Goal: Task Accomplishment & Management: Complete application form

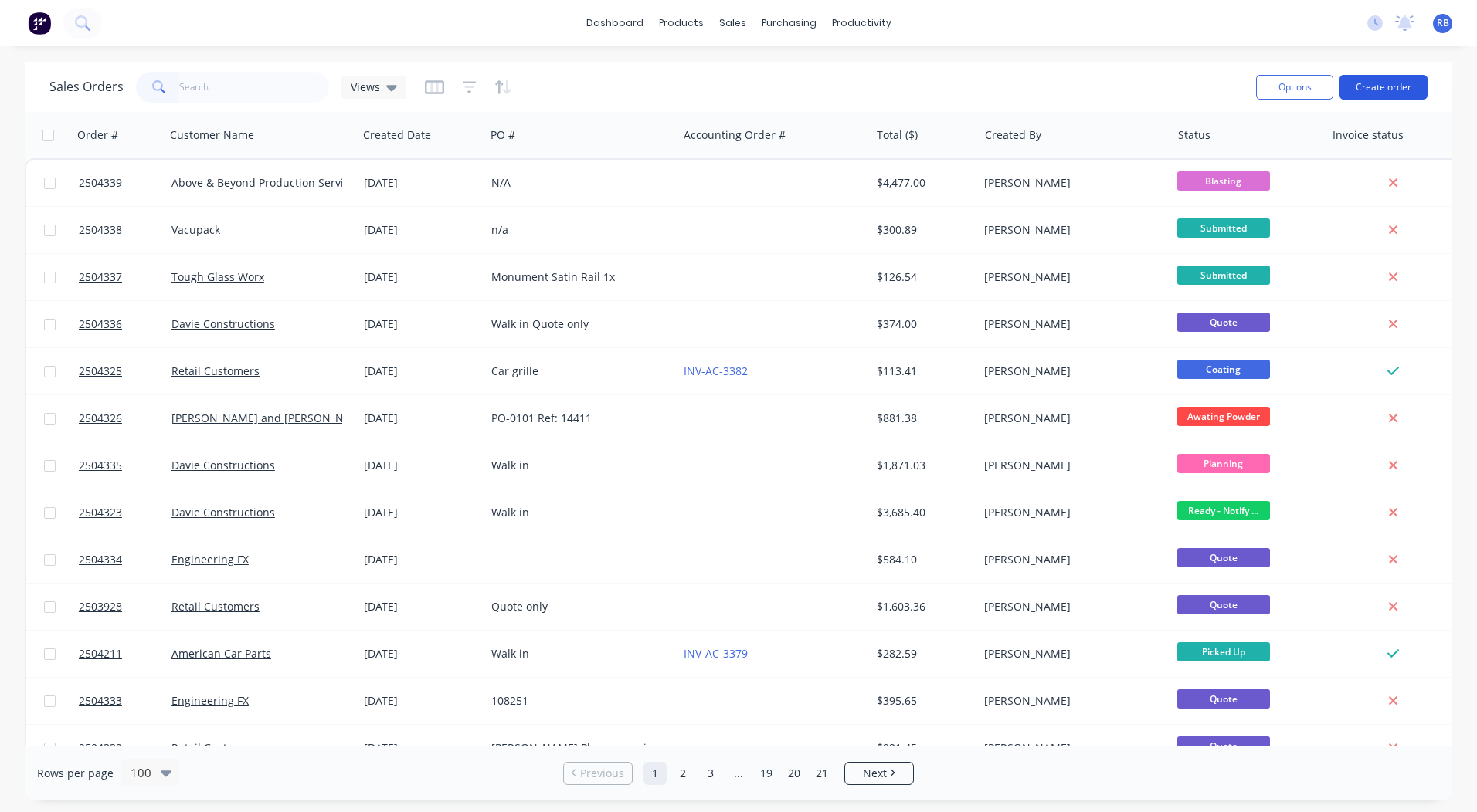
click at [1380, 81] on button "Create order" at bounding box center [1384, 87] width 88 height 24
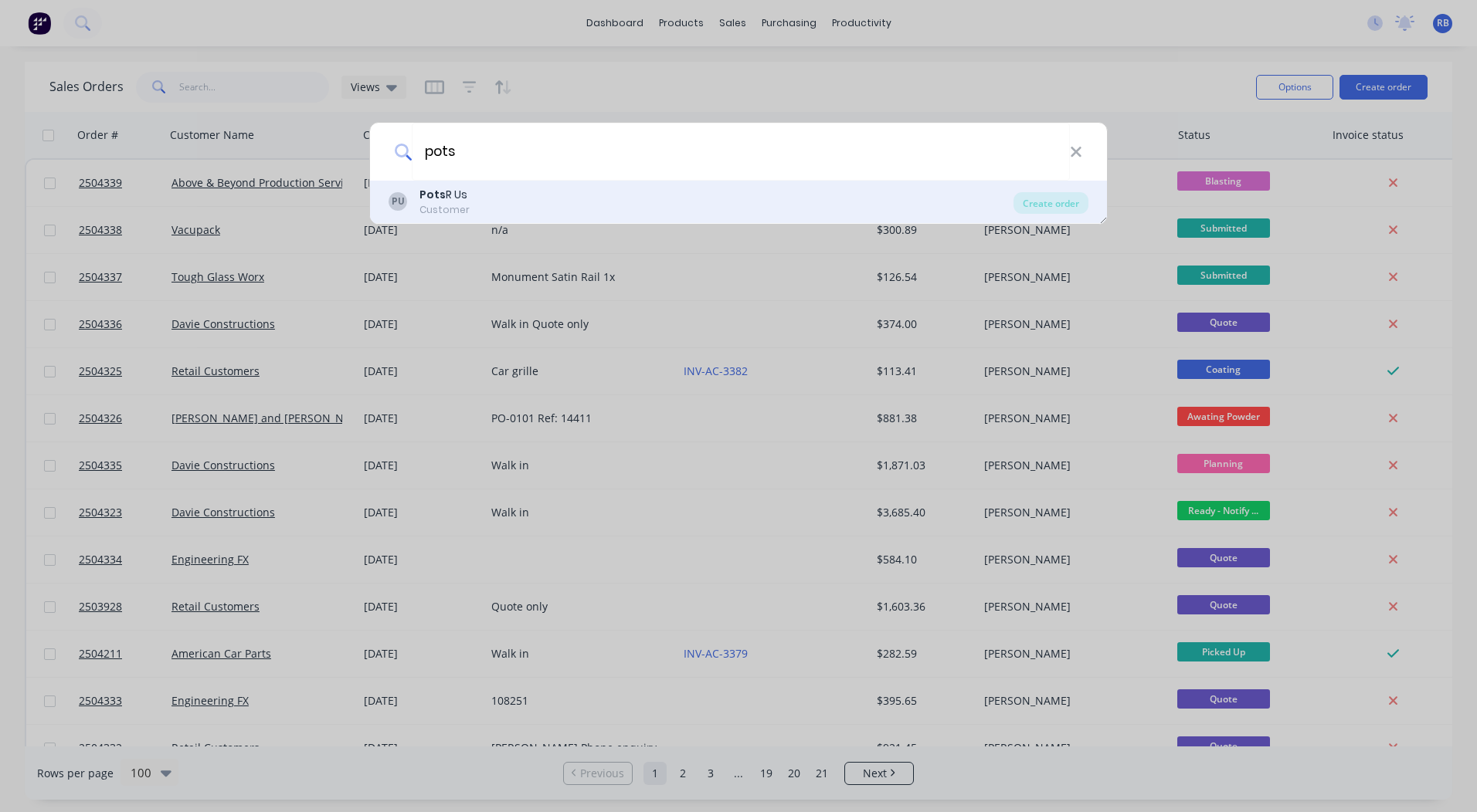
type input "pots"
click at [491, 200] on div "PU Pots R Us Customer" at bounding box center [701, 201] width 625 height 30
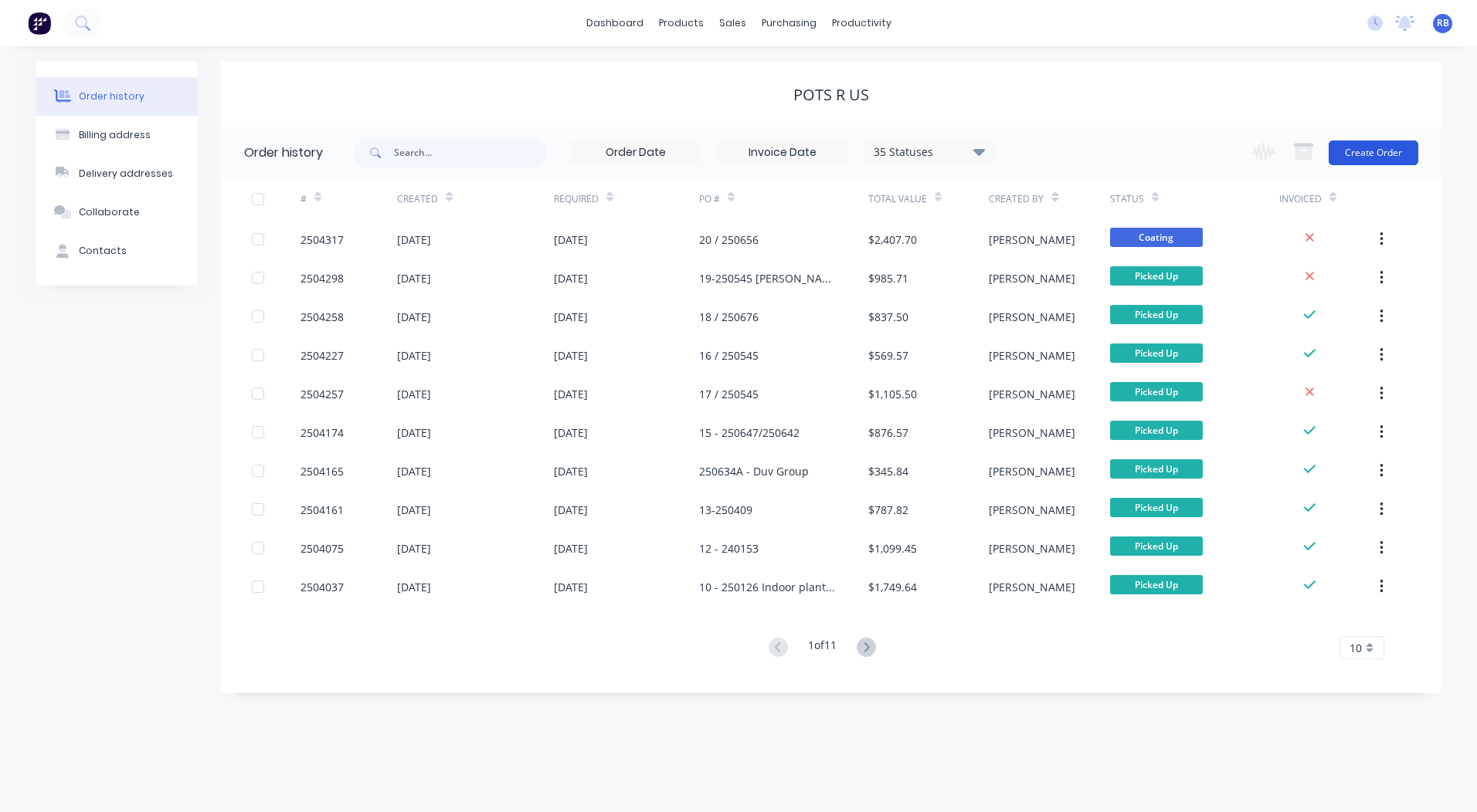
click at [1372, 151] on button "Create Order" at bounding box center [1373, 153] width 89 height 24
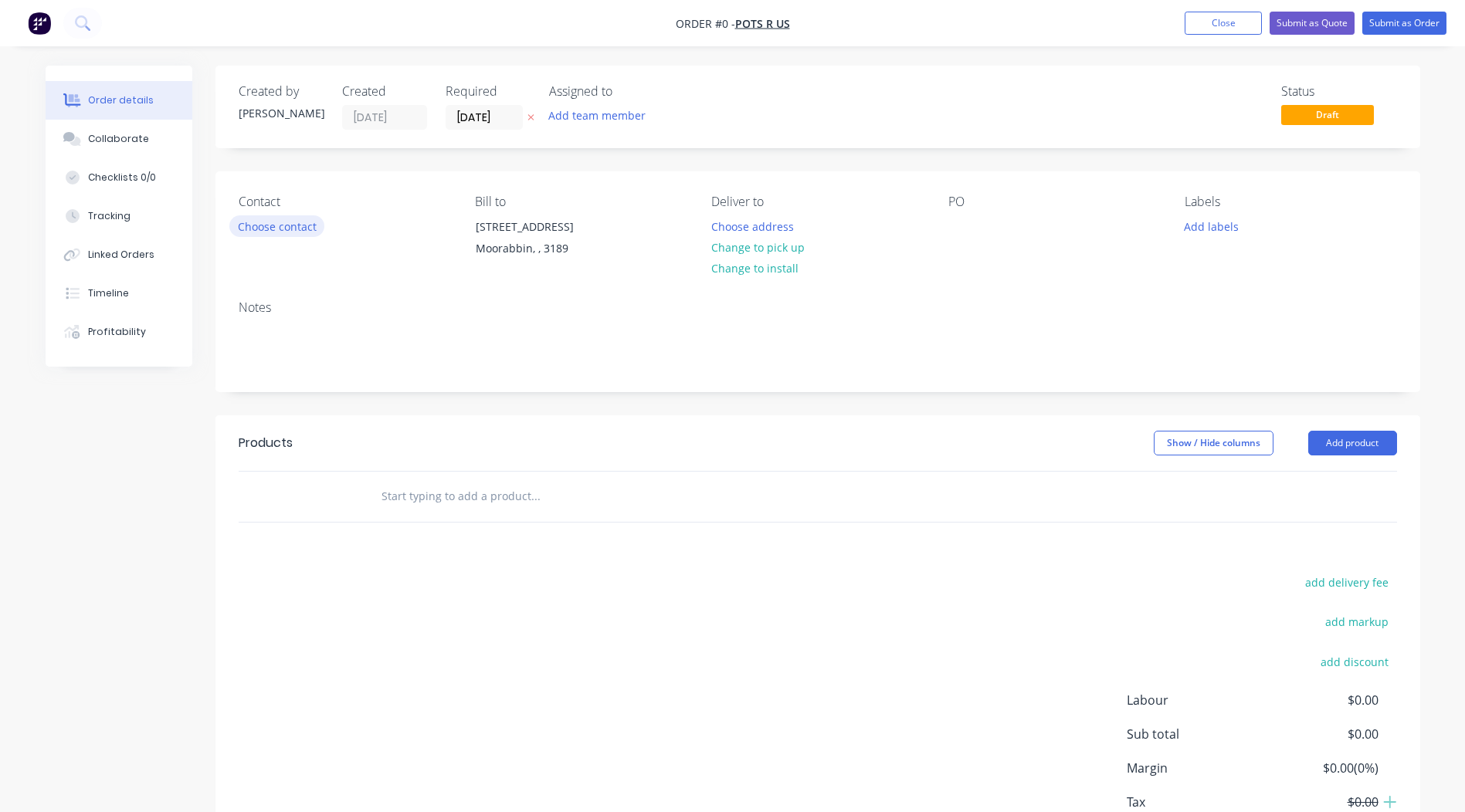
click at [270, 229] on button "Choose contact" at bounding box center [277, 226] width 95 height 21
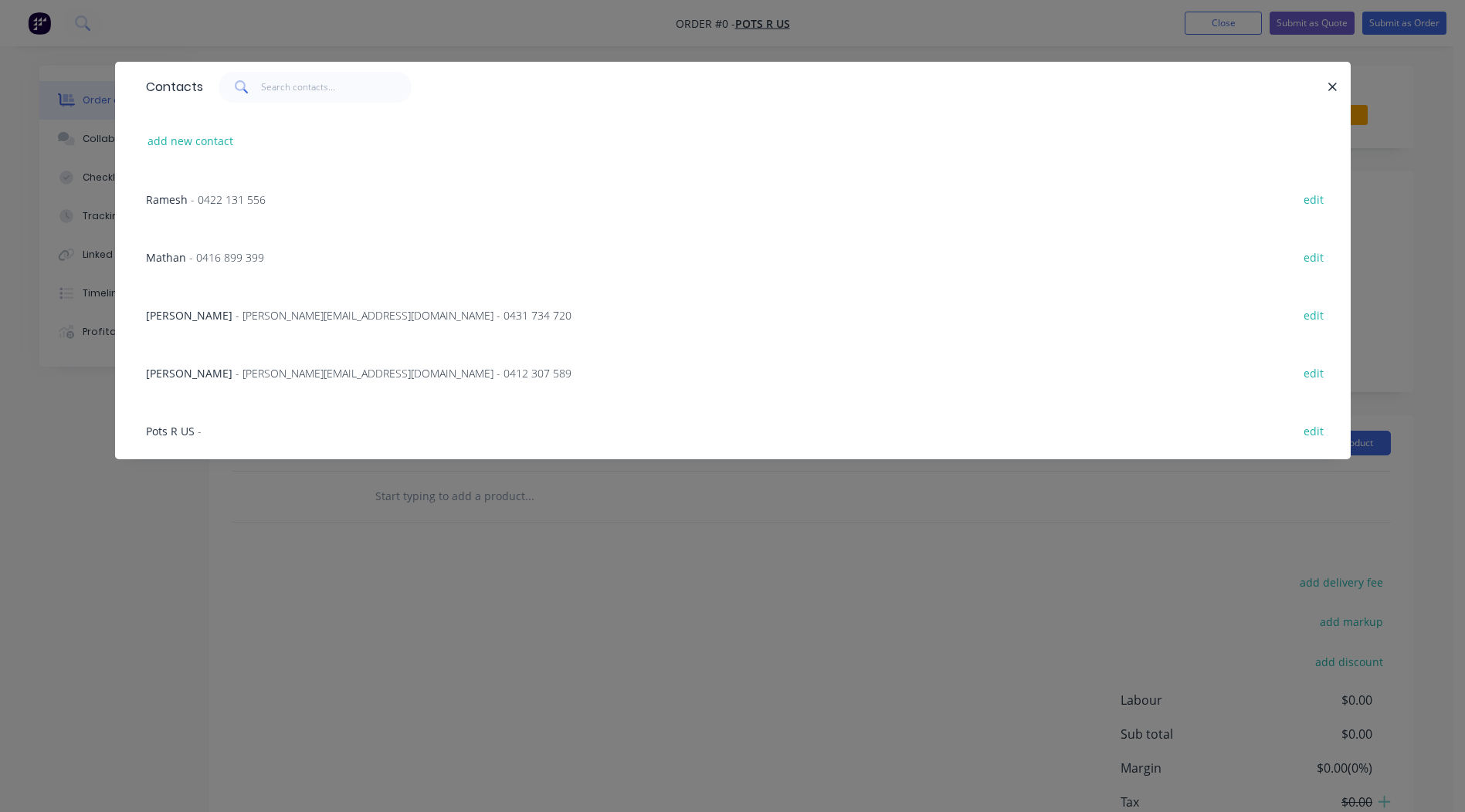
click at [235, 314] on span "- [PERSON_NAME][EMAIL_ADDRESS][DOMAIN_NAME] - 0431 734 720" at bounding box center [403, 316] width 336 height 15
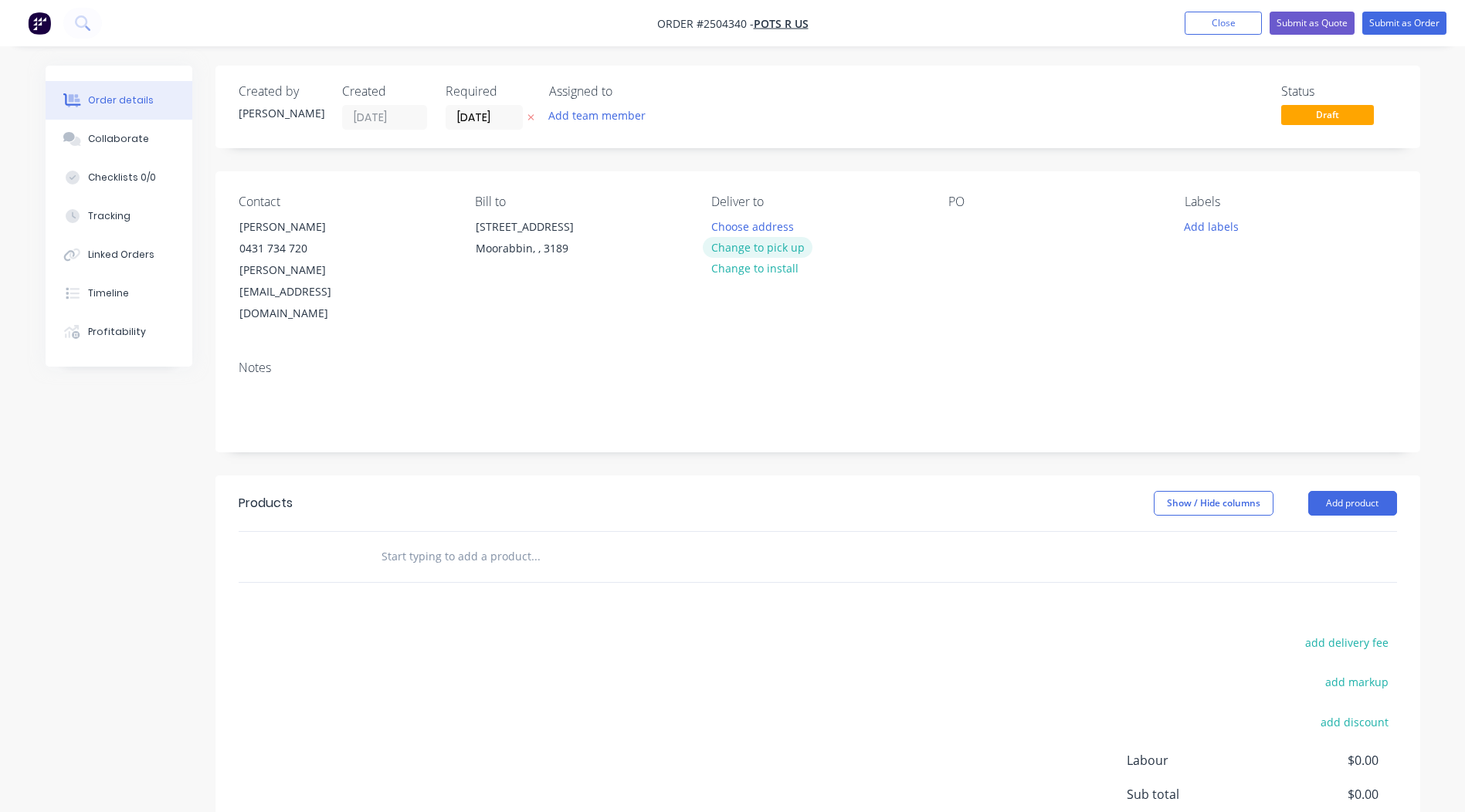
click at [748, 250] on button "Change to pick up" at bounding box center [757, 247] width 110 height 21
click at [963, 228] on div at bounding box center [960, 227] width 24 height 23
click at [926, 361] on div "Notes" at bounding box center [818, 368] width 1158 height 15
click at [1227, 230] on button "Add labels" at bounding box center [1212, 226] width 71 height 21
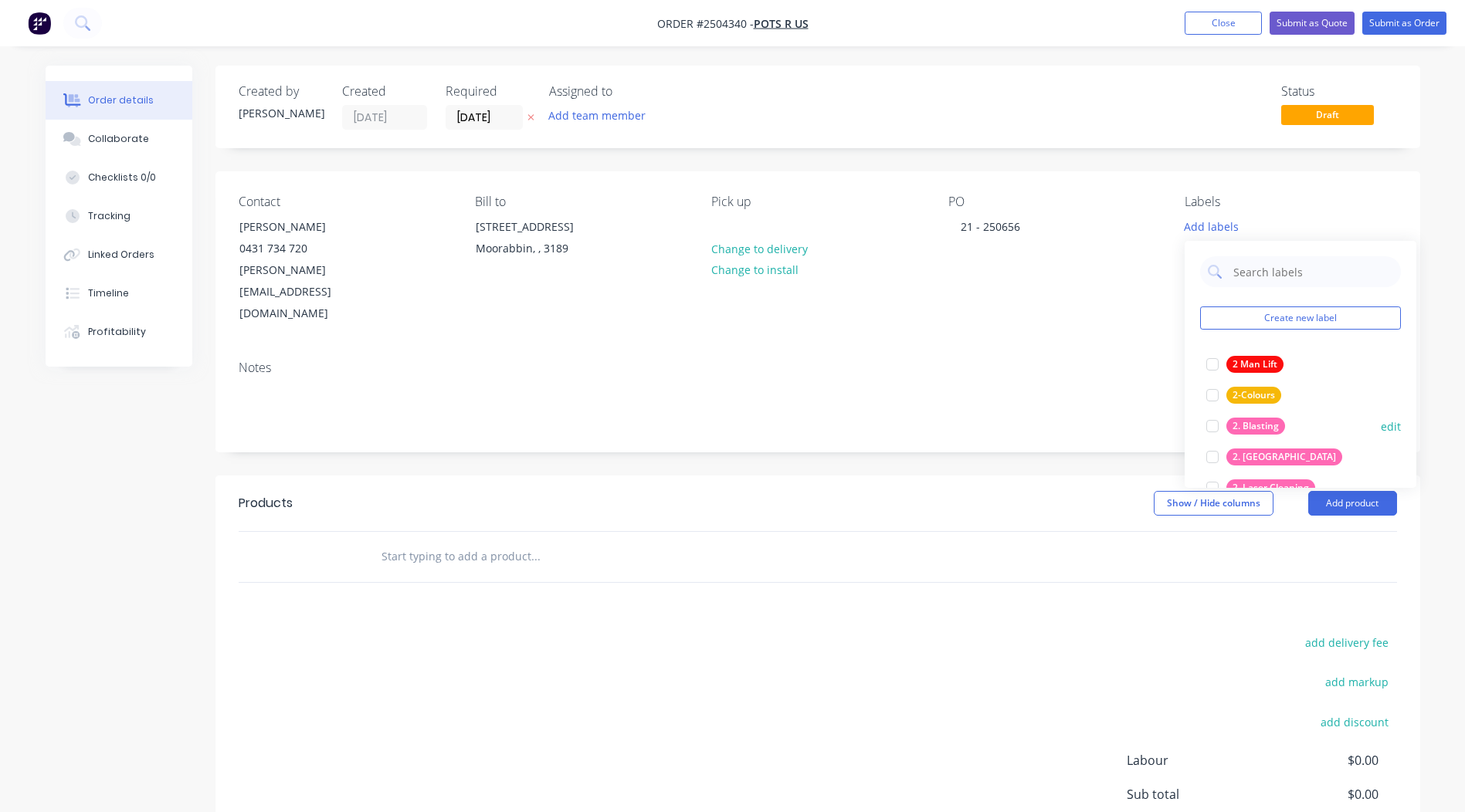
click at [1213, 426] on div at bounding box center [1213, 426] width 31 height 31
click at [1211, 356] on div at bounding box center [1213, 357] width 31 height 31
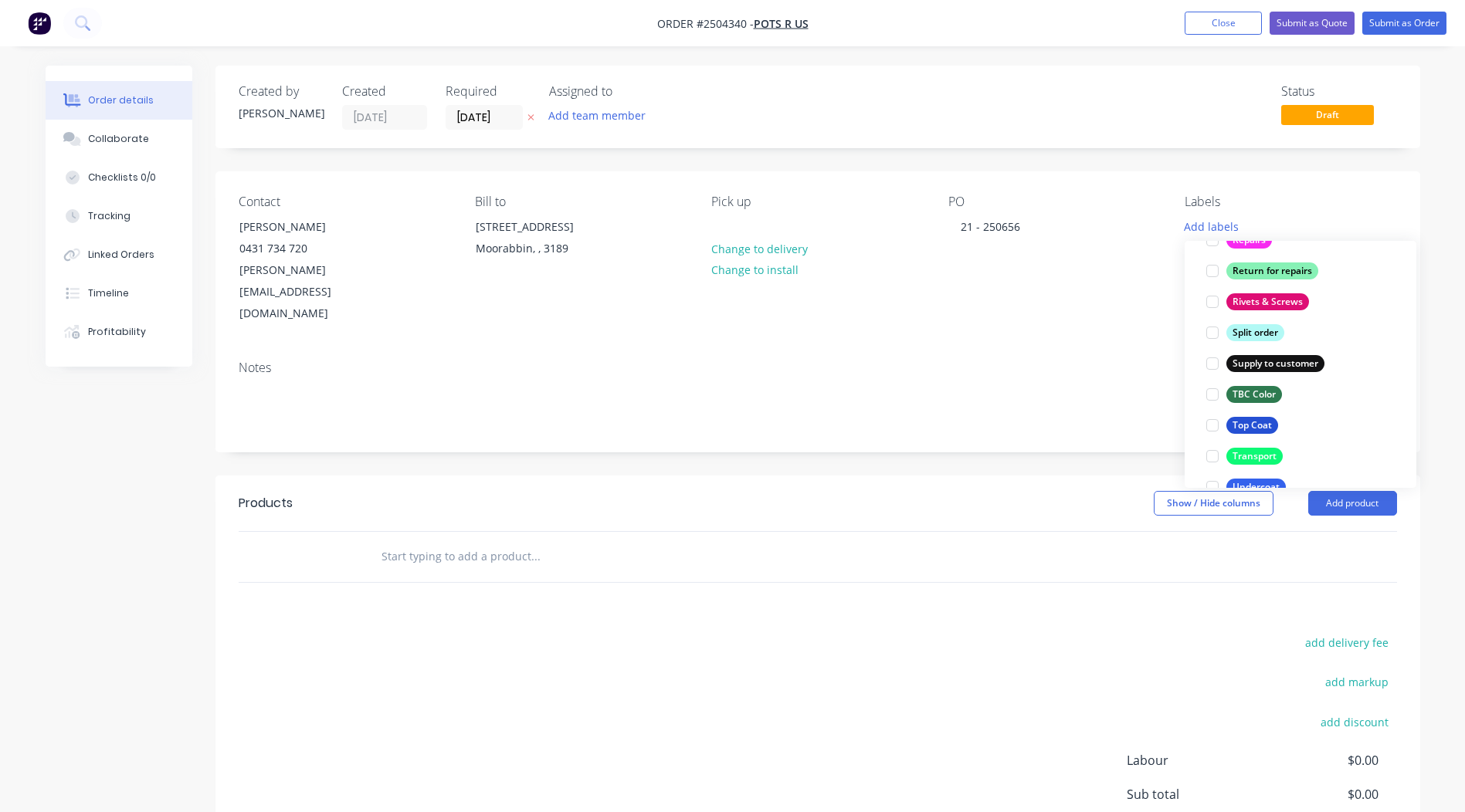
scroll to position [1235, 0]
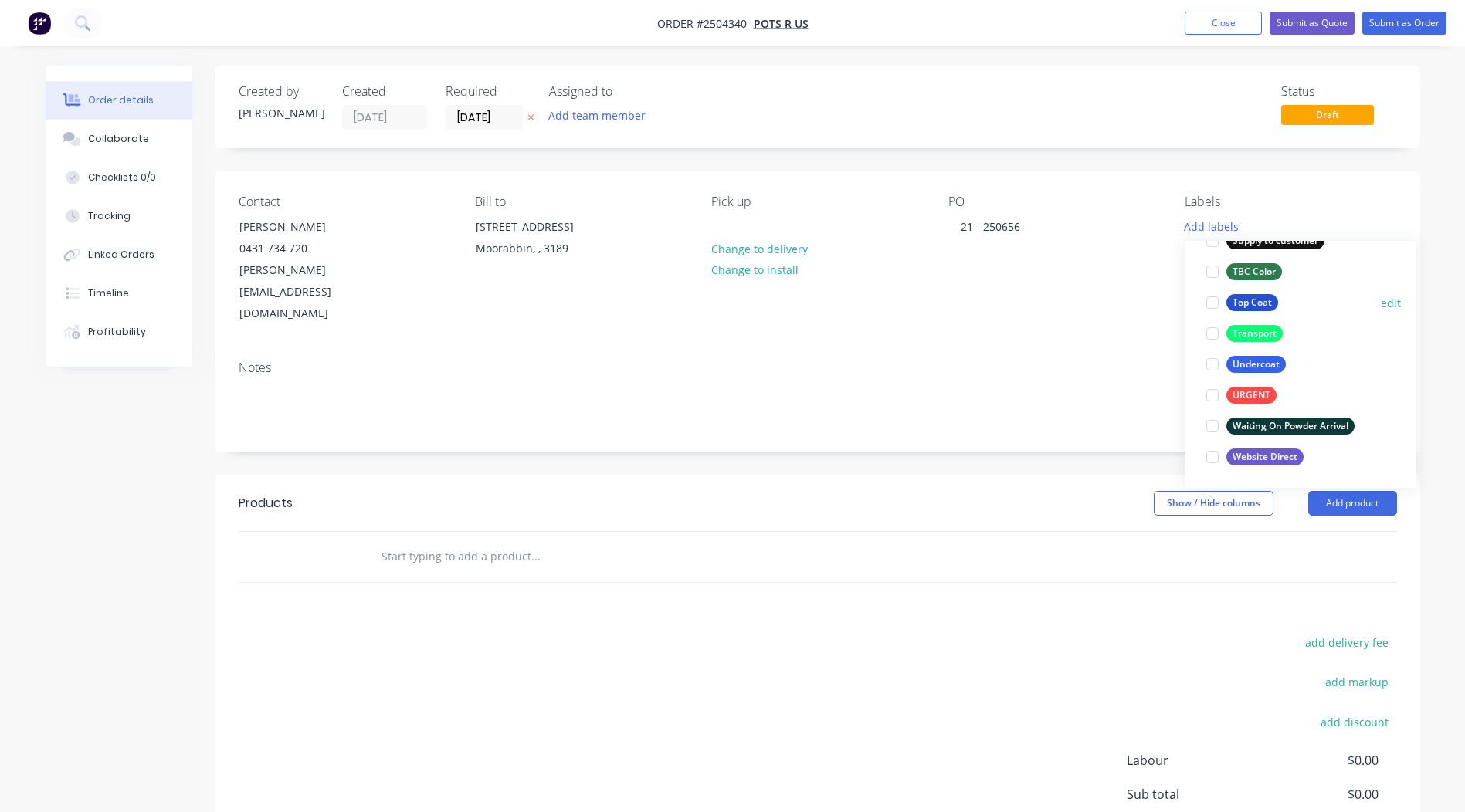
click at [1209, 303] on div at bounding box center [1213, 303] width 31 height 31
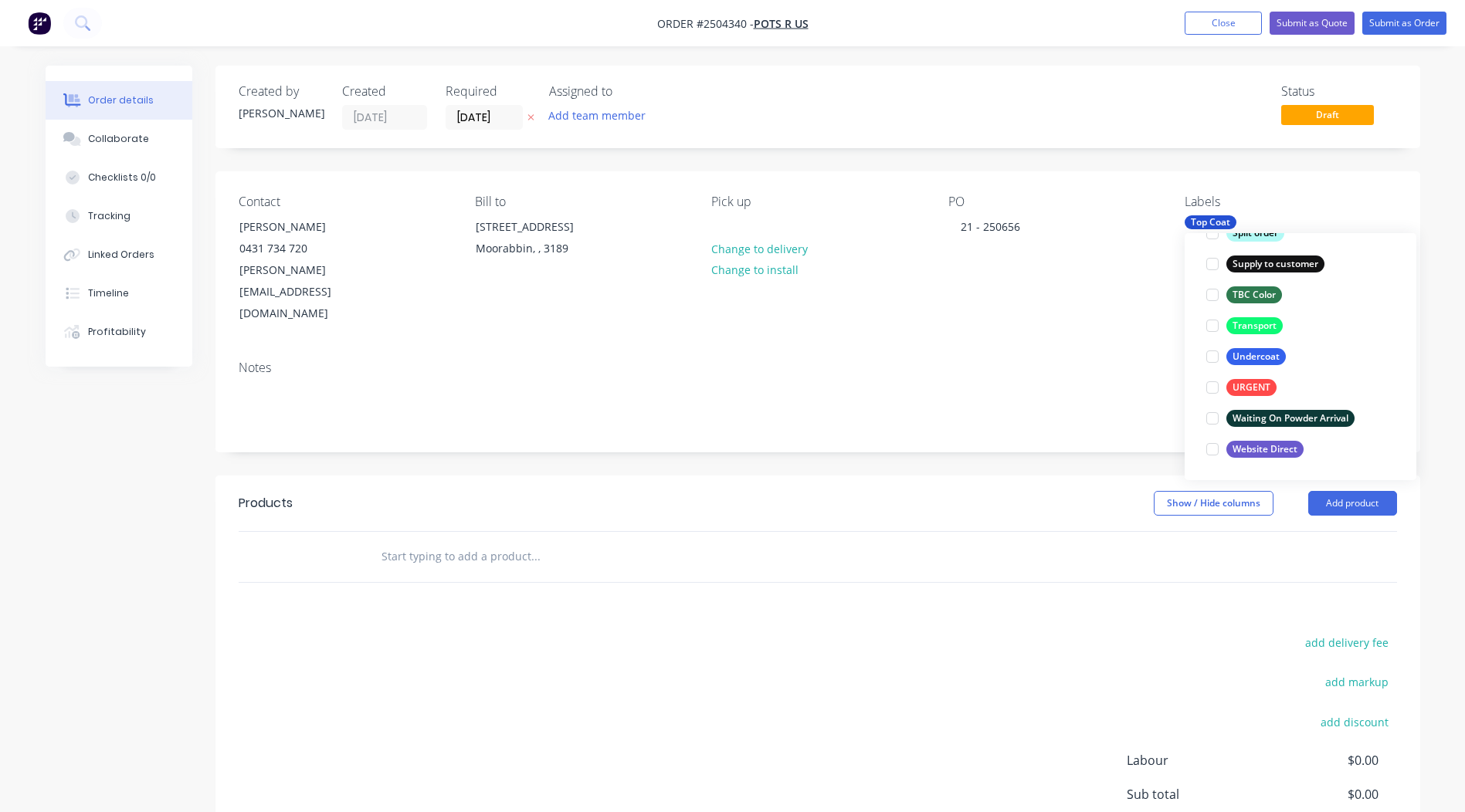
scroll to position [62, 0]
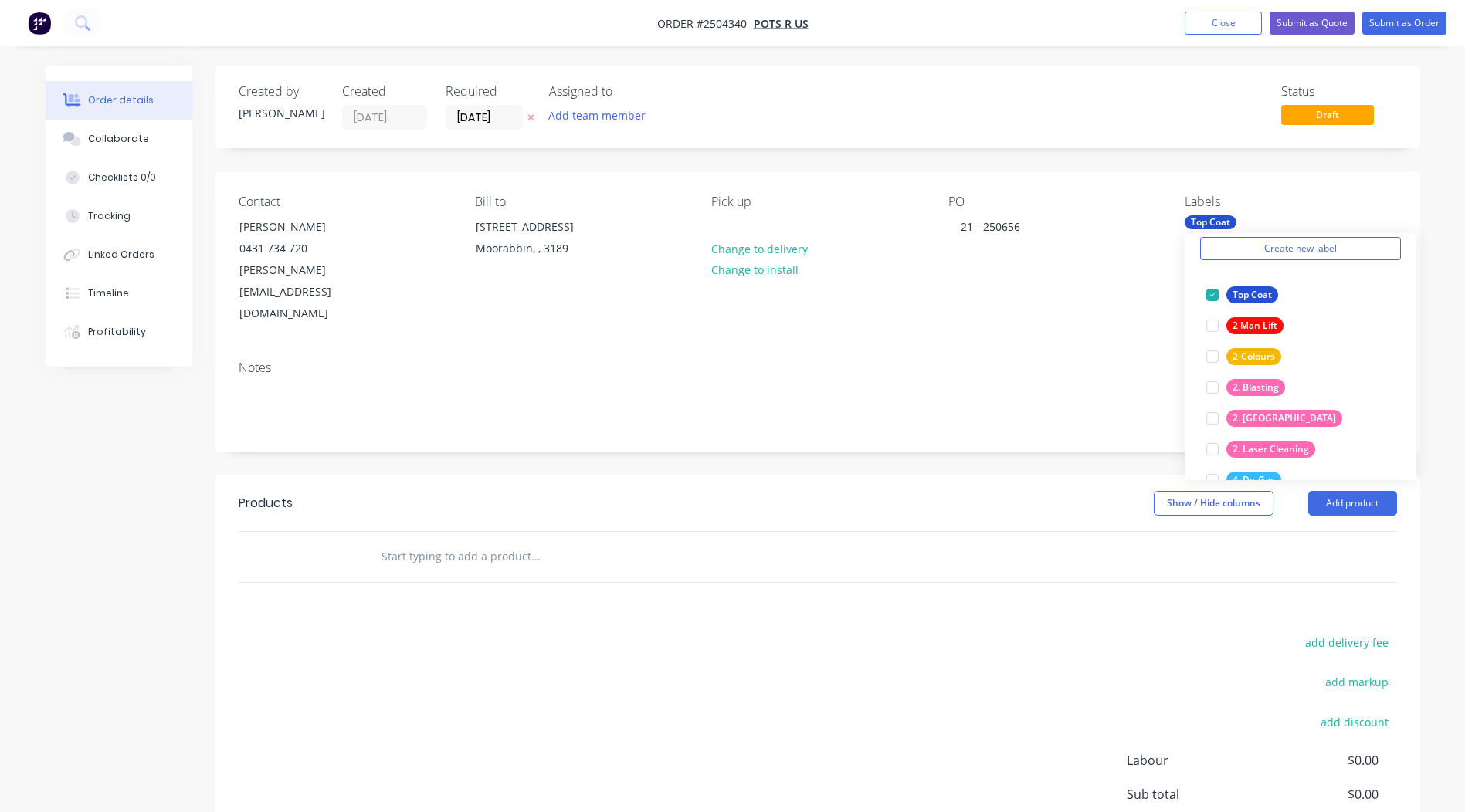
click at [1116, 348] on div "Notes" at bounding box center [818, 400] width 1205 height 104
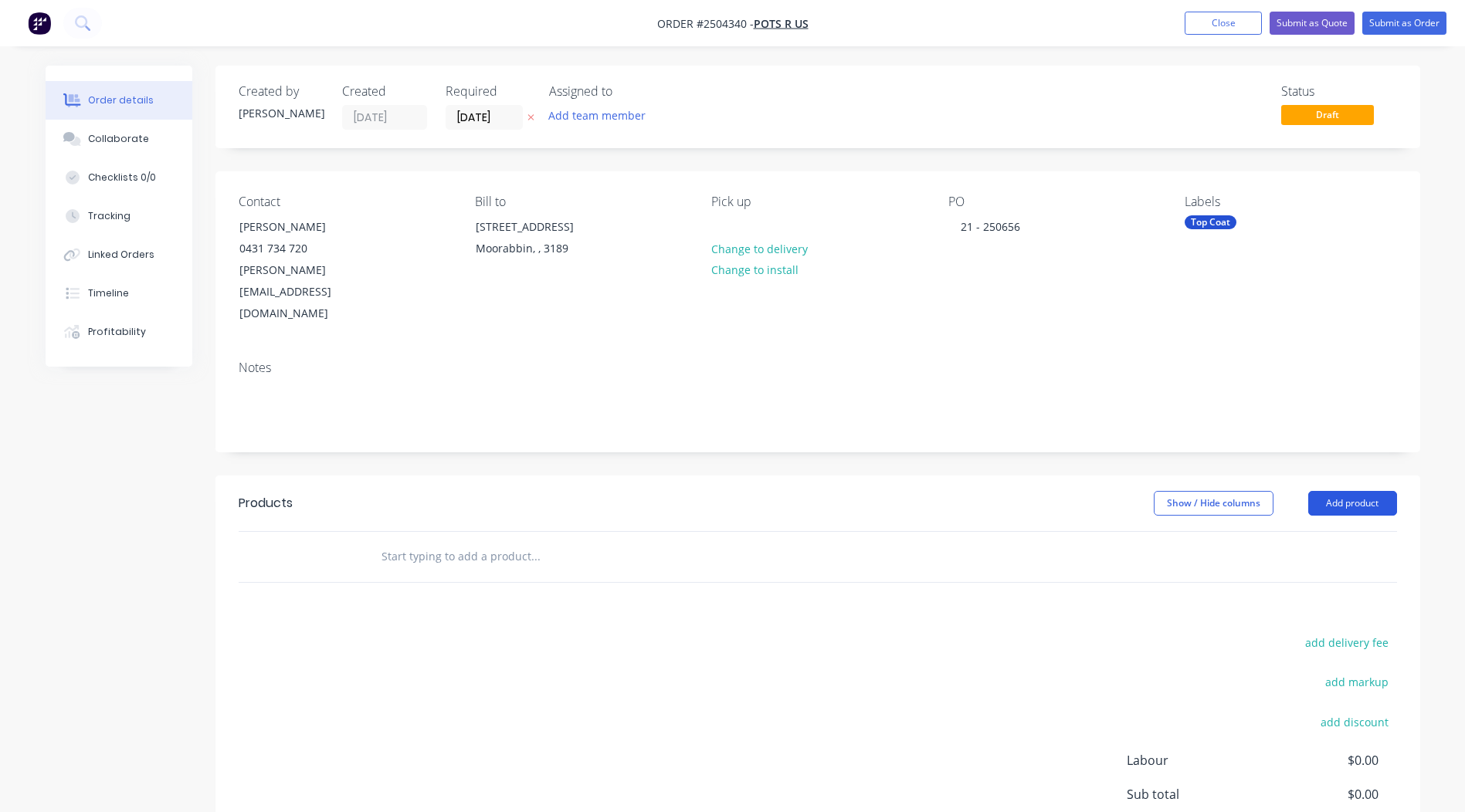
click at [1330, 491] on button "Add product" at bounding box center [1352, 503] width 88 height 24
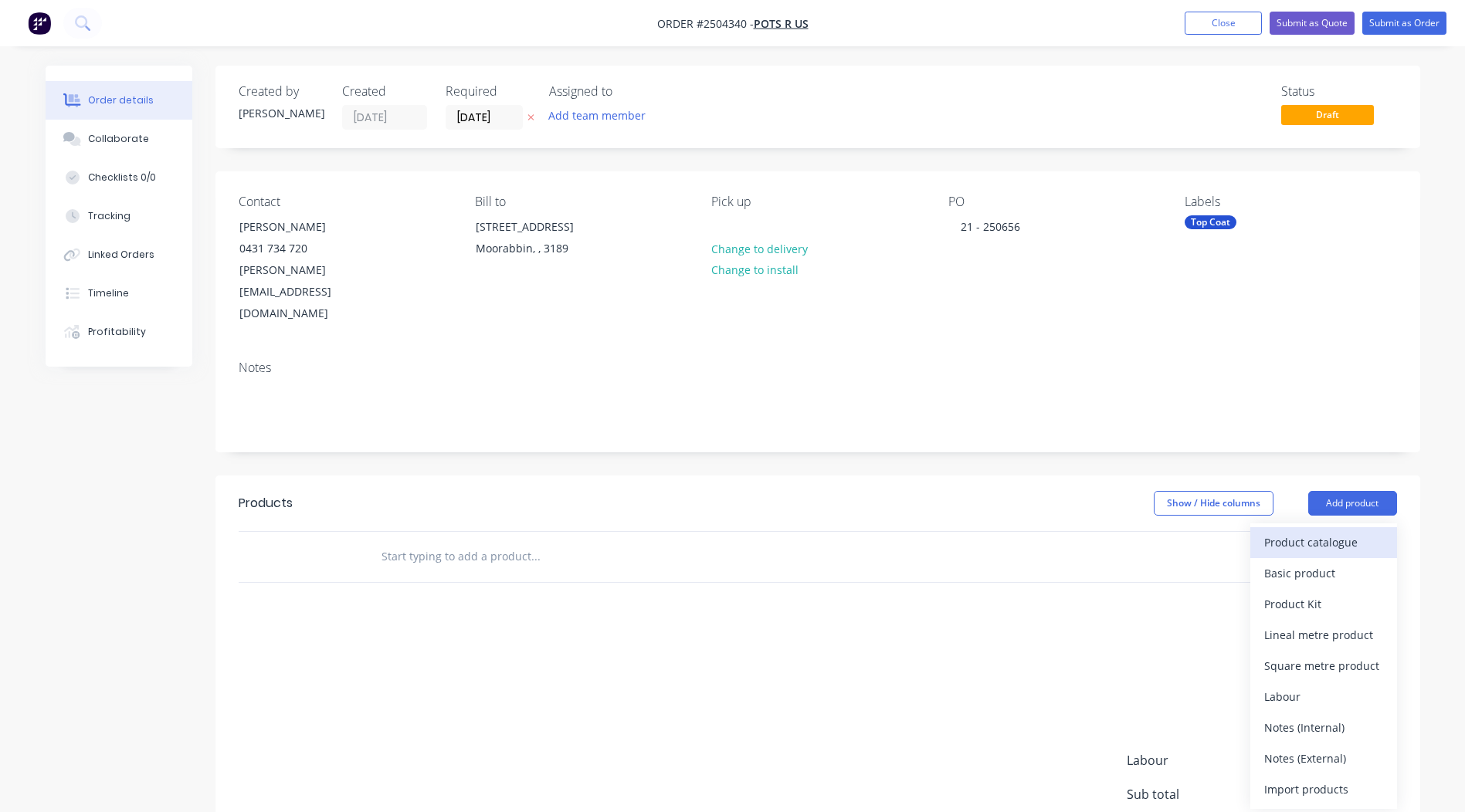
click at [1287, 531] on div "Product catalogue" at bounding box center [1323, 543] width 119 height 23
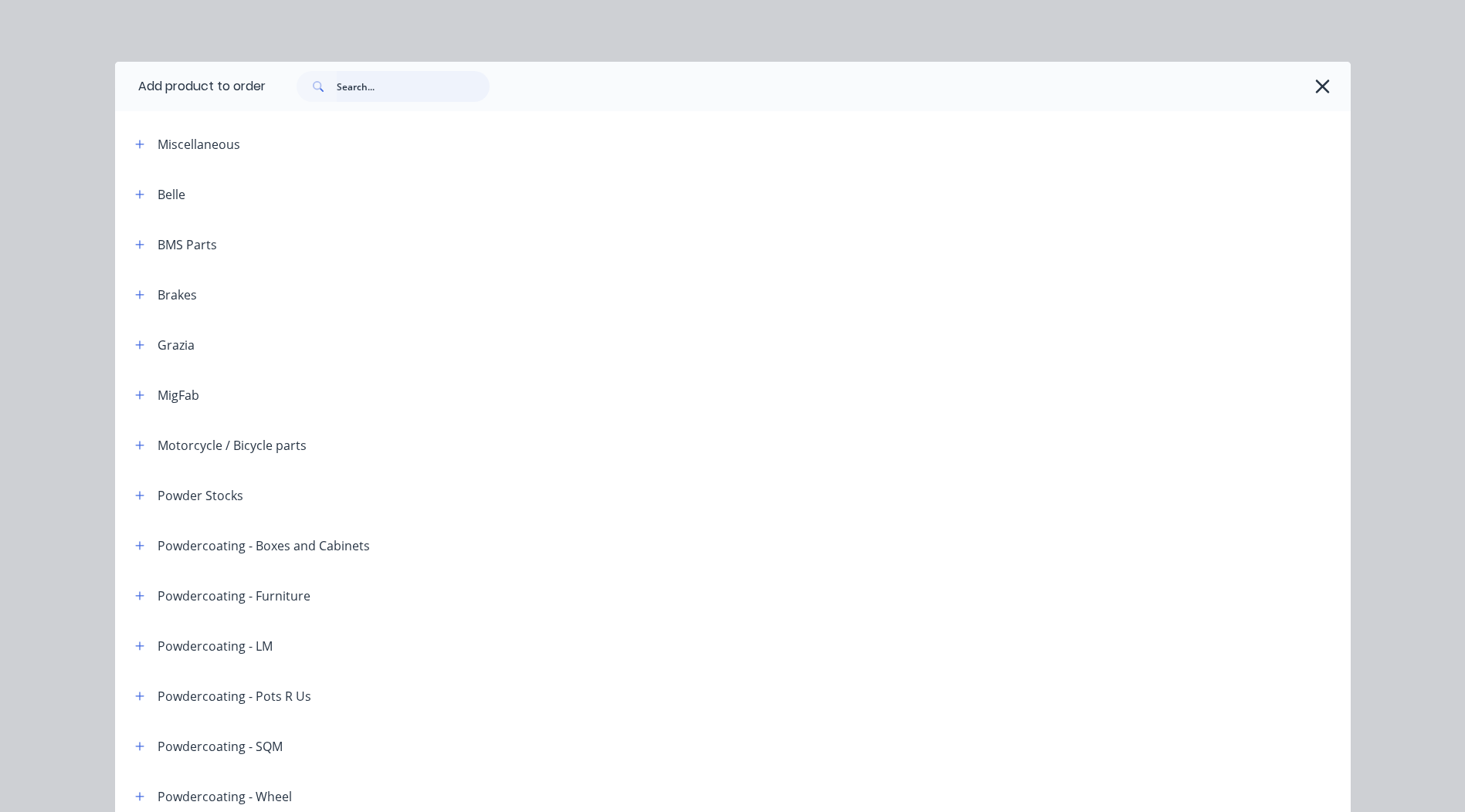
click at [350, 84] on input "text" at bounding box center [413, 87] width 153 height 31
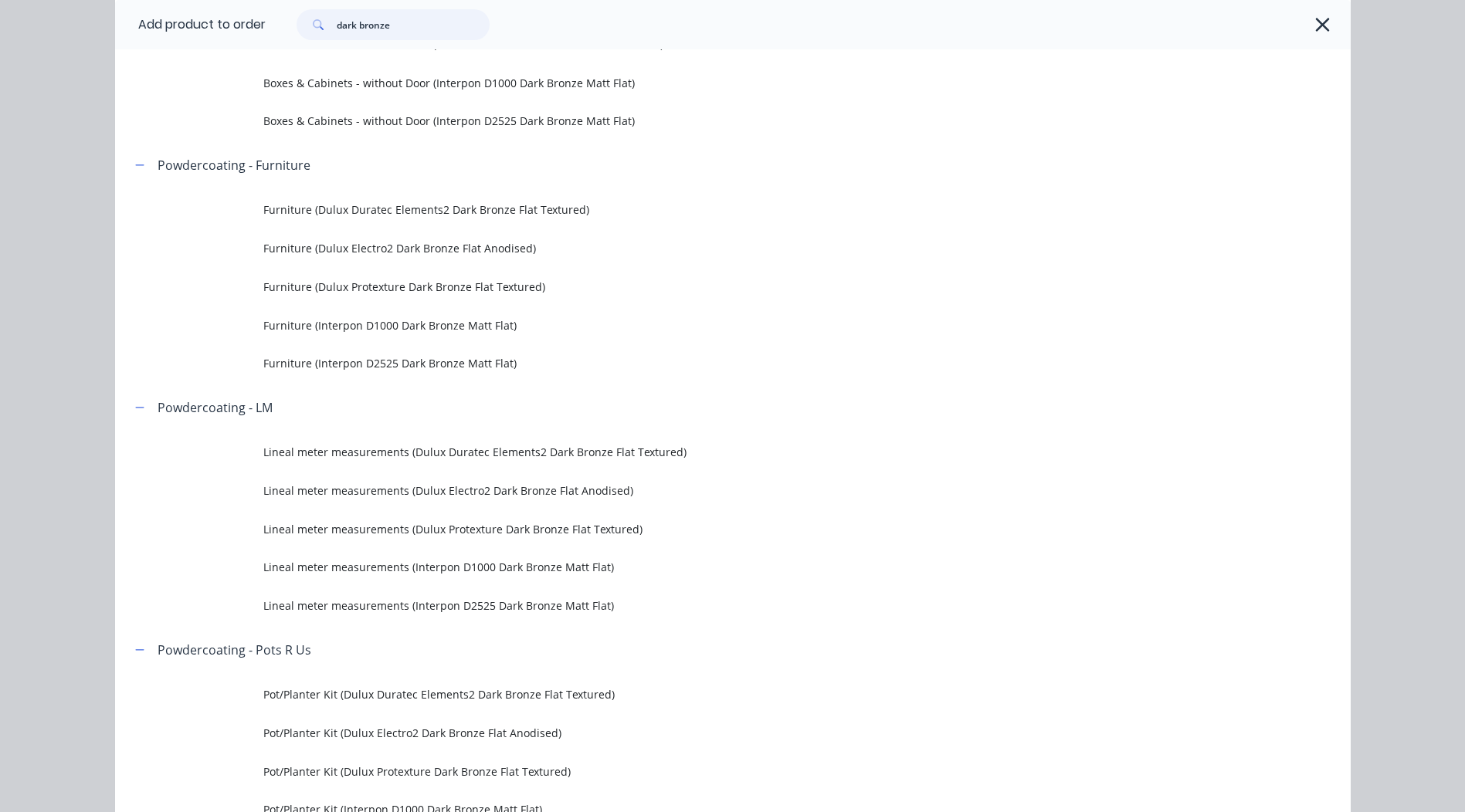
scroll to position [695, 0]
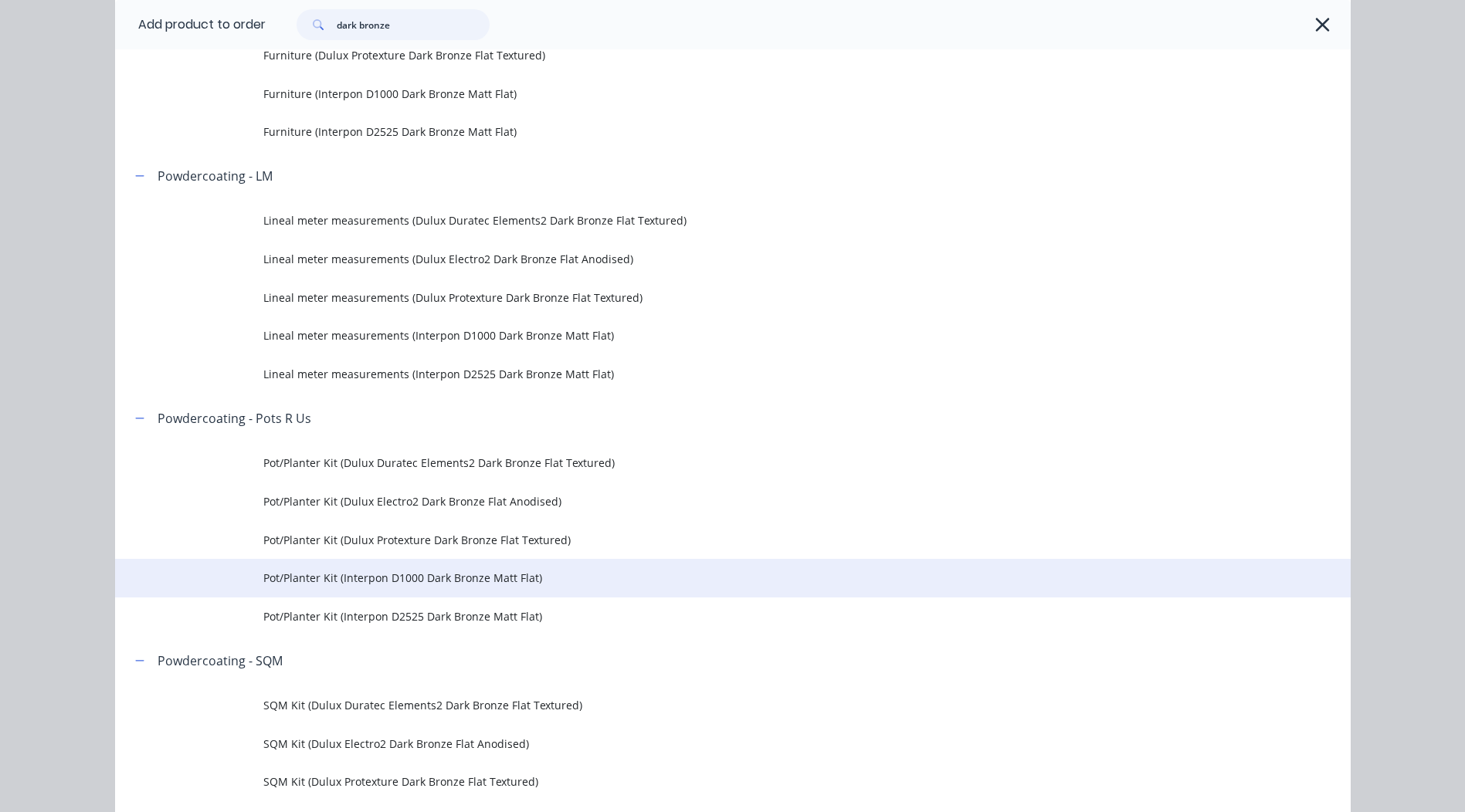
type input "dark bronze"
click at [394, 576] on span "Pot/Planter Kit (Interpon D1000 Dark Bronze Matt Flat)" at bounding box center [698, 578] width 870 height 16
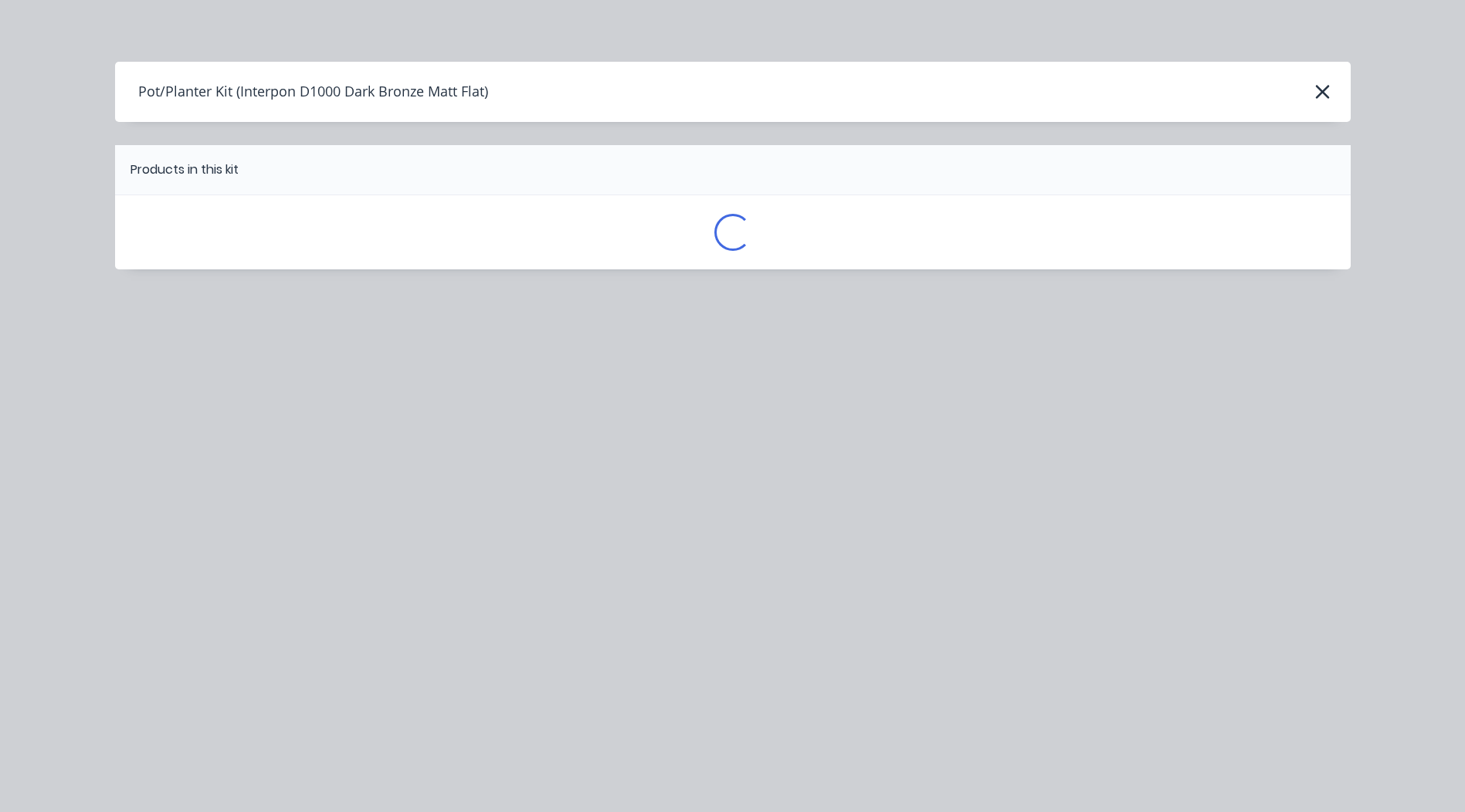
scroll to position [0, 0]
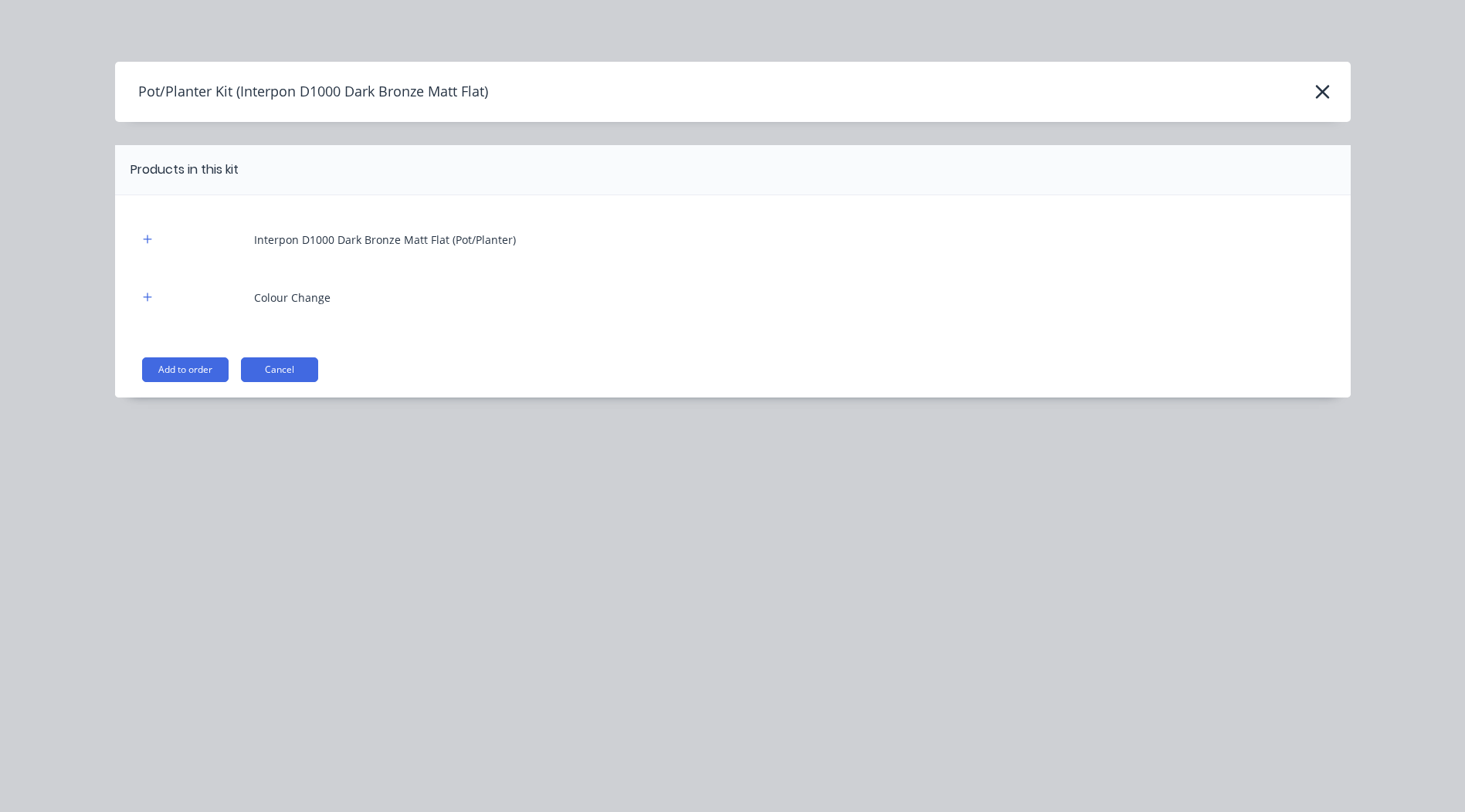
click at [209, 375] on button "Add to order" at bounding box center [185, 370] width 87 height 24
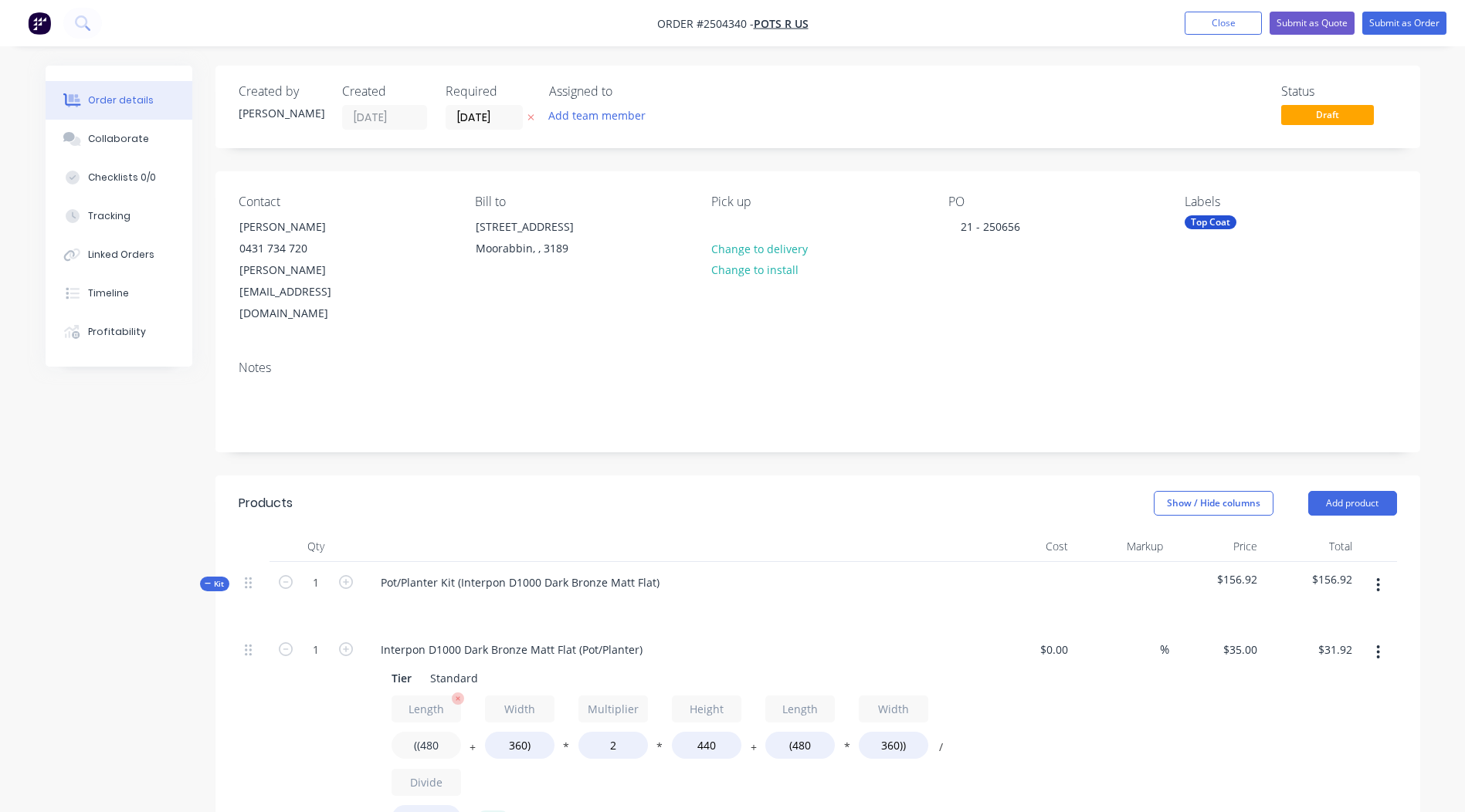
drag, startPoint x: 438, startPoint y: 706, endPoint x: 421, endPoint y: 705, distance: 17.0
click at [421, 732] on input "((480" at bounding box center [427, 745] width 70 height 27
type input "((500"
type input "$32.54"
drag, startPoint x: 527, startPoint y: 706, endPoint x: 509, endPoint y: 707, distance: 18.0
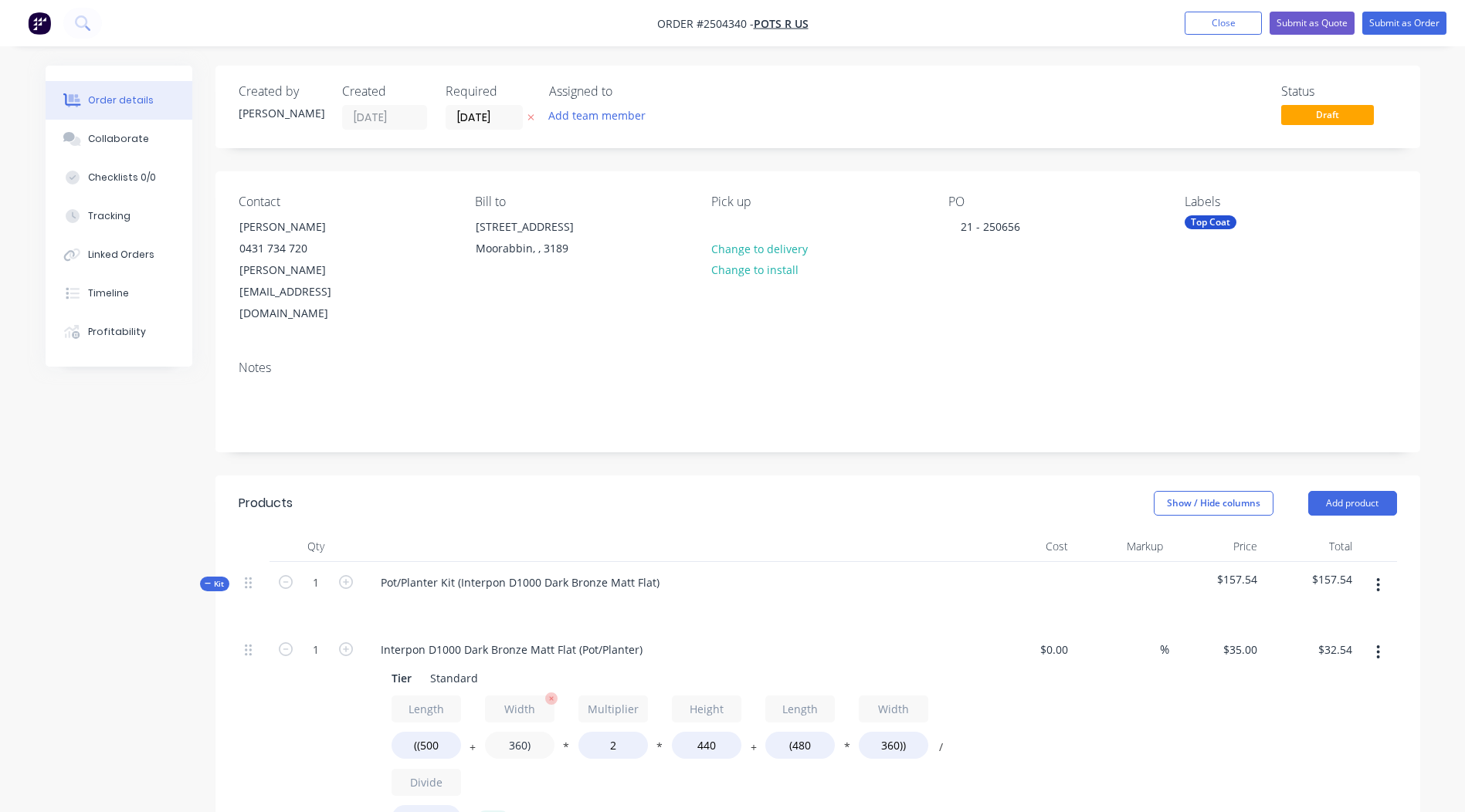
click at [509, 732] on input "360)" at bounding box center [520, 745] width 70 height 27
type input "500)"
type input "$36.85"
drag, startPoint x: 715, startPoint y: 708, endPoint x: 697, endPoint y: 708, distance: 18.0
click at [697, 732] on input "440" at bounding box center [707, 745] width 70 height 27
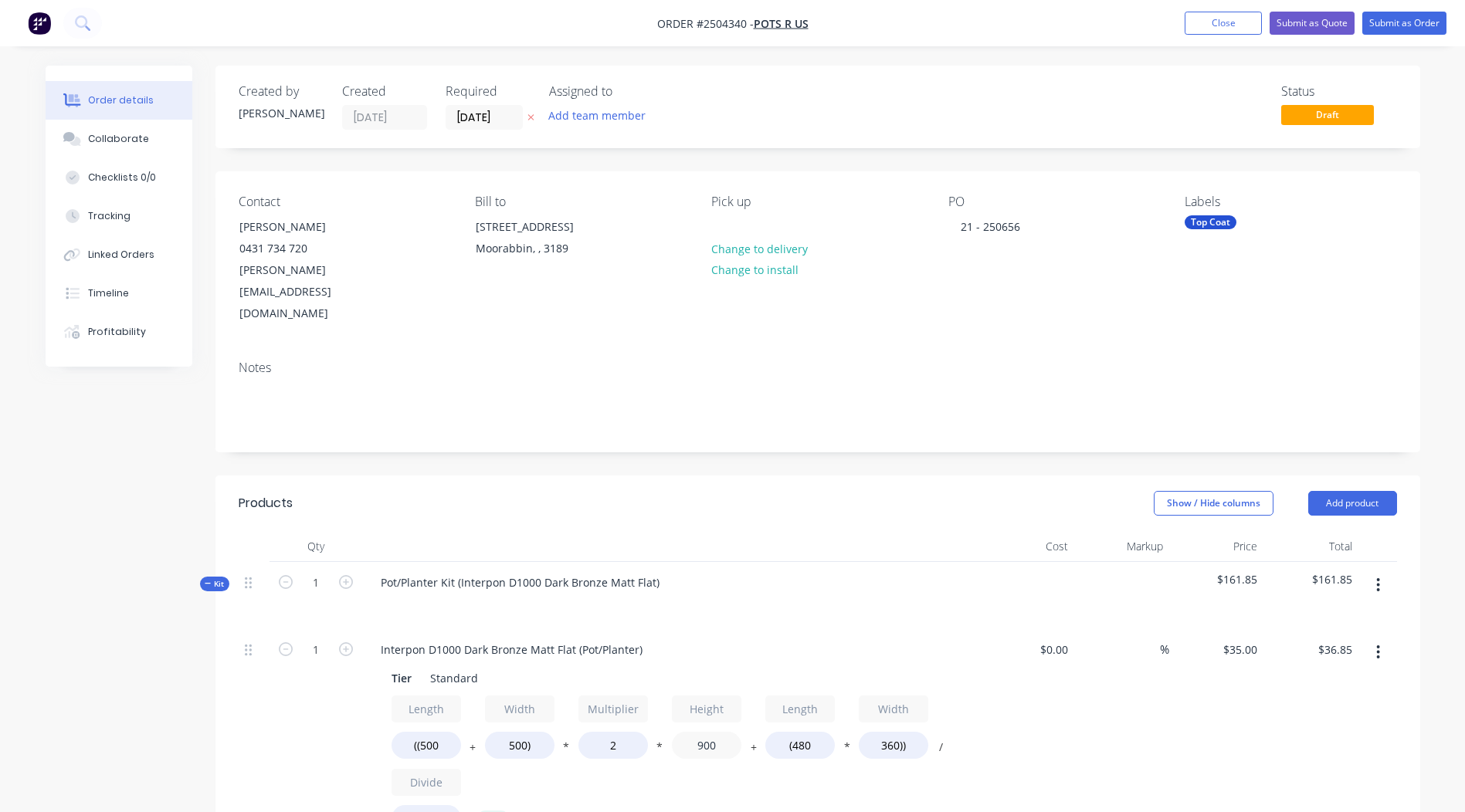
type input "900"
type input "$69.05"
click at [790, 638] on div "Interpon D1000 Dark Bronze Matt Flat (Pot/Planter)" at bounding box center [671, 650] width 605 height 23
drag, startPoint x: 810, startPoint y: 705, endPoint x: 795, endPoint y: 706, distance: 15.0
click at [795, 732] on input "(480" at bounding box center [800, 745] width 70 height 27
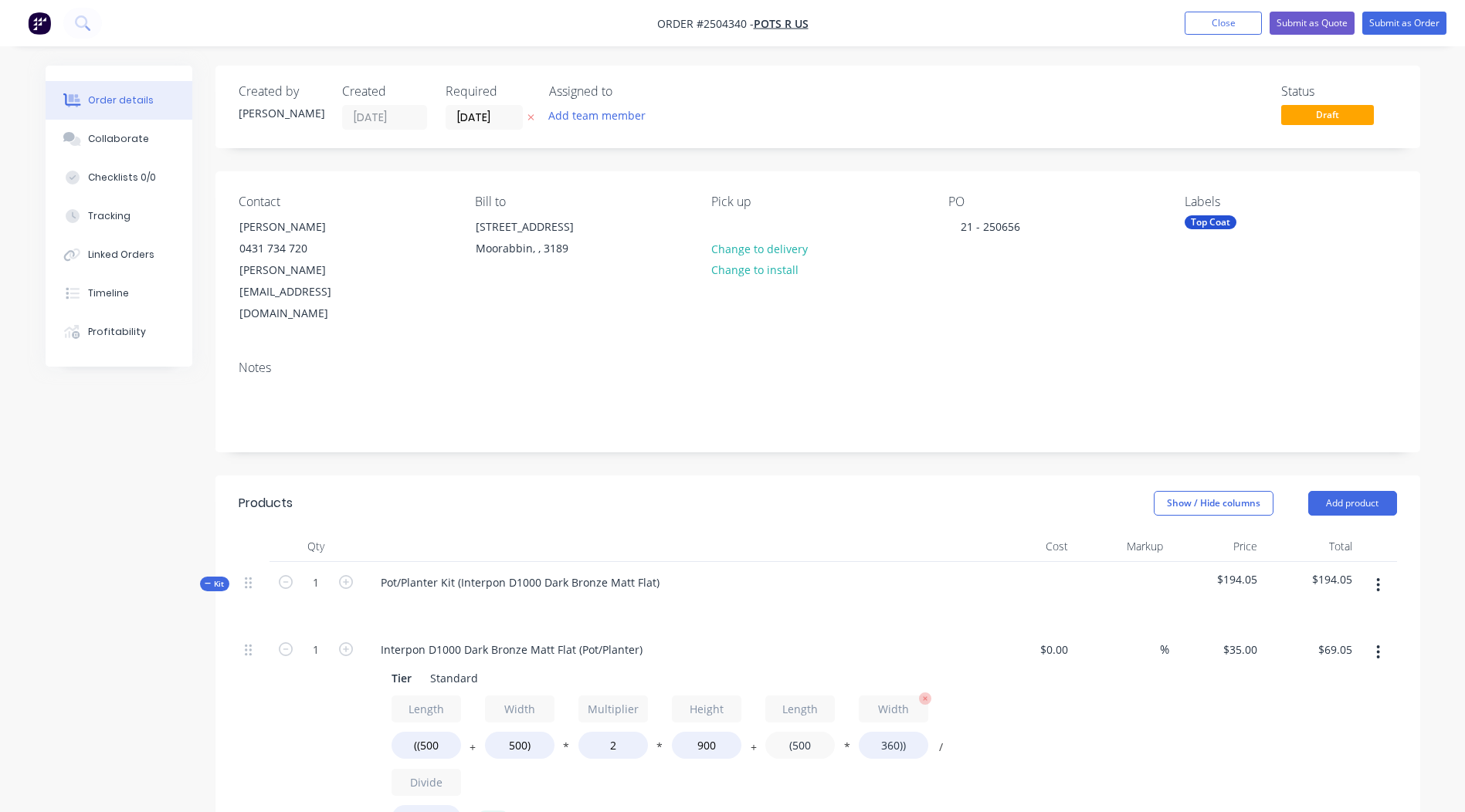
type input "(500"
type input "$69.30"
drag, startPoint x: 898, startPoint y: 702, endPoint x: 871, endPoint y: 704, distance: 27.1
click at [871, 732] on input "360))" at bounding box center [894, 745] width 70 height 27
type input "500))"
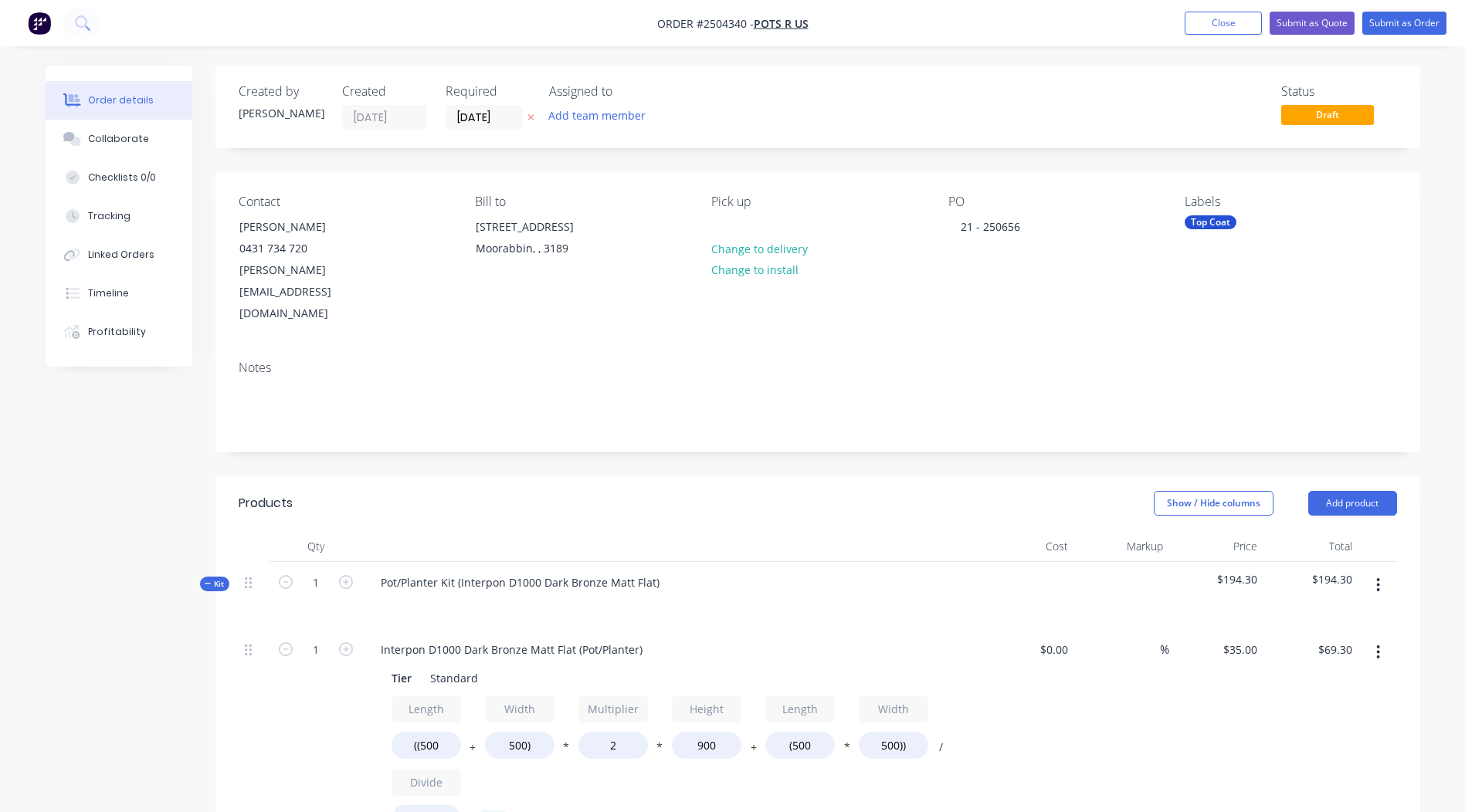
type input "$71.75"
click at [969, 713] on div "Tier Standard Length ((500 + Width 500) * Multiplier 2 * Height 900 + Length (5…" at bounding box center [671, 768] width 605 height 208
click at [343, 642] on icon "button" at bounding box center [346, 649] width 14 height 14
type input "2"
type input "$143.50"
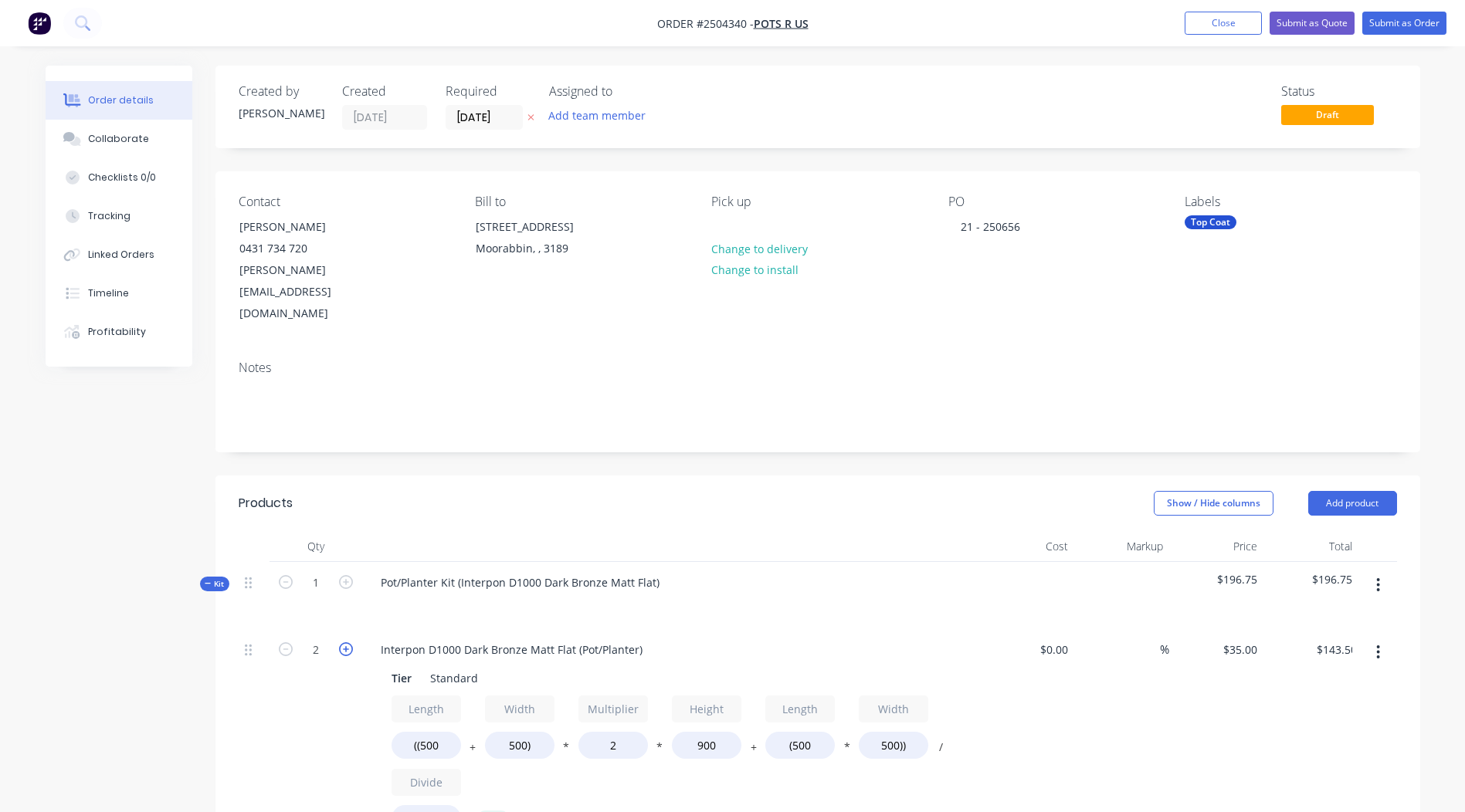
click at [343, 642] on icon "button" at bounding box center [346, 649] width 14 height 14
type input "3"
type input "$215.25"
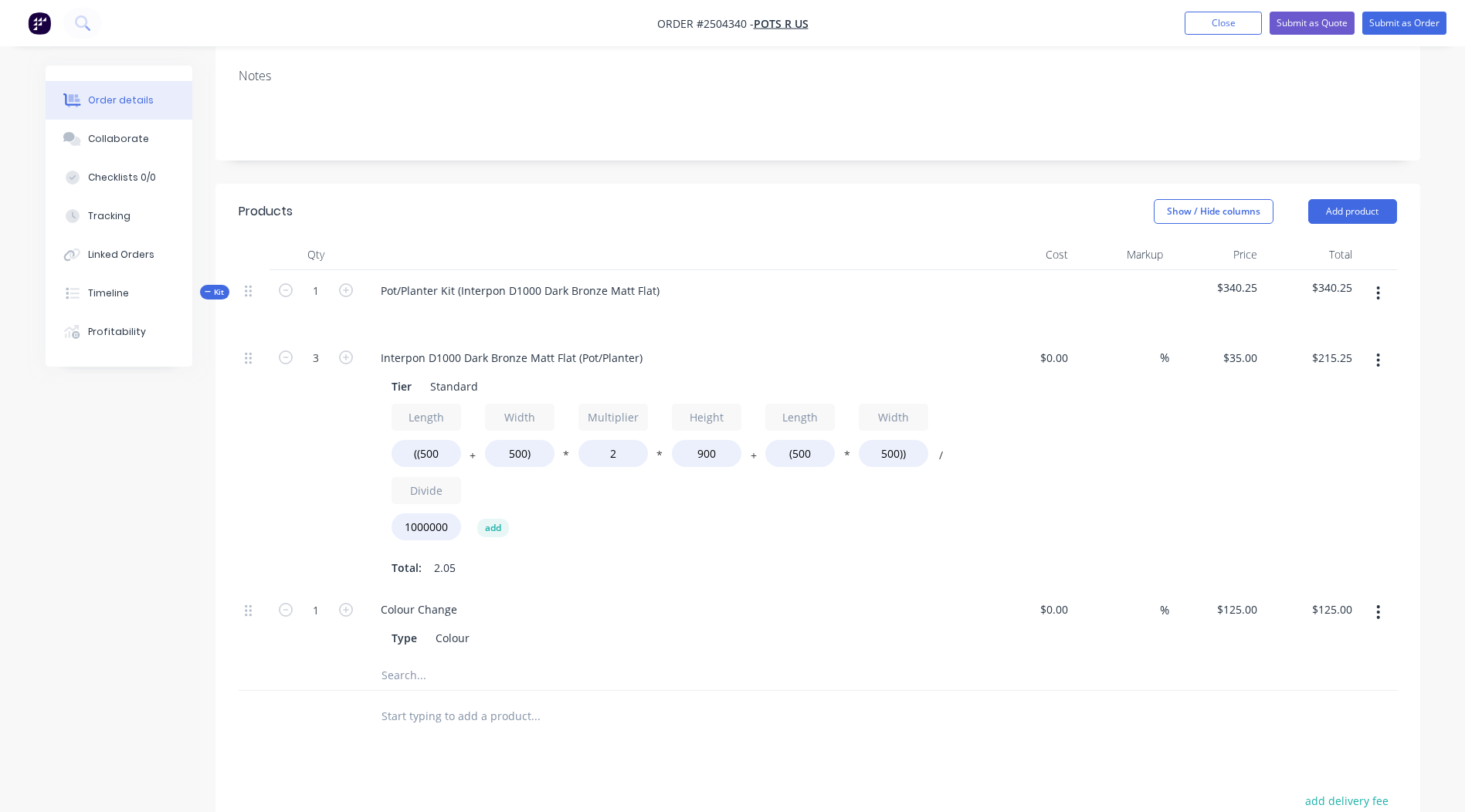
scroll to position [386, 0]
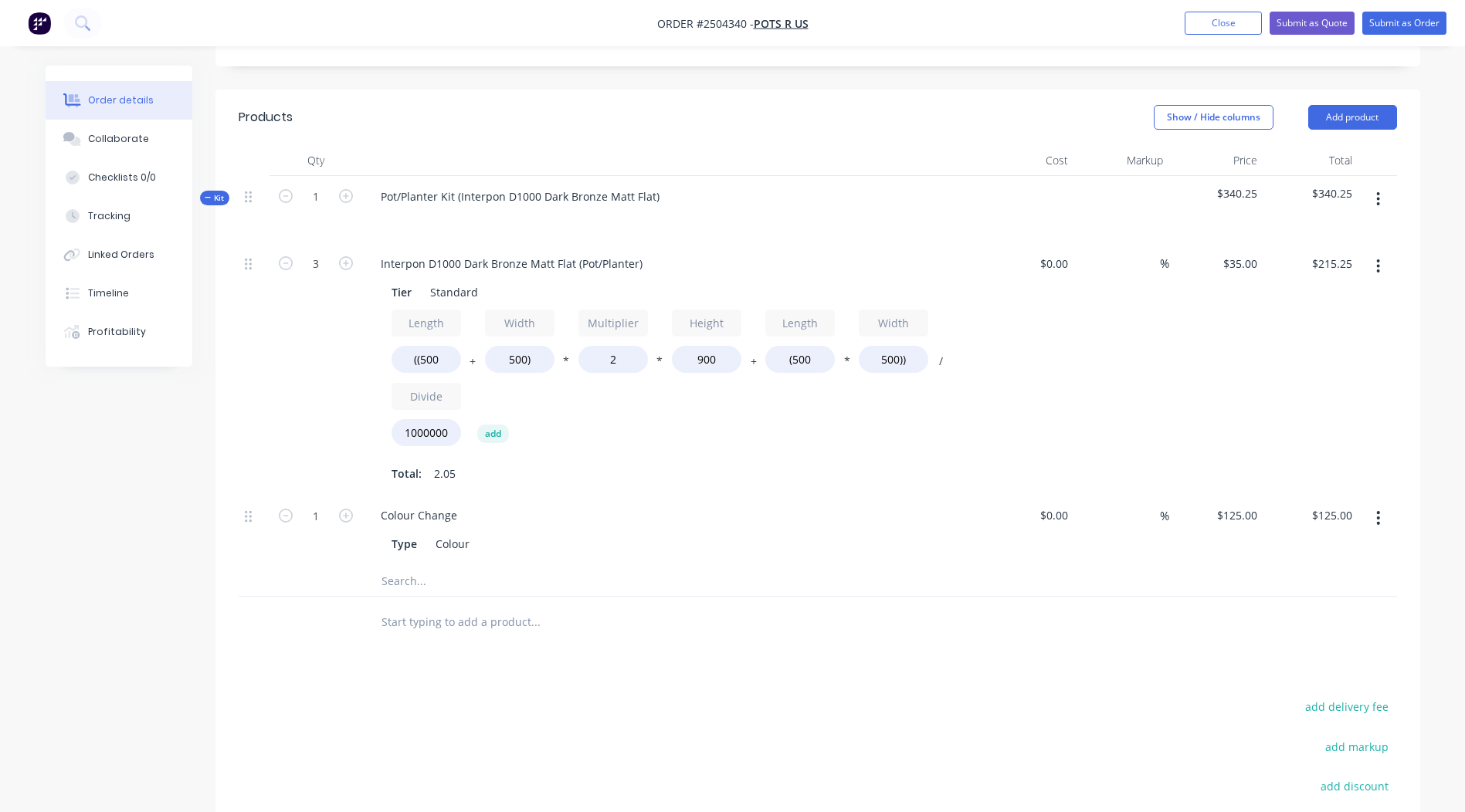
click at [1378, 258] on icon "button" at bounding box center [1377, 266] width 4 height 17
click at [1295, 296] on div "Duplicate" at bounding box center [1323, 307] width 119 height 23
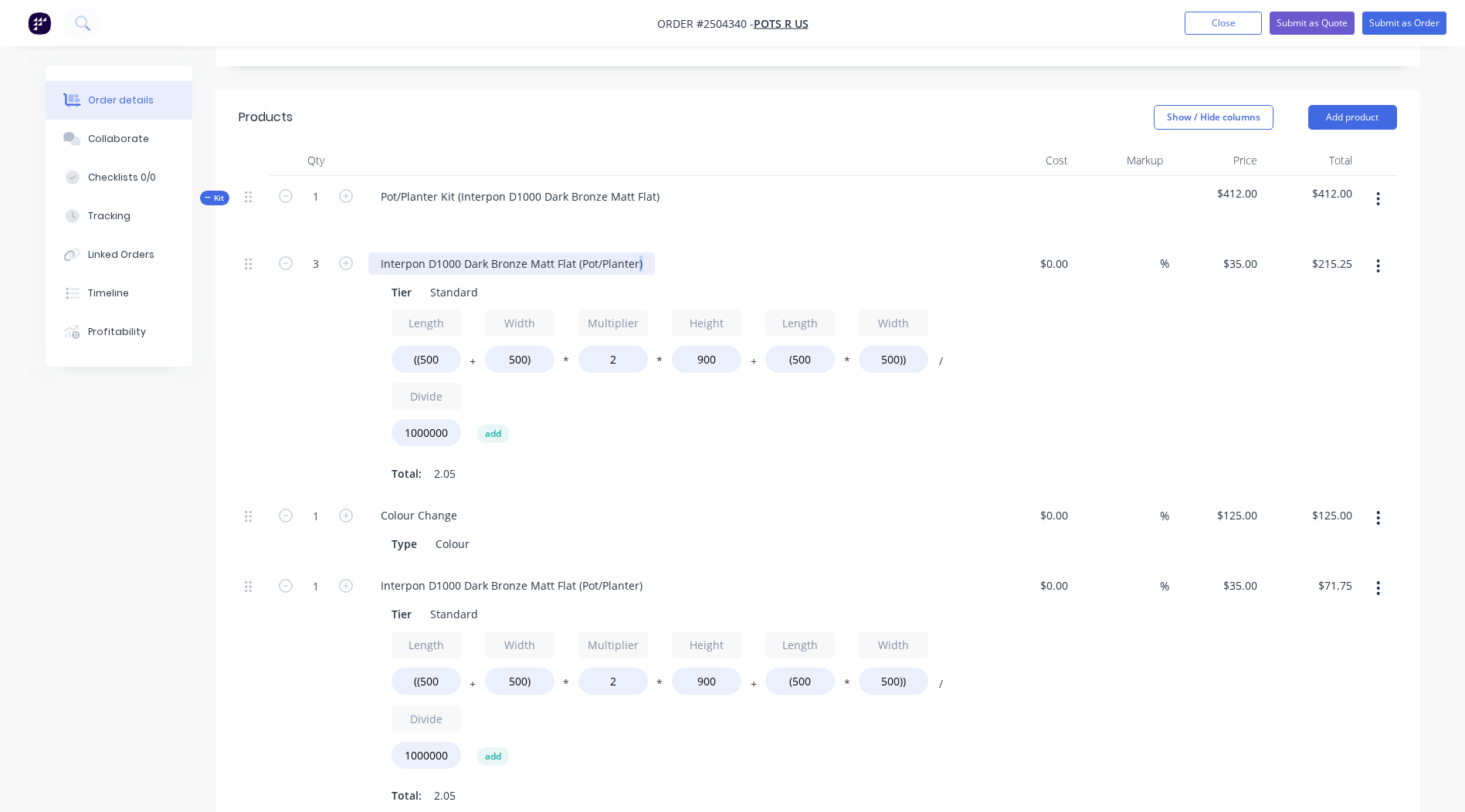
click at [634, 252] on div "Interpon D1000 Dark Bronze Matt Flat (Pot/Planter)" at bounding box center [511, 264] width 286 height 23
click at [641, 252] on div "Interpon D1000 Dark Bronze Matt Flat (Pot/Planter)" at bounding box center [511, 264] width 286 height 23
drag, startPoint x: 639, startPoint y: 221, endPoint x: 350, endPoint y: 222, distance: 289.0
click at [350, 243] on div "3 Interpon D1000 Dark Bronze Matt Flat (Pot/Planter) Tier Standard Length ((500…" at bounding box center [818, 369] width 1158 height 252
drag, startPoint x: 639, startPoint y: 539, endPoint x: 331, endPoint y: 528, distance: 308.2
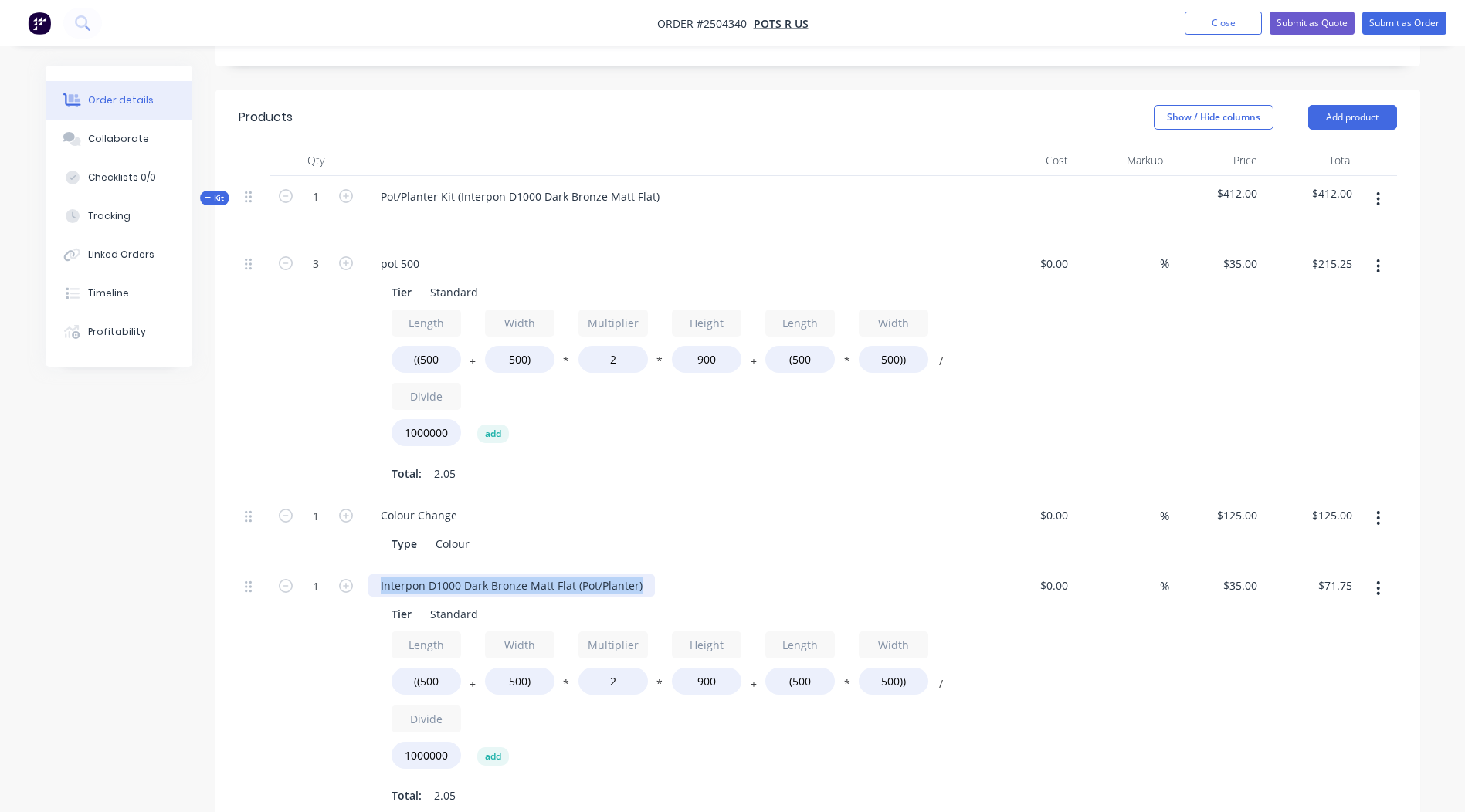
click at [331, 565] on div "1 Interpon D1000 Dark Bronze Matt Flat (Pot/Planter) Tier Standard Length ((500…" at bounding box center [818, 691] width 1158 height 252
click at [832, 533] on div "Type Colour" at bounding box center [668, 544] width 565 height 23
click at [921, 565] on div "pot 300 Tier Standard Length ((500 + Width 500) * Multiplier 2 * Height 900 + L…" at bounding box center [671, 691] width 618 height 252
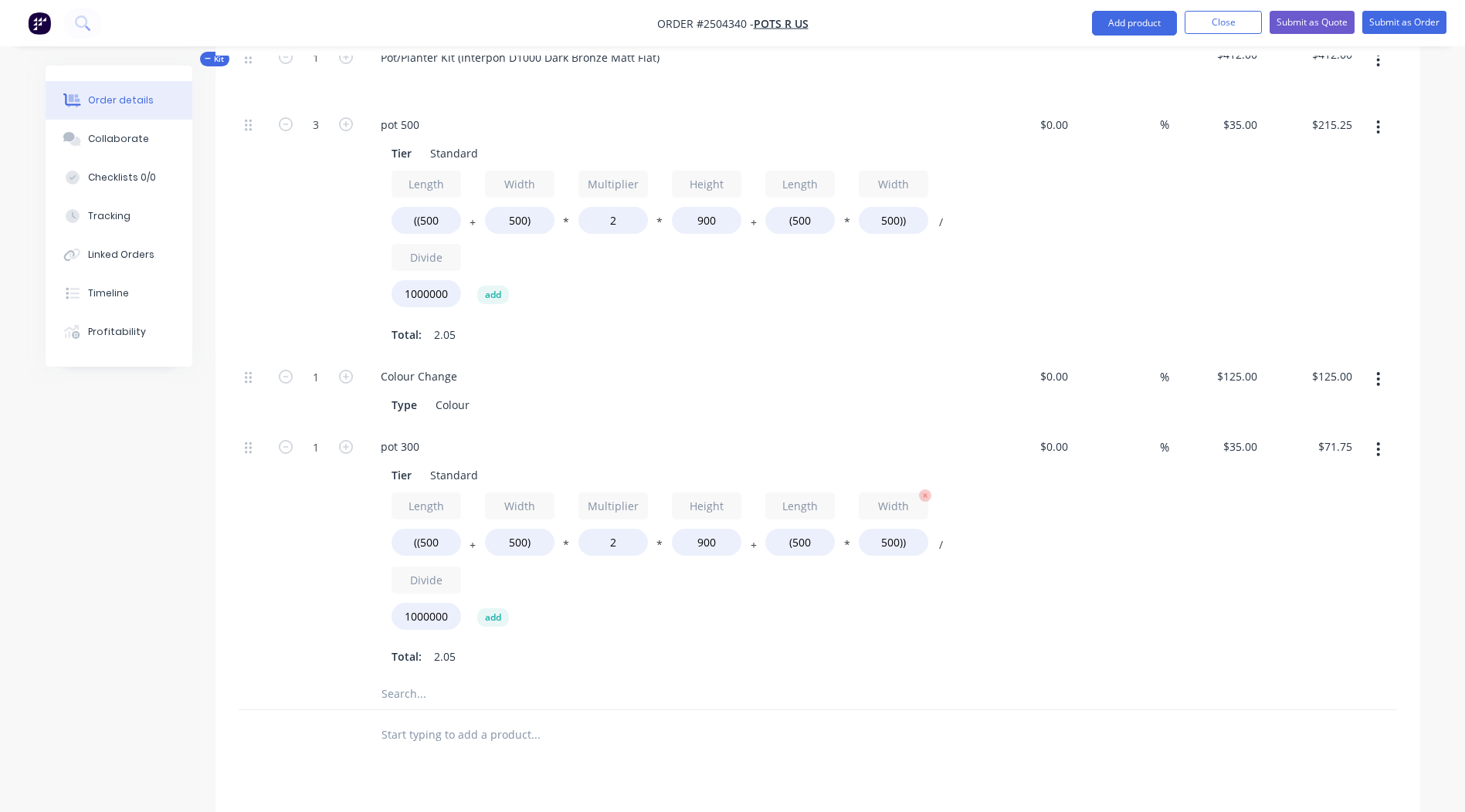
scroll to position [540, 0]
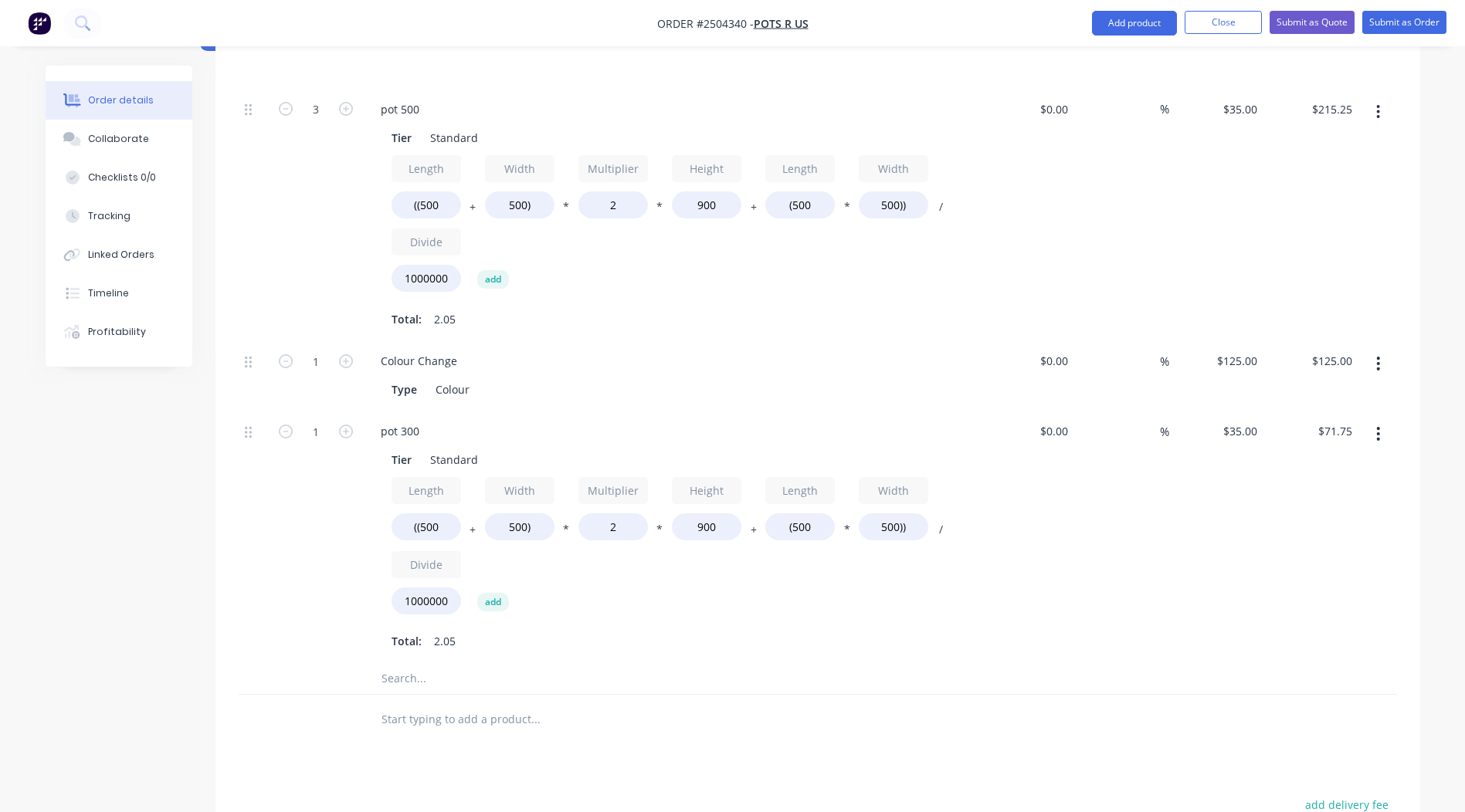
click at [828, 420] on div "pot 300" at bounding box center [671, 432] width 605 height 23
click at [1377, 426] on icon "button" at bounding box center [1377, 434] width 4 height 17
click at [1290, 463] on div "Duplicate" at bounding box center [1323, 475] width 119 height 23
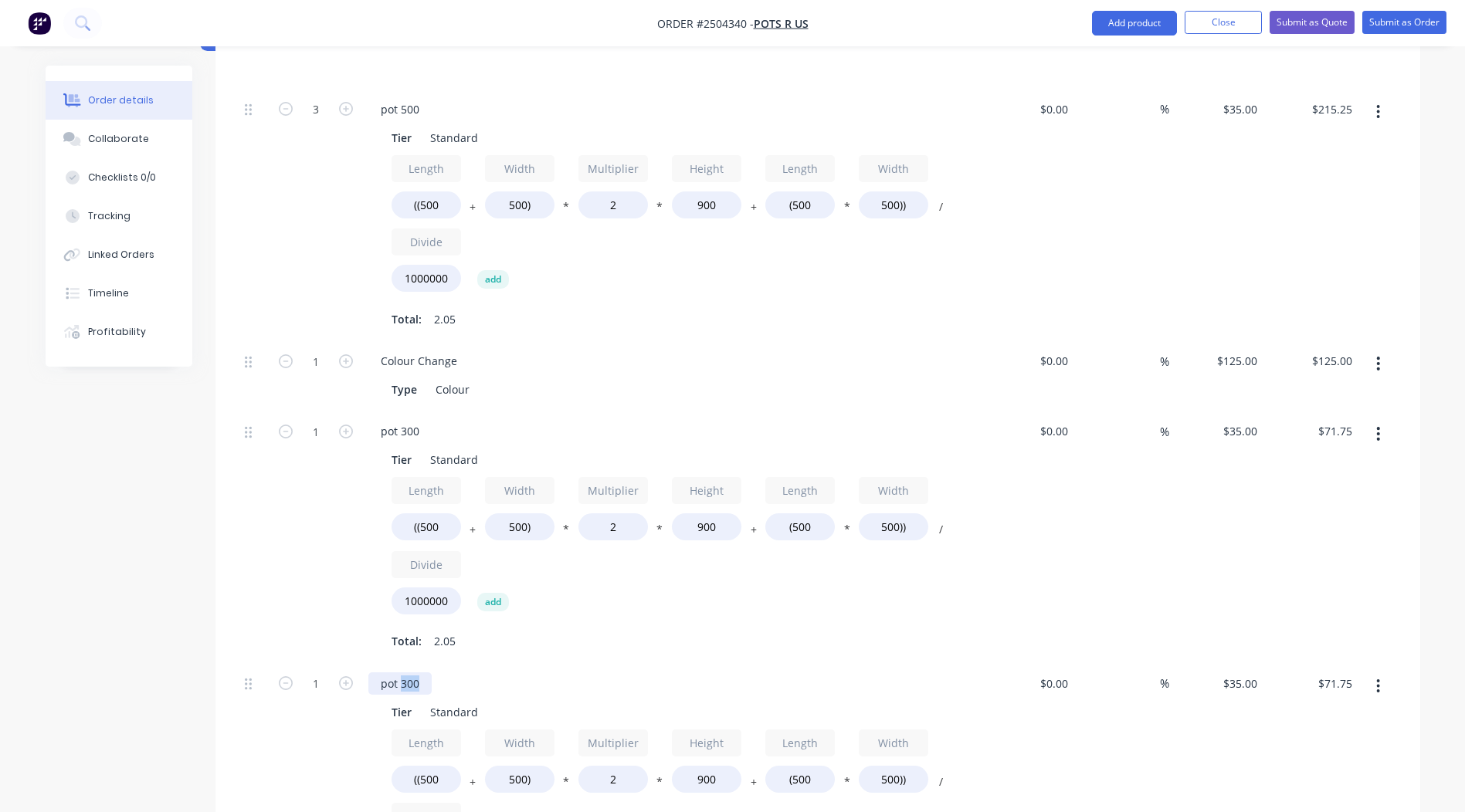
drag, startPoint x: 422, startPoint y: 643, endPoint x: 400, endPoint y: 642, distance: 22.0
click at [400, 672] on div "pot 300" at bounding box center [400, 684] width 63 height 23
click at [296, 558] on div "1" at bounding box center [316, 536] width 92 height 252
drag, startPoint x: 440, startPoint y: 483, endPoint x: 419, endPoint y: 486, distance: 21.2
click at [419, 513] on input "((500" at bounding box center [427, 526] width 70 height 27
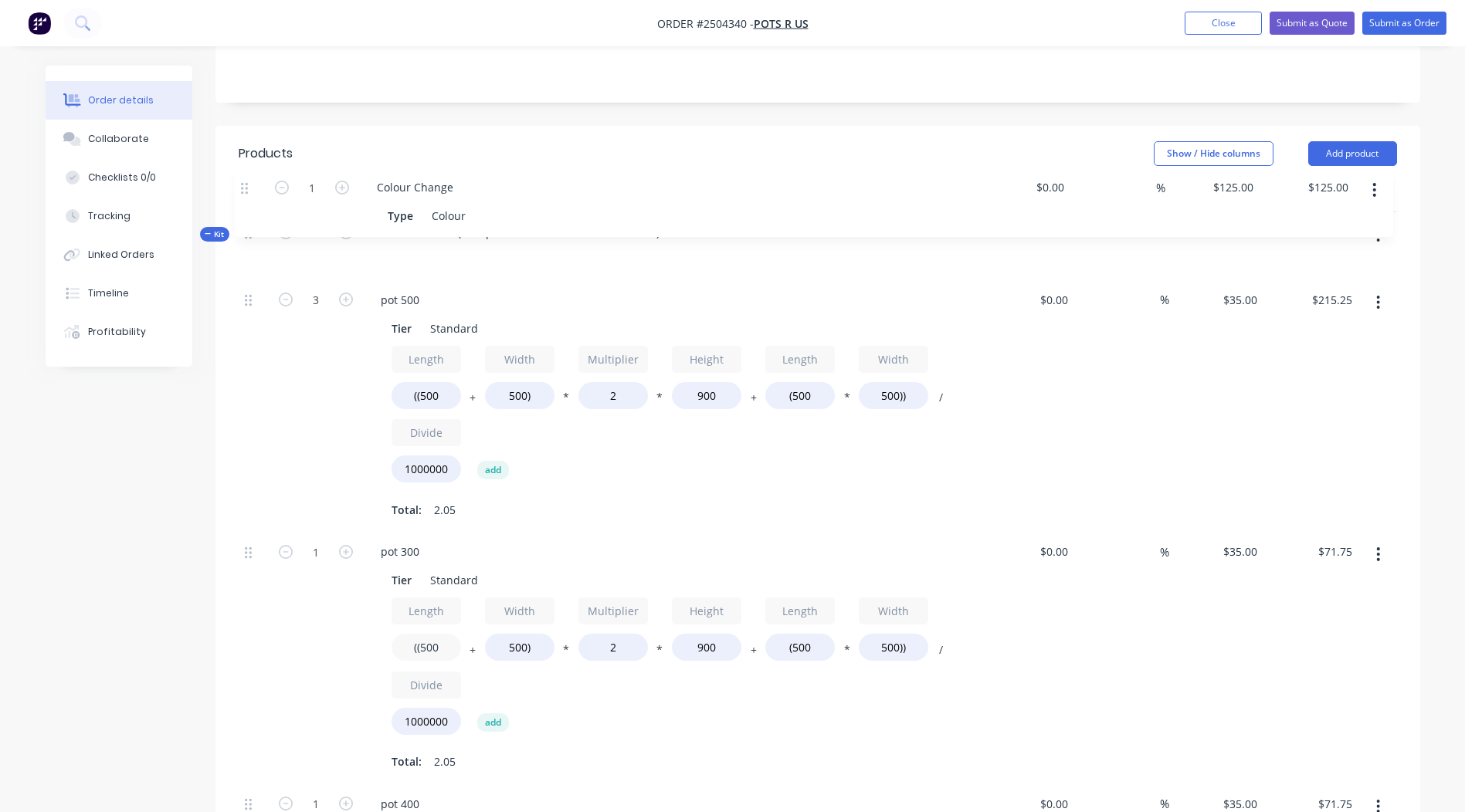
scroll to position [345, 0]
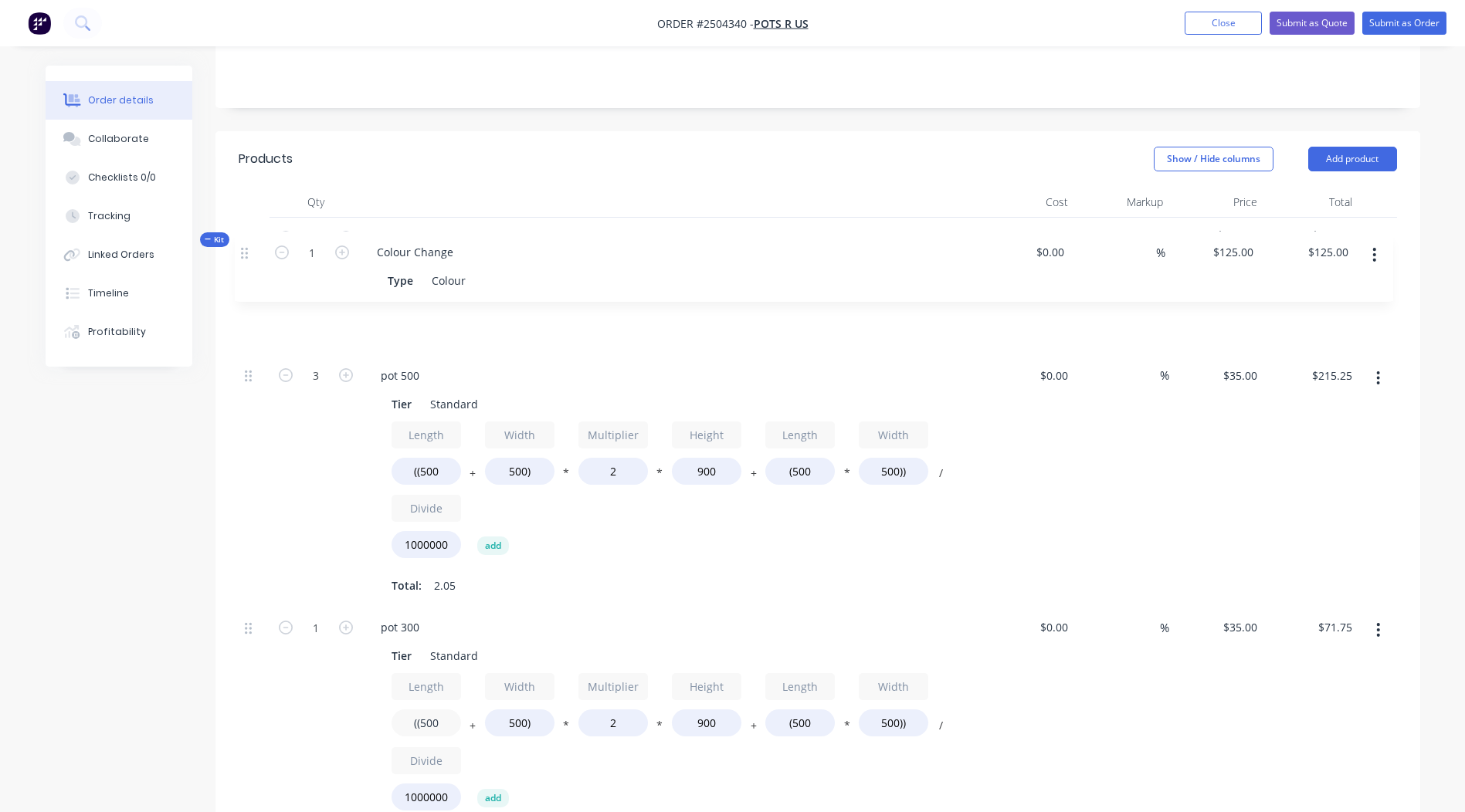
drag, startPoint x: 248, startPoint y: 316, endPoint x: 249, endPoint y: 249, distance: 67.0
click at [249, 285] on div "3 pot 500 Tier Standard Length ((500 + Width 500) * Multiplier 2 * Height 900 +…" at bounding box center [818, 698] width 1158 height 827
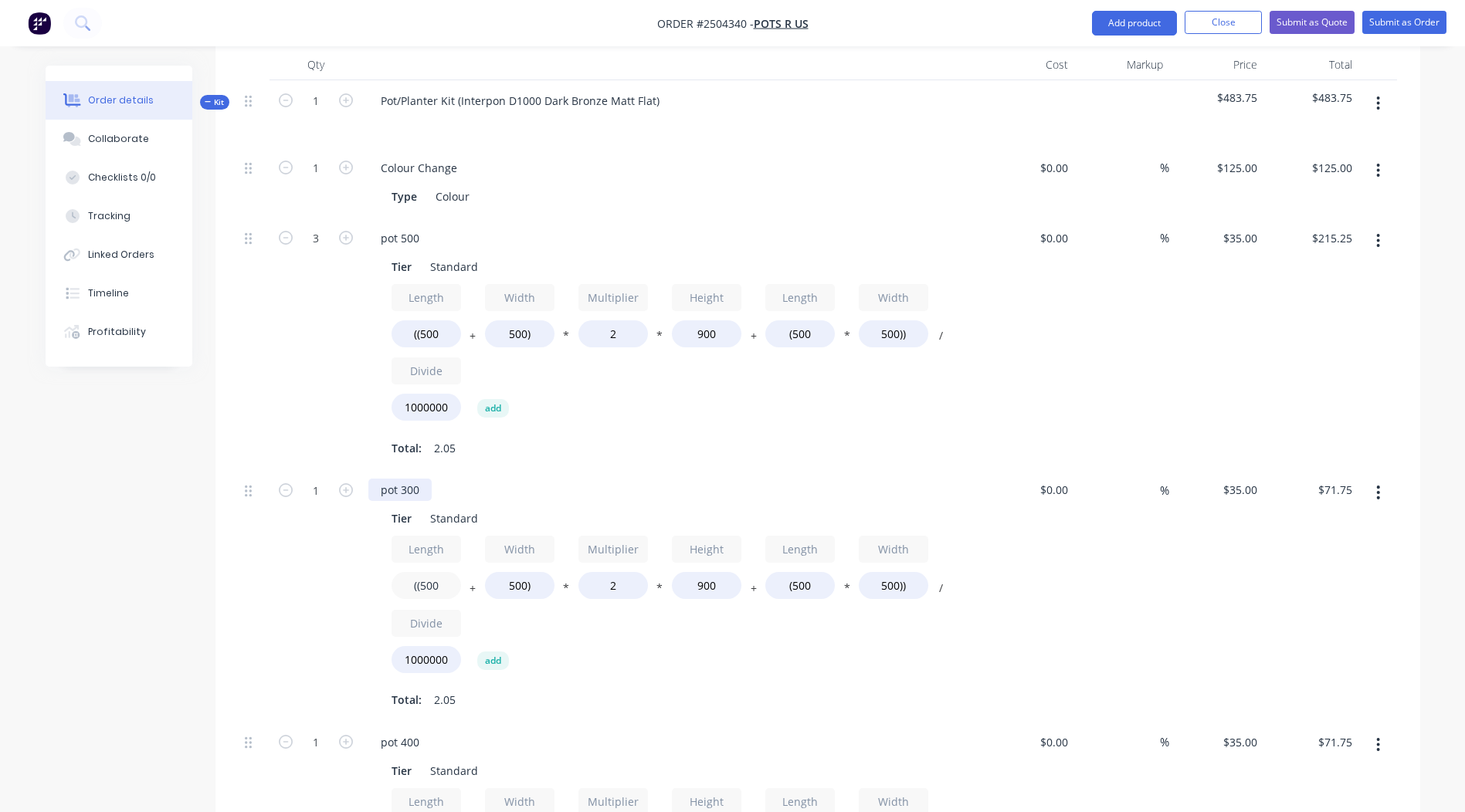
scroll to position [576, 0]
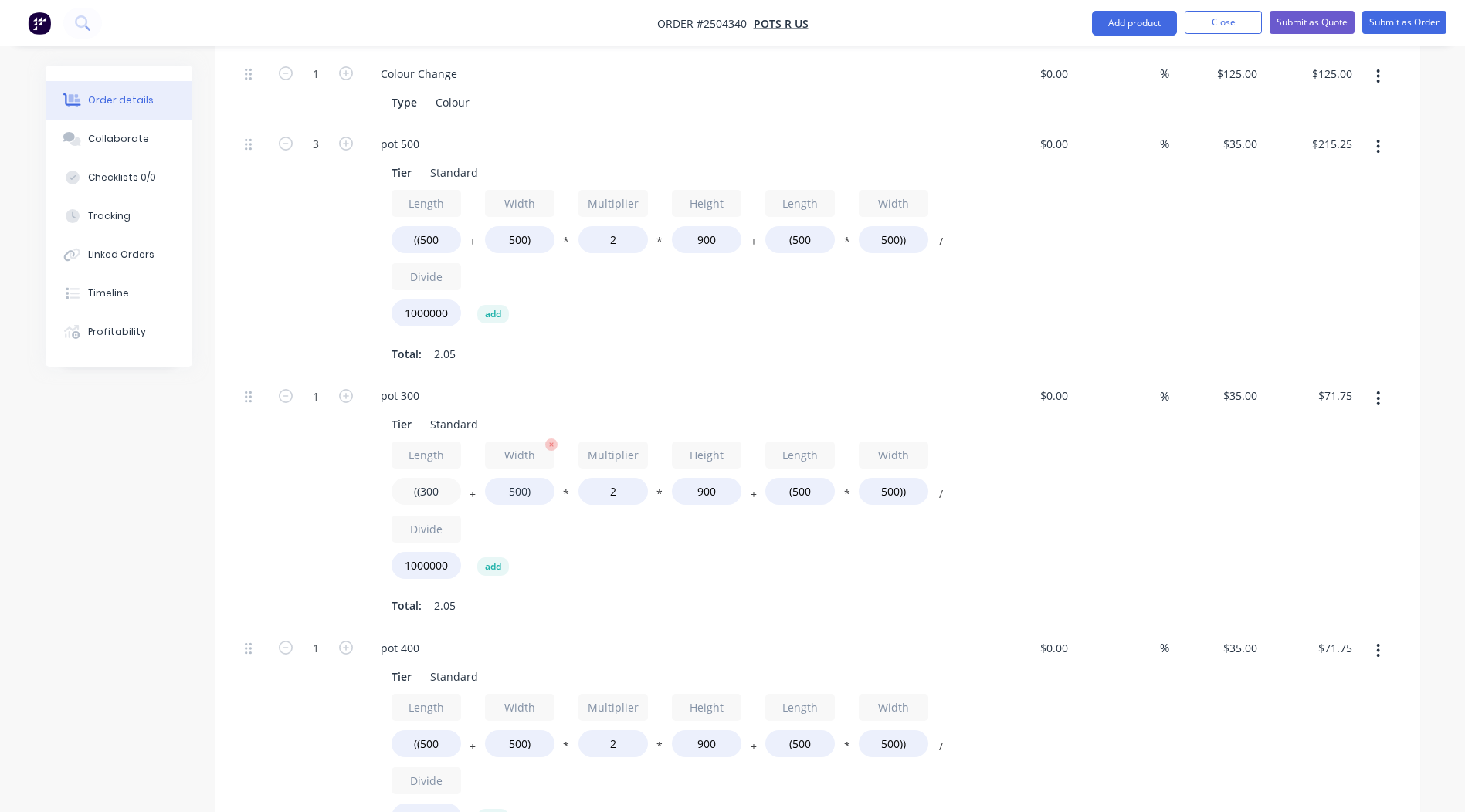
type input "((300"
type input "$59.15"
drag, startPoint x: 525, startPoint y: 453, endPoint x: 509, endPoint y: 452, distance: 16.0
click at [509, 478] on input "500)" at bounding box center [520, 491] width 70 height 27
type input "300)"
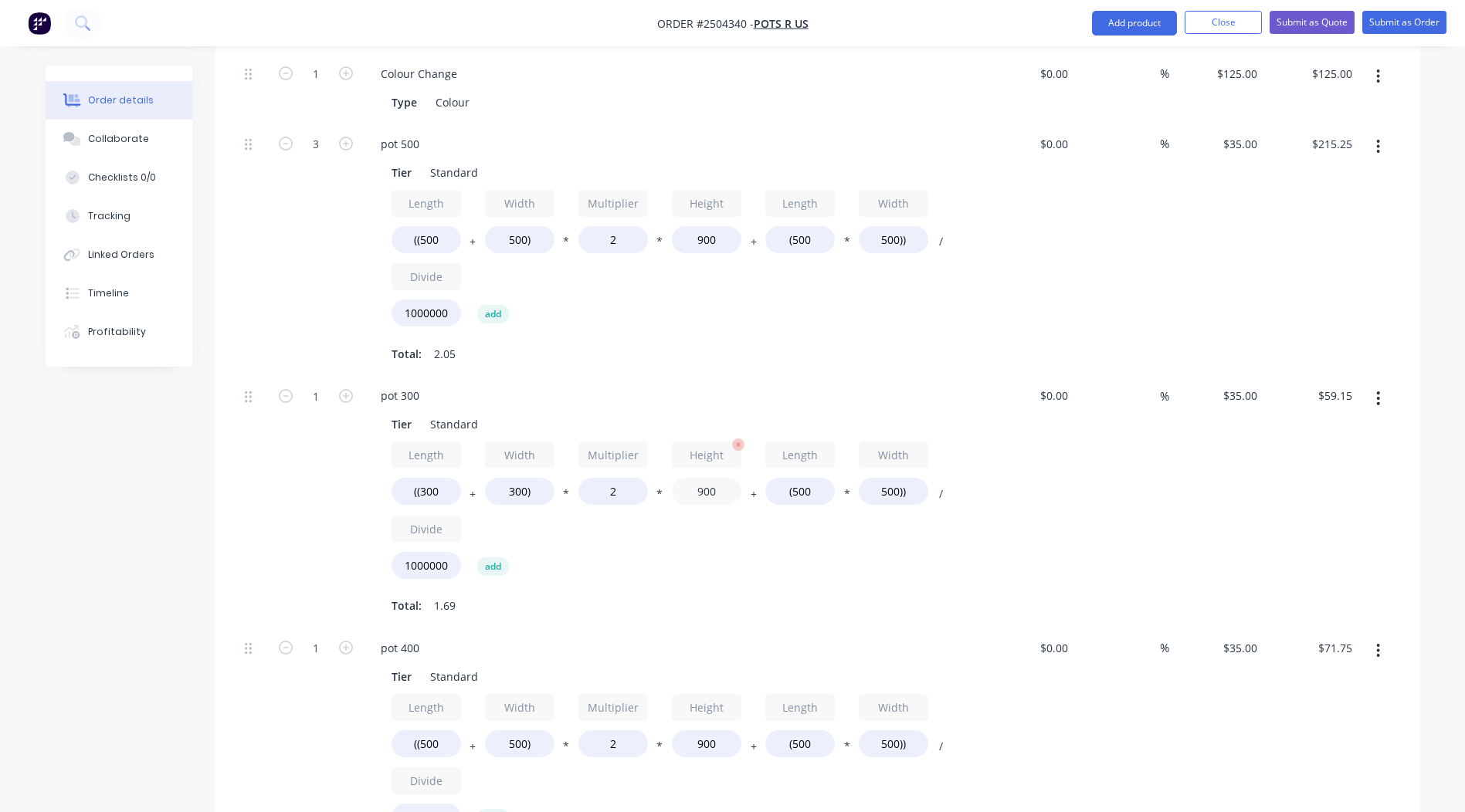
type input "$46.55"
drag, startPoint x: 718, startPoint y: 447, endPoint x: 696, endPoint y: 449, distance: 22.1
click at [696, 478] on input "900" at bounding box center [707, 491] width 70 height 27
type input "600"
type input "$33.95"
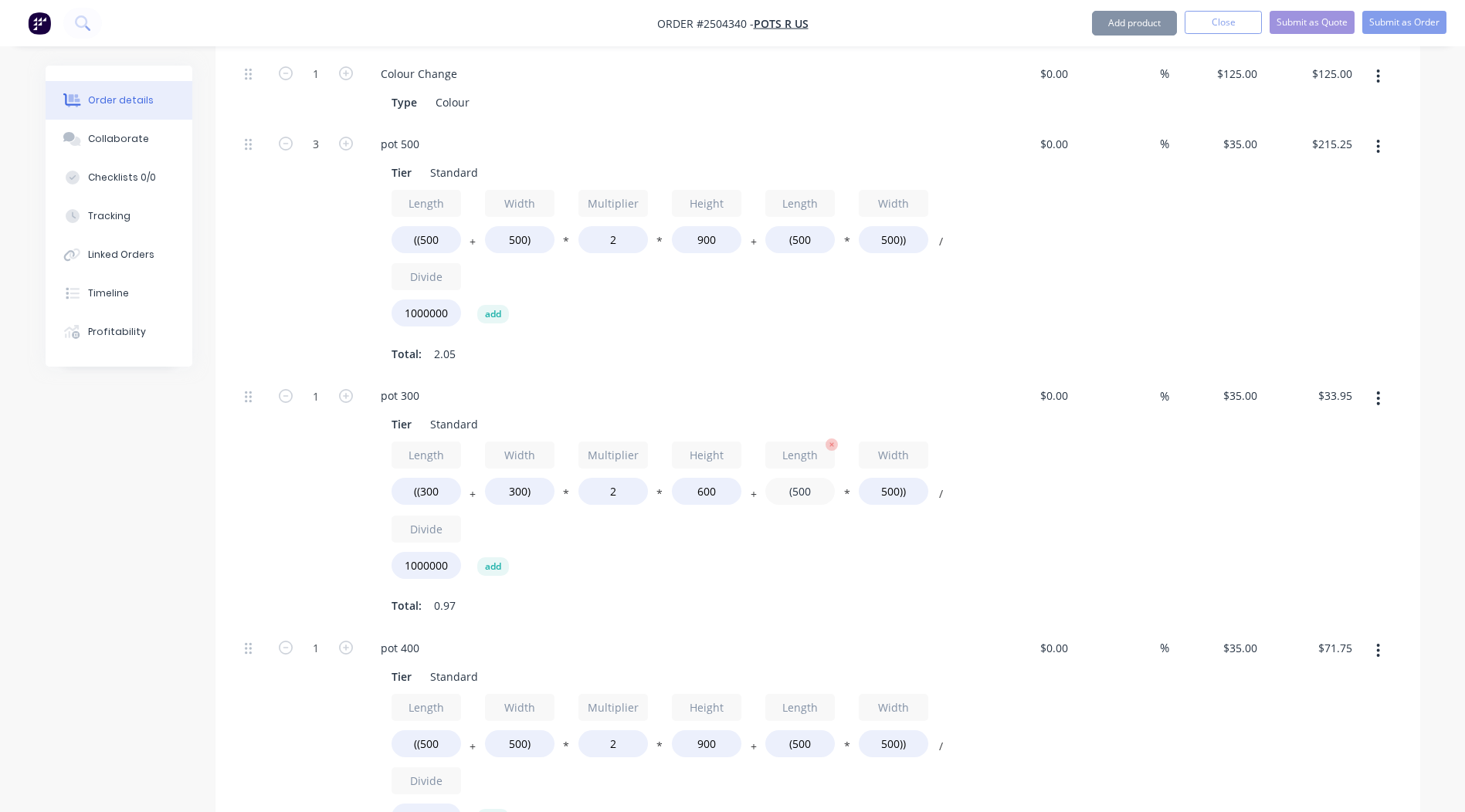
drag, startPoint x: 814, startPoint y: 450, endPoint x: 794, endPoint y: 450, distance: 20.0
click at [794, 478] on input "(500" at bounding box center [800, 491] width 70 height 27
type input "(300"
type input "$30.45"
drag, startPoint x: 897, startPoint y: 452, endPoint x: 876, endPoint y: 451, distance: 21.0
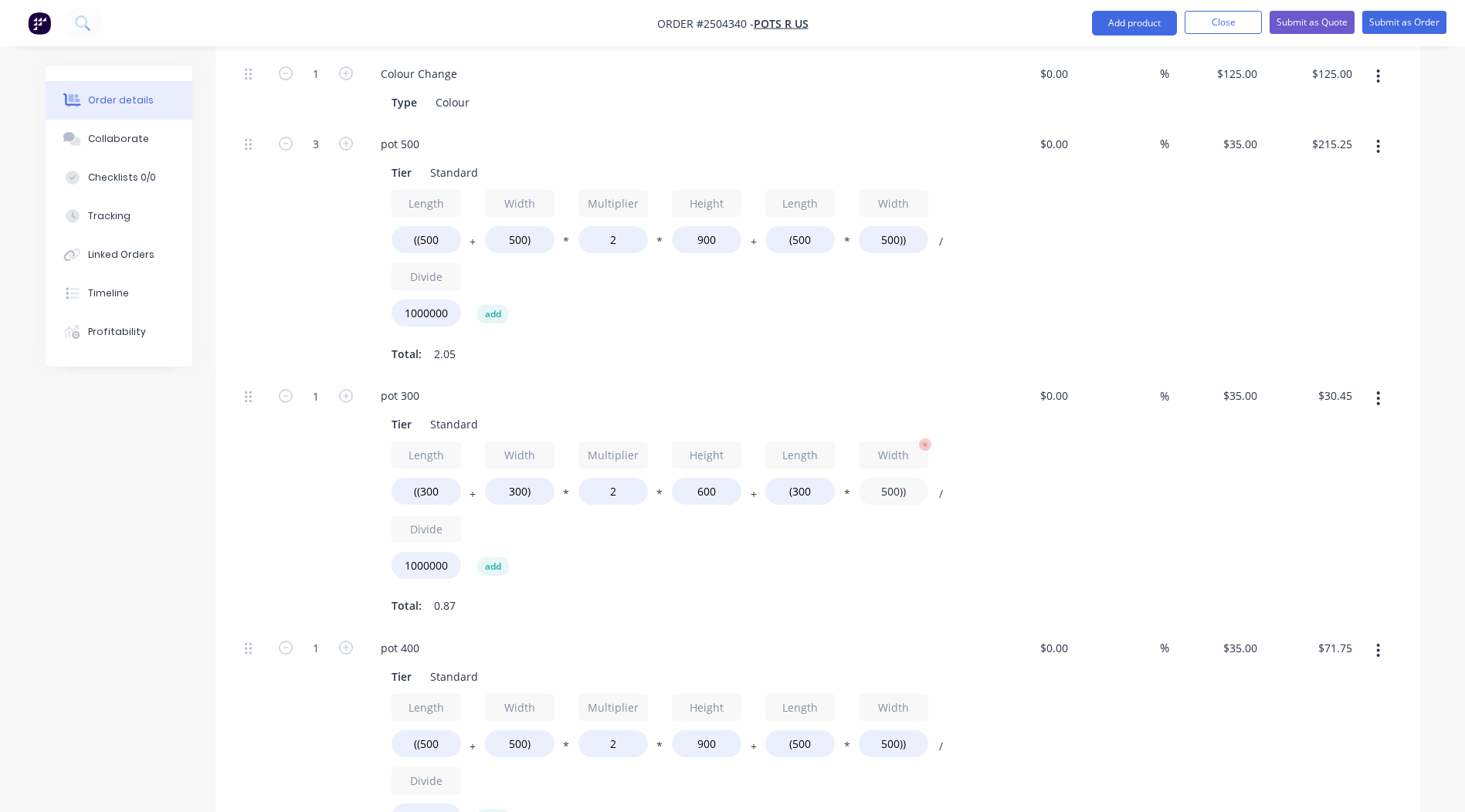
click at [876, 478] on input "500))" at bounding box center [894, 491] width 70 height 27
type input "300))"
type input "$28.35"
click at [998, 483] on div "$0.00 $0.00" at bounding box center [1027, 501] width 95 height 252
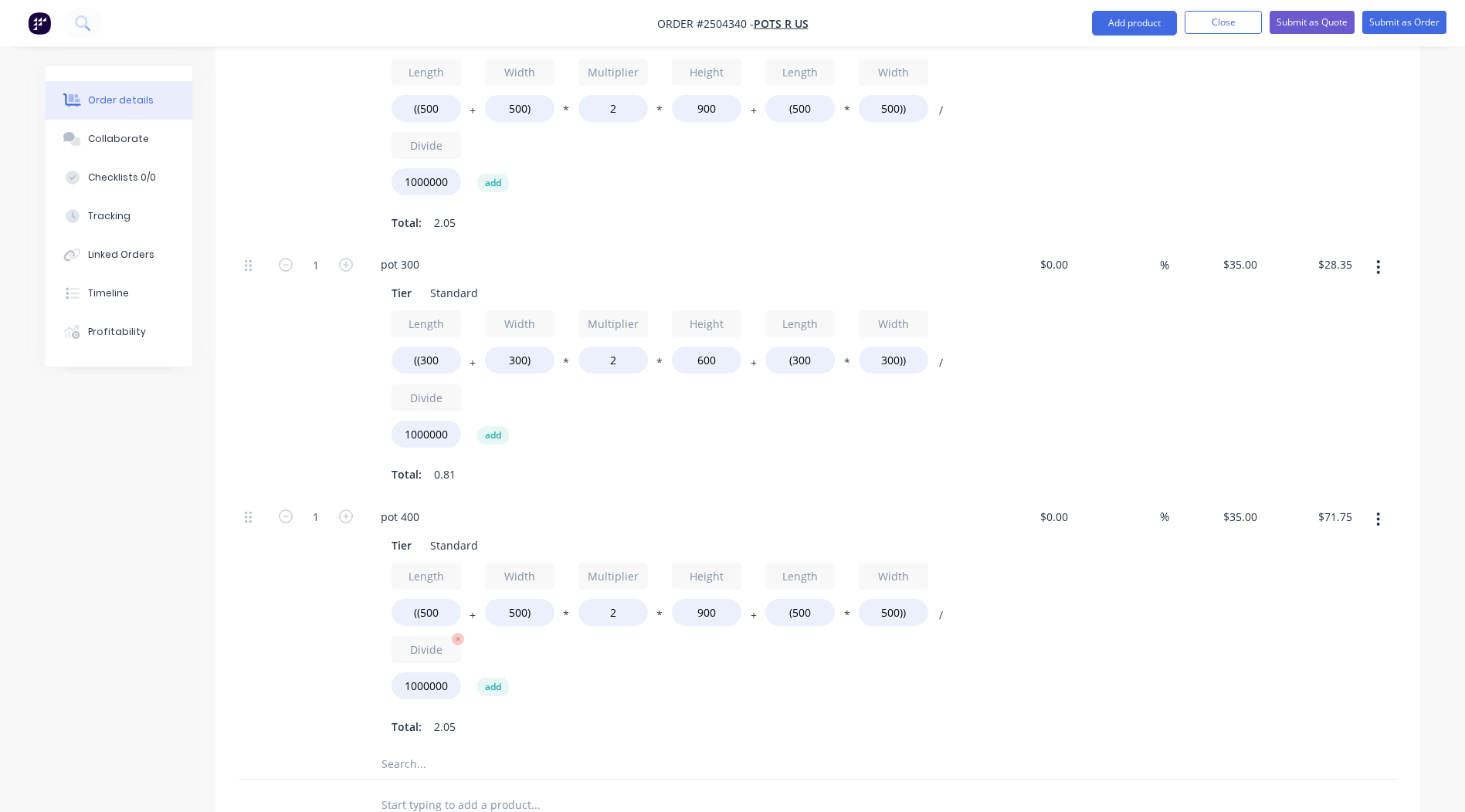
scroll to position [731, 0]
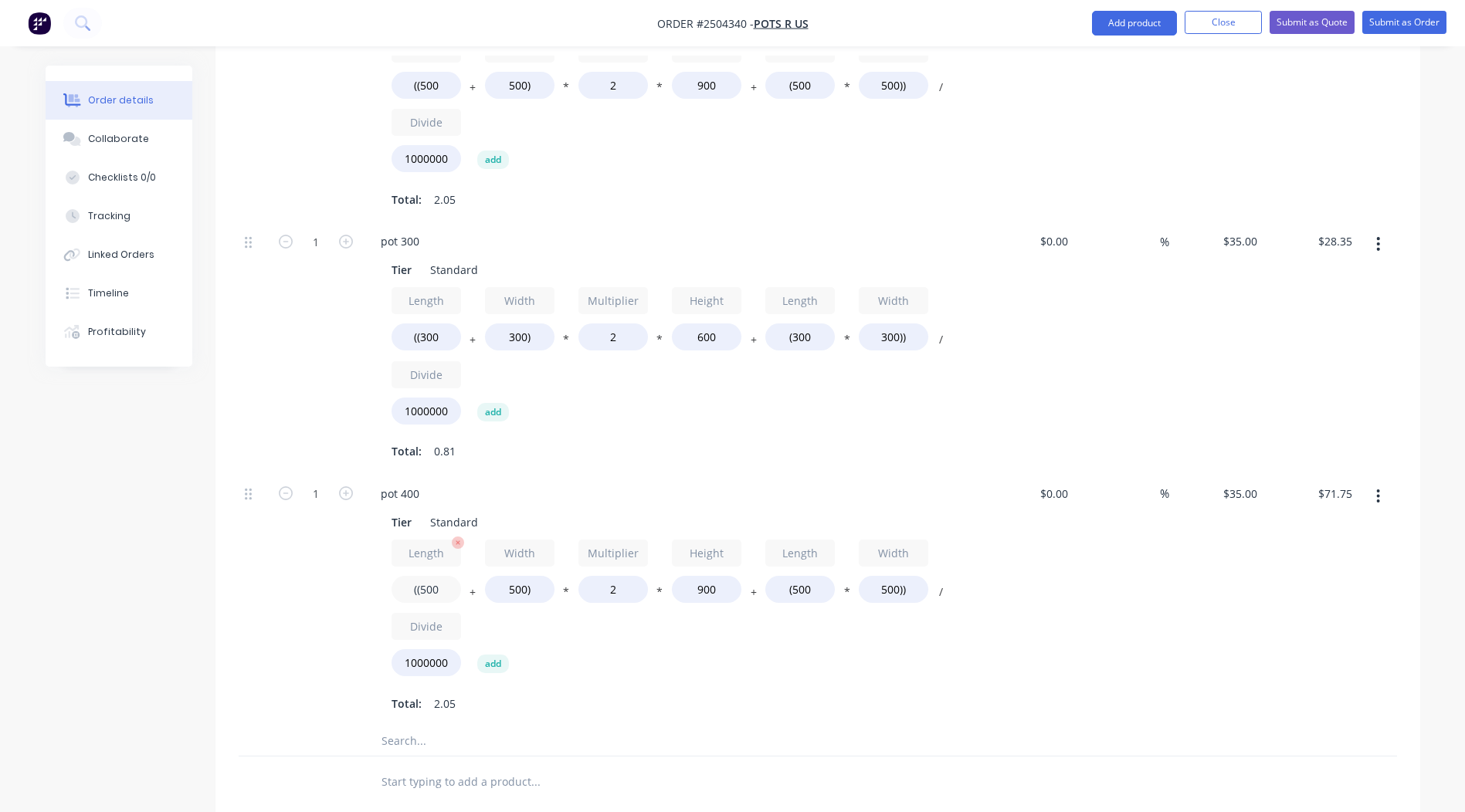
drag, startPoint x: 440, startPoint y: 547, endPoint x: 420, endPoint y: 549, distance: 20.1
click at [420, 576] on input "((500" at bounding box center [427, 589] width 70 height 27
drag, startPoint x: 437, startPoint y: 554, endPoint x: 422, endPoint y: 554, distance: 15.0
click at [422, 576] on input "((750" at bounding box center [427, 589] width 70 height 27
type input "((400"
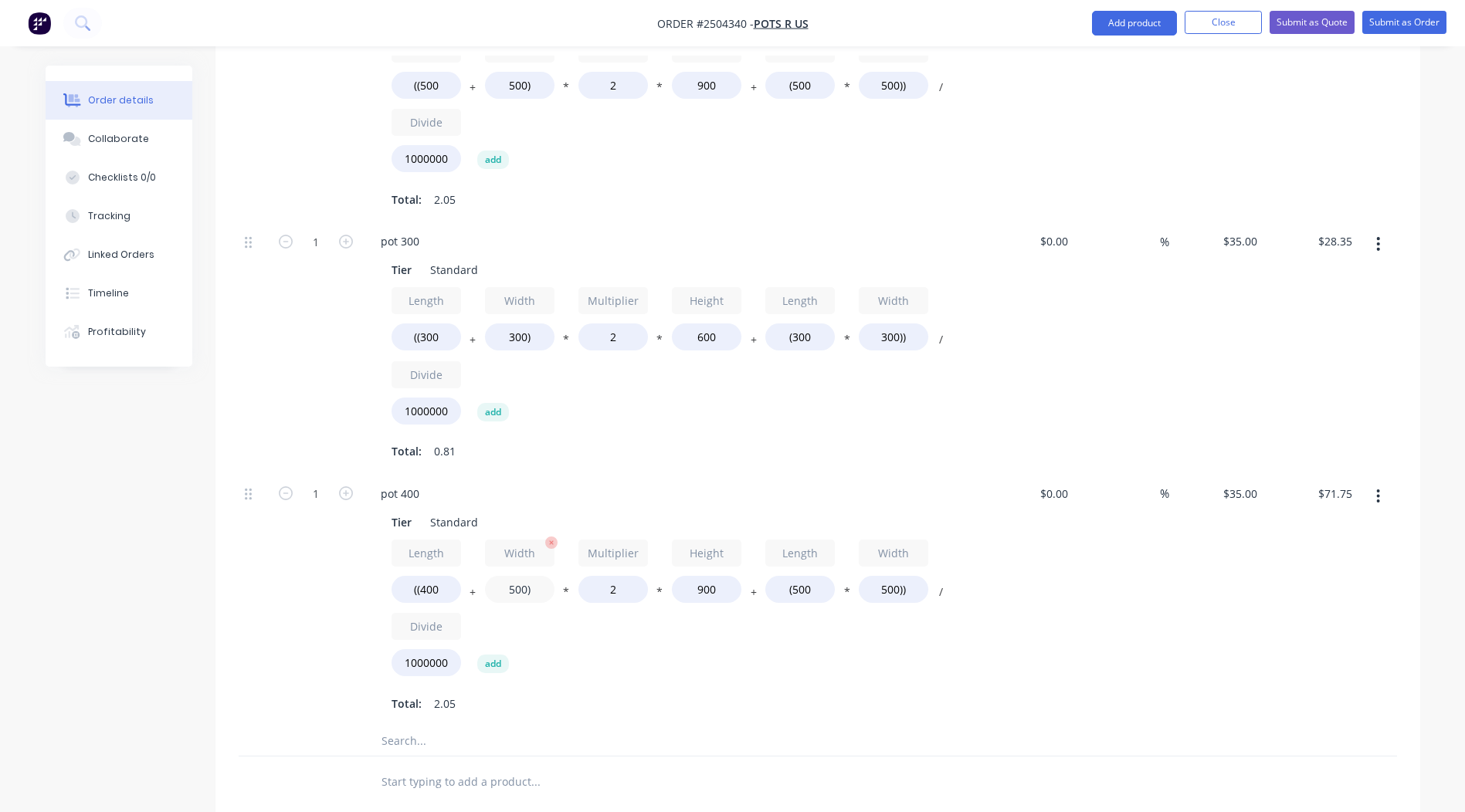
type input "$65.45"
drag, startPoint x: 526, startPoint y: 548, endPoint x: 506, endPoint y: 548, distance: 20.0
click at [506, 576] on input "500)" at bounding box center [520, 589] width 70 height 27
type input "400)"
type input "$59.15"
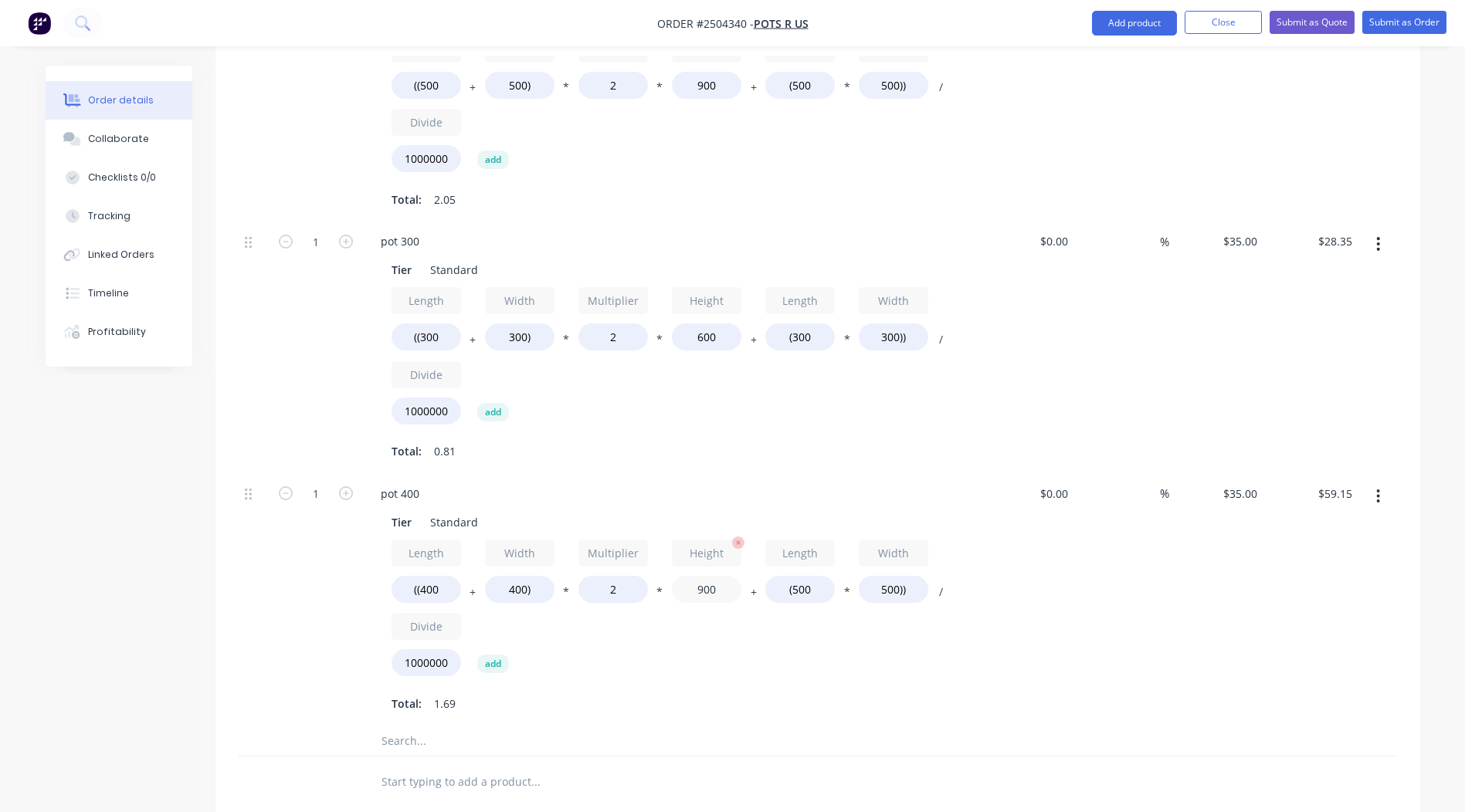
drag, startPoint x: 719, startPoint y: 548, endPoint x: 698, endPoint y: 547, distance: 21.0
click at [698, 576] on input "900" at bounding box center [707, 589] width 70 height 27
type input "750"
type input "$50.75"
drag, startPoint x: 811, startPoint y: 549, endPoint x: 794, endPoint y: 550, distance: 17.0
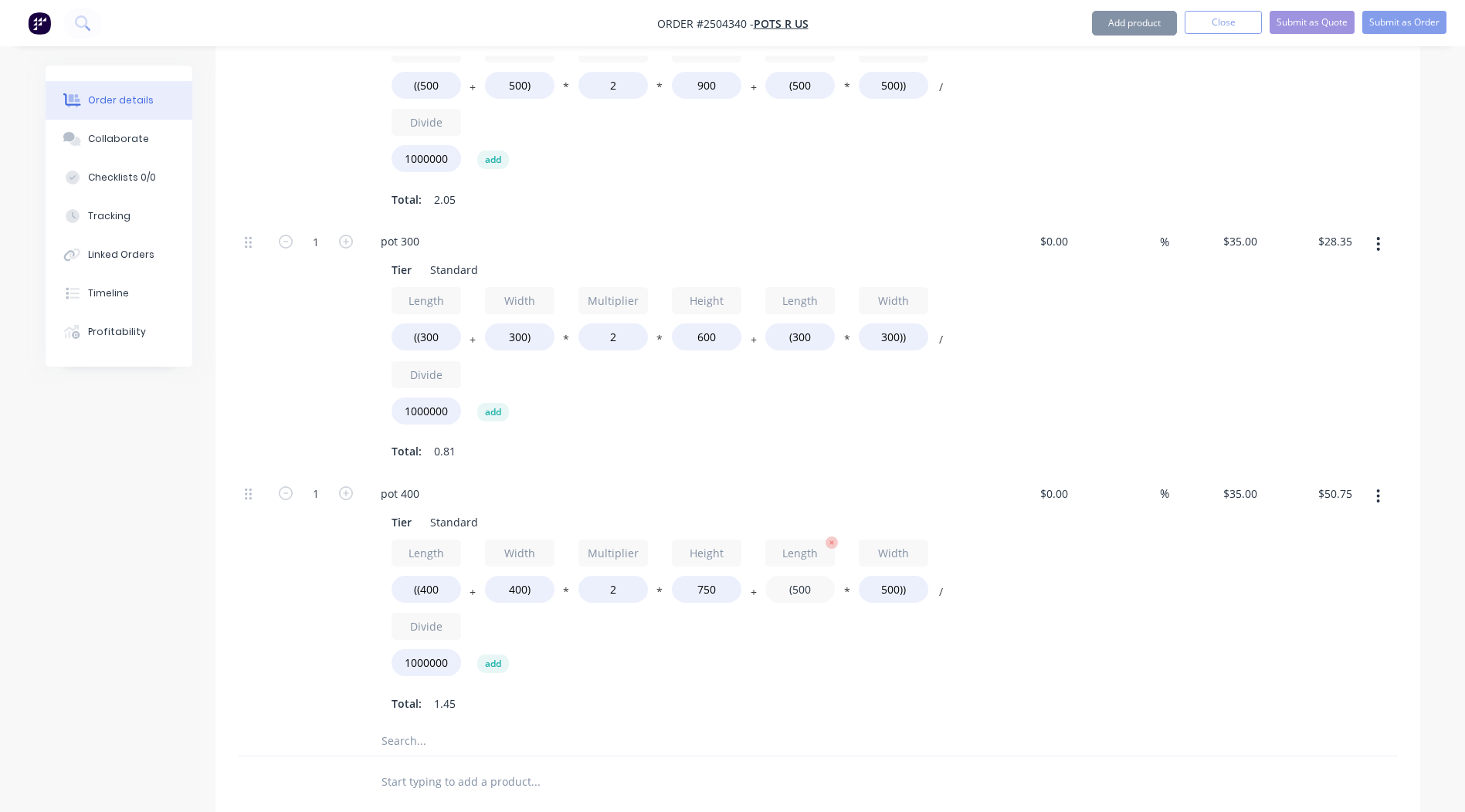
click at [794, 576] on input "(500" at bounding box center [800, 589] width 70 height 27
type input "(400"
type input "$49.00"
drag, startPoint x: 900, startPoint y: 548, endPoint x: 884, endPoint y: 549, distance: 16.0
click at [884, 576] on input "500))" at bounding box center [894, 589] width 70 height 27
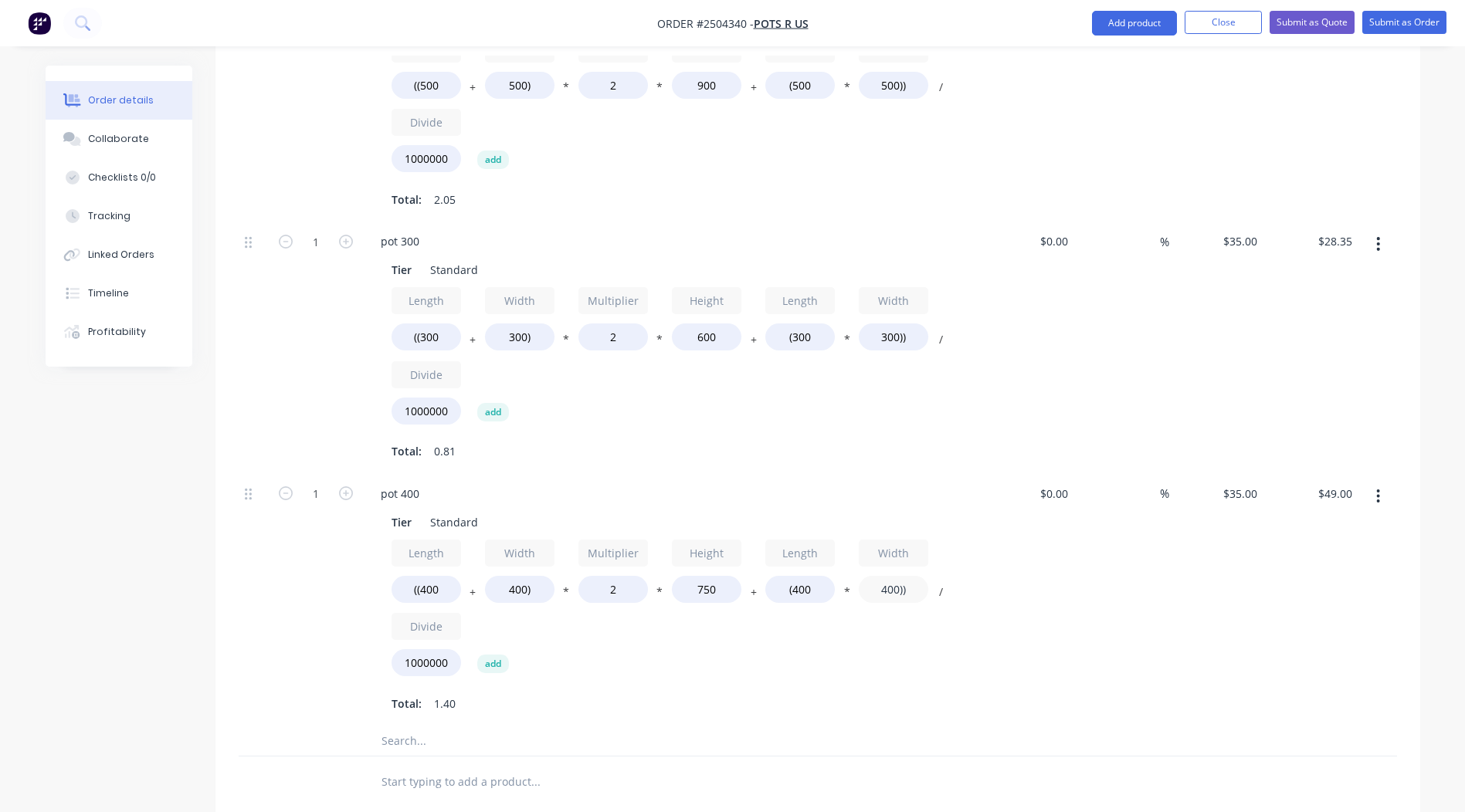
type input "400))"
type input "$47.60"
click at [698, 676] on div "pot 400 Tier Standard Length ((400 + Width 400) * Multiplier 2 * Height 750 + L…" at bounding box center [671, 599] width 618 height 252
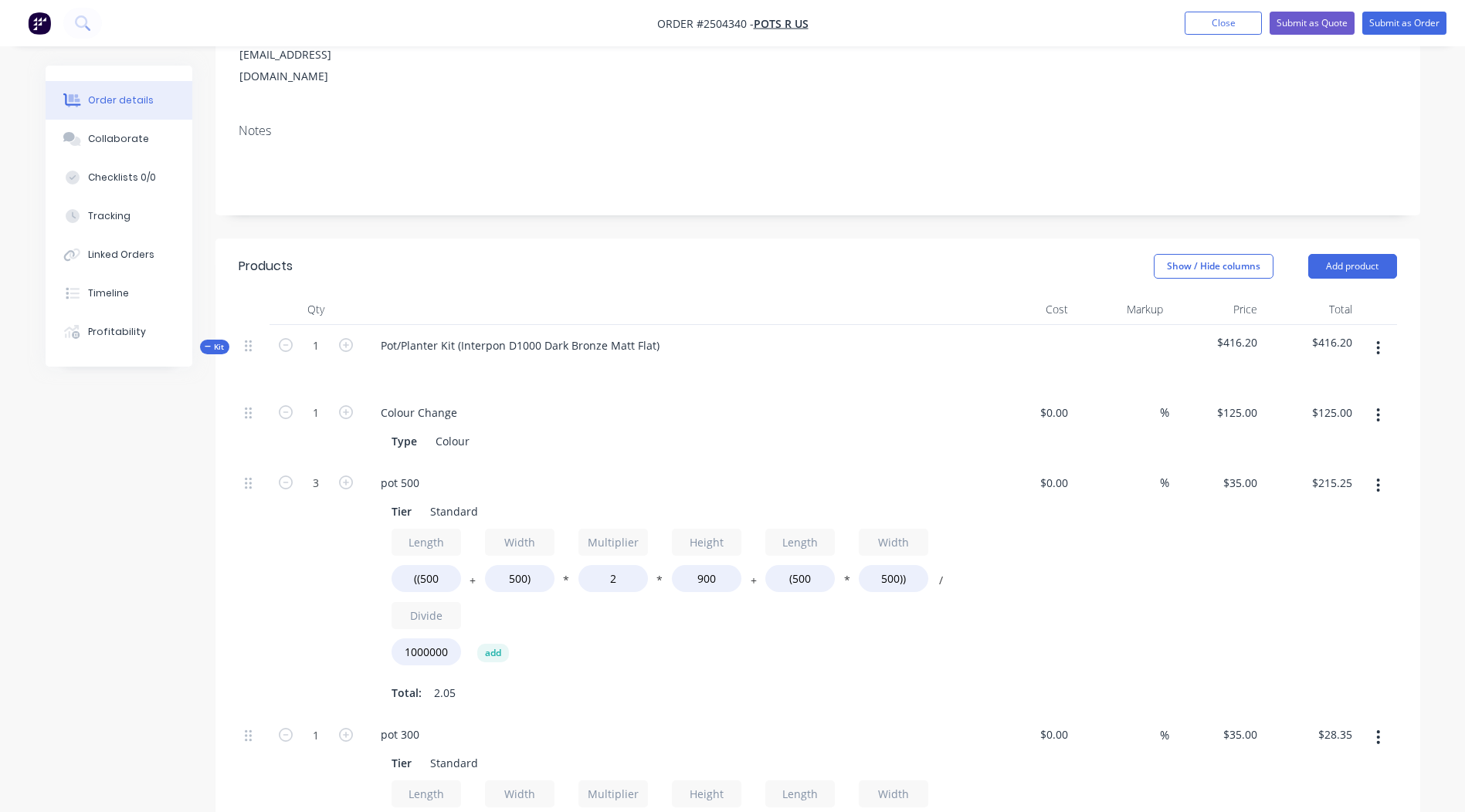
scroll to position [0, 0]
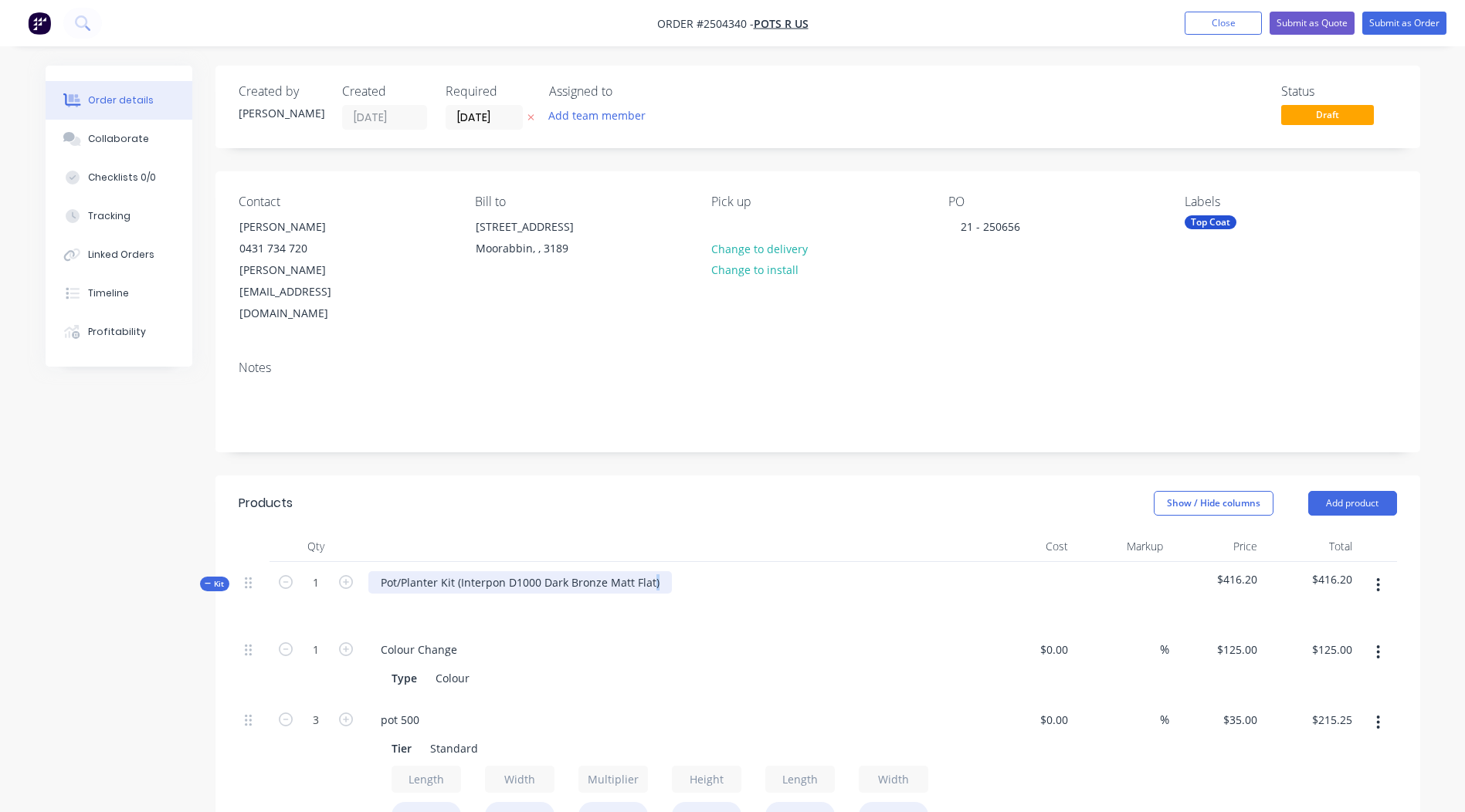
click at [650, 571] on div "Pot/Planter Kit (Interpon D1000 Dark Bronze Matt Flat)" at bounding box center [520, 582] width 303 height 23
drag, startPoint x: 460, startPoint y: 546, endPoint x: 269, endPoint y: 547, distance: 191.0
click at [273, 562] on div "Kit 1 Pot/Planter Kit (Interpon D1000 Dark Bronze Matt Flat $416.20 $416.20" at bounding box center [818, 595] width 1158 height 67
click at [635, 594] on div at bounding box center [671, 605] width 605 height 23
click at [519, 571] on div "Interpon D1000 Dark Bronze Matt Flat" at bounding box center [478, 582] width 220 height 23
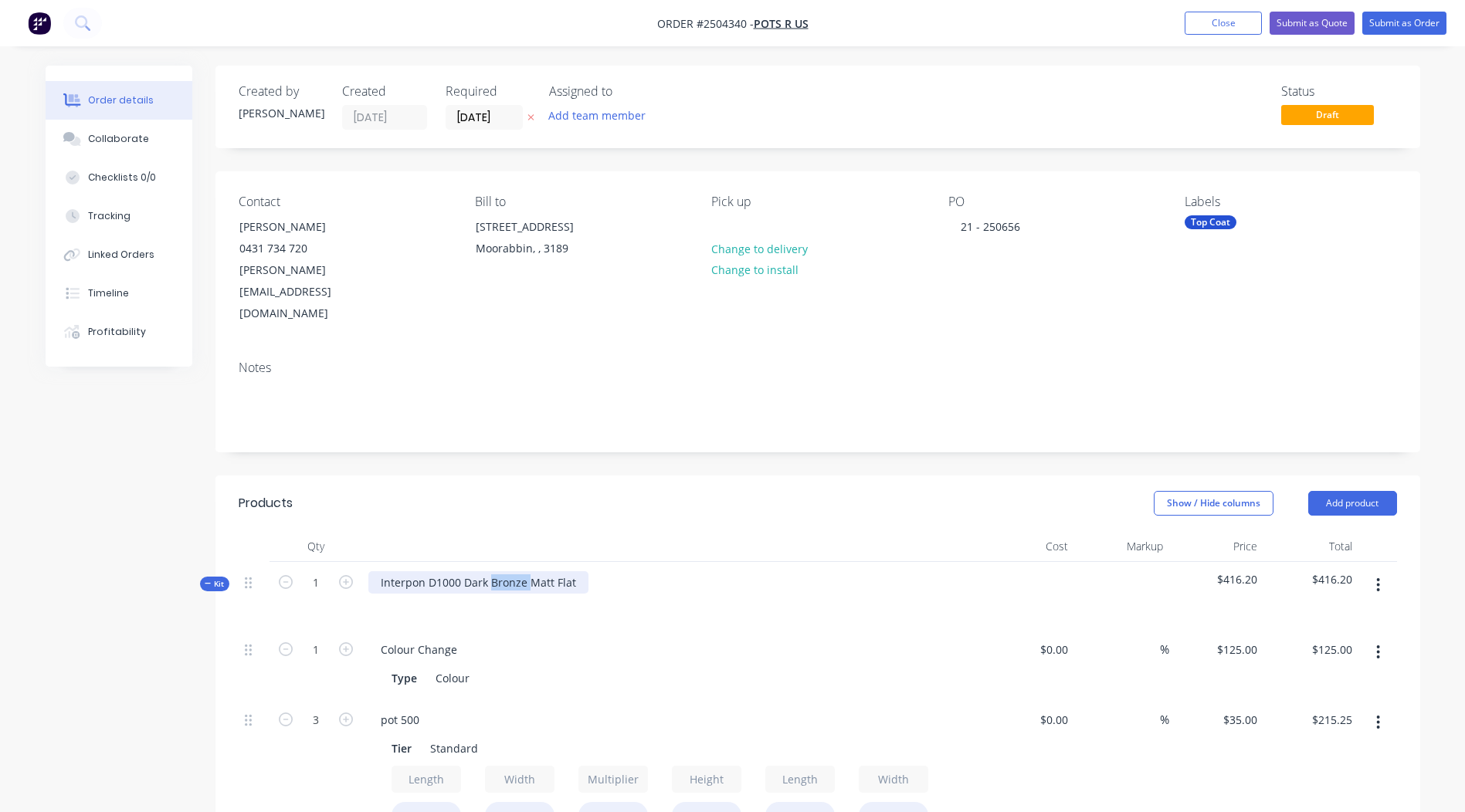
click at [519, 571] on div "Interpon D1000 Dark Bronze Matt Flat" at bounding box center [478, 582] width 220 height 23
click at [447, 571] on div "Interpon D1000 Dark Bronze Matt Flat" at bounding box center [478, 582] width 220 height 23
drag, startPoint x: 577, startPoint y: 538, endPoint x: 126, endPoint y: 523, distance: 451.2
copy div "Interpon D1000 Dark Bronze Matt Flat"
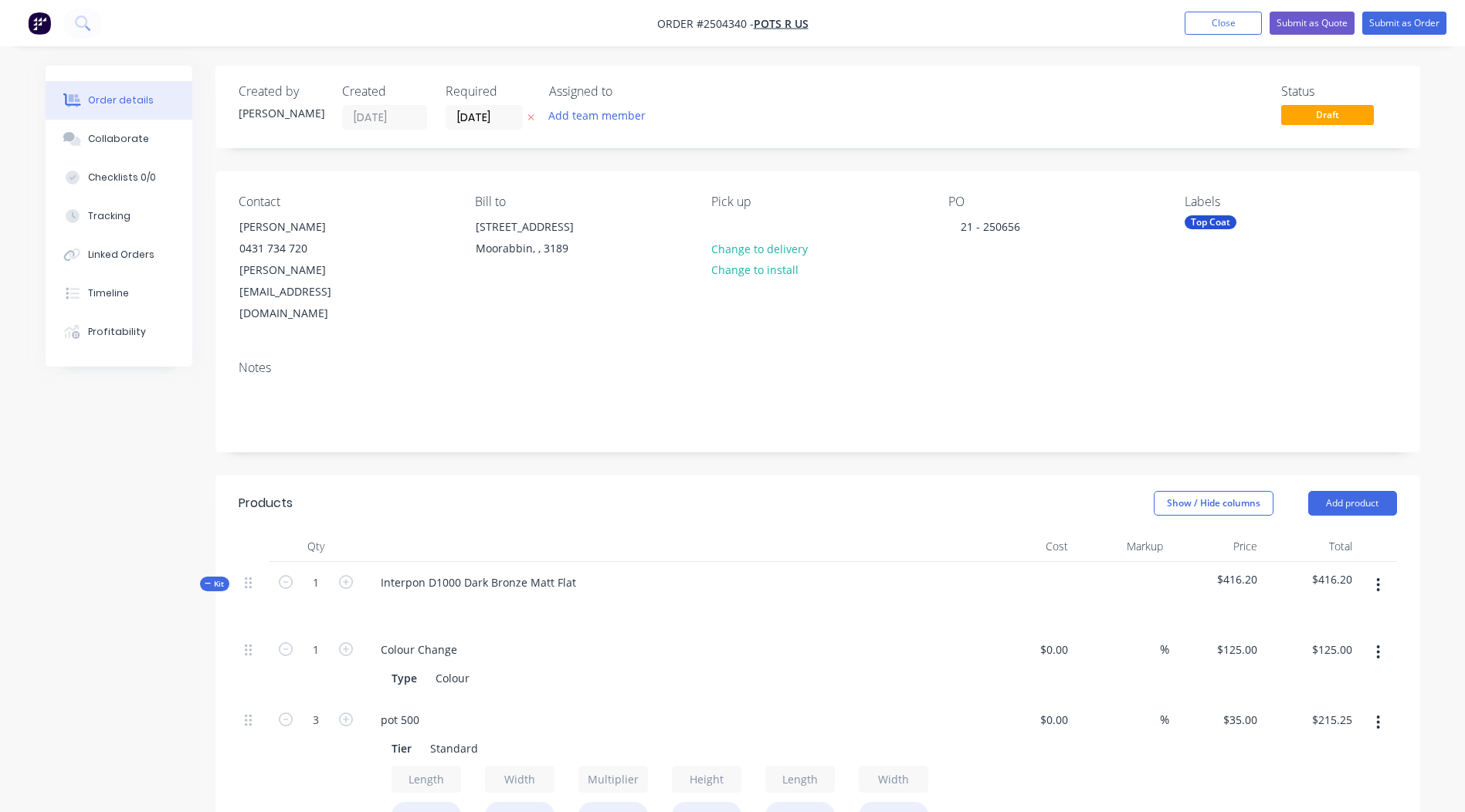
click at [288, 361] on div "Notes" at bounding box center [818, 368] width 1158 height 15
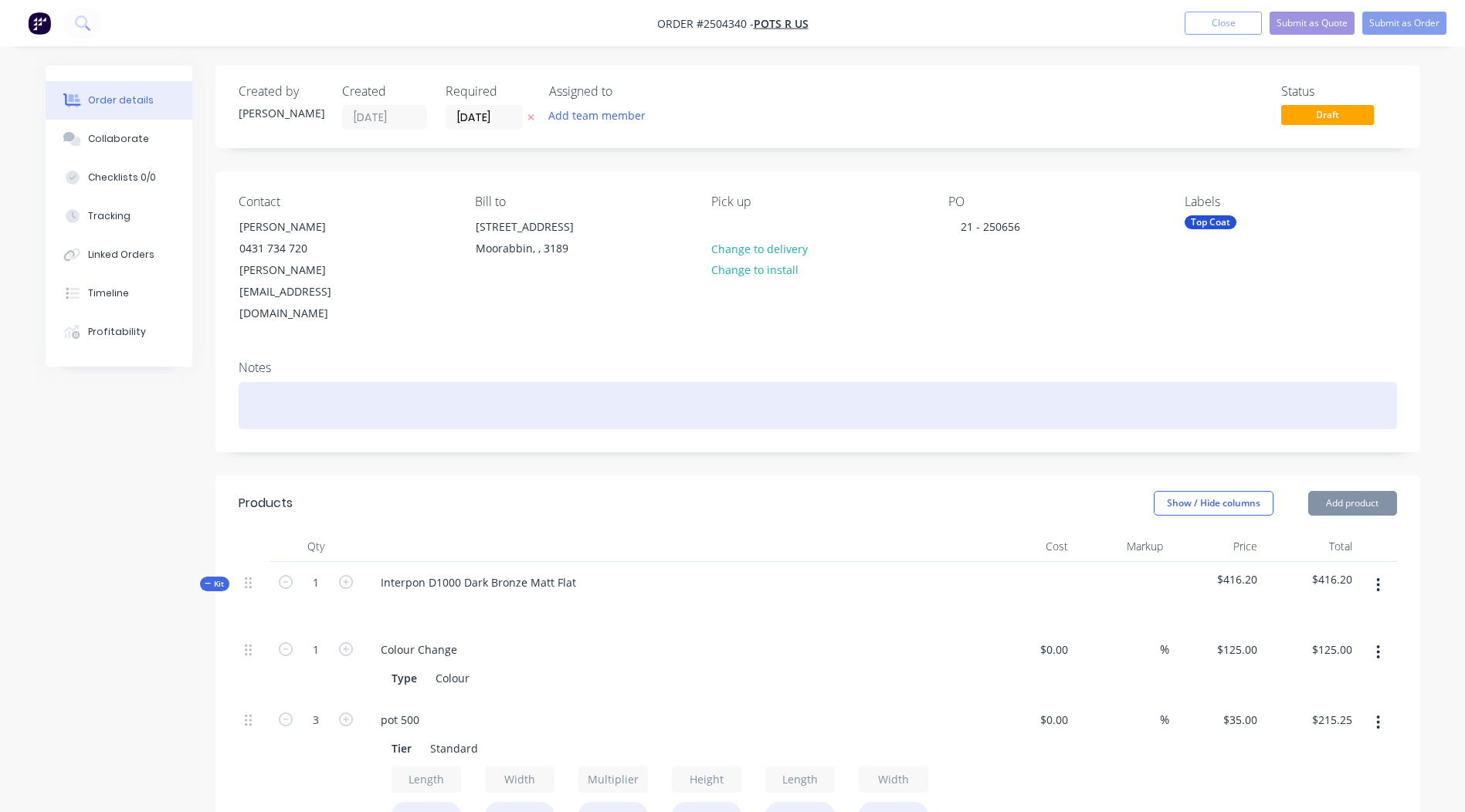
click at [287, 382] on div at bounding box center [818, 406] width 1158 height 47
paste div
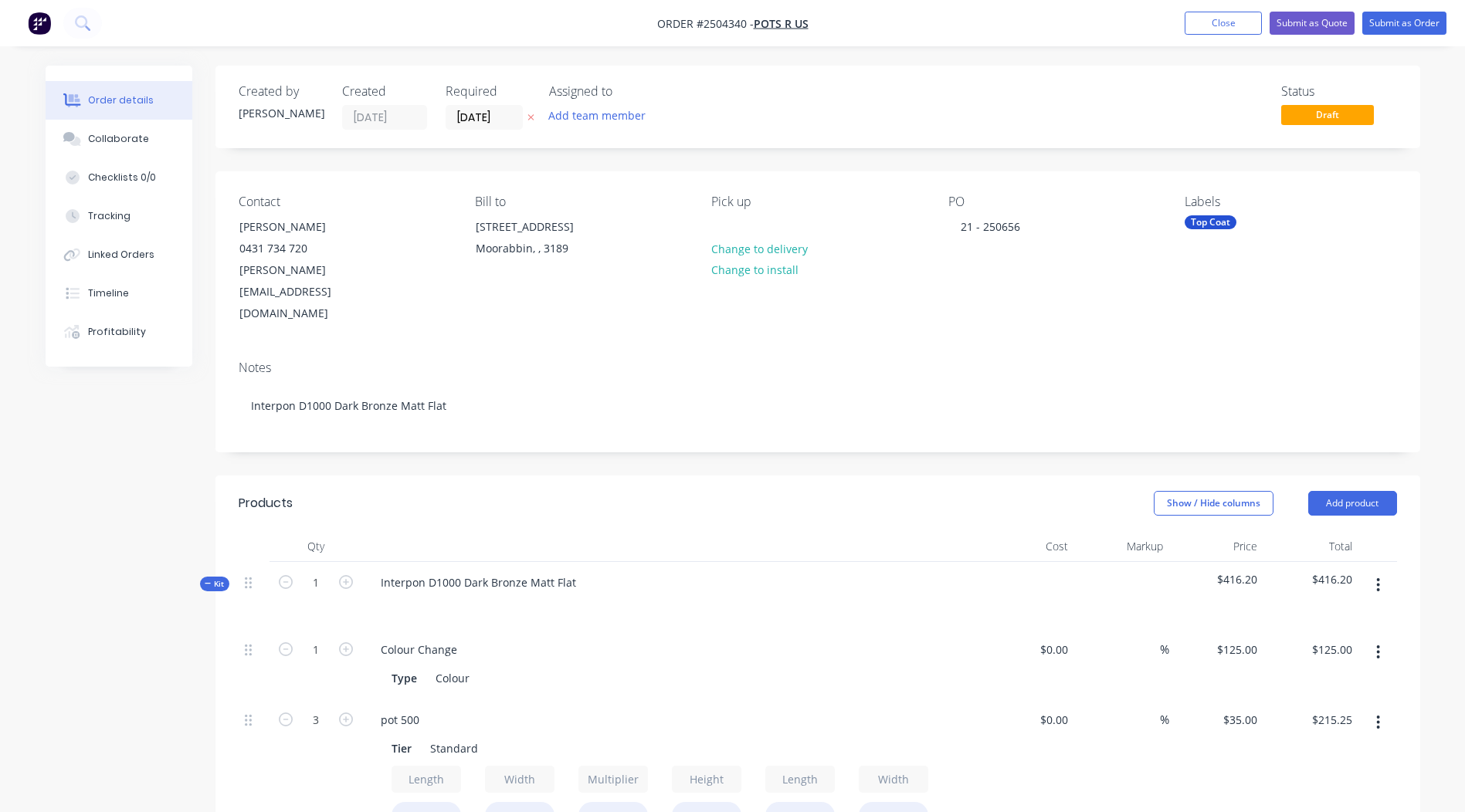
click at [1409, 20] on button "Submit as Order" at bounding box center [1404, 23] width 84 height 24
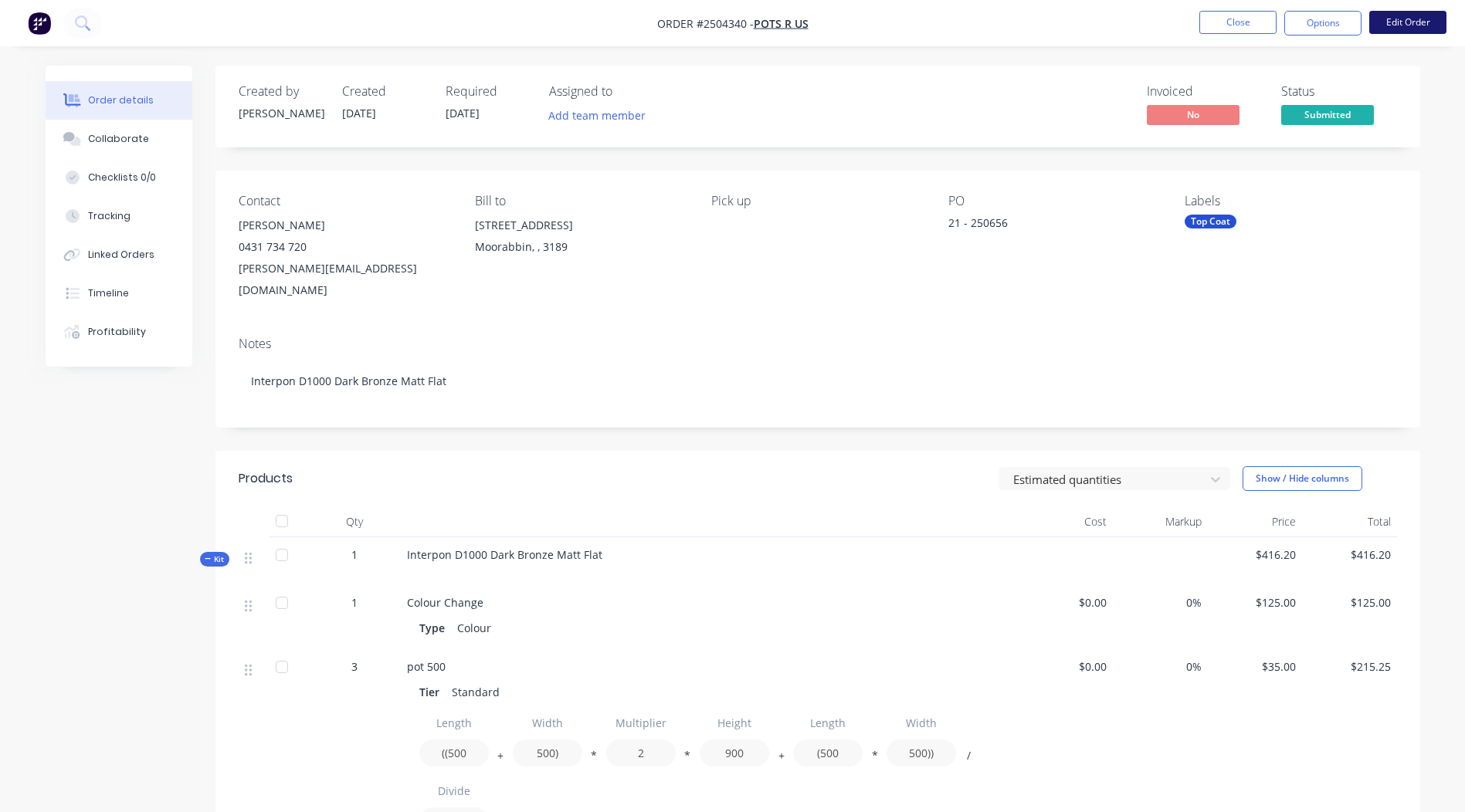
click at [1407, 28] on button "Edit Order" at bounding box center [1407, 22] width 77 height 24
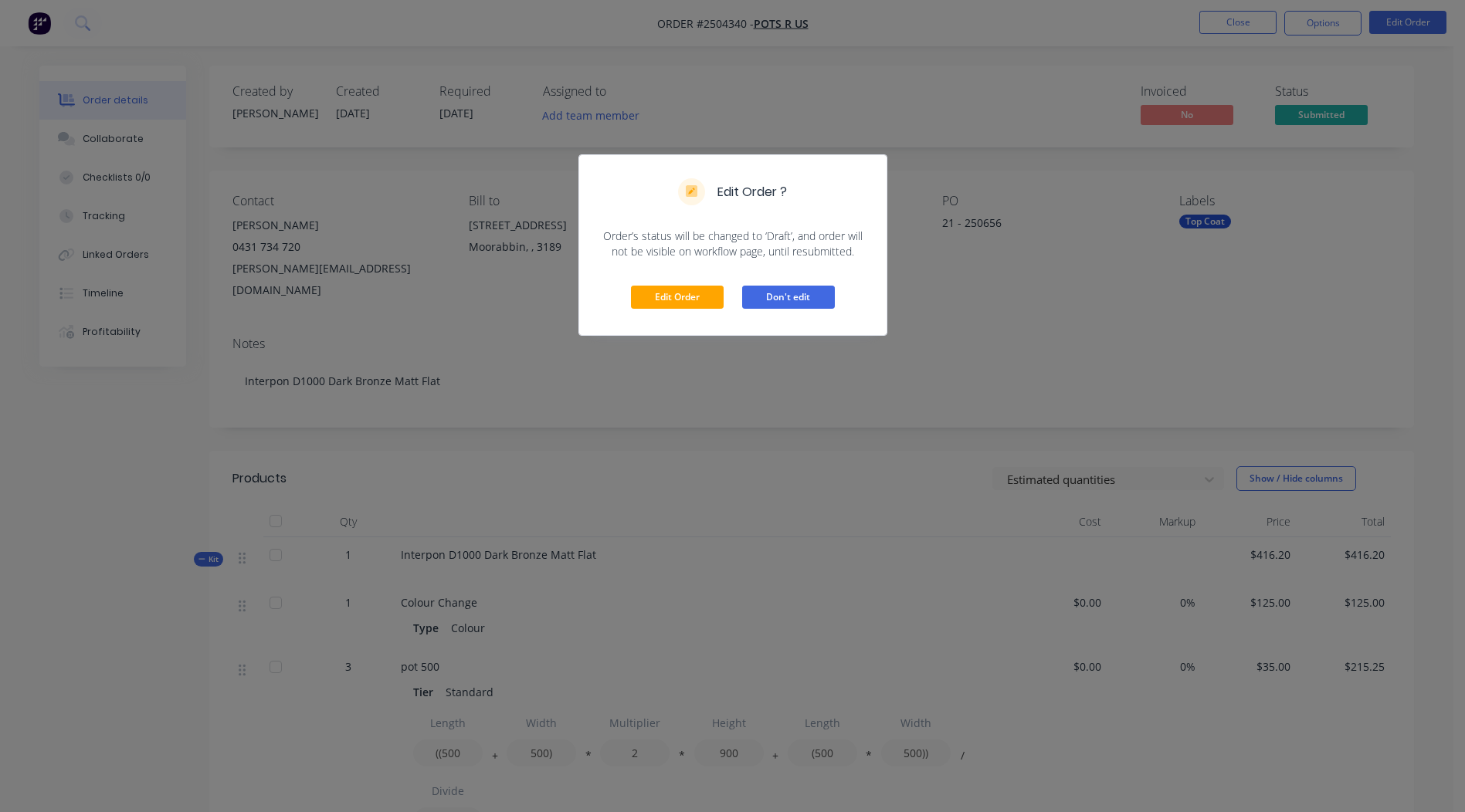
click at [803, 299] on button "Don't edit" at bounding box center [788, 297] width 92 height 24
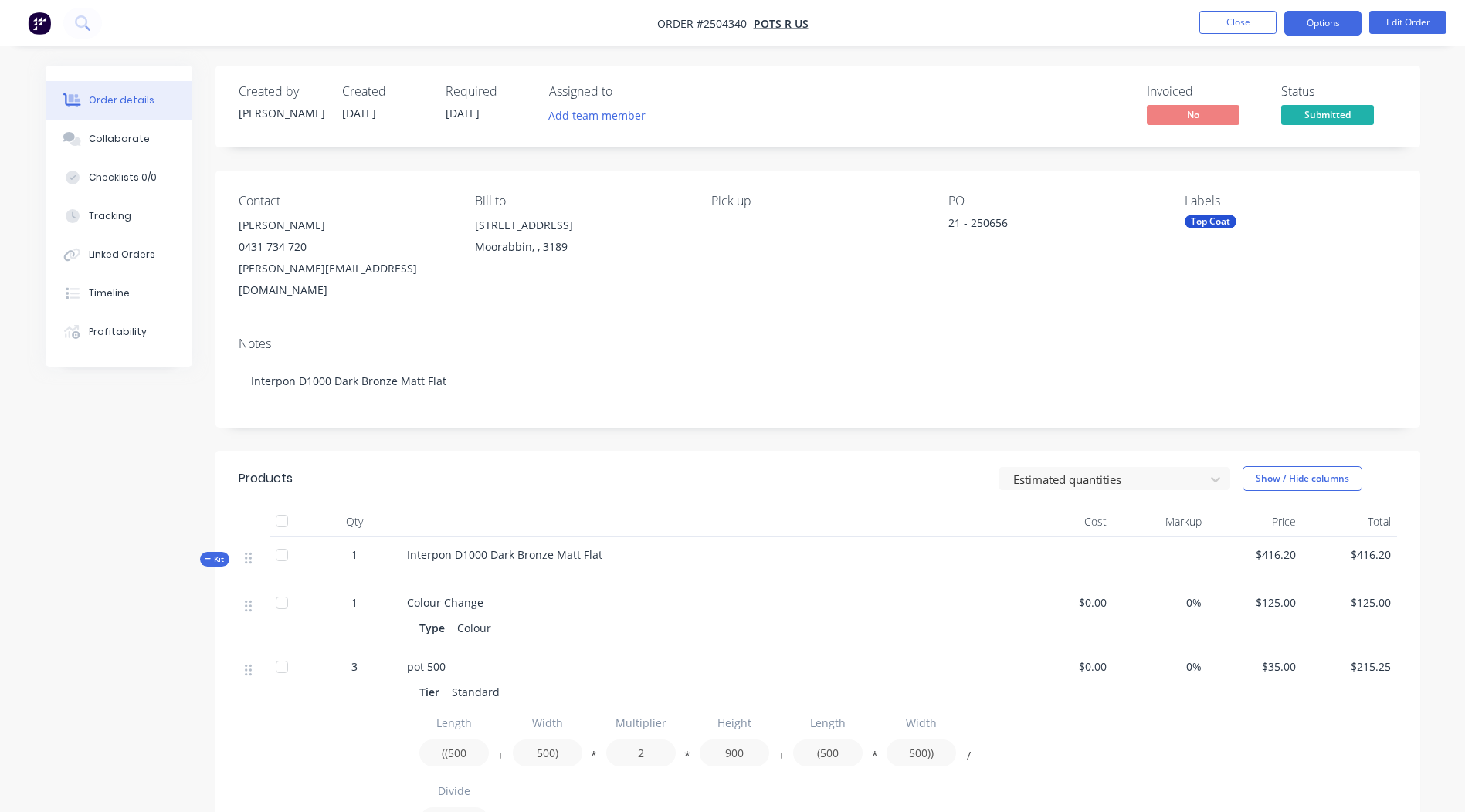
click at [1313, 26] on button "Options" at bounding box center [1322, 23] width 77 height 24
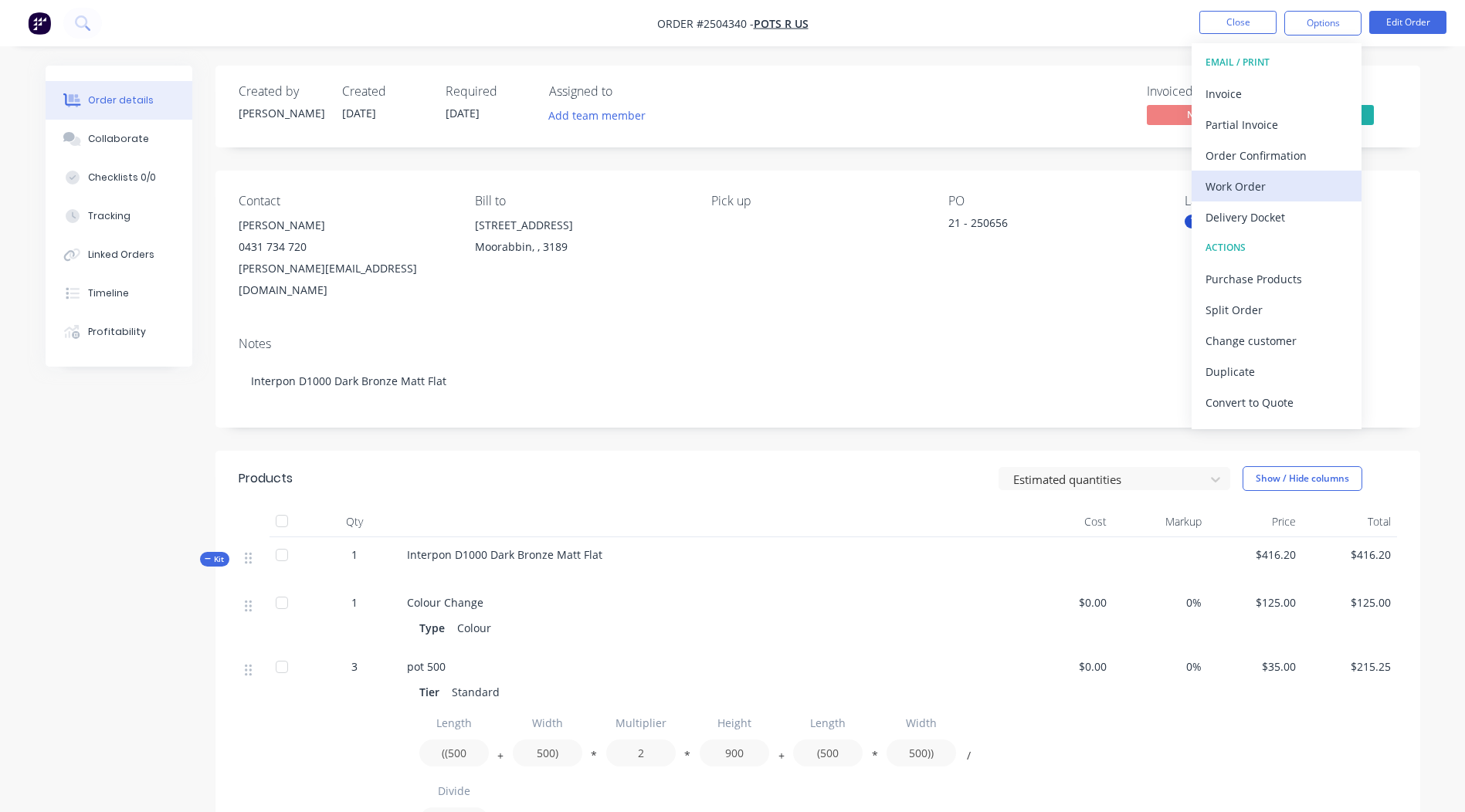
click at [1257, 188] on div "Work Order" at bounding box center [1276, 187] width 142 height 23
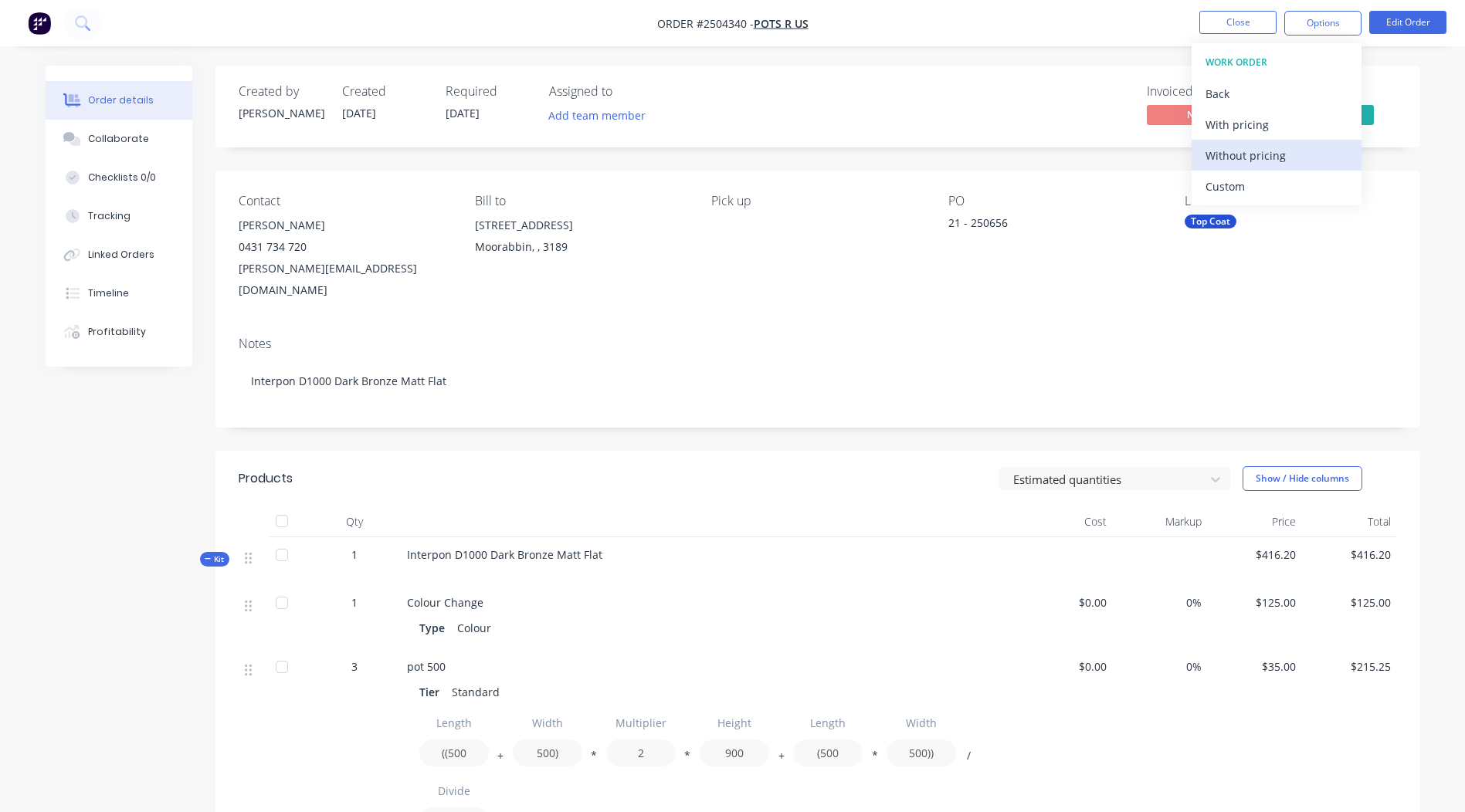
click at [1250, 162] on div "Without pricing" at bounding box center [1276, 156] width 142 height 23
click at [1038, 744] on div "$0.00" at bounding box center [1066, 767] width 95 height 234
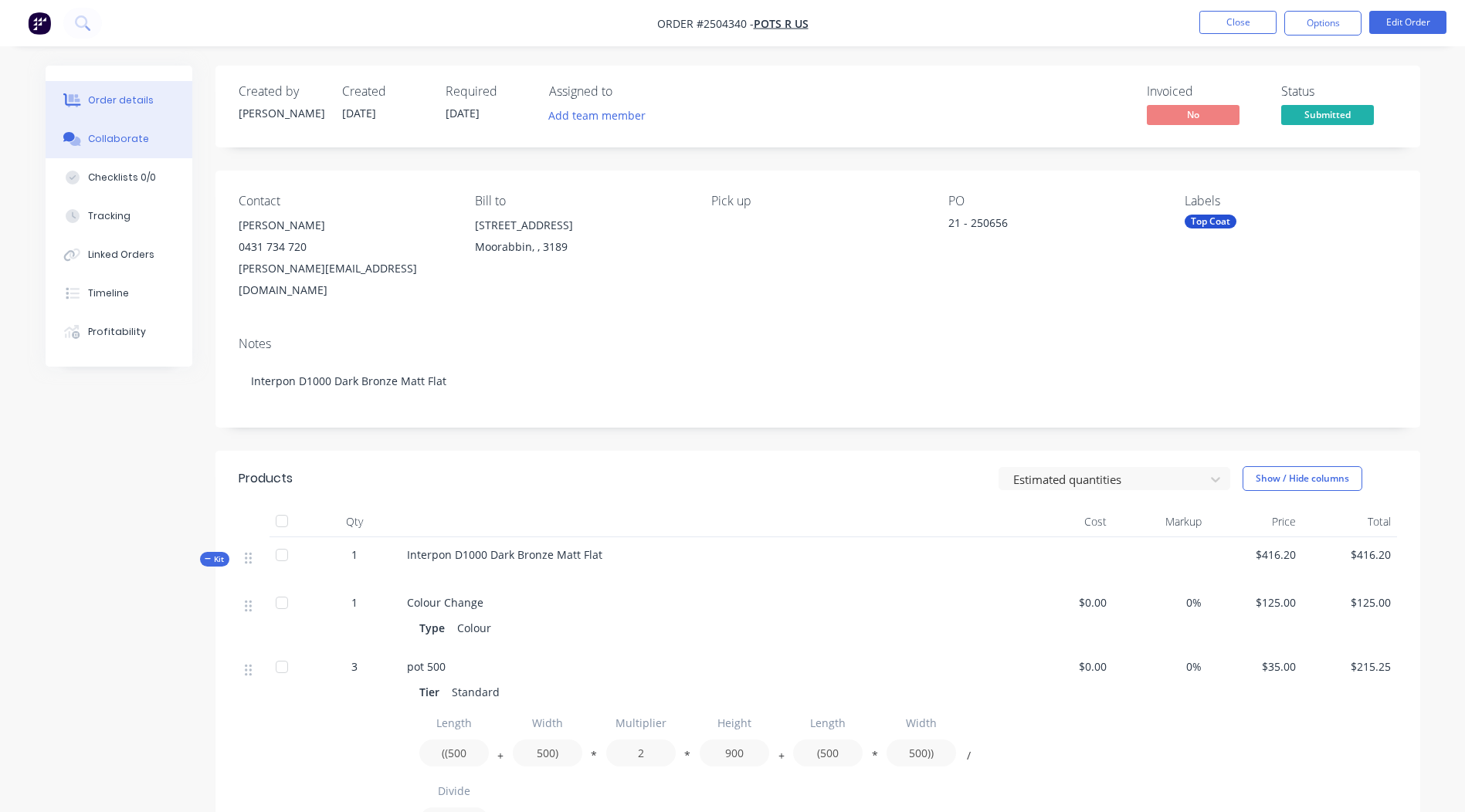
click at [121, 133] on div "Collaborate" at bounding box center [118, 139] width 61 height 14
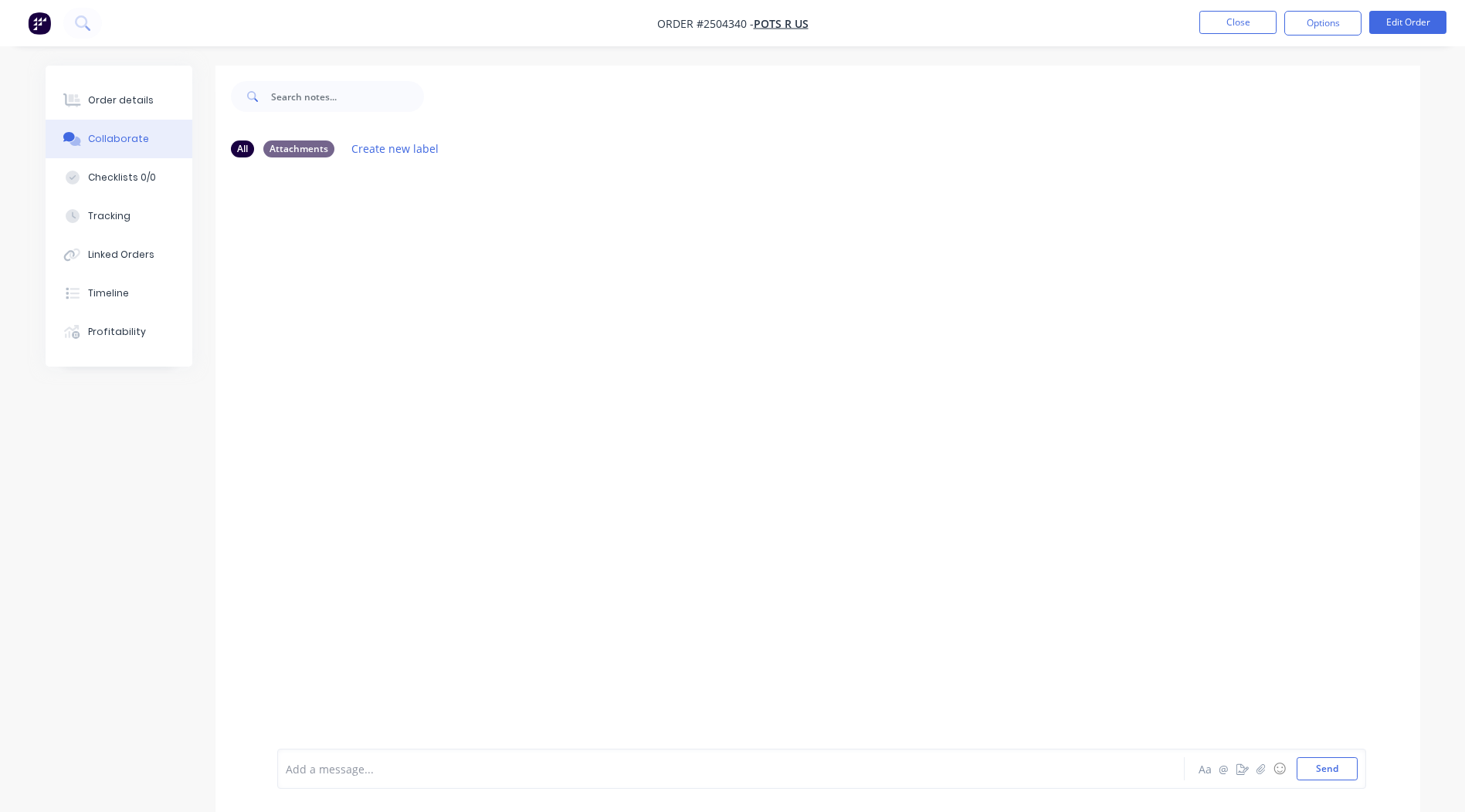
click at [1094, 294] on div at bounding box center [818, 459] width 1205 height 579
click at [1259, 771] on icon "button" at bounding box center [1261, 768] width 8 height 10
drag, startPoint x: 1326, startPoint y: 755, endPoint x: 1314, endPoint y: 747, distance: 14.4
click at [1325, 754] on div at bounding box center [821, 718] width 1072 height 79
click at [1317, 763] on button "Send" at bounding box center [1326, 769] width 61 height 24
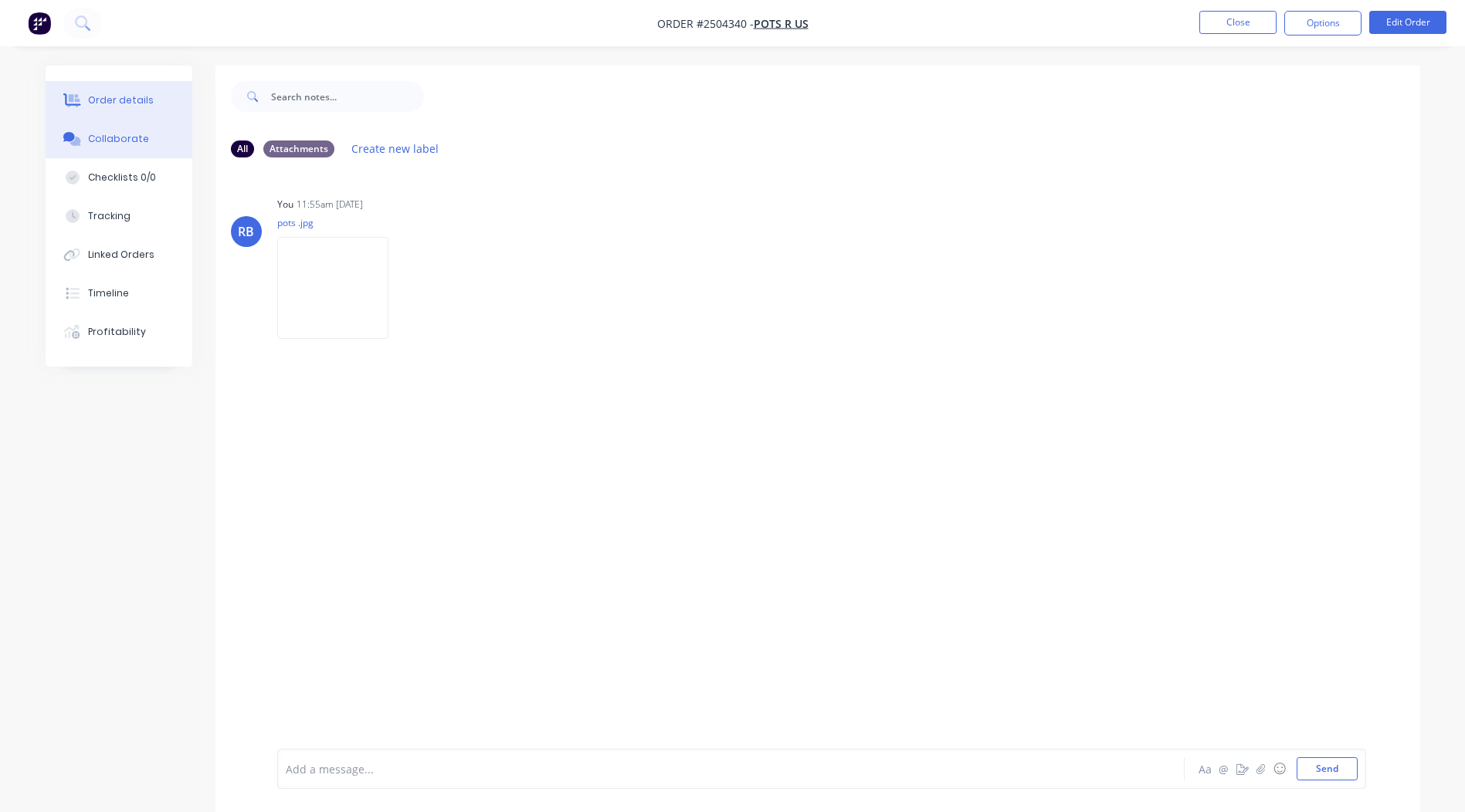
click at [98, 92] on button "Order details" at bounding box center [118, 101] width 147 height 39
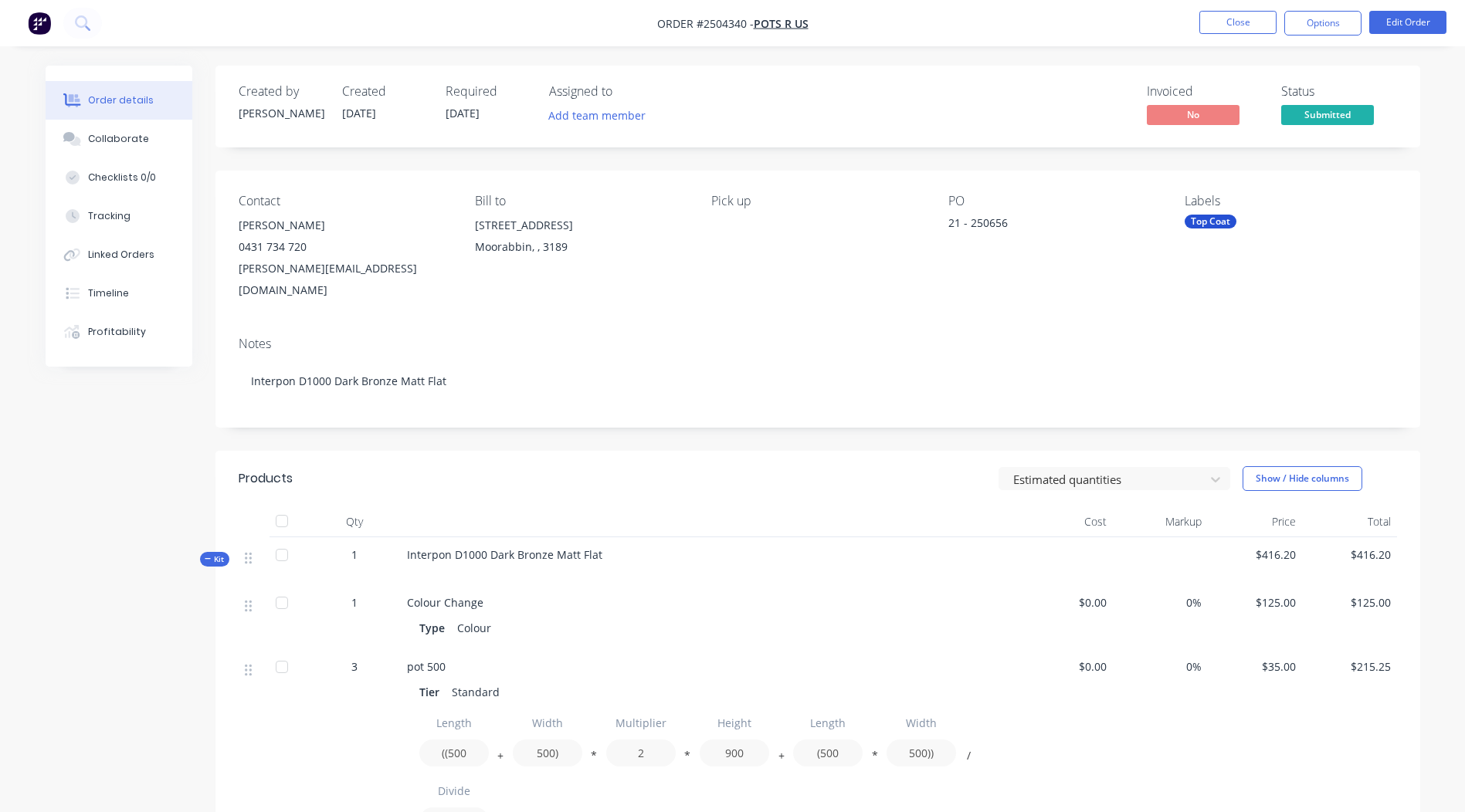
click at [143, 105] on div "Order details" at bounding box center [121, 100] width 66 height 14
click at [33, 28] on img "button" at bounding box center [39, 23] width 24 height 24
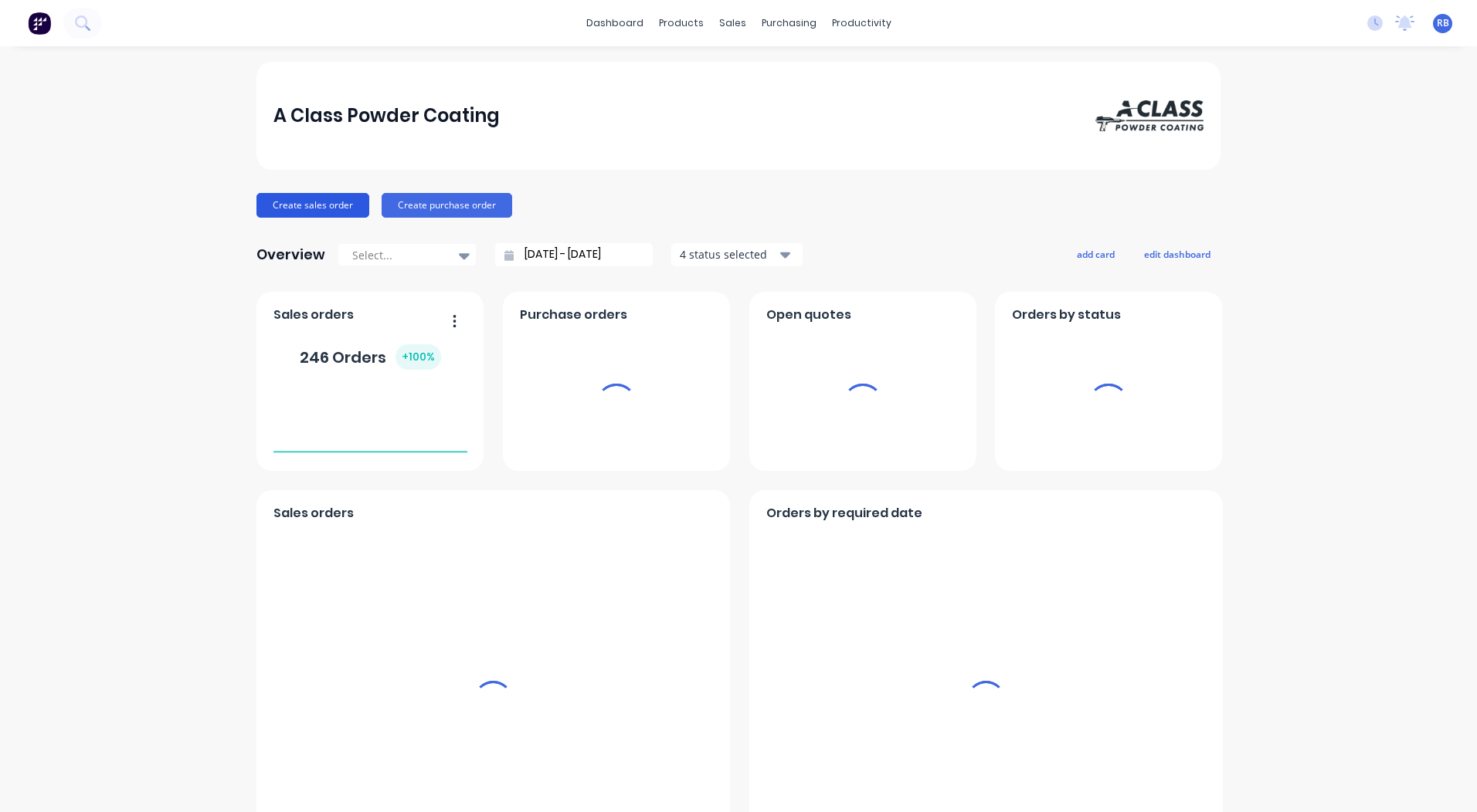
click at [314, 208] on button "Create sales order" at bounding box center [312, 205] width 113 height 24
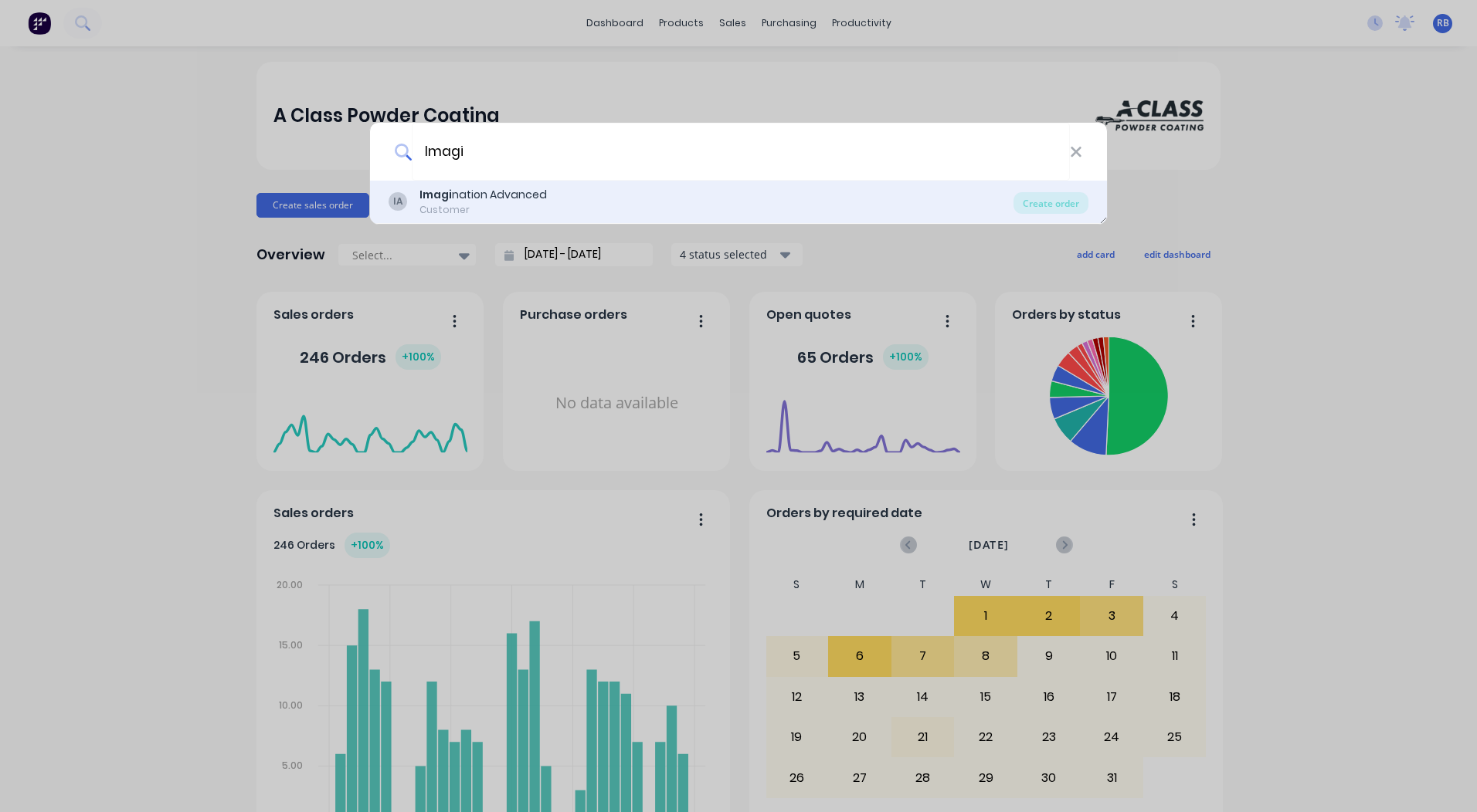
type input "Imagi"
click at [559, 207] on div "IA Imagi nation Advanced Customer" at bounding box center [701, 201] width 625 height 30
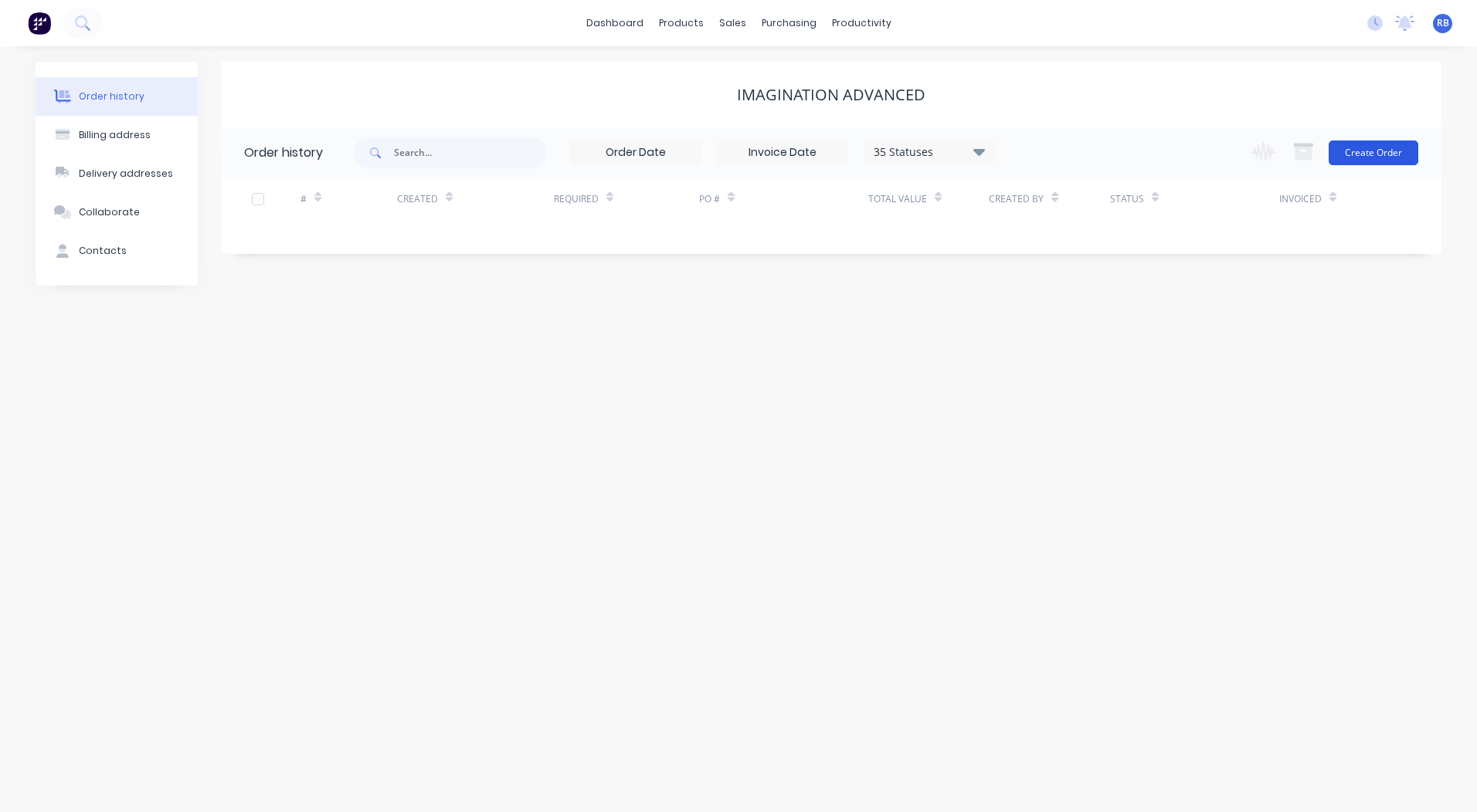
click at [1402, 158] on button "Create Order" at bounding box center [1373, 153] width 89 height 24
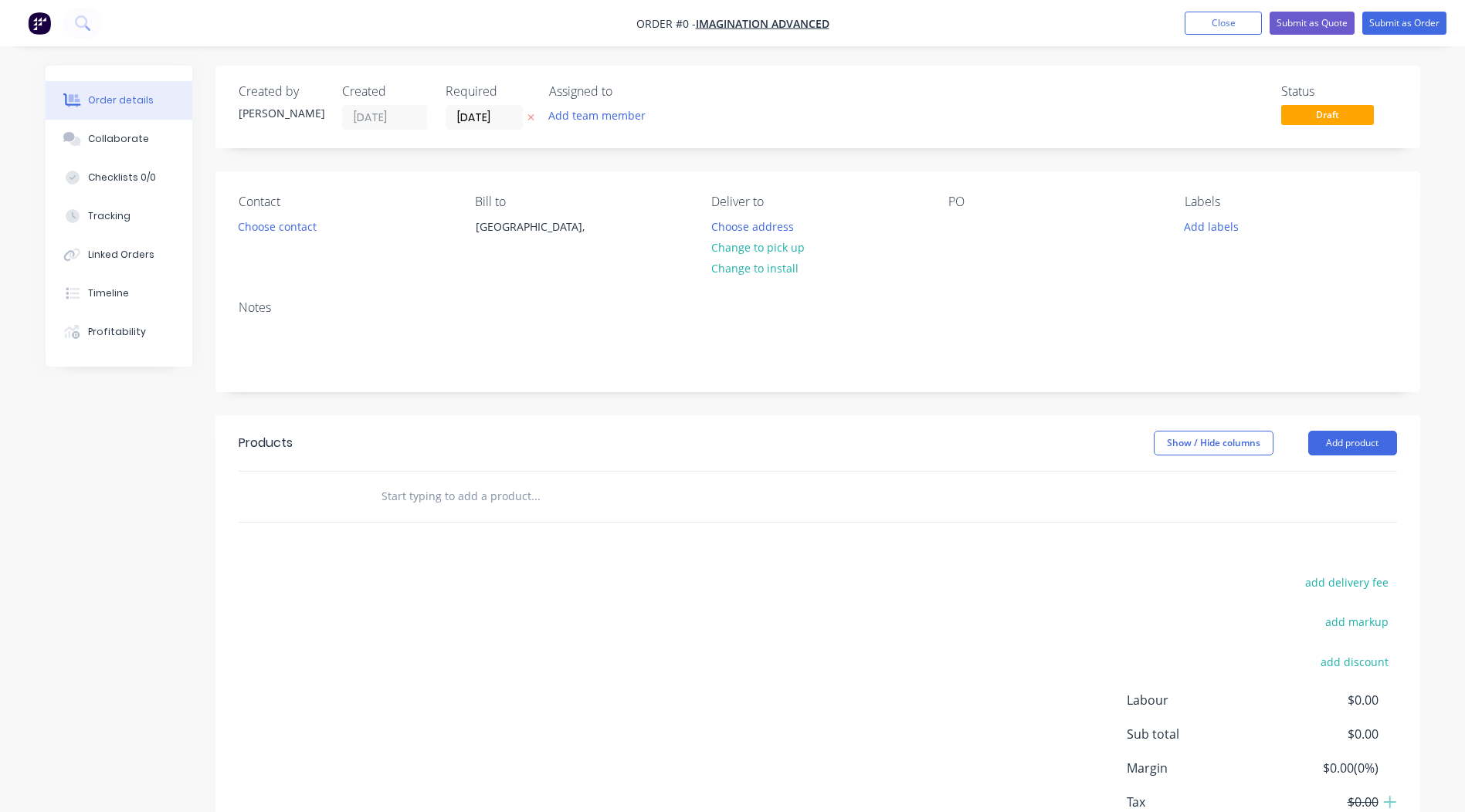
drag, startPoint x: 479, startPoint y: 118, endPoint x: 475, endPoint y: 129, distance: 11.7
click at [479, 118] on input "[DATE]" at bounding box center [483, 117] width 75 height 24
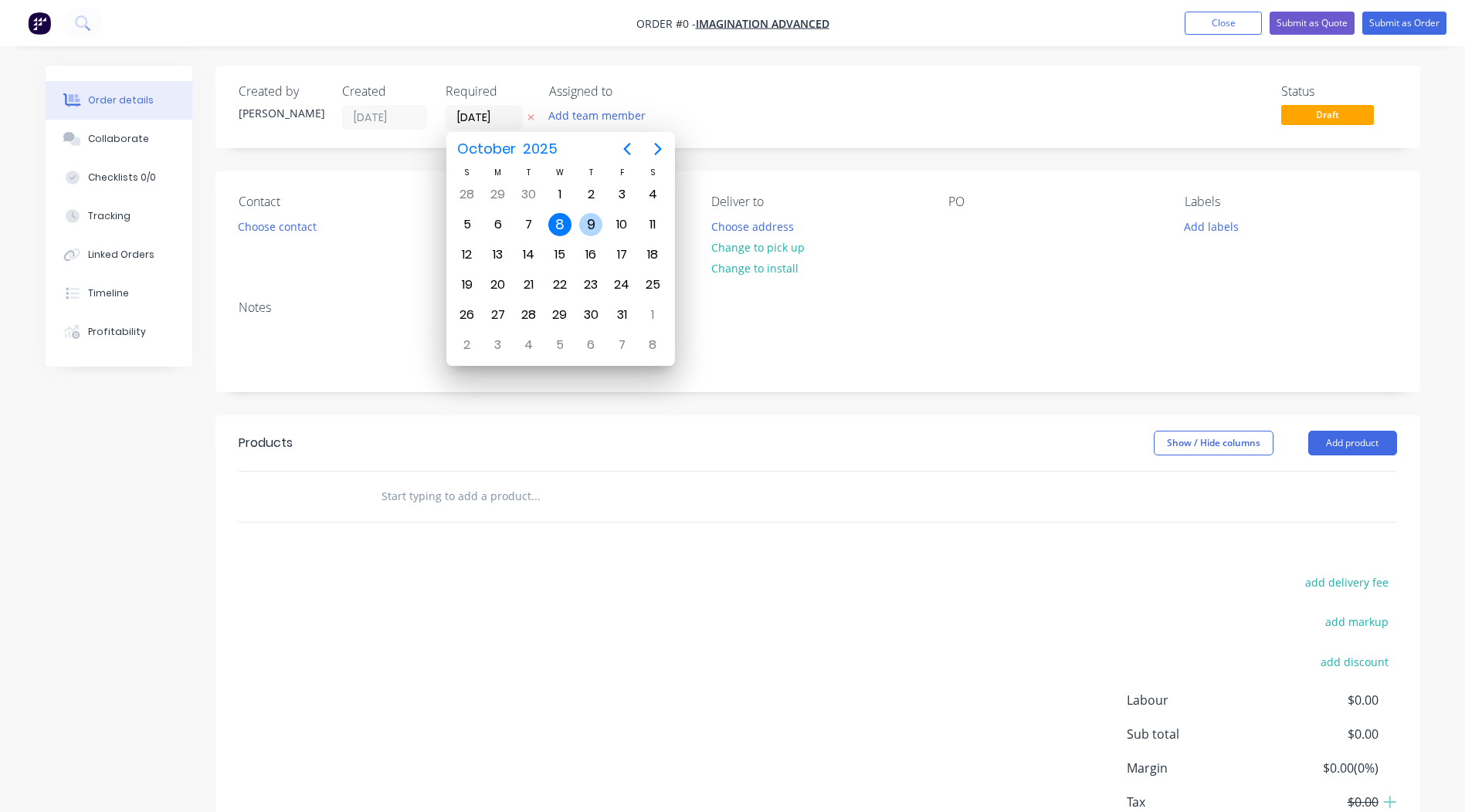
click at [579, 224] on div "9" at bounding box center [591, 225] width 24 height 24
type input "[DATE]"
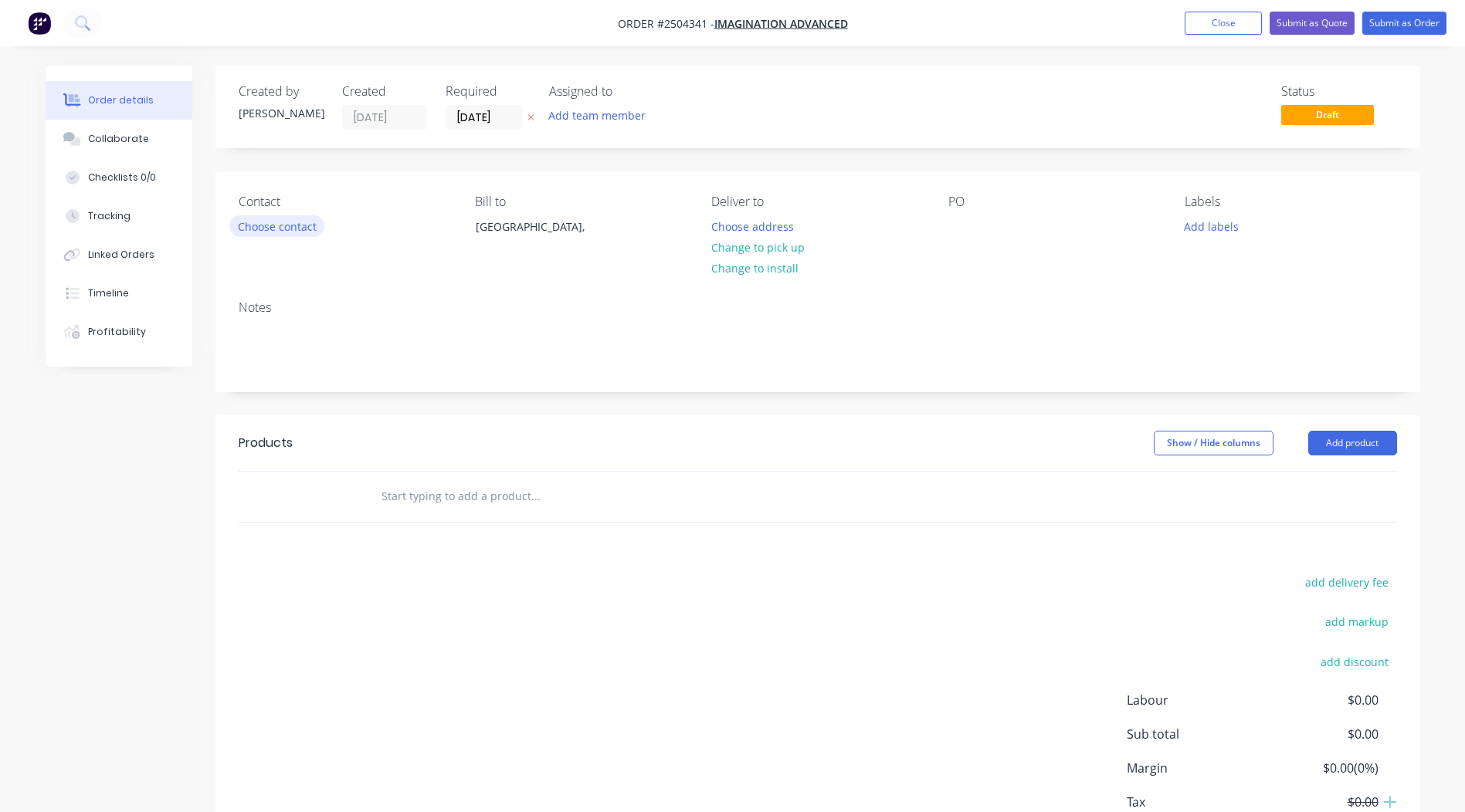
click at [281, 230] on button "Choose contact" at bounding box center [277, 226] width 95 height 21
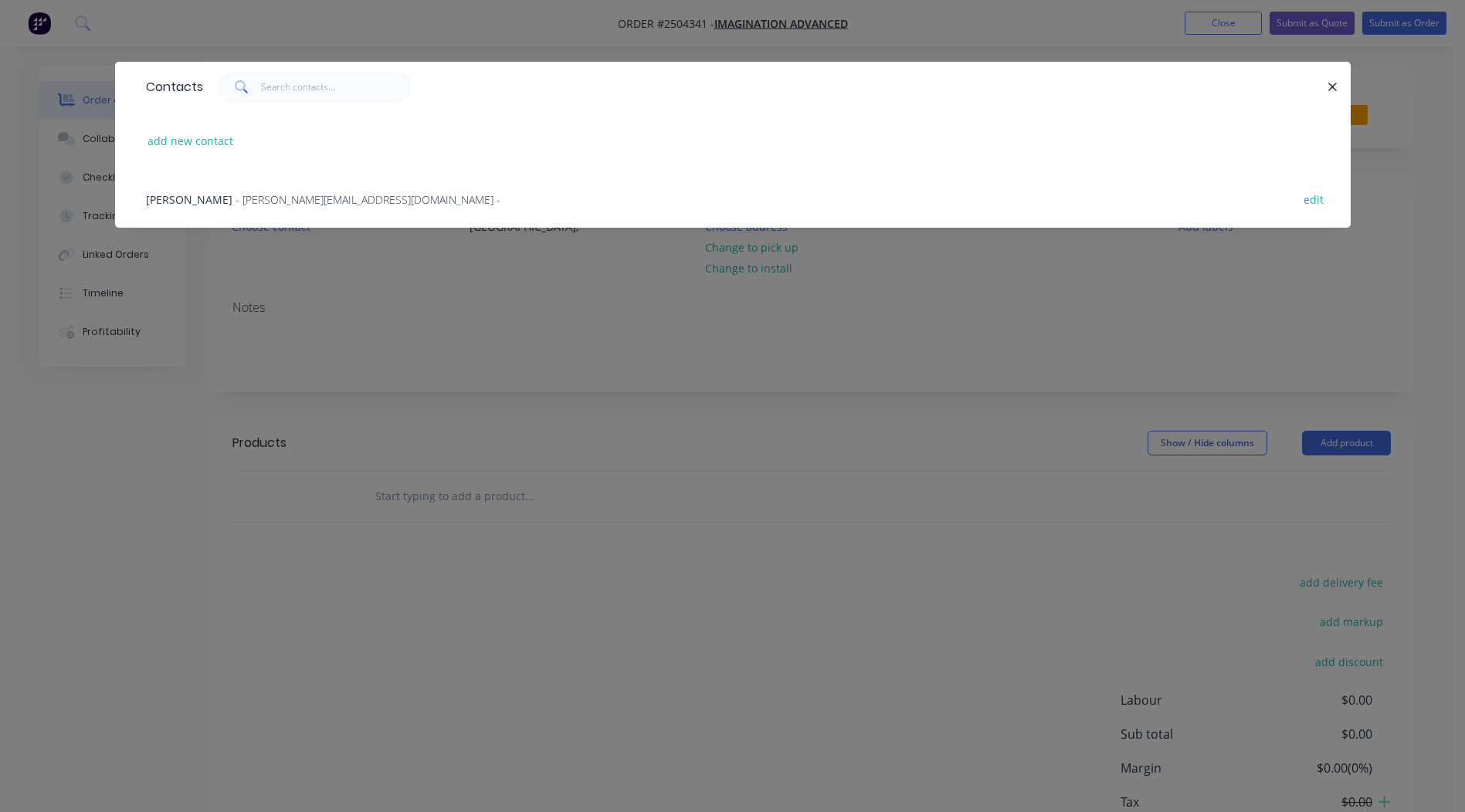
click at [300, 199] on span "- [PERSON_NAME][EMAIL_ADDRESS][DOMAIN_NAME] -" at bounding box center [367, 200] width 265 height 15
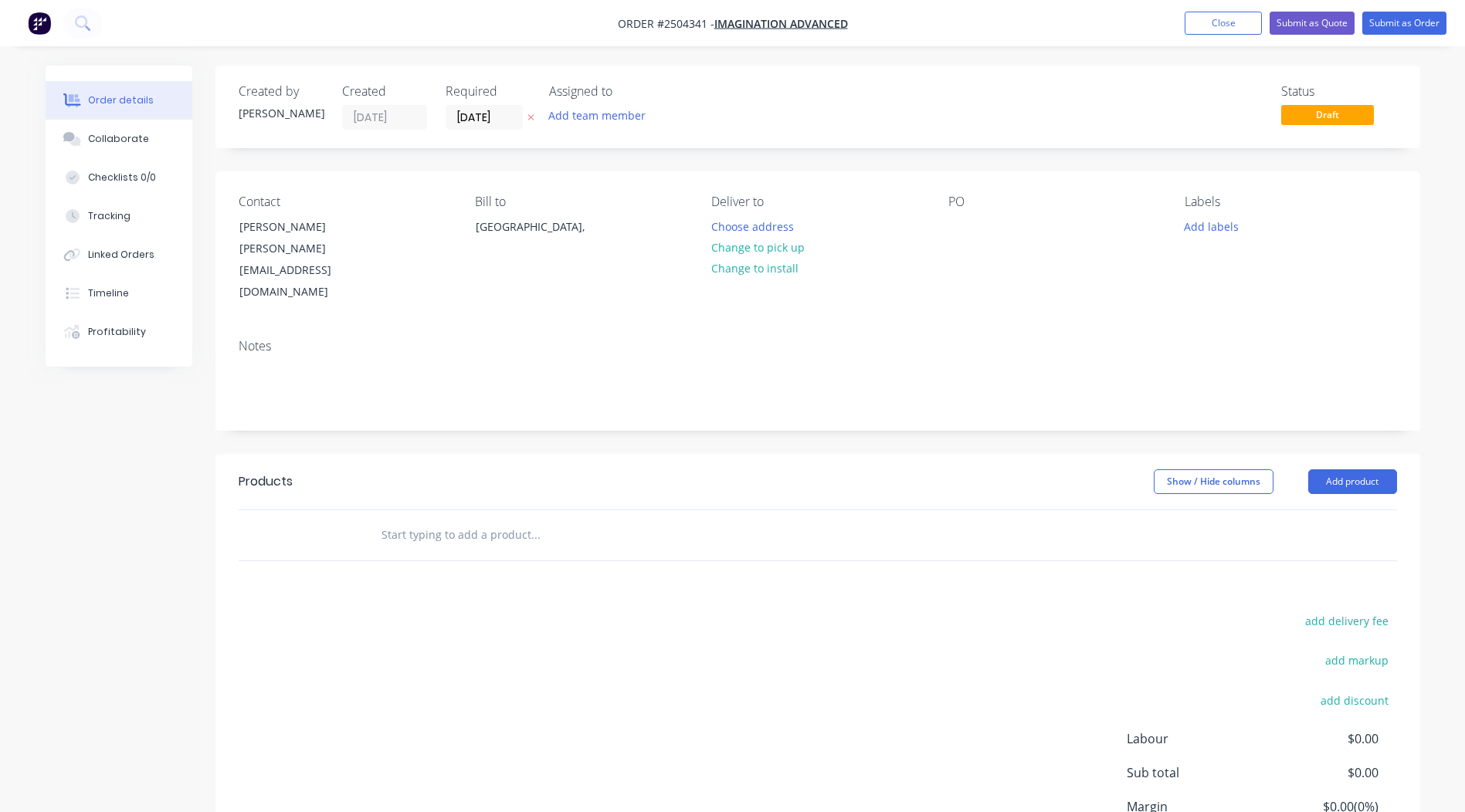
click at [443, 520] on input "text" at bounding box center [535, 535] width 309 height 31
click at [1377, 470] on button "Add product" at bounding box center [1352, 482] width 88 height 24
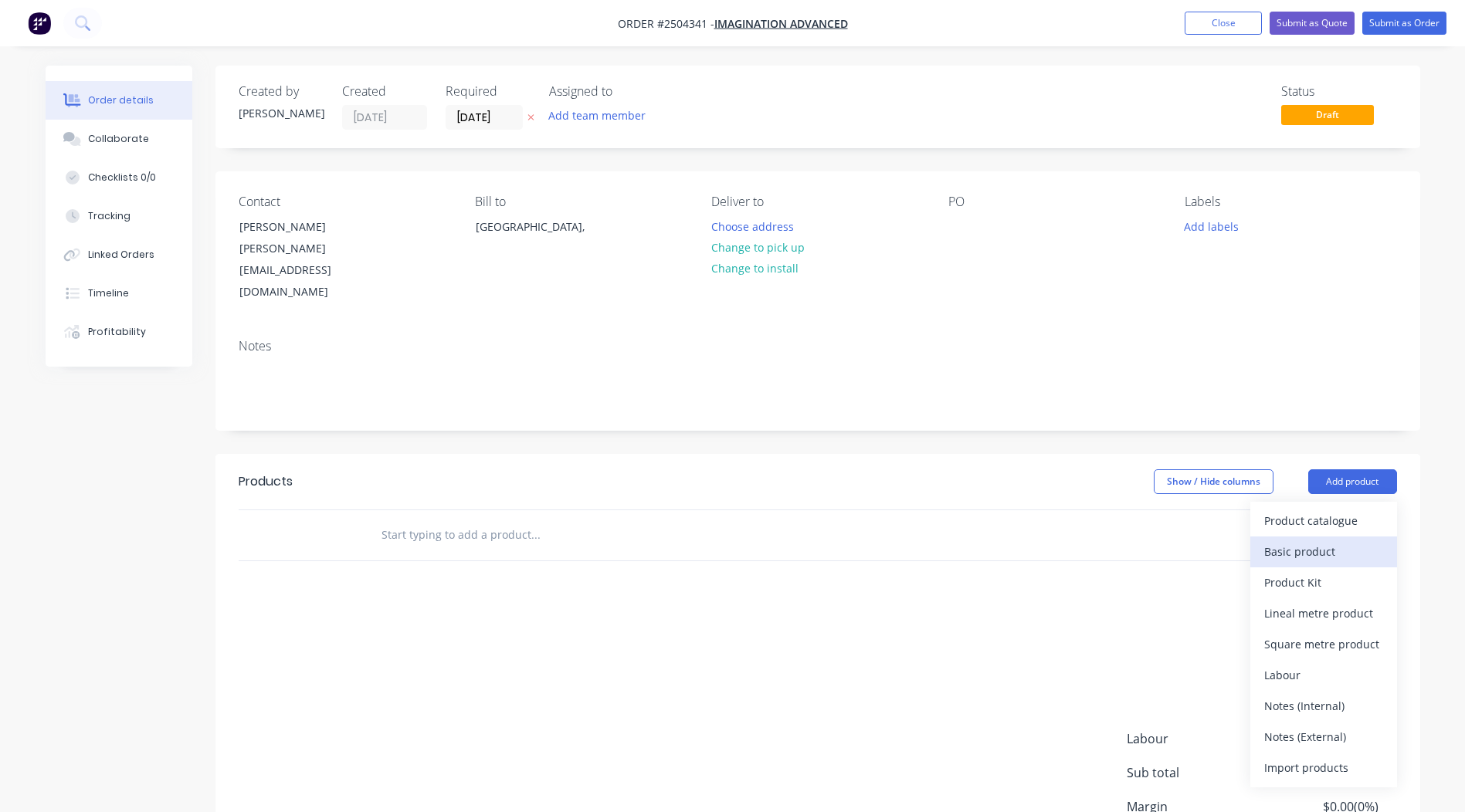
click at [1281, 540] on div "Basic product" at bounding box center [1323, 552] width 119 height 23
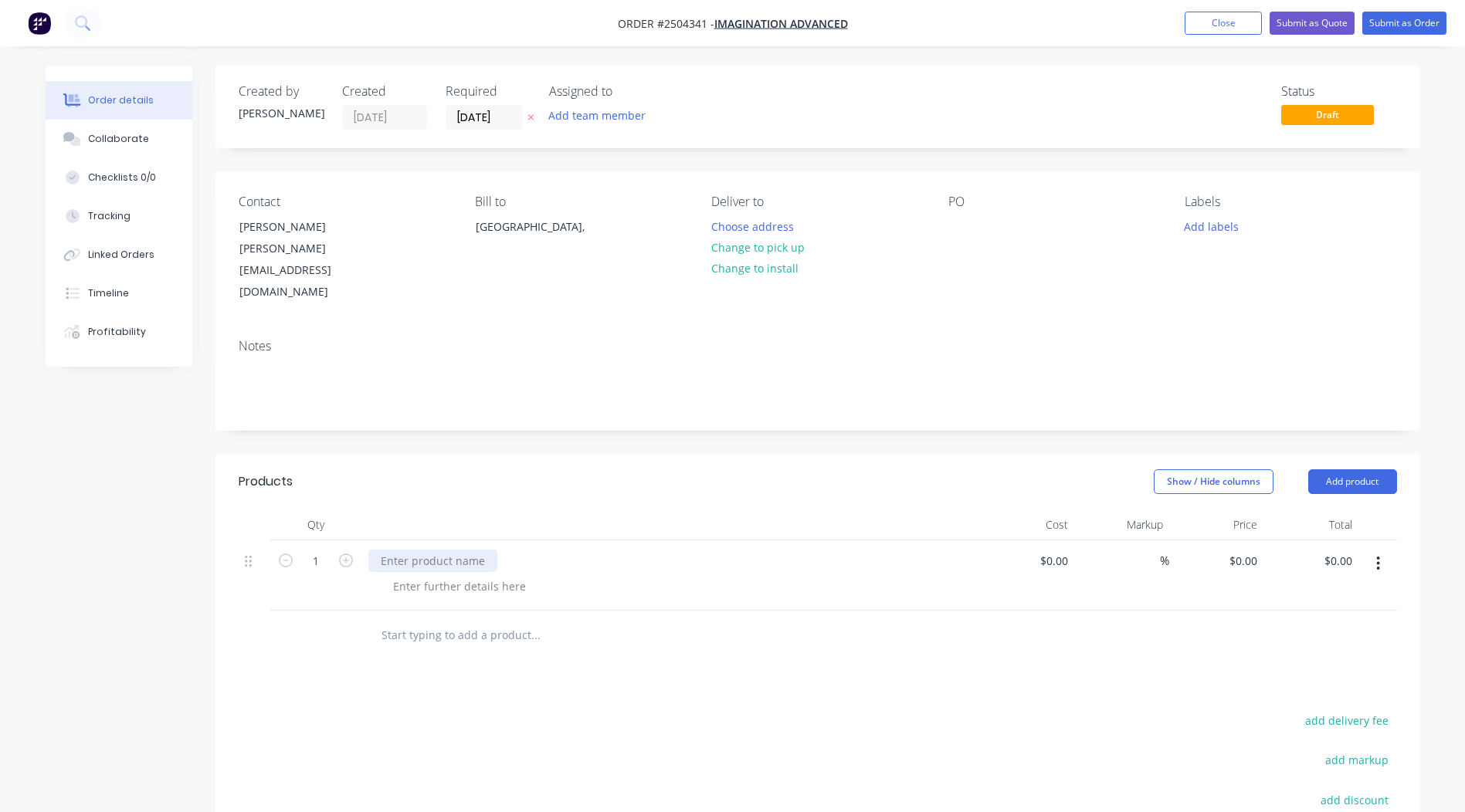
click at [455, 550] on div at bounding box center [432, 561] width 129 height 23
click at [1379, 556] on icon "button" at bounding box center [1378, 563] width 3 height 14
click at [1305, 655] on div "Delete" at bounding box center [1323, 666] width 119 height 23
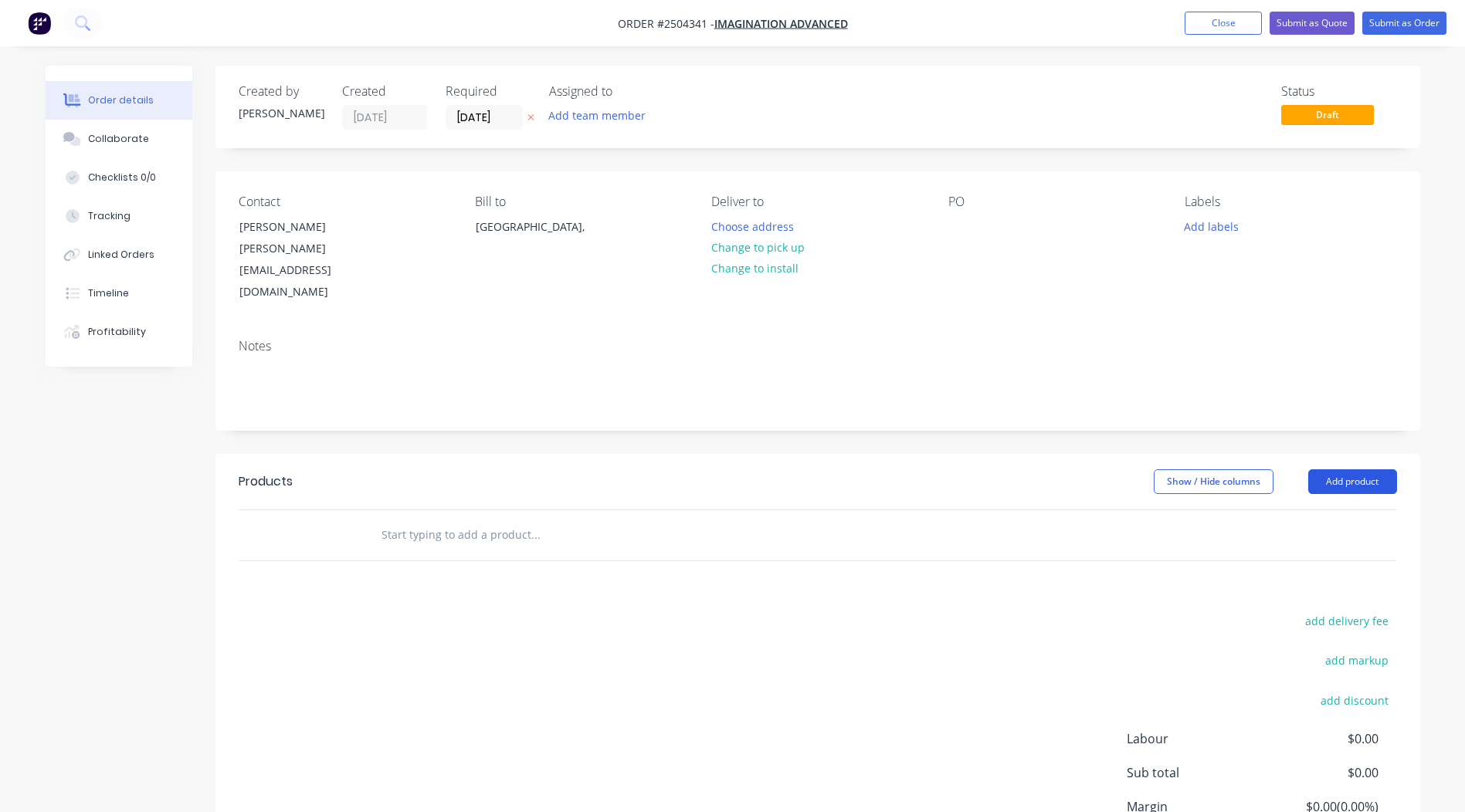
click at [1363, 470] on button "Add product" at bounding box center [1352, 482] width 88 height 24
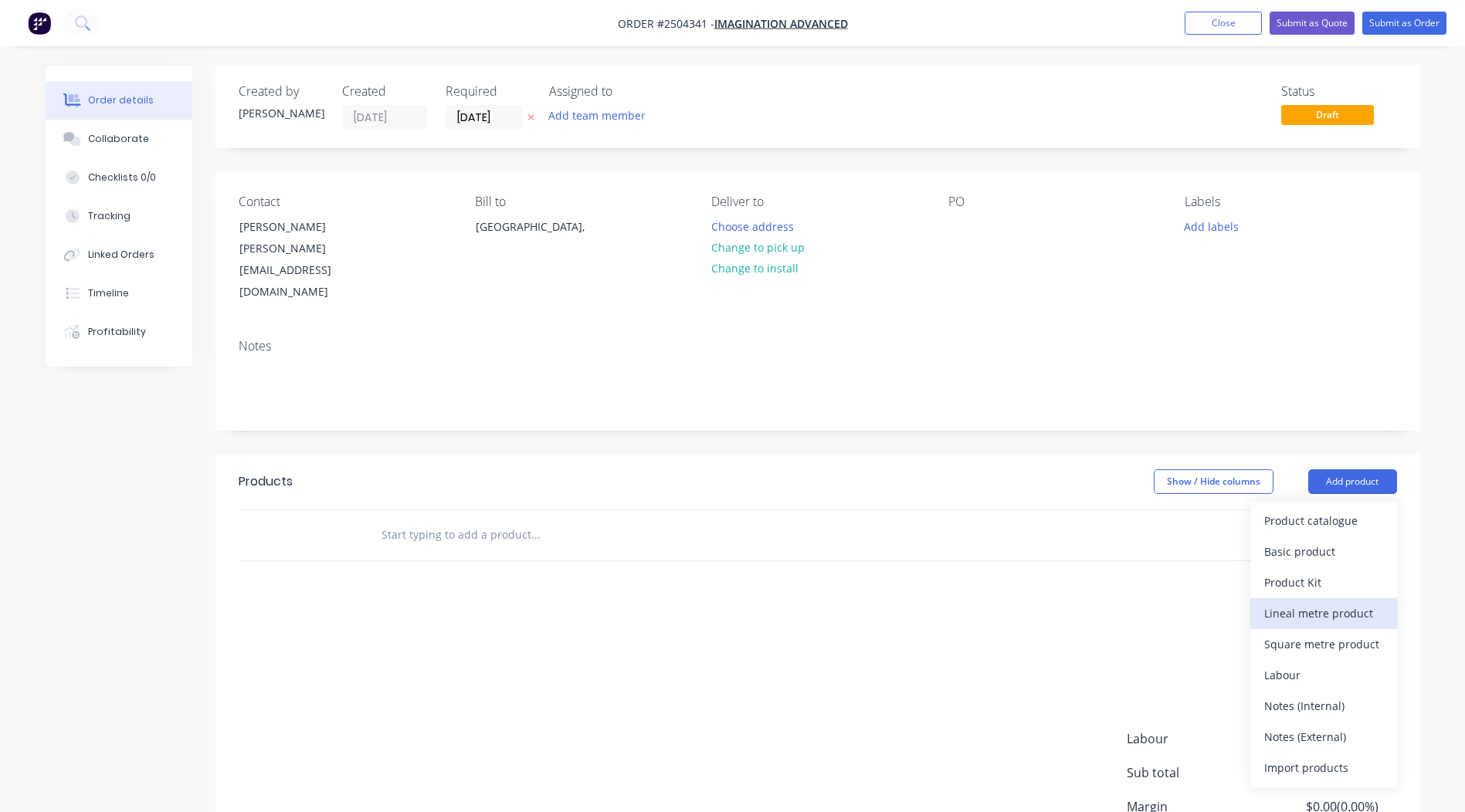
click at [1318, 603] on div "Lineal metre product" at bounding box center [1323, 614] width 119 height 23
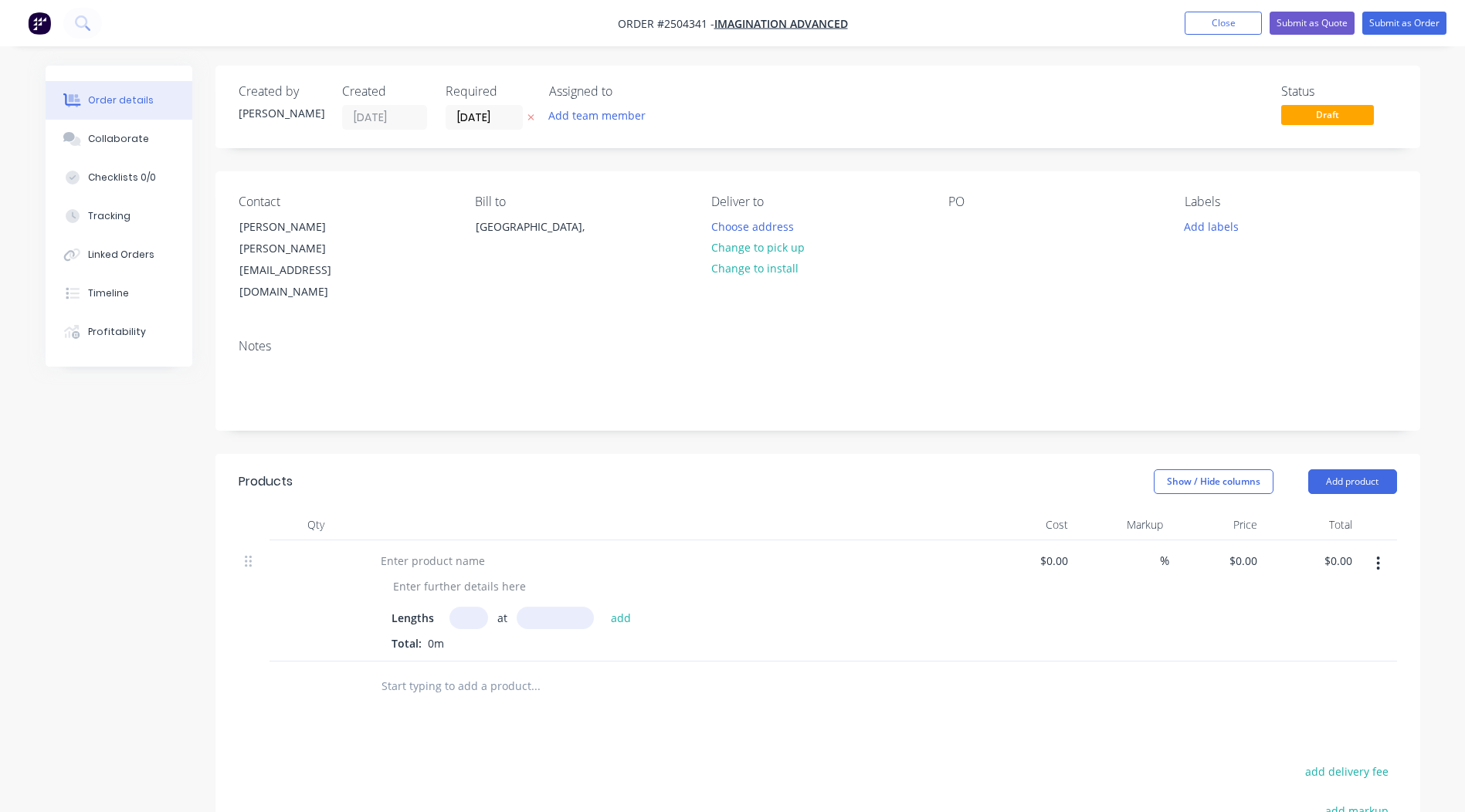
click at [479, 607] on input "text" at bounding box center [469, 618] width 39 height 23
click at [303, 540] on div at bounding box center [316, 600] width 92 height 121
click at [316, 540] on div at bounding box center [316, 600] width 92 height 121
click at [462, 607] on input "text" at bounding box center [469, 618] width 39 height 23
type input "2"
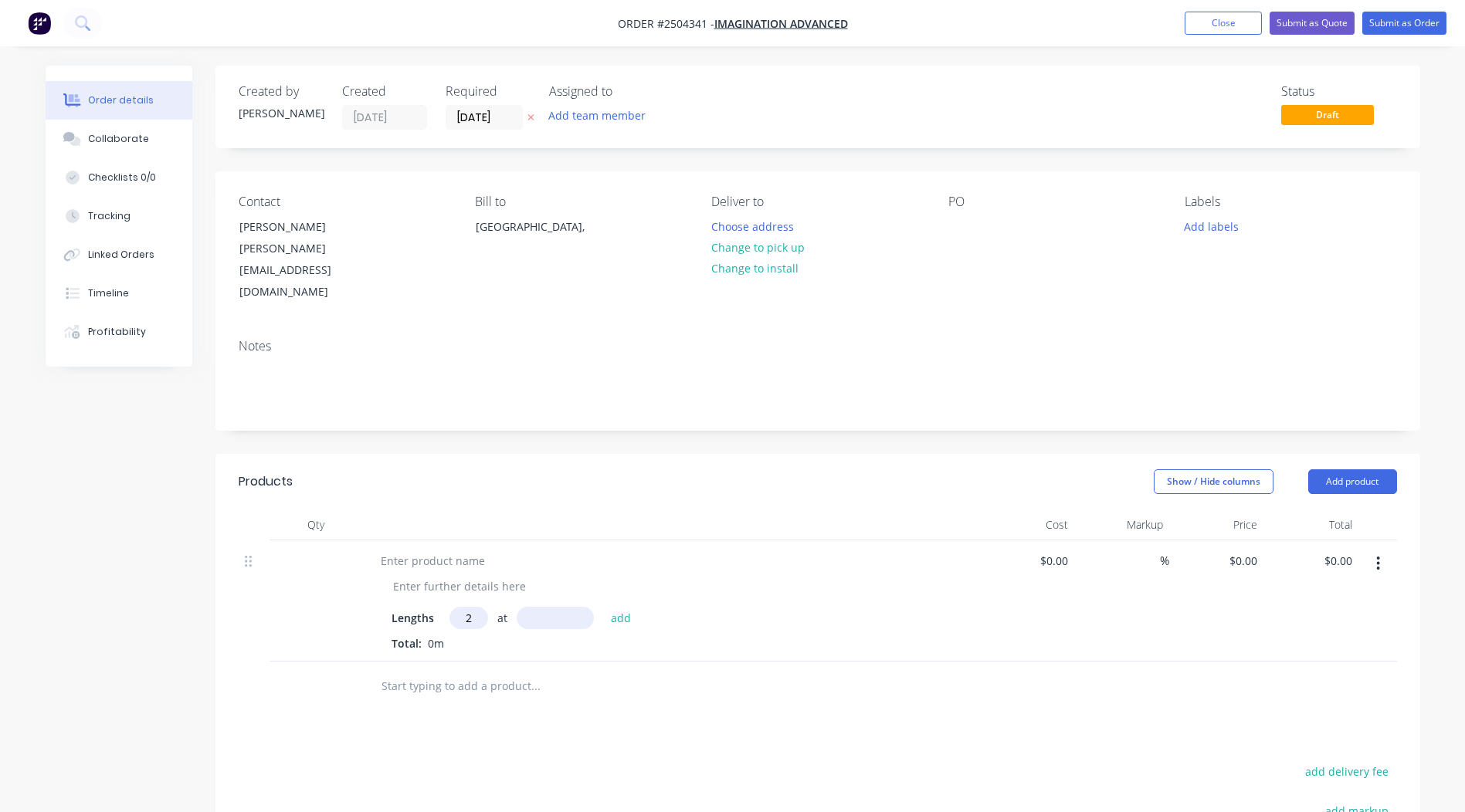
click at [543, 607] on input "text" at bounding box center [555, 618] width 77 height 23
type input "2500mm"
click at [615, 607] on button "add" at bounding box center [621, 617] width 37 height 21
type input "2"
click at [551, 607] on input "text" at bounding box center [555, 618] width 77 height 23
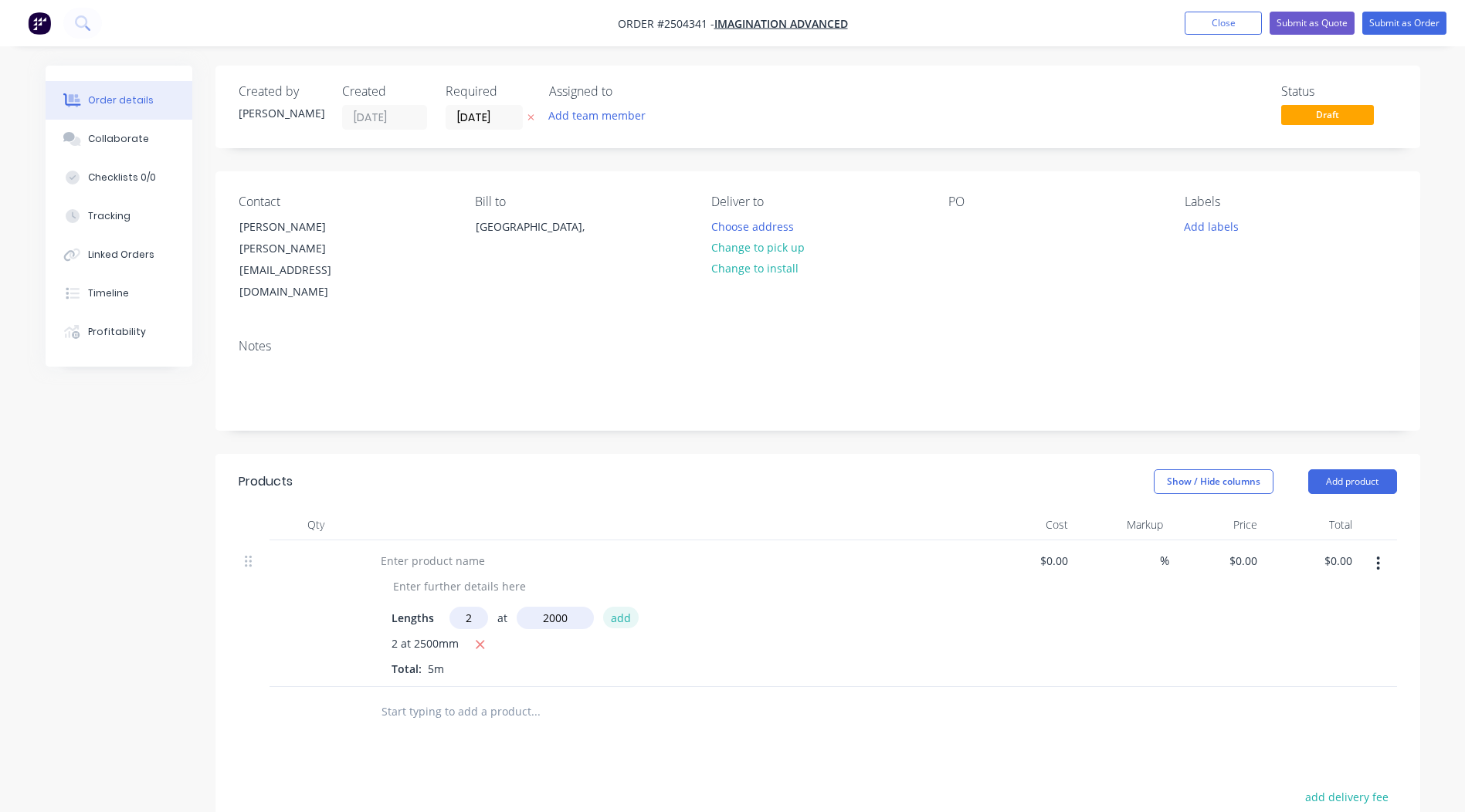
type input "2000mm"
click at [618, 607] on button "add" at bounding box center [621, 617] width 37 height 21
click at [448, 550] on div at bounding box center [432, 561] width 129 height 23
click at [639, 550] on div "Black" at bounding box center [671, 561] width 605 height 23
click at [464, 550] on div "Black" at bounding box center [671, 561] width 605 height 23
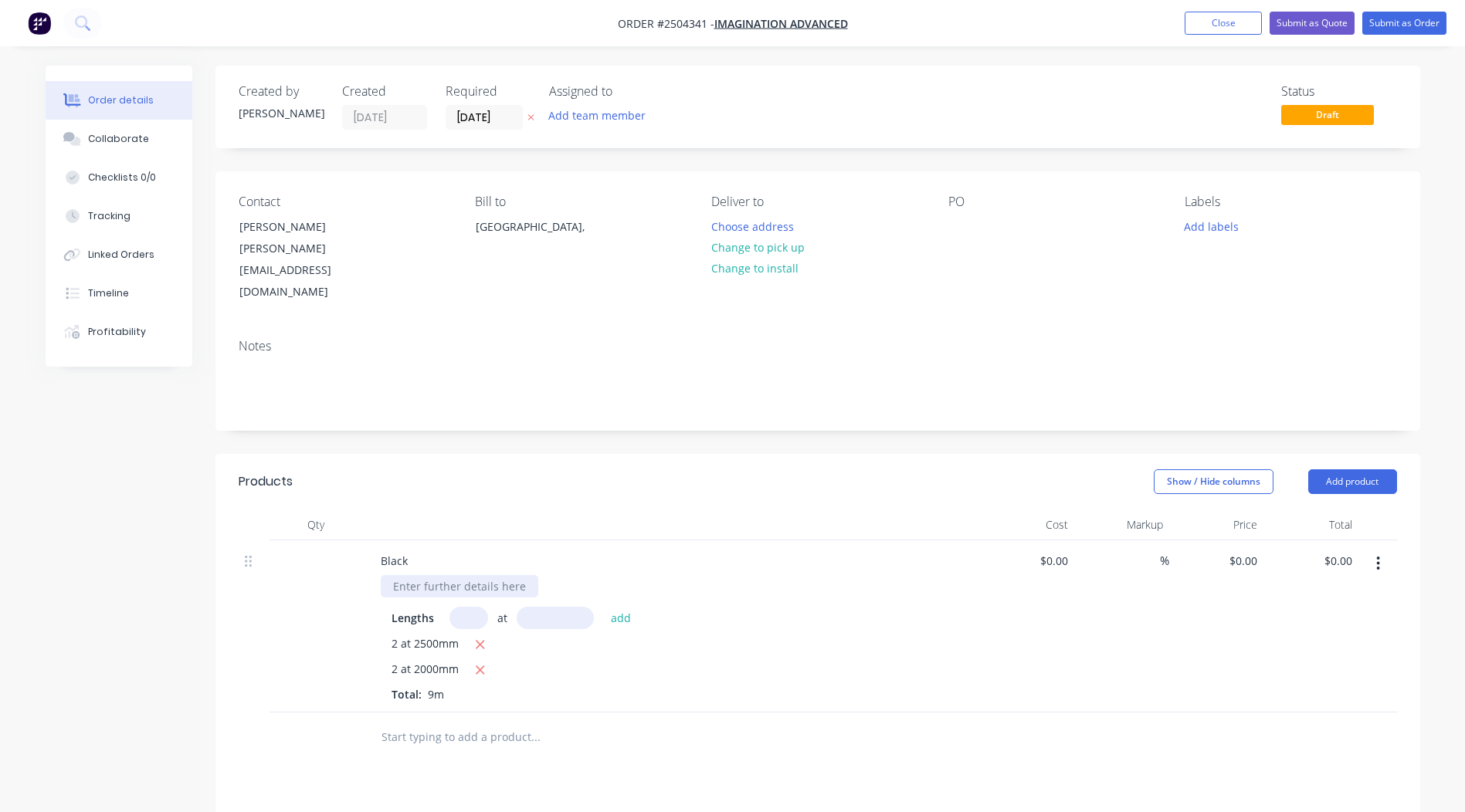
click at [462, 575] on div at bounding box center [459, 586] width 157 height 23
click at [488, 575] on div "Any black will do thx :)" at bounding box center [450, 586] width 140 height 23
drag, startPoint x: 647, startPoint y: 536, endPoint x: 668, endPoint y: 543, distance: 22.1
click at [647, 540] on div "Black Any black will do thx :) Lengths at add 2 at 2500mm 2 at 2000mm Total: 9m" at bounding box center [671, 626] width 618 height 172
click at [1390, 470] on button "Add product" at bounding box center [1352, 482] width 88 height 24
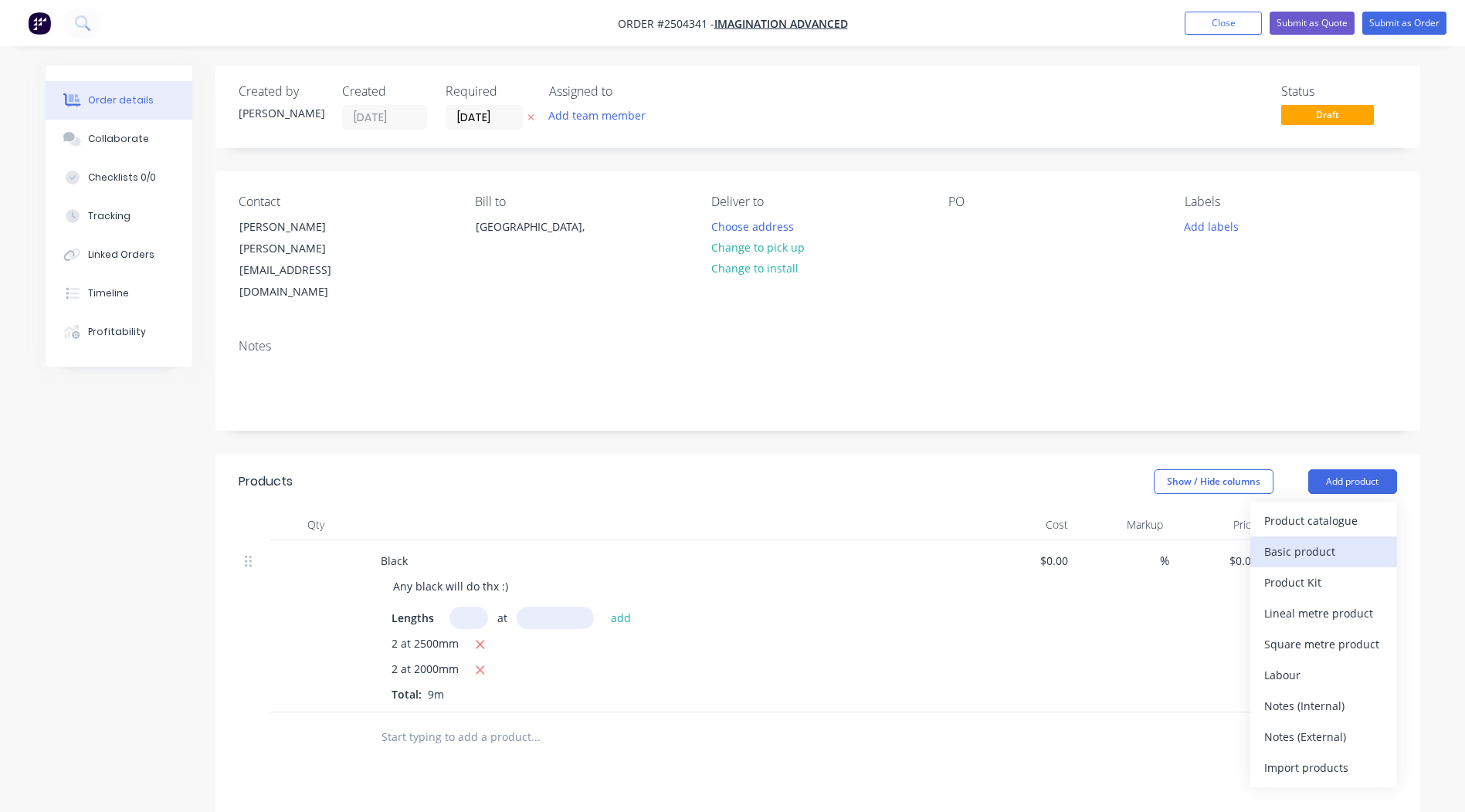
click at [1270, 540] on div "Basic product" at bounding box center [1323, 552] width 119 height 23
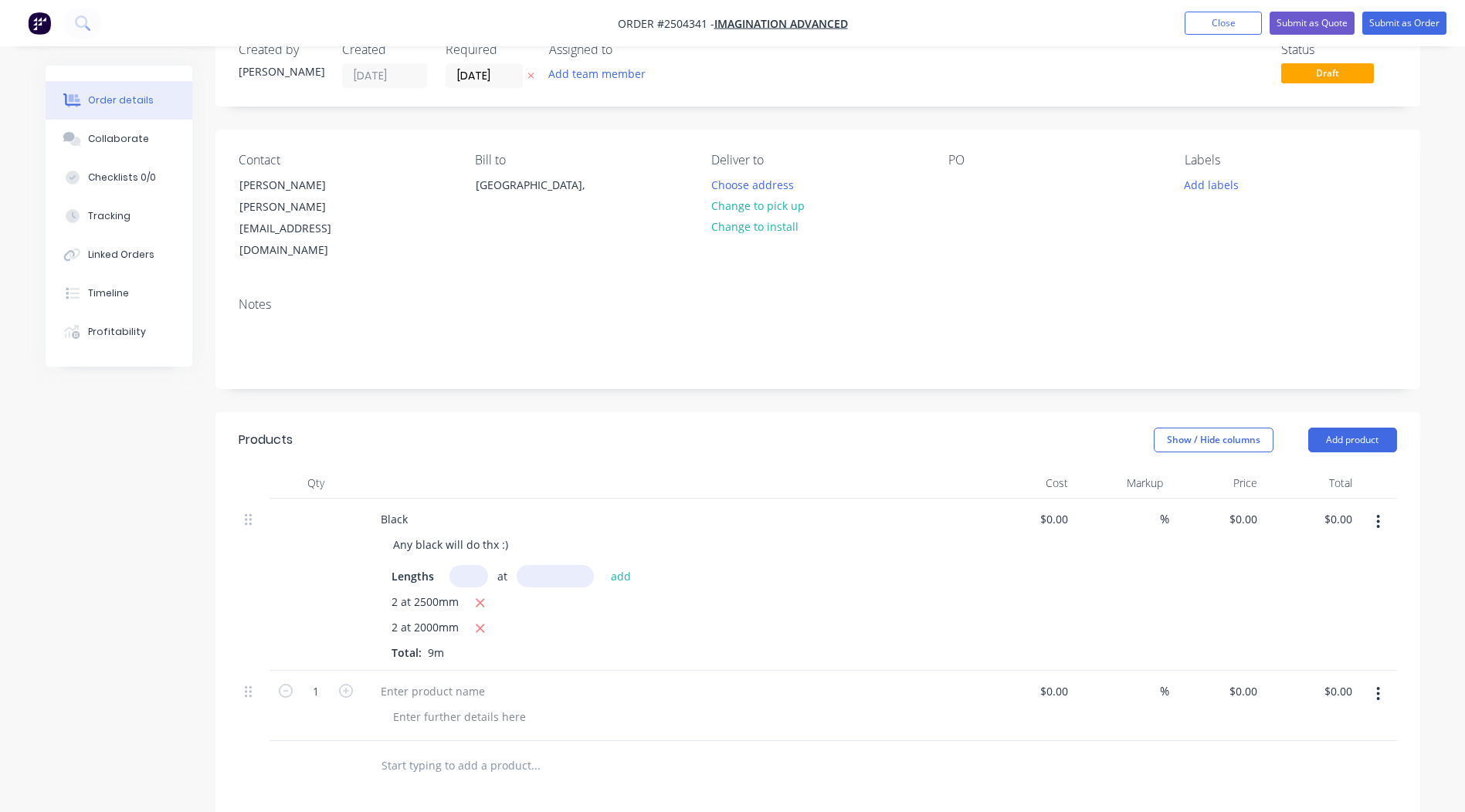
scroll to position [77, 0]
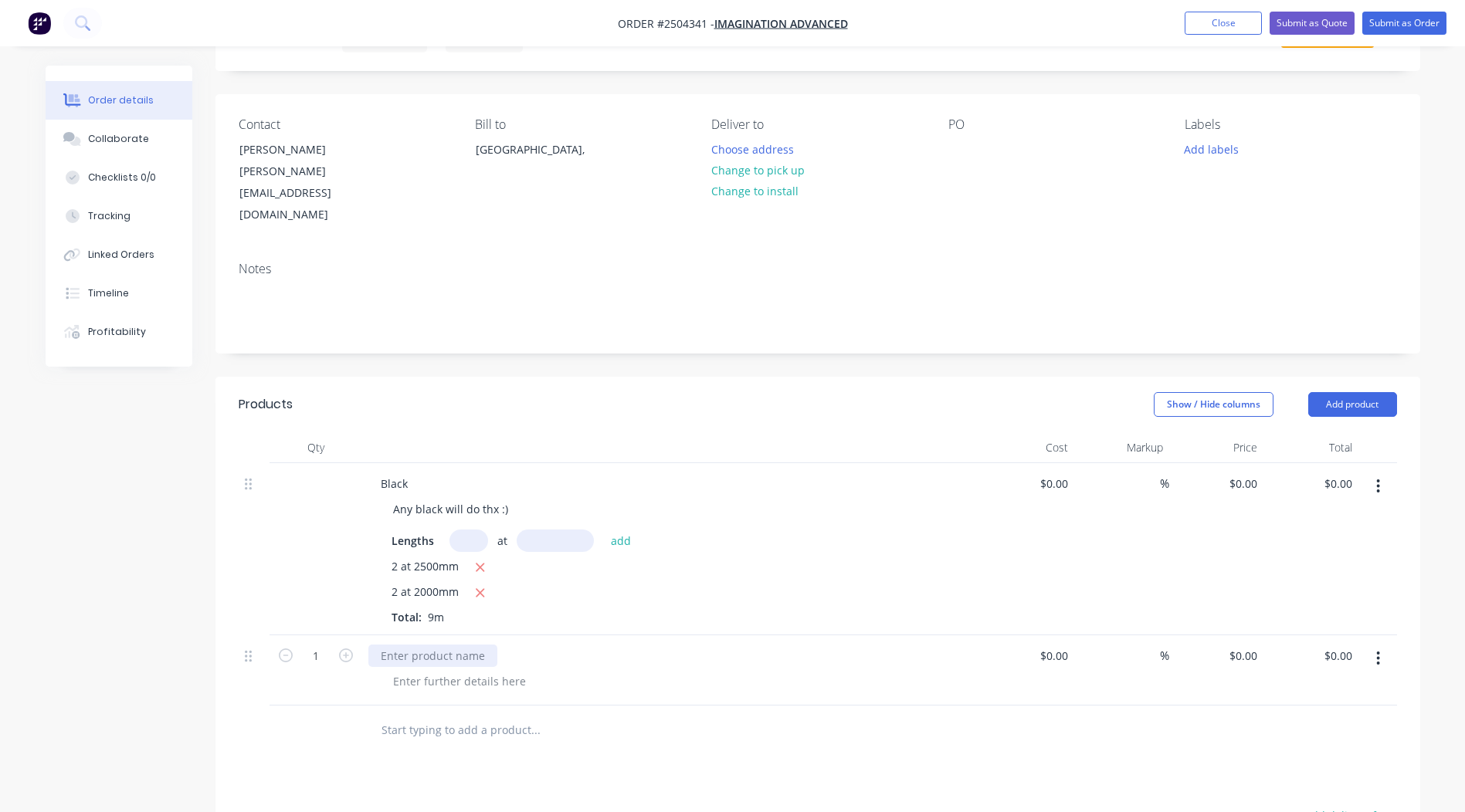
click at [479, 645] on div at bounding box center [432, 656] width 129 height 23
click at [524, 670] on div at bounding box center [459, 681] width 157 height 23
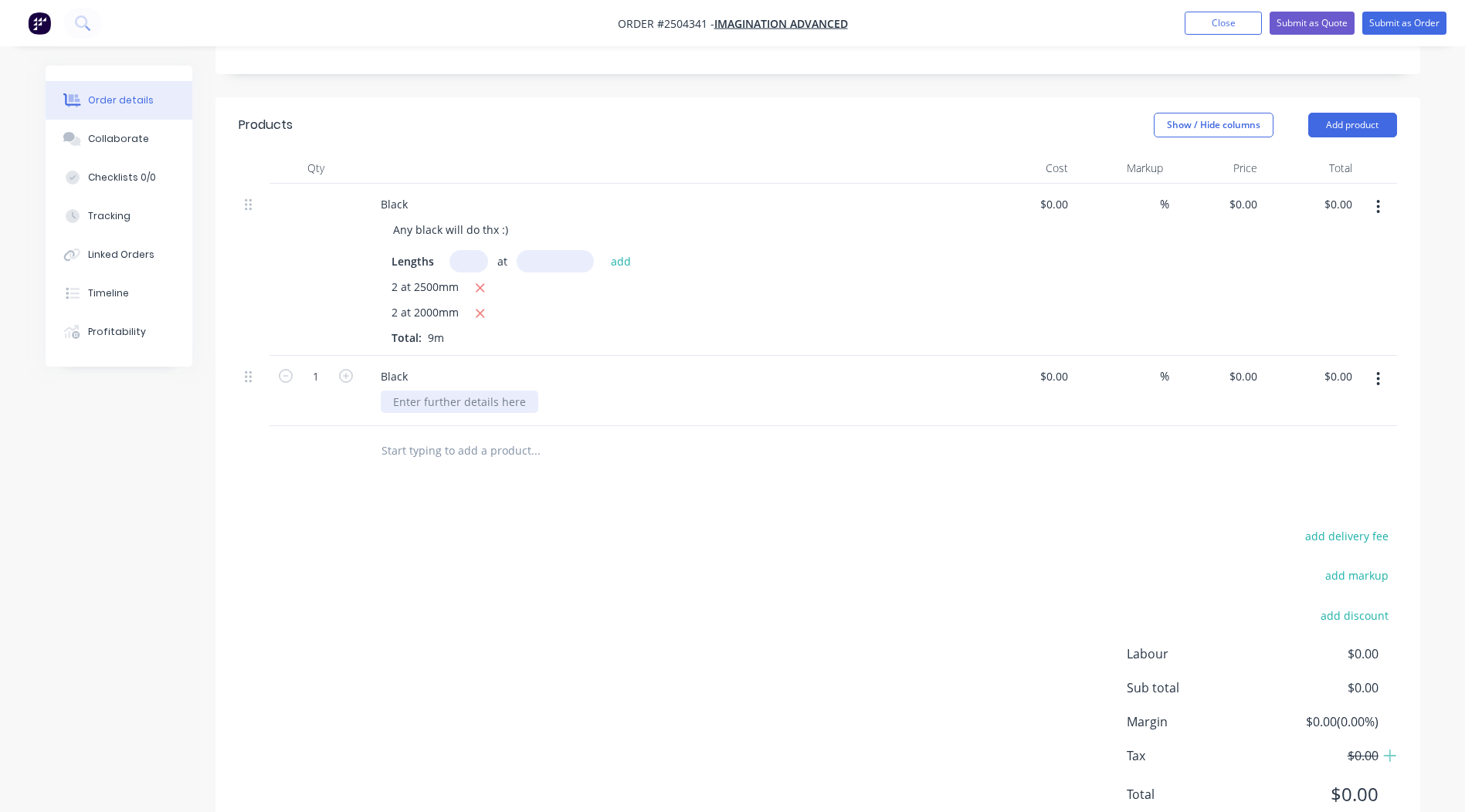
scroll to position [376, 0]
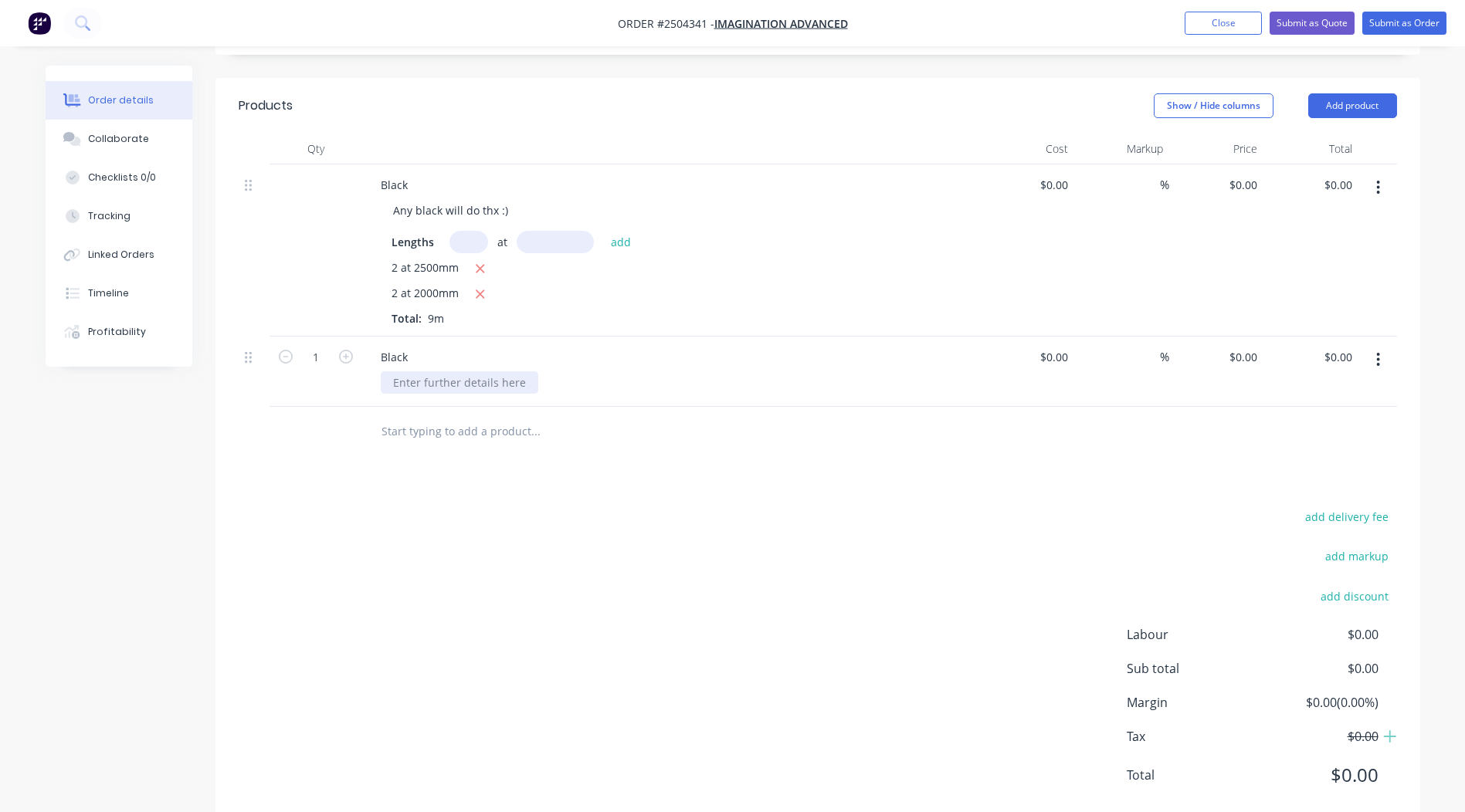
click at [478, 372] on div at bounding box center [459, 383] width 157 height 23
click at [1374, 346] on button "button" at bounding box center [1377, 359] width 37 height 28
click at [1300, 451] on div "Delete" at bounding box center [1323, 462] width 119 height 23
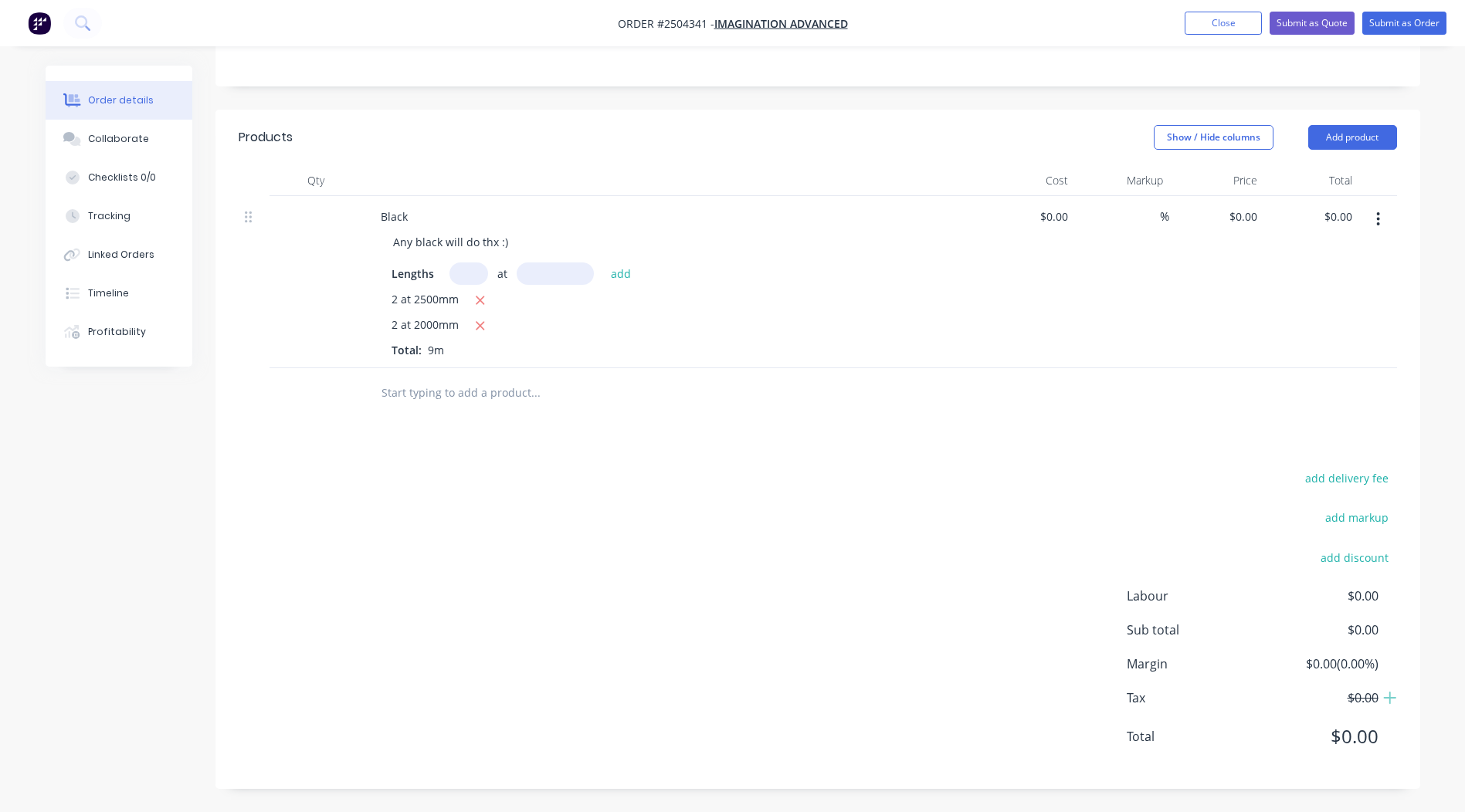
scroll to position [306, 0]
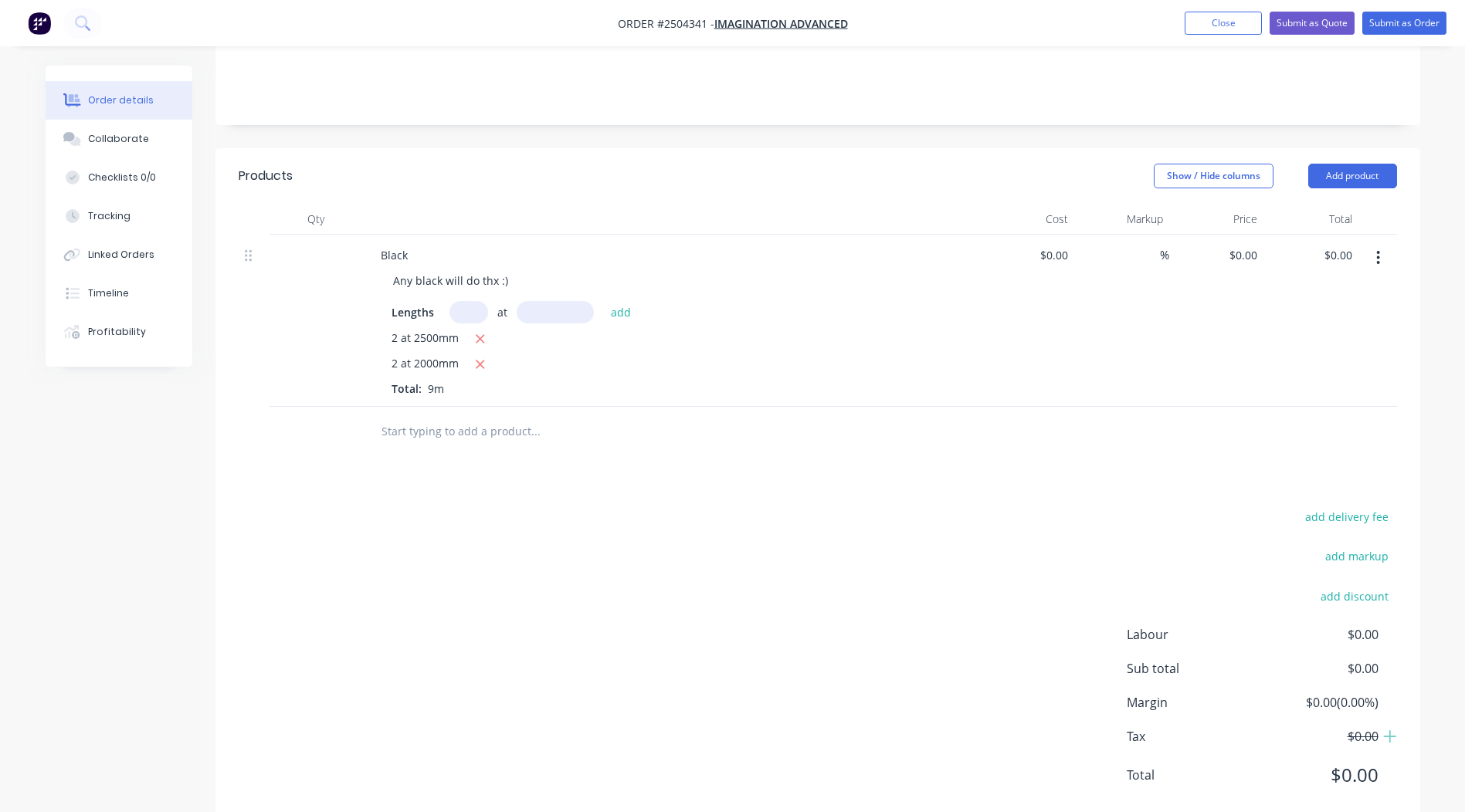
click at [1375, 244] on button "button" at bounding box center [1377, 258] width 37 height 28
click at [1321, 287] on div "Duplicate" at bounding box center [1323, 299] width 119 height 23
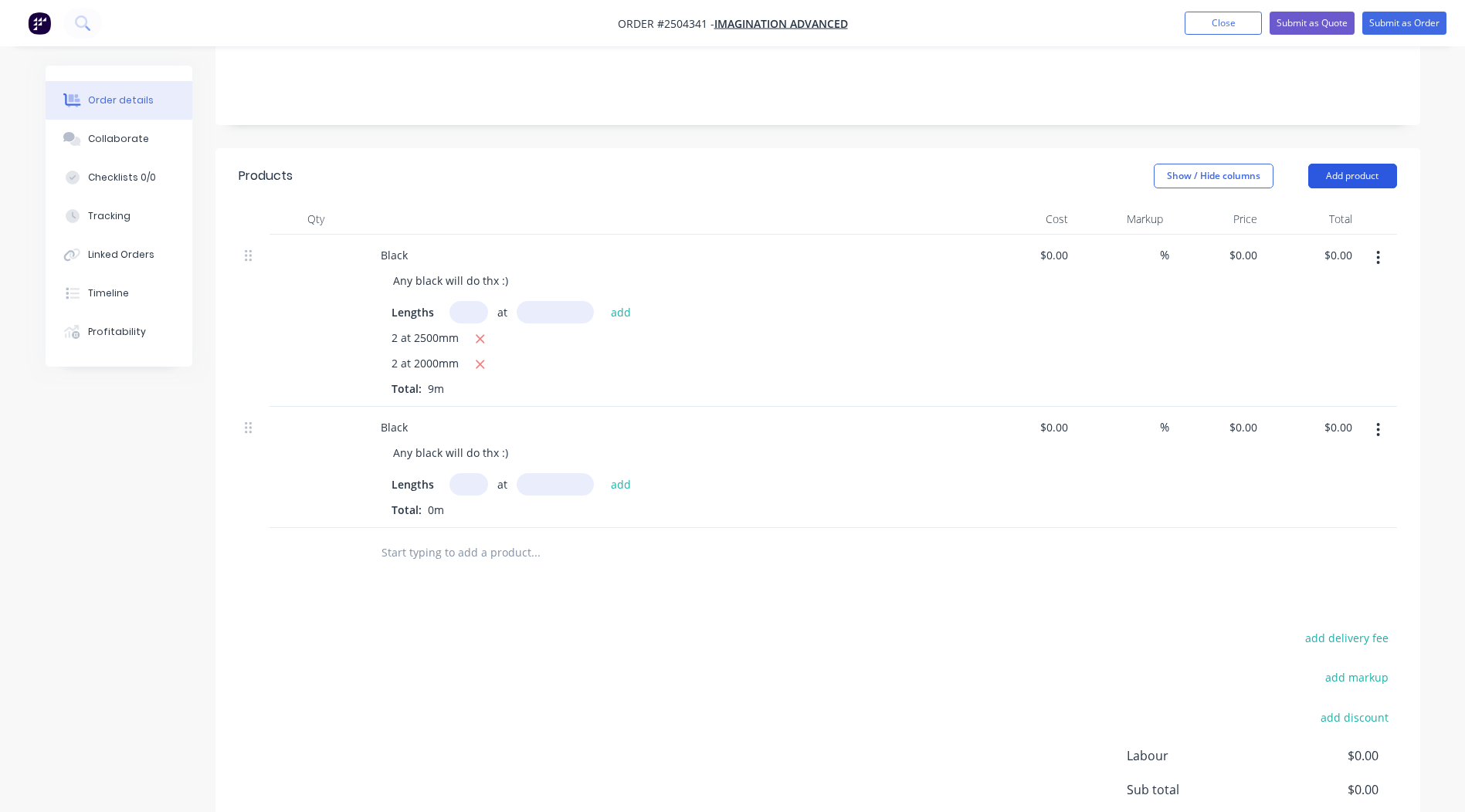
click at [1367, 164] on button "Add product" at bounding box center [1352, 176] width 88 height 24
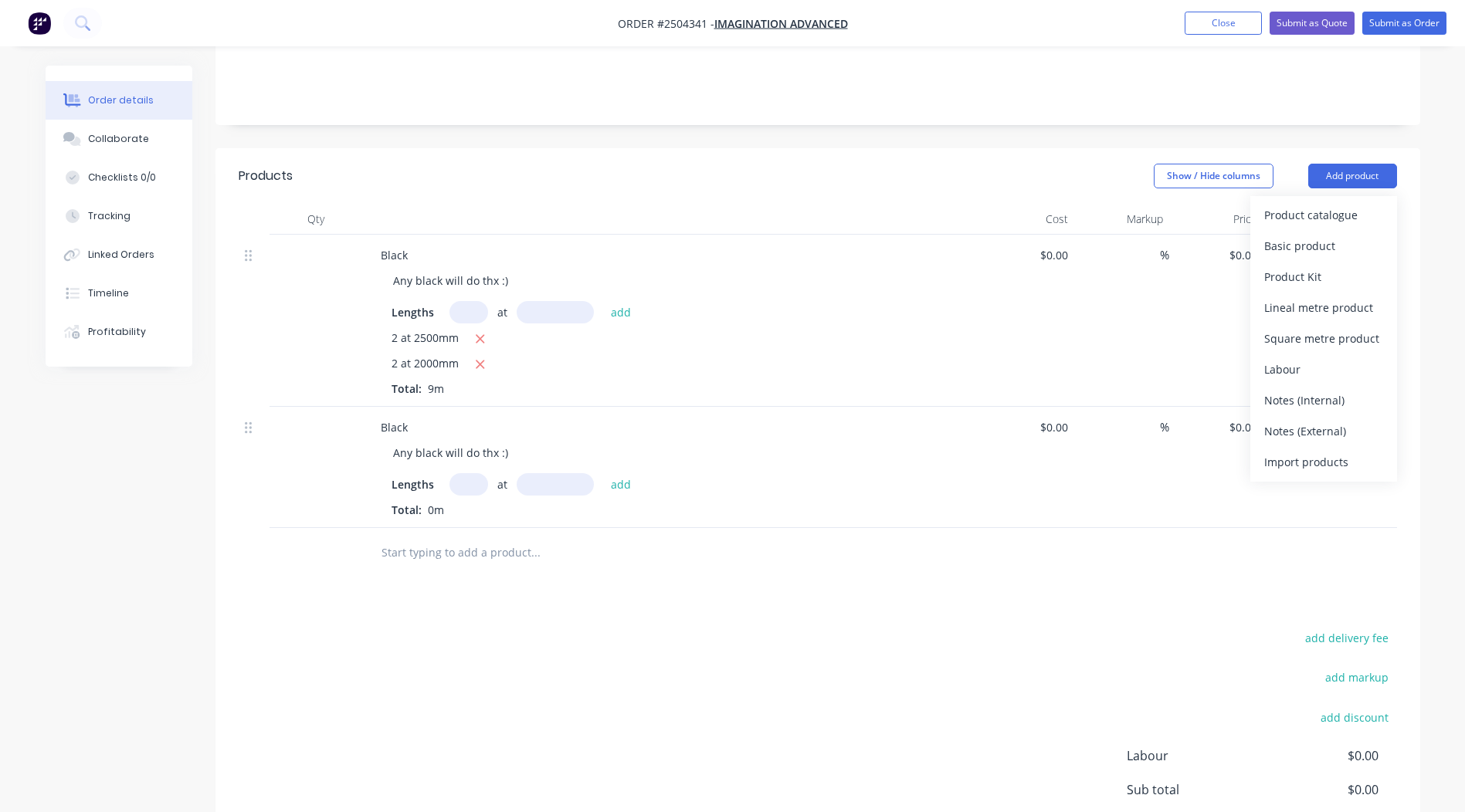
drag, startPoint x: 691, startPoint y: 459, endPoint x: 691, endPoint y: 448, distance: 11.0
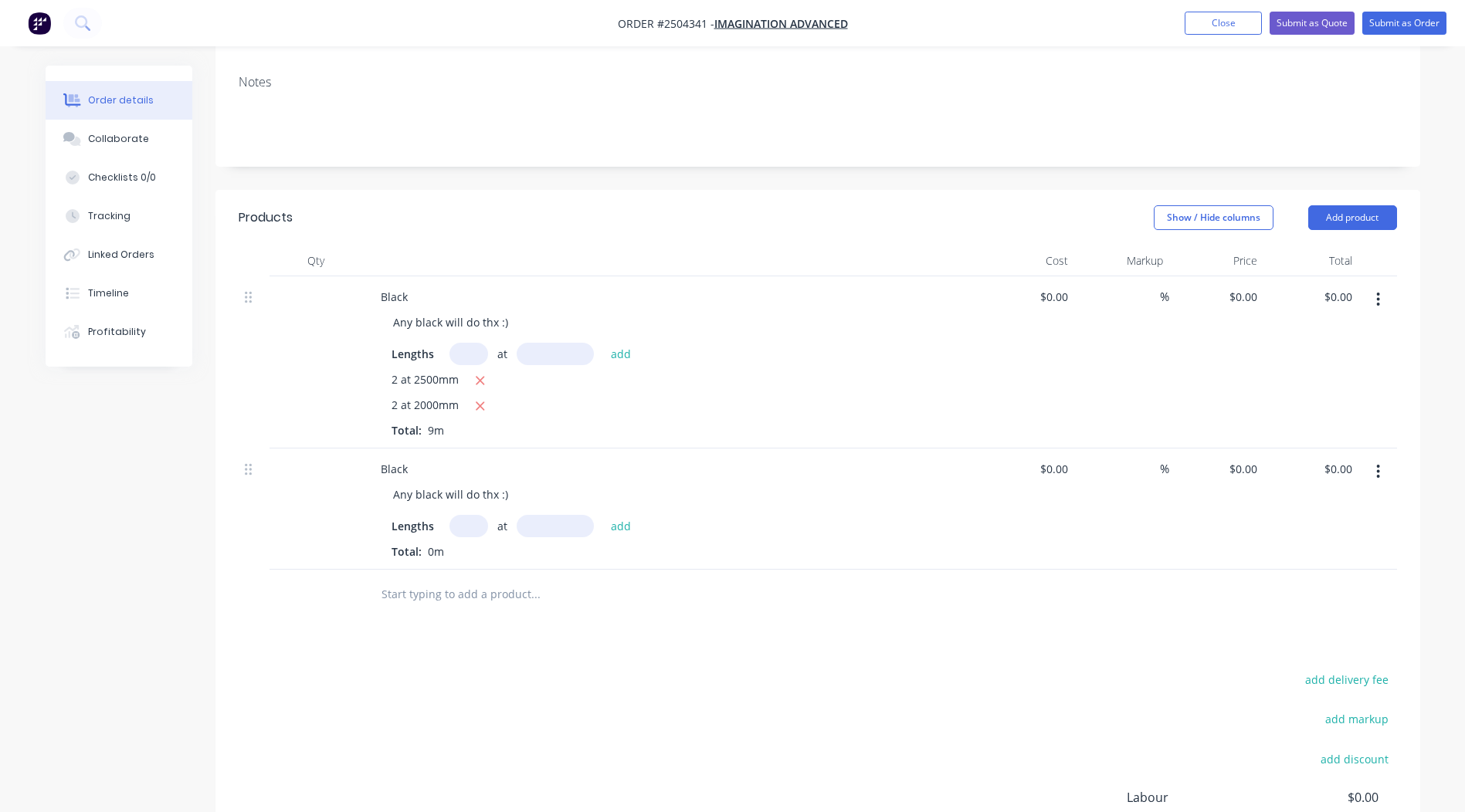
scroll to position [369, 0]
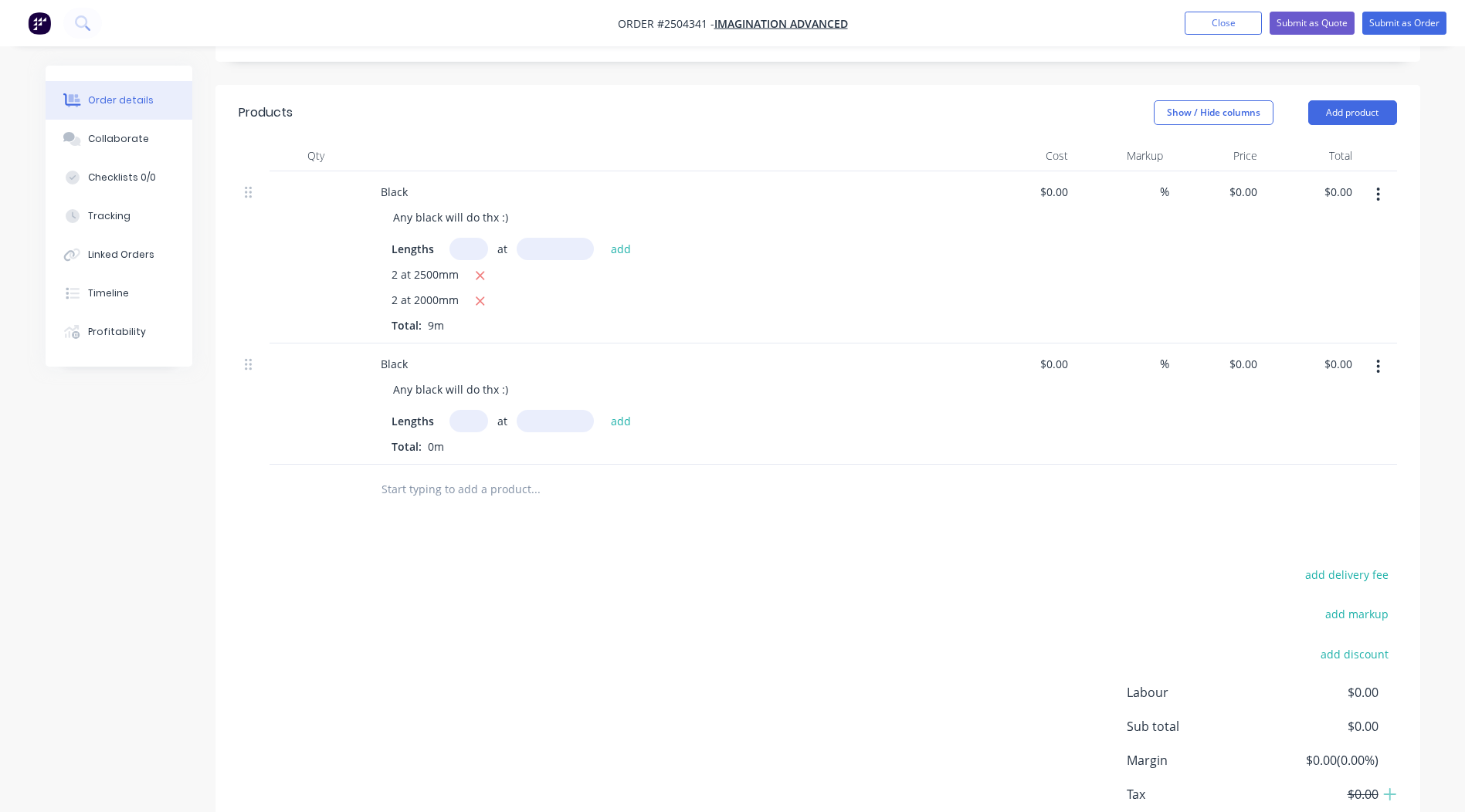
click at [1375, 353] on button "button" at bounding box center [1377, 367] width 37 height 28
click at [1308, 458] on div "Delete" at bounding box center [1323, 470] width 119 height 23
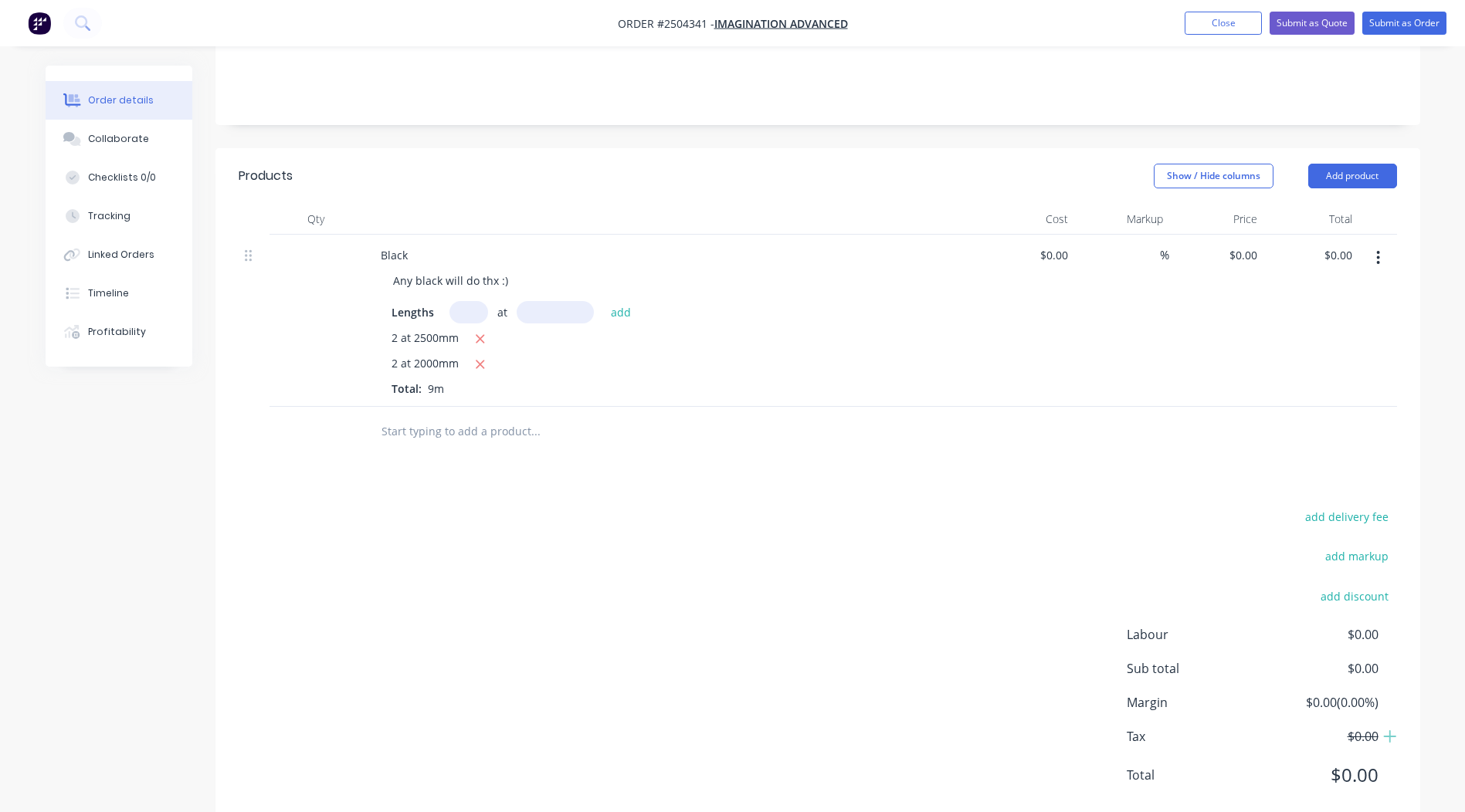
click at [1377, 249] on icon "button" at bounding box center [1377, 257] width 4 height 17
click at [1317, 349] on div "Delete" at bounding box center [1323, 360] width 119 height 23
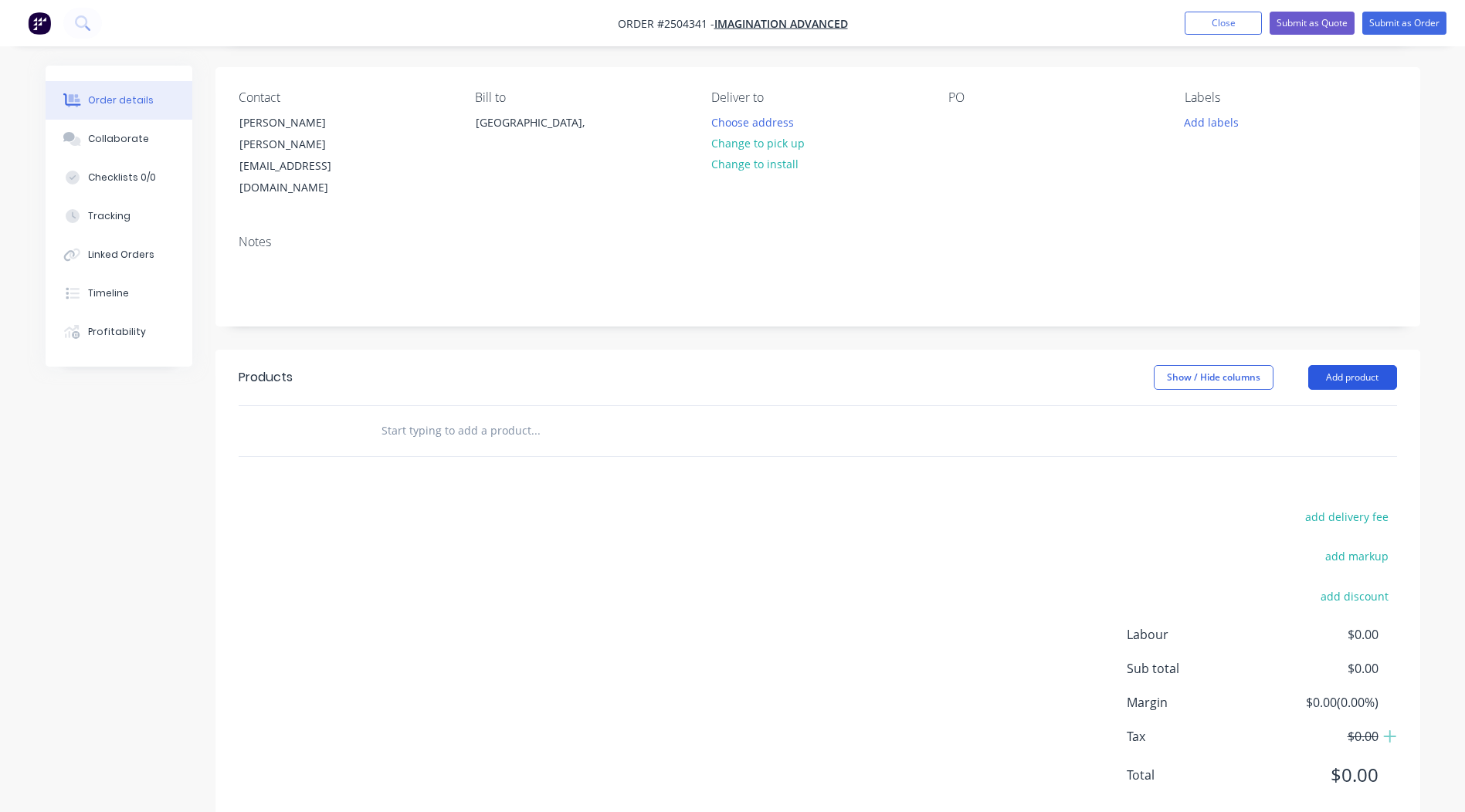
click at [1346, 365] on button "Add product" at bounding box center [1352, 377] width 88 height 24
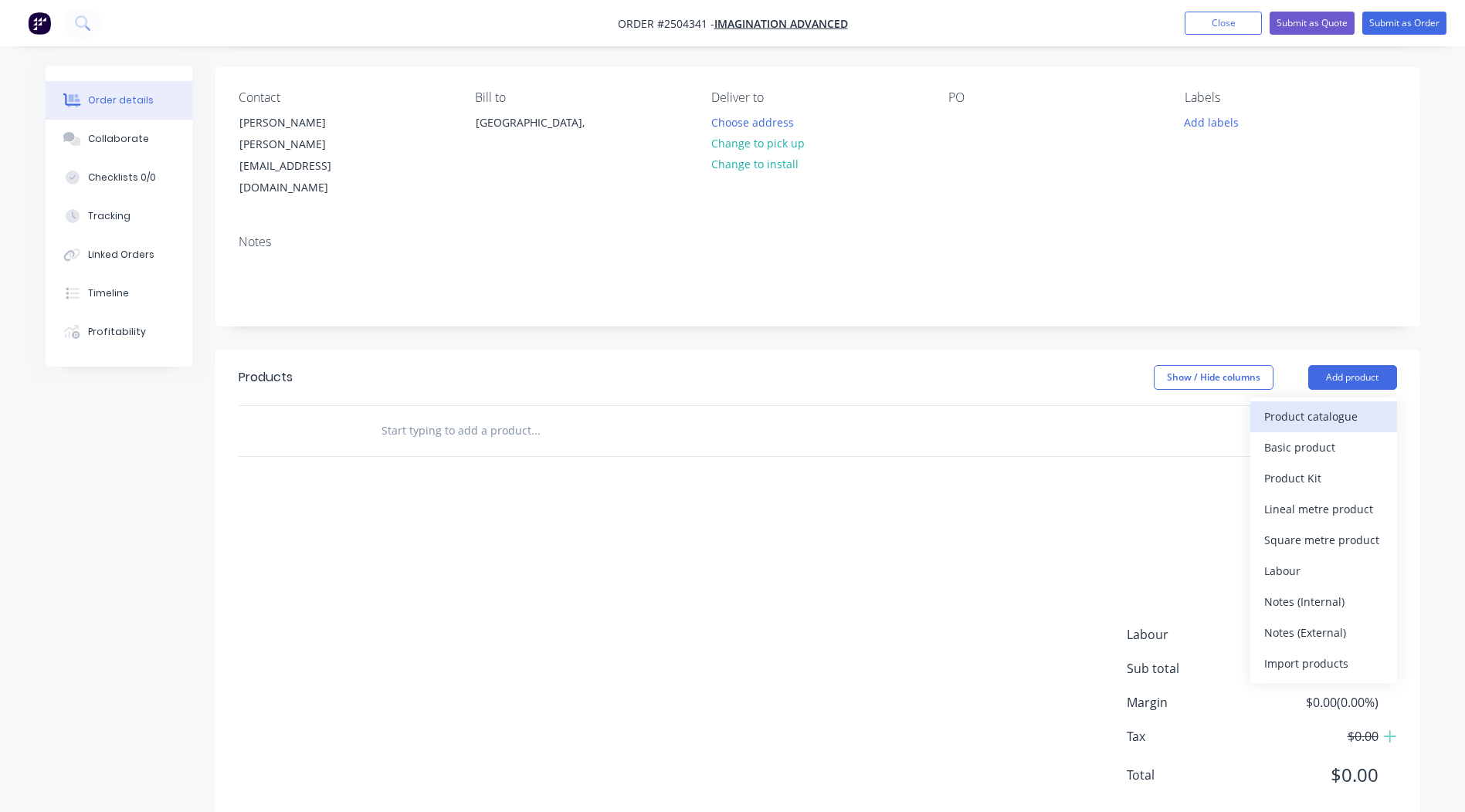
click at [1310, 406] on div "Product catalogue" at bounding box center [1323, 417] width 119 height 23
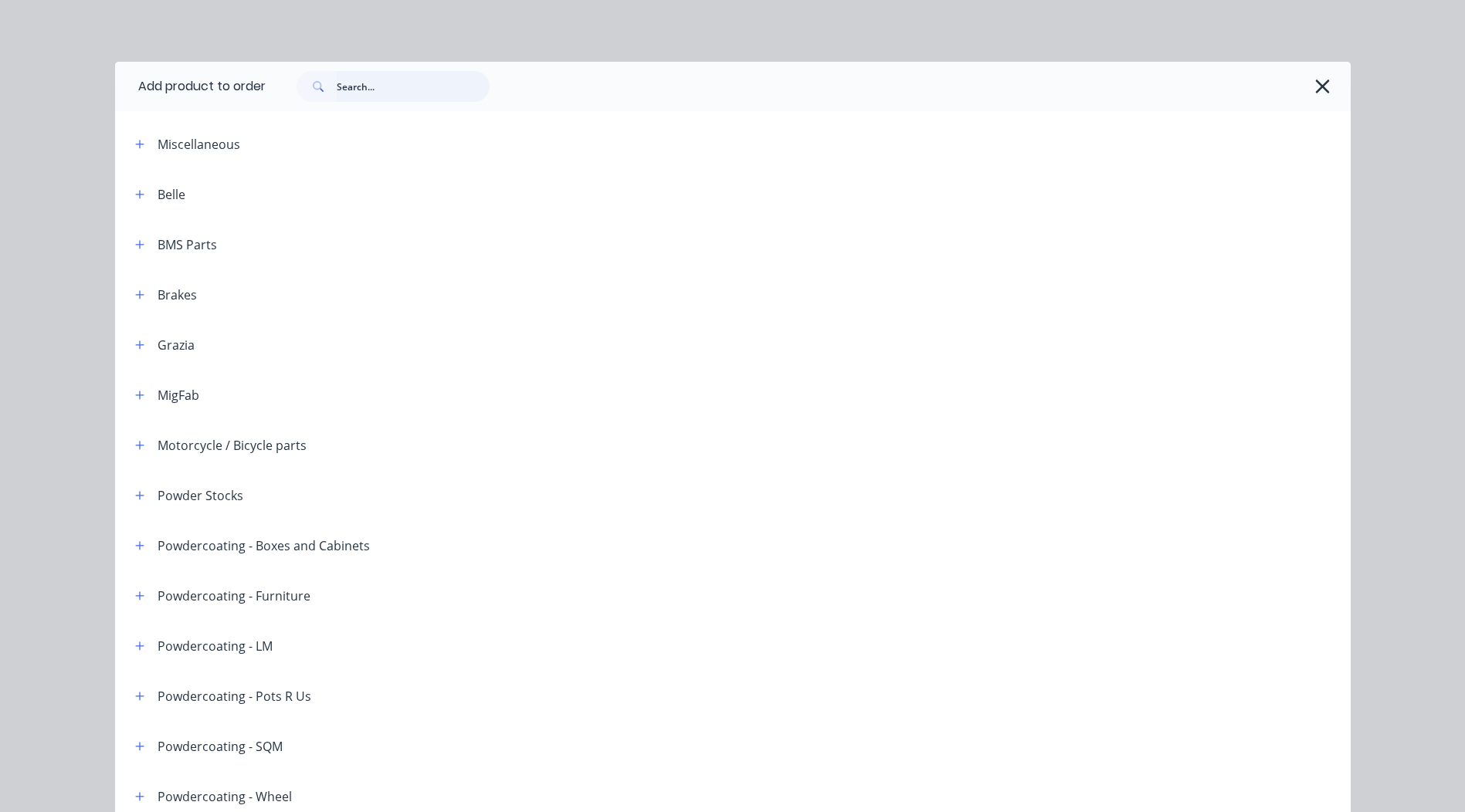
click at [398, 83] on input "text" at bounding box center [413, 87] width 153 height 31
type input "s"
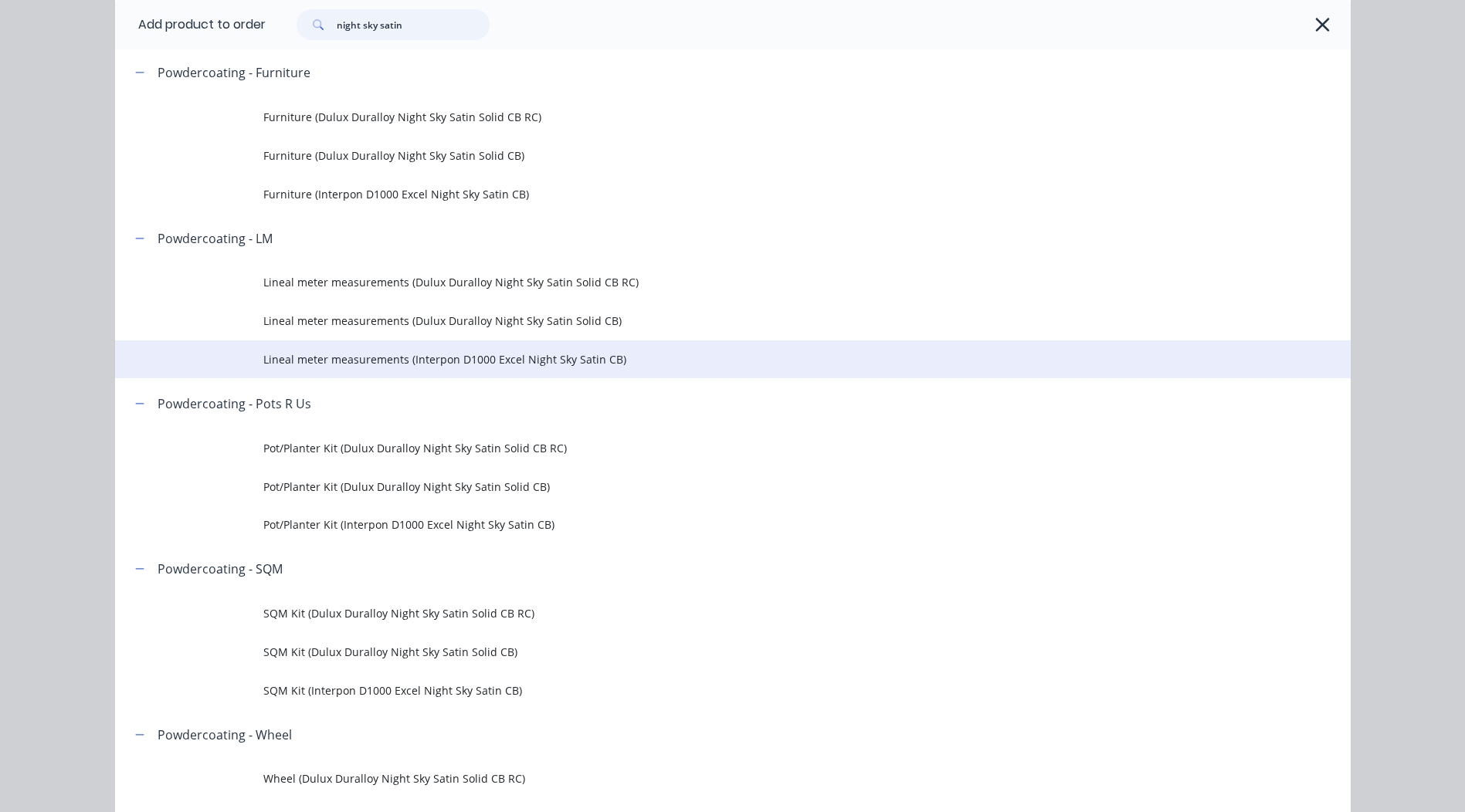
scroll to position [386, 0]
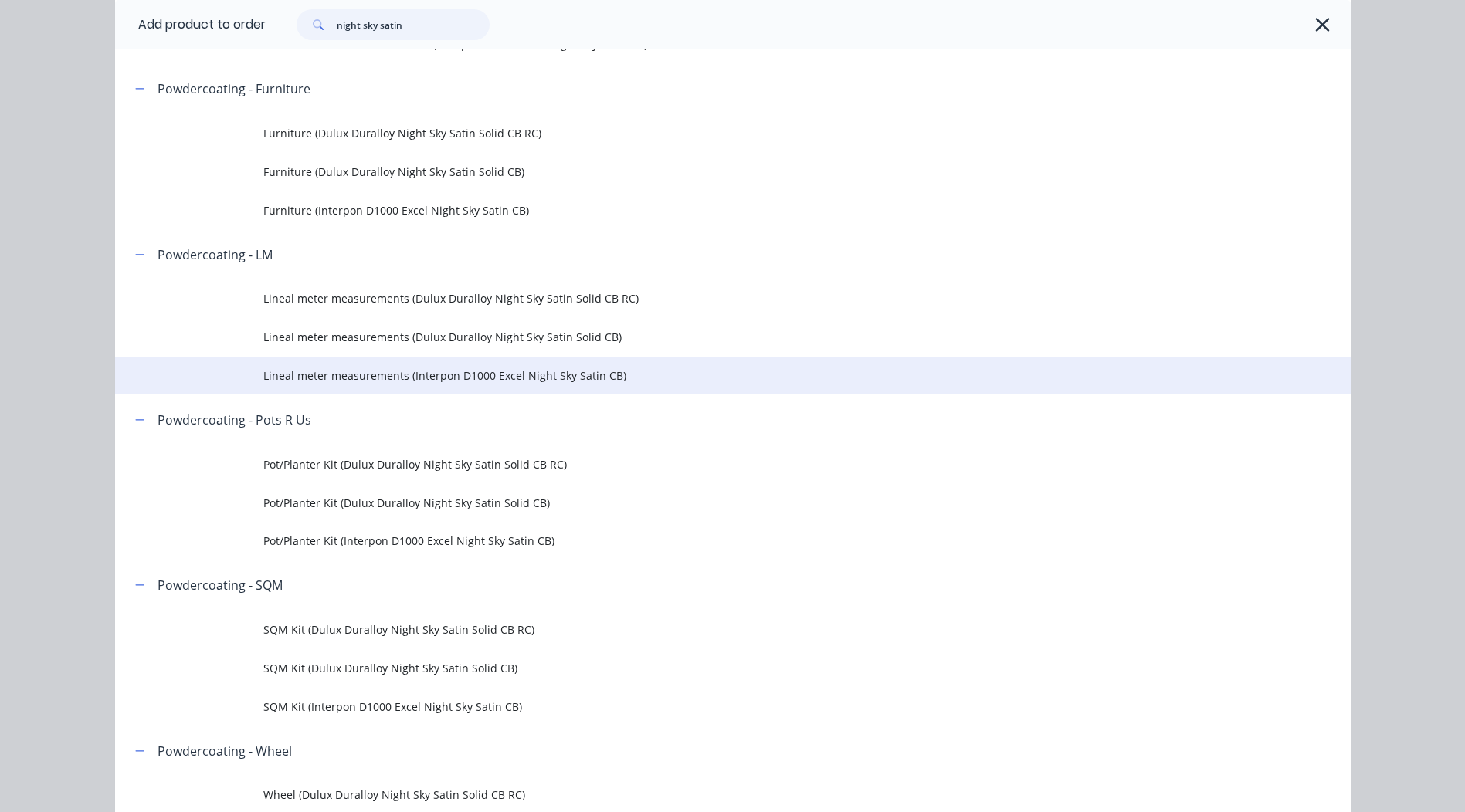
type input "night sky satin"
click at [489, 377] on span "Lineal meter measurements (Interpon D1000 Excel Night Sky Satin CB)" at bounding box center [698, 376] width 870 height 16
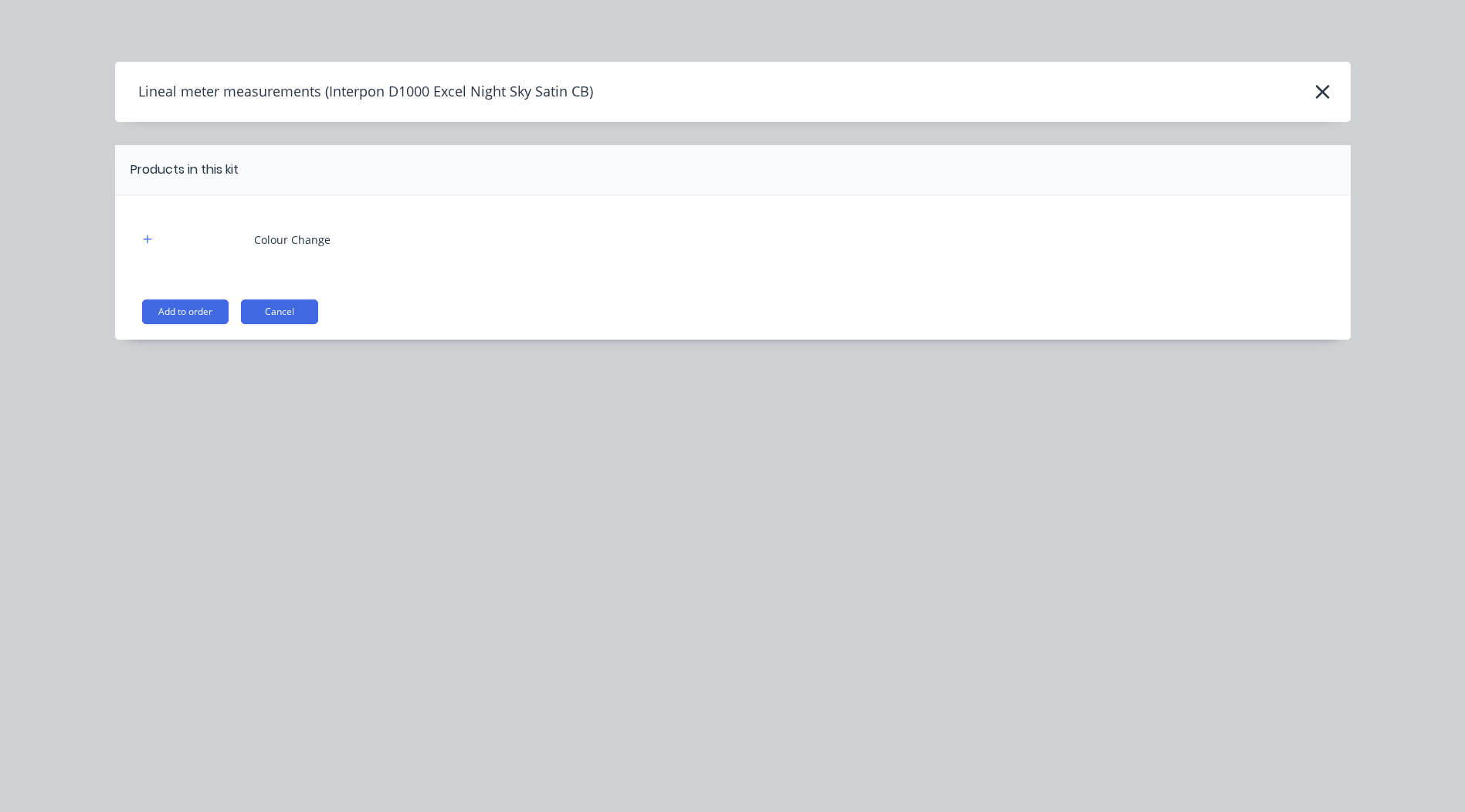
click at [187, 311] on button "Add to order" at bounding box center [185, 311] width 87 height 24
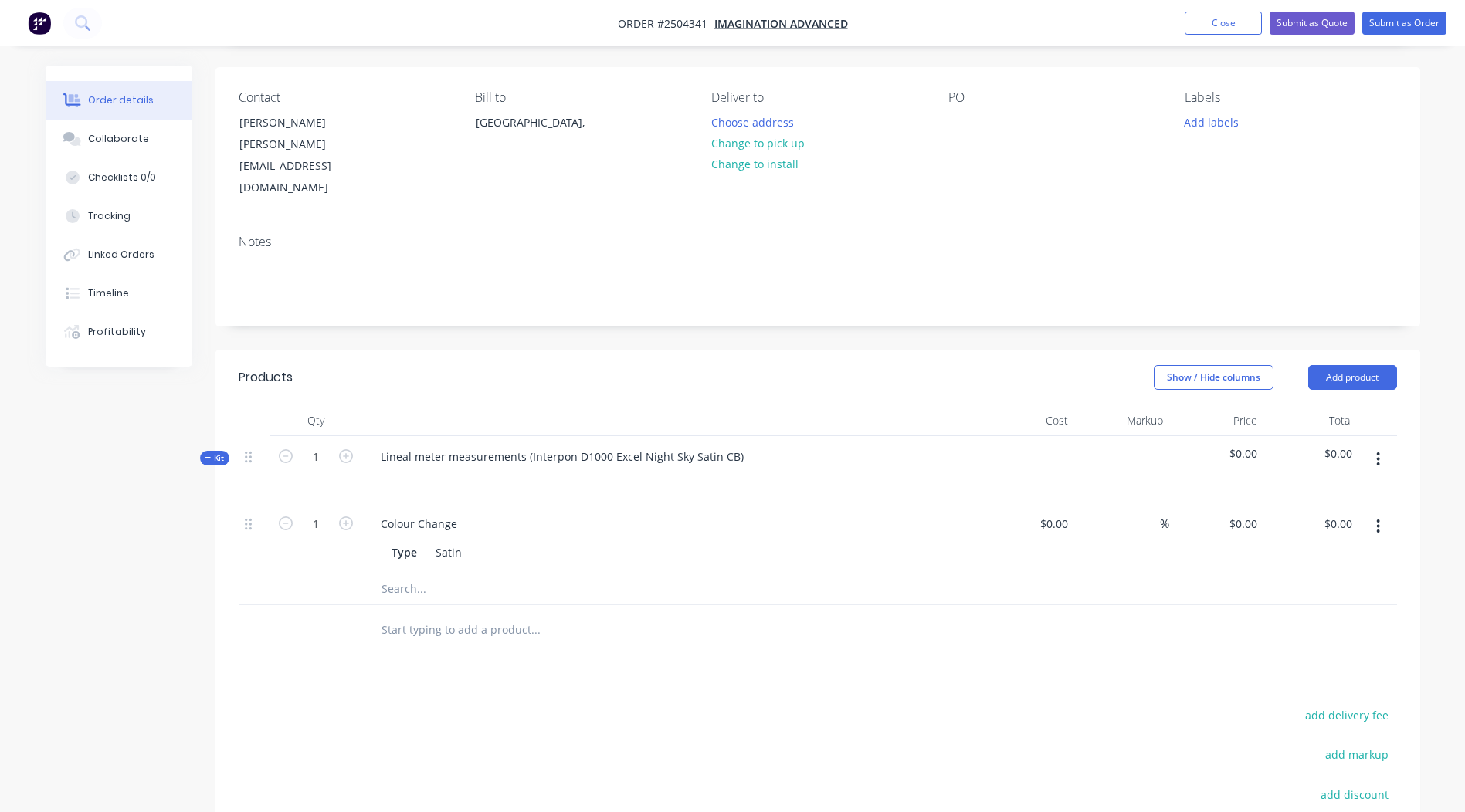
click at [1379, 520] on icon "button" at bounding box center [1378, 526] width 3 height 14
click at [1329, 618] on div "Delete" at bounding box center [1323, 629] width 119 height 23
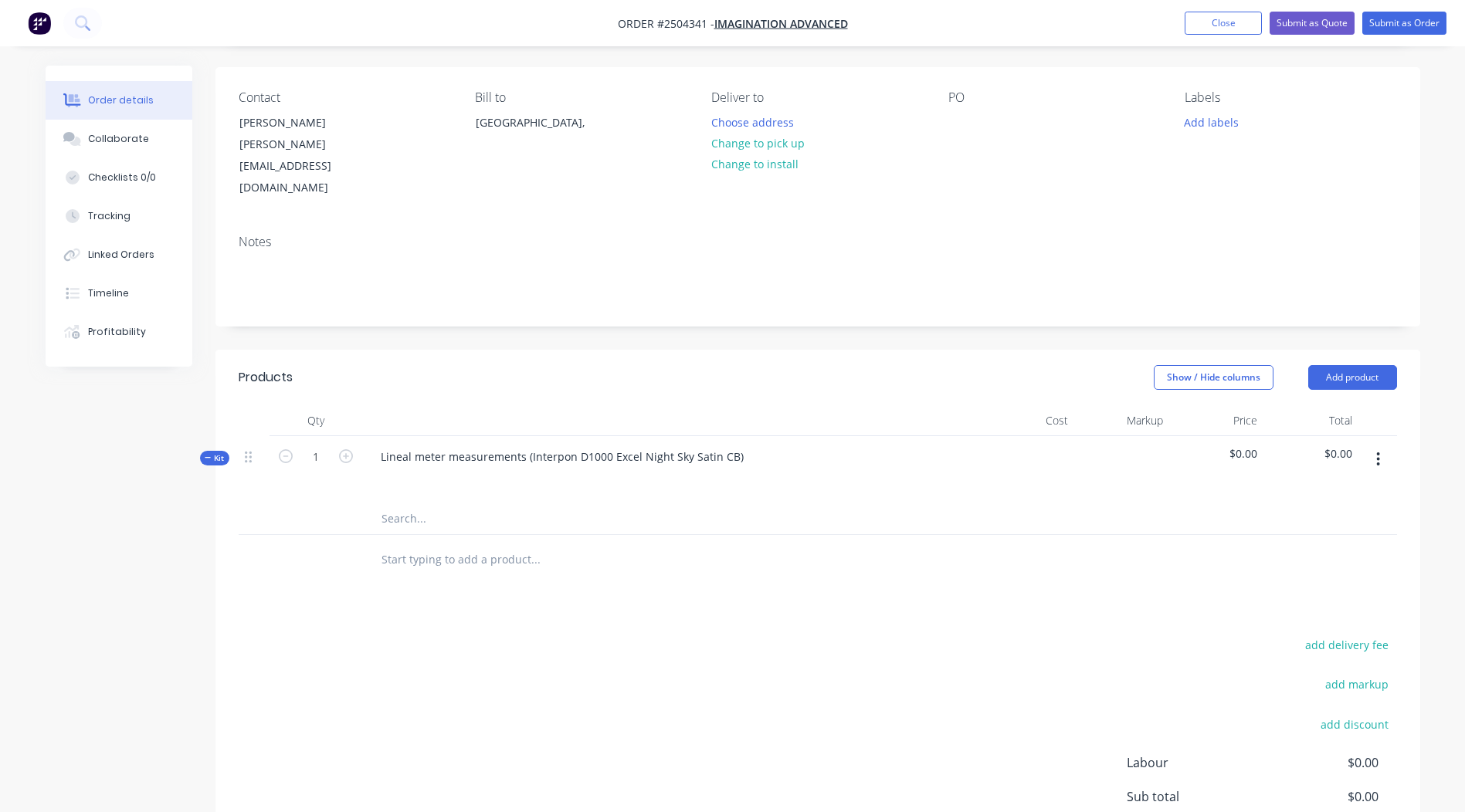
click at [1377, 451] on icon "button" at bounding box center [1377, 459] width 4 height 17
click at [1351, 489] on div "Add product to kit" at bounding box center [1323, 501] width 119 height 23
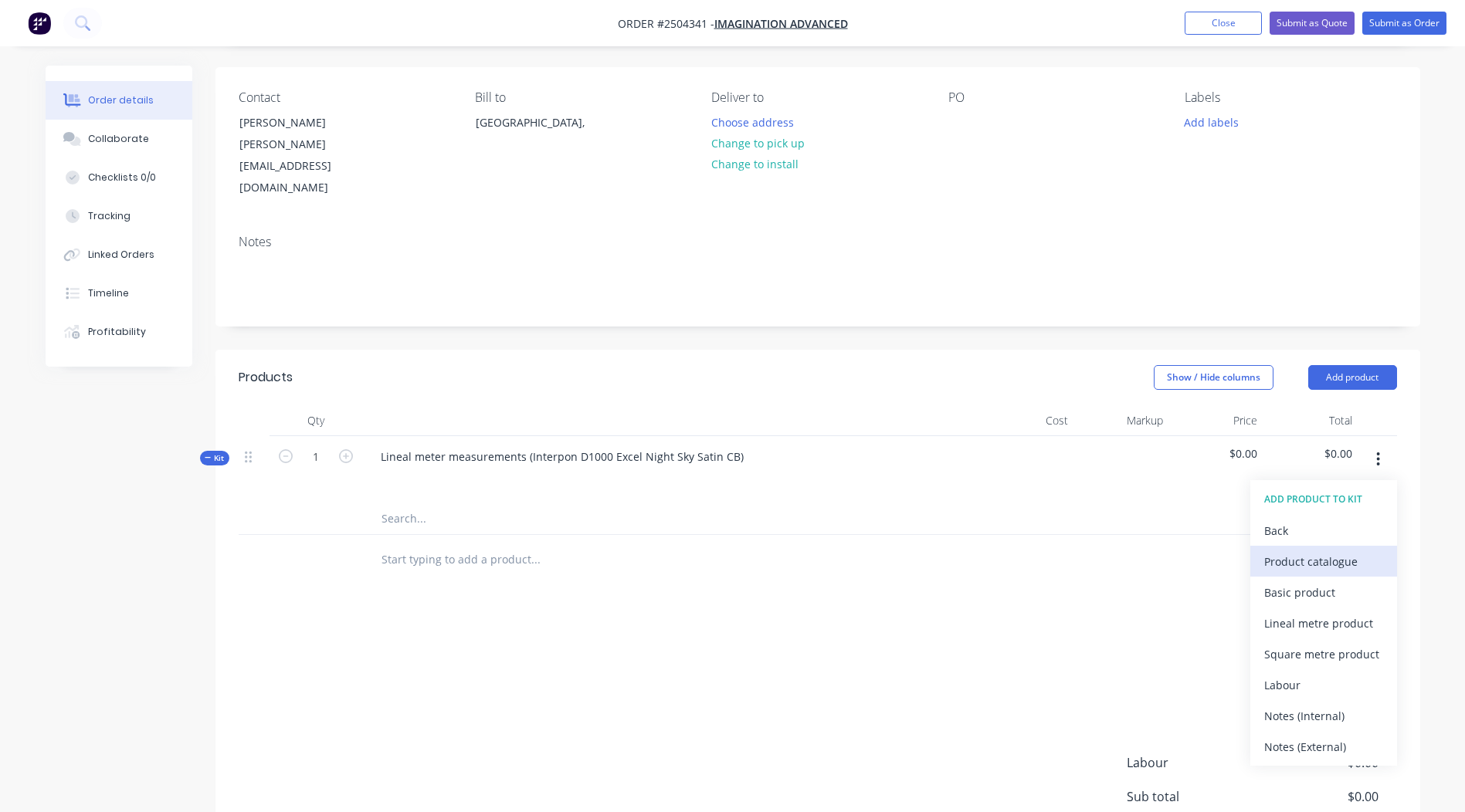
click at [1343, 551] on div "Product catalogue" at bounding box center [1323, 562] width 119 height 23
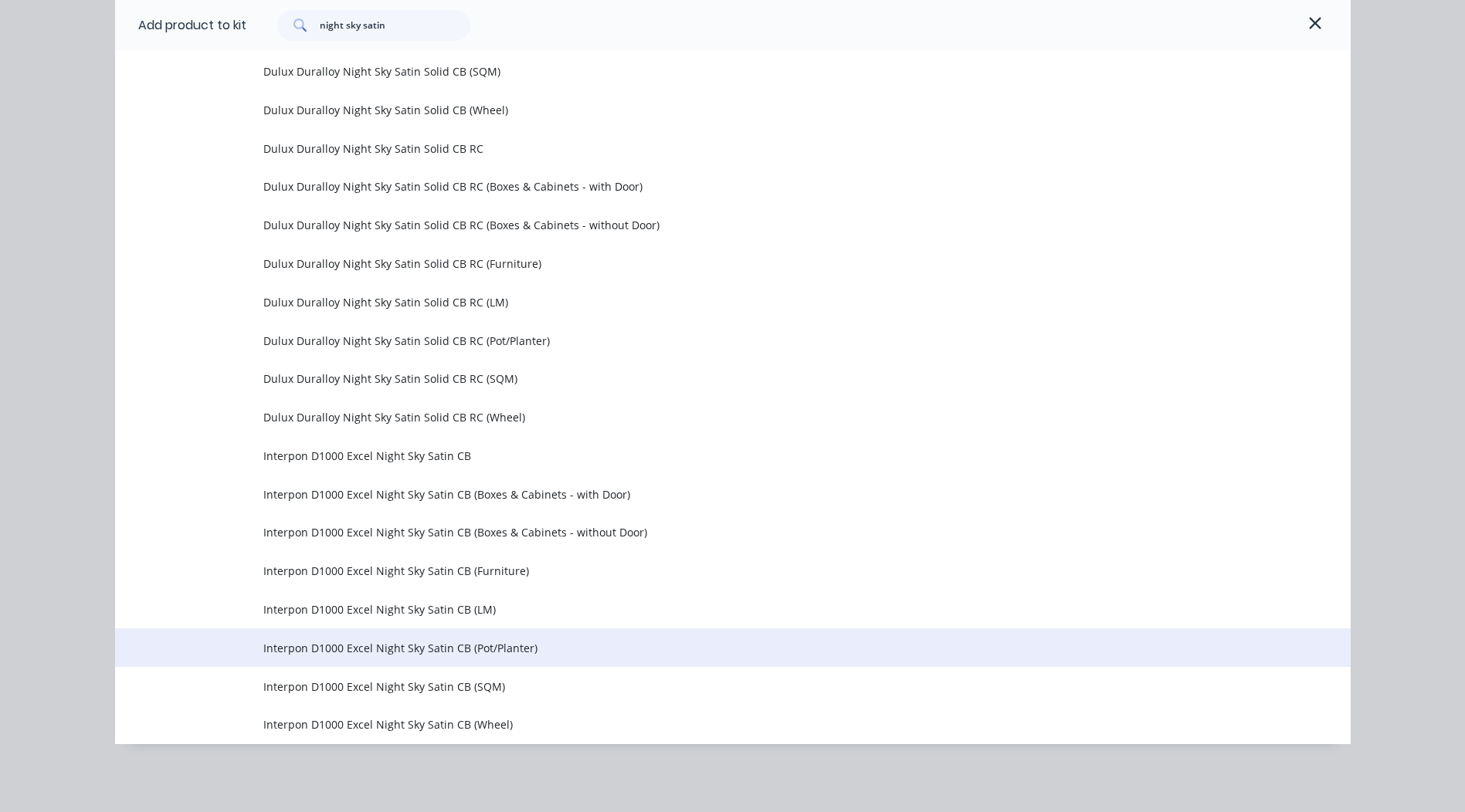
scroll to position [254, 0]
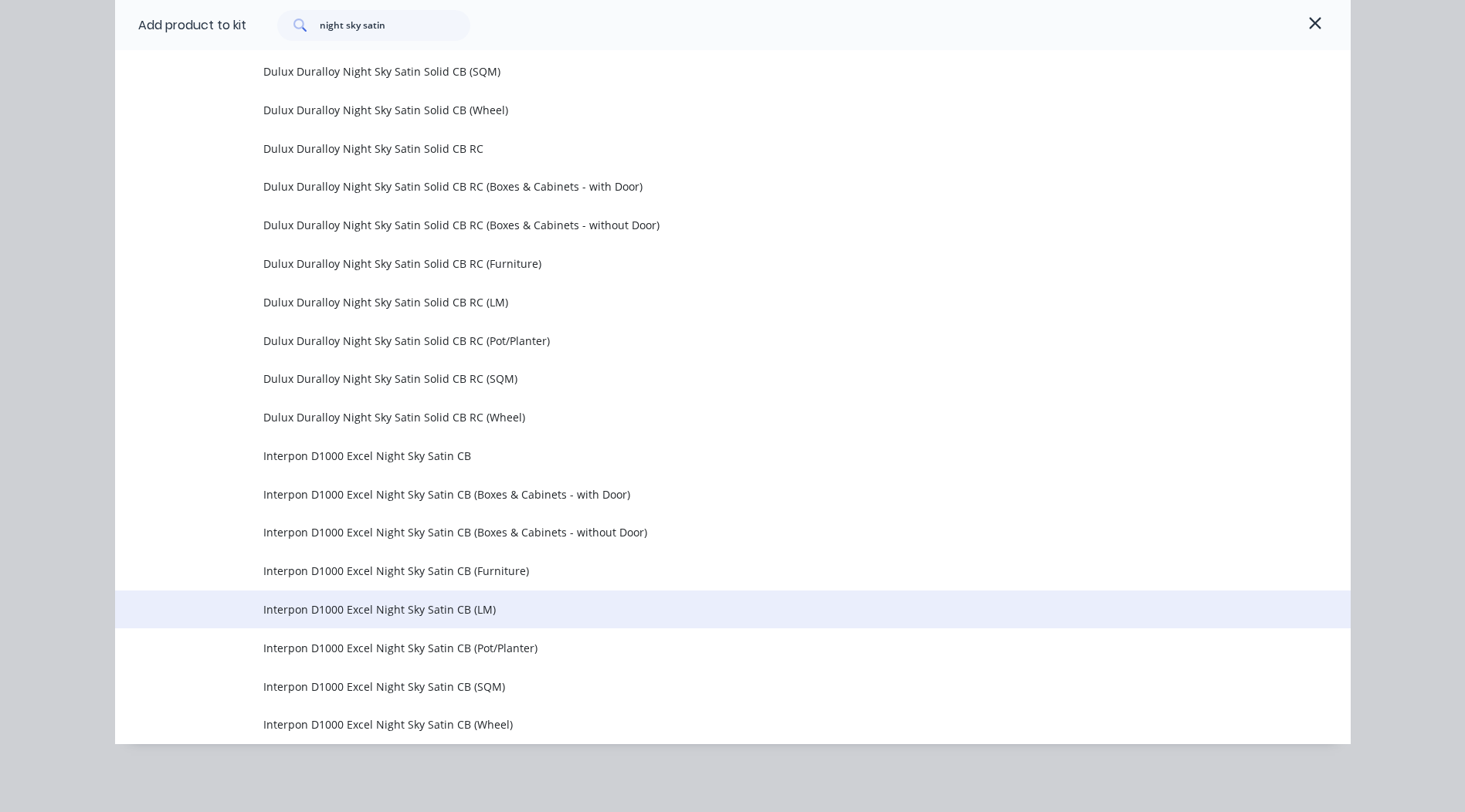
click at [422, 614] on span "Interpon D1000 Excel Night Sky Satin CB (LM)" at bounding box center [698, 610] width 870 height 16
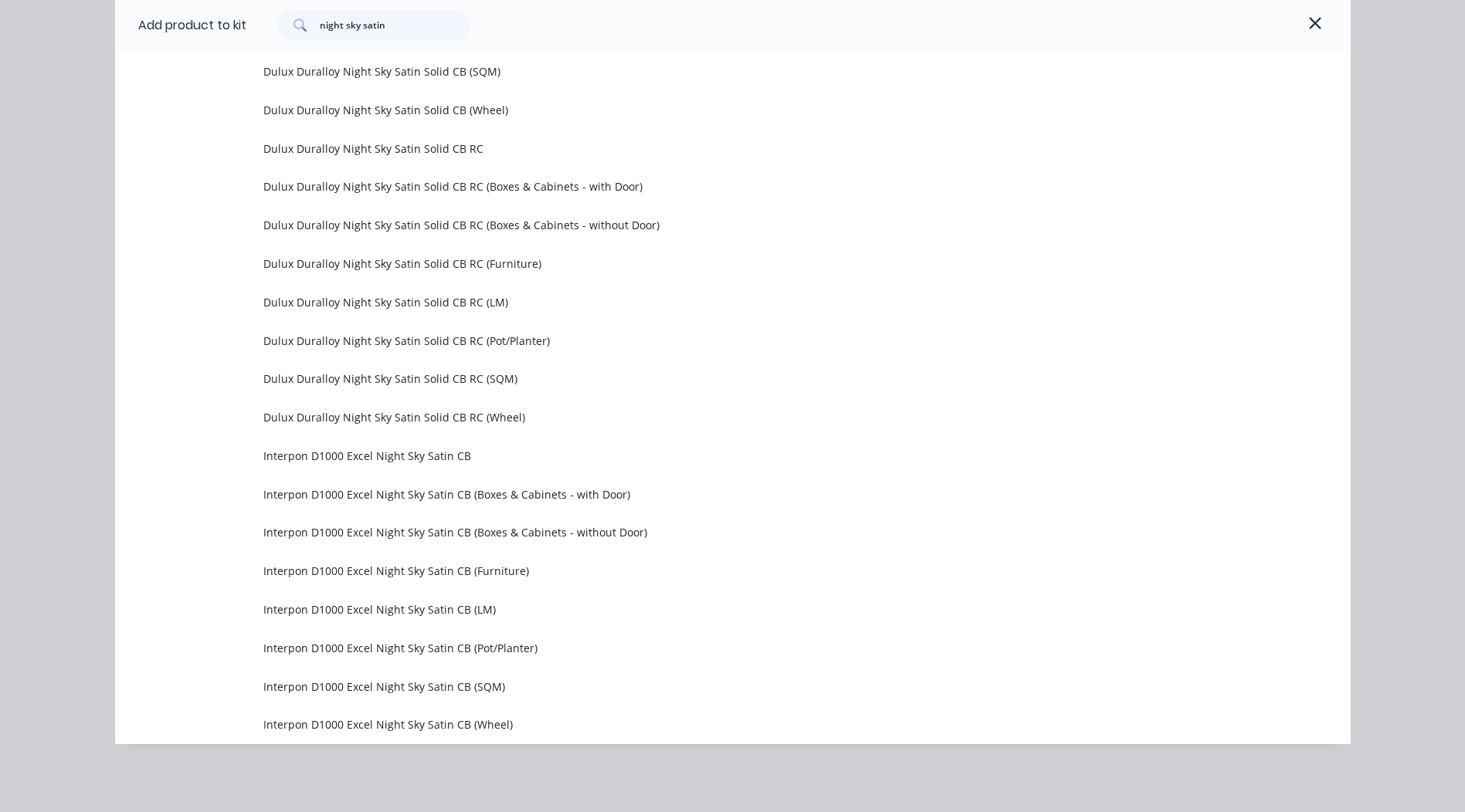
scroll to position [0, 0]
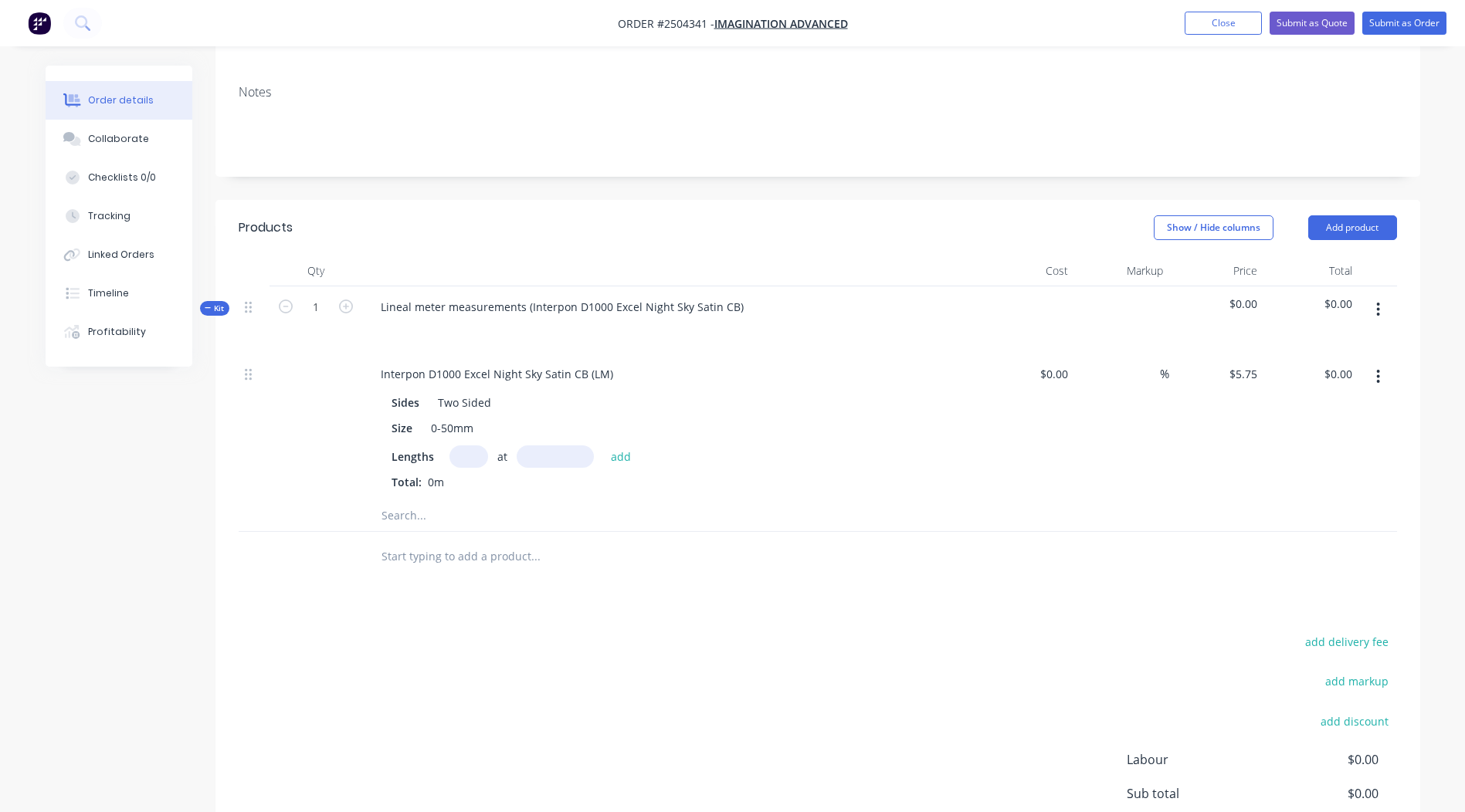
click at [470, 445] on input "text" at bounding box center [469, 457] width 39 height 23
type input "6"
type input "50000mm"
click at [482, 445] on input "6" at bounding box center [469, 457] width 39 height 23
type input "2"
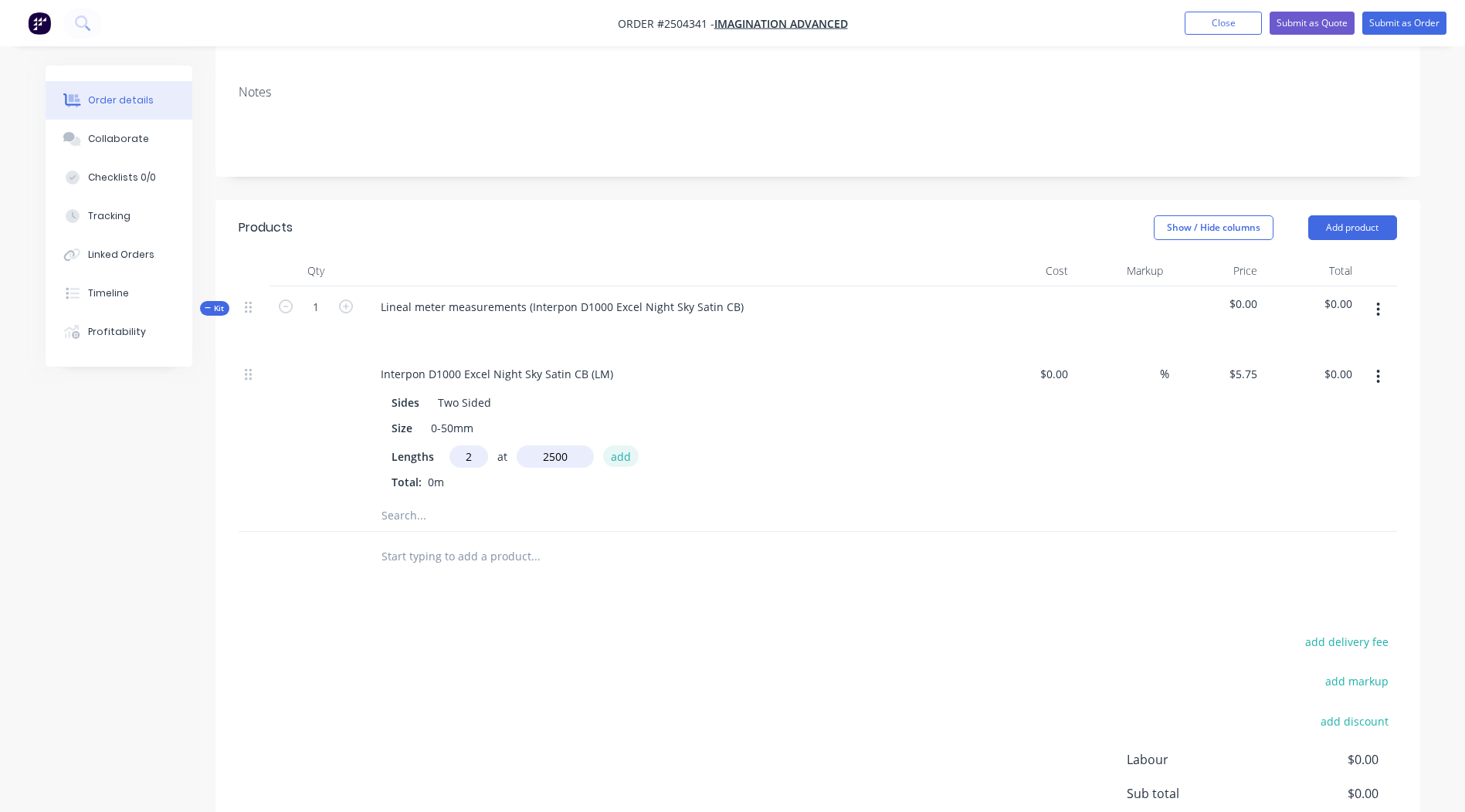
type input "2500mm"
click at [617, 445] on button "add" at bounding box center [621, 456] width 37 height 21
type input "$28.75"
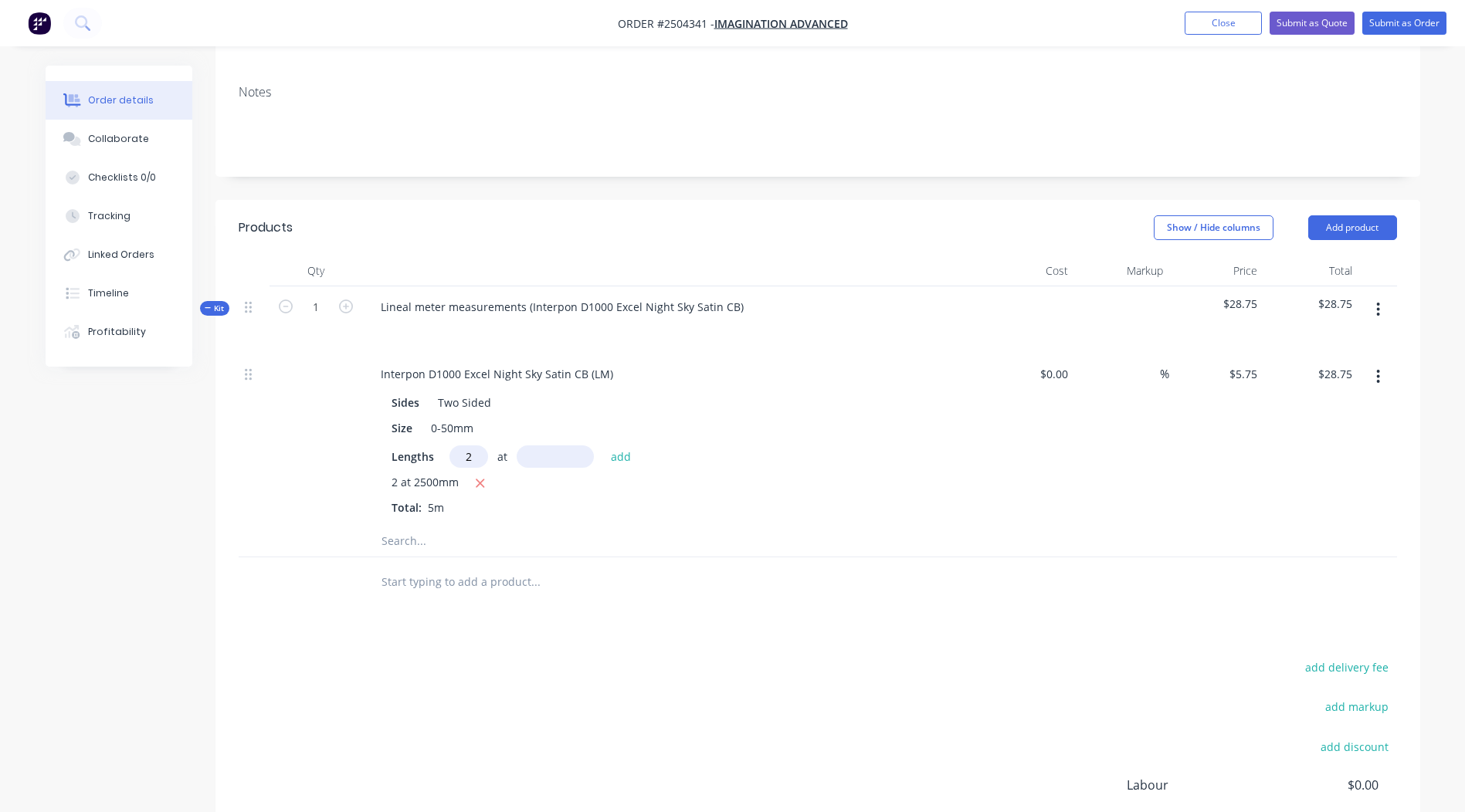
type input "2"
type input "0"
type input "2000mm"
click at [621, 475] on div "2 at 2500mm Total: 5m" at bounding box center [671, 495] width 559 height 41
click at [626, 445] on button "add" at bounding box center [621, 456] width 37 height 21
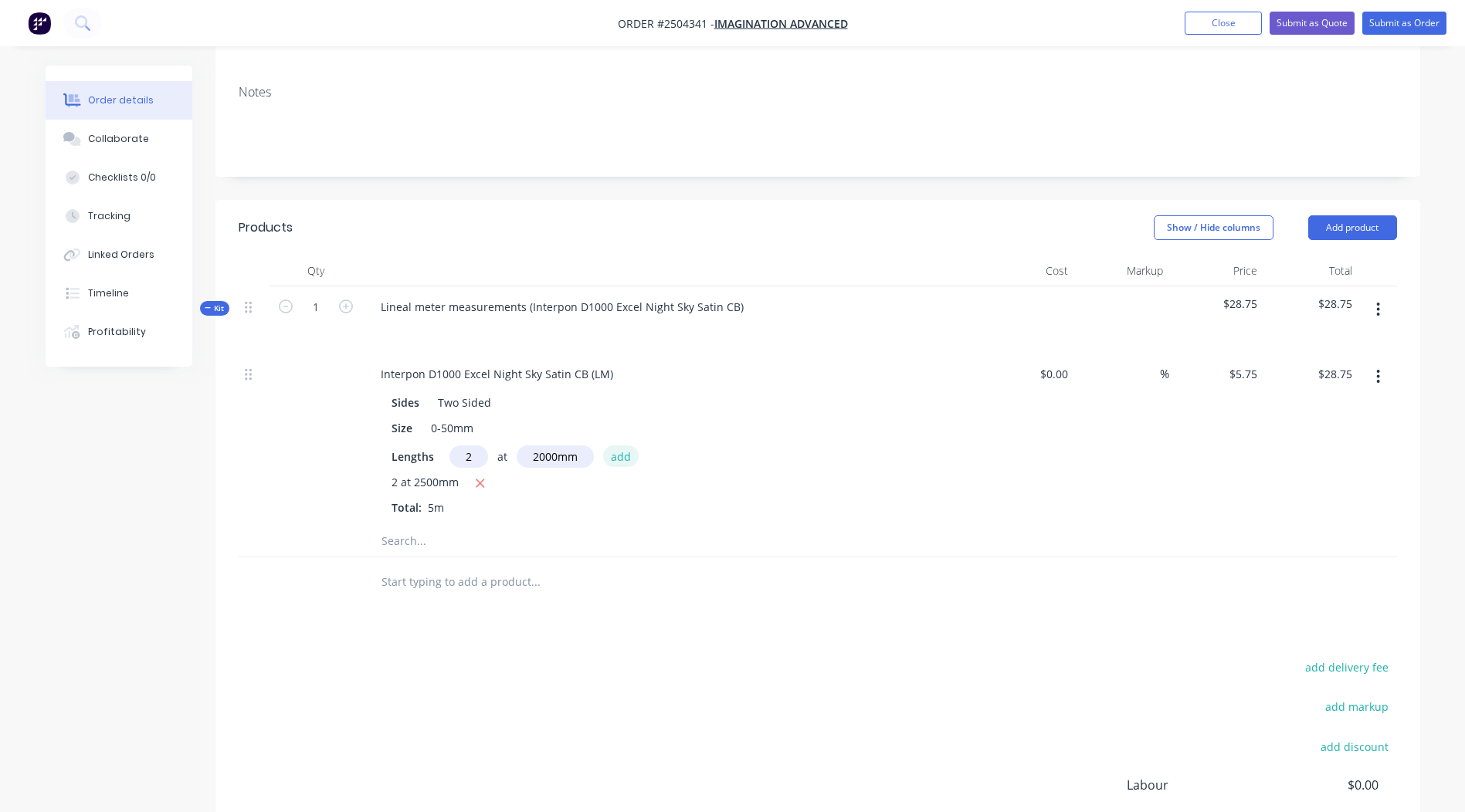
type input "$51.75"
click at [650, 500] on div "2 at 2000mm" at bounding box center [671, 509] width 559 height 19
click at [1370, 216] on button "Add product" at bounding box center [1352, 228] width 88 height 24
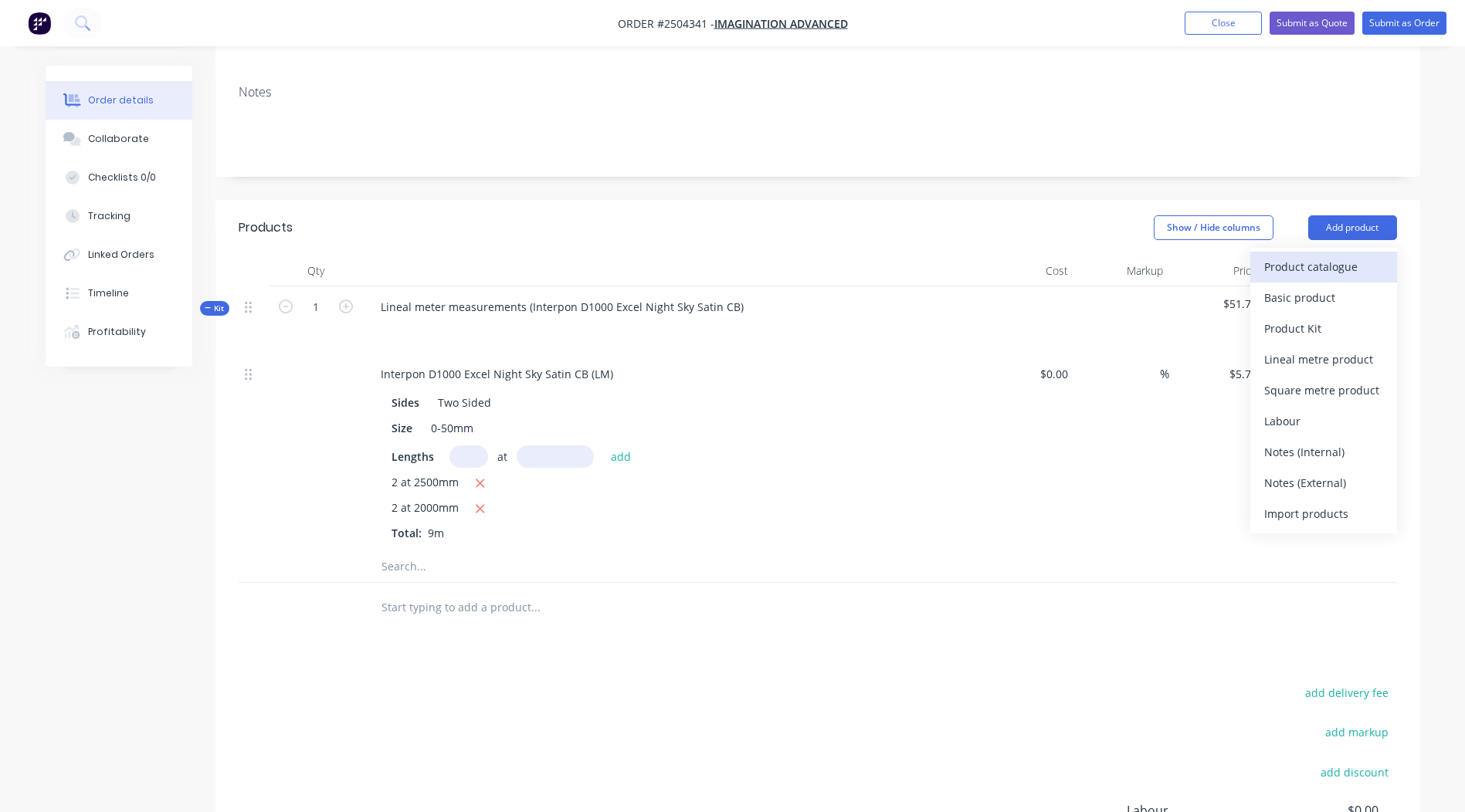
click at [1355, 256] on div "Product catalogue" at bounding box center [1323, 267] width 119 height 23
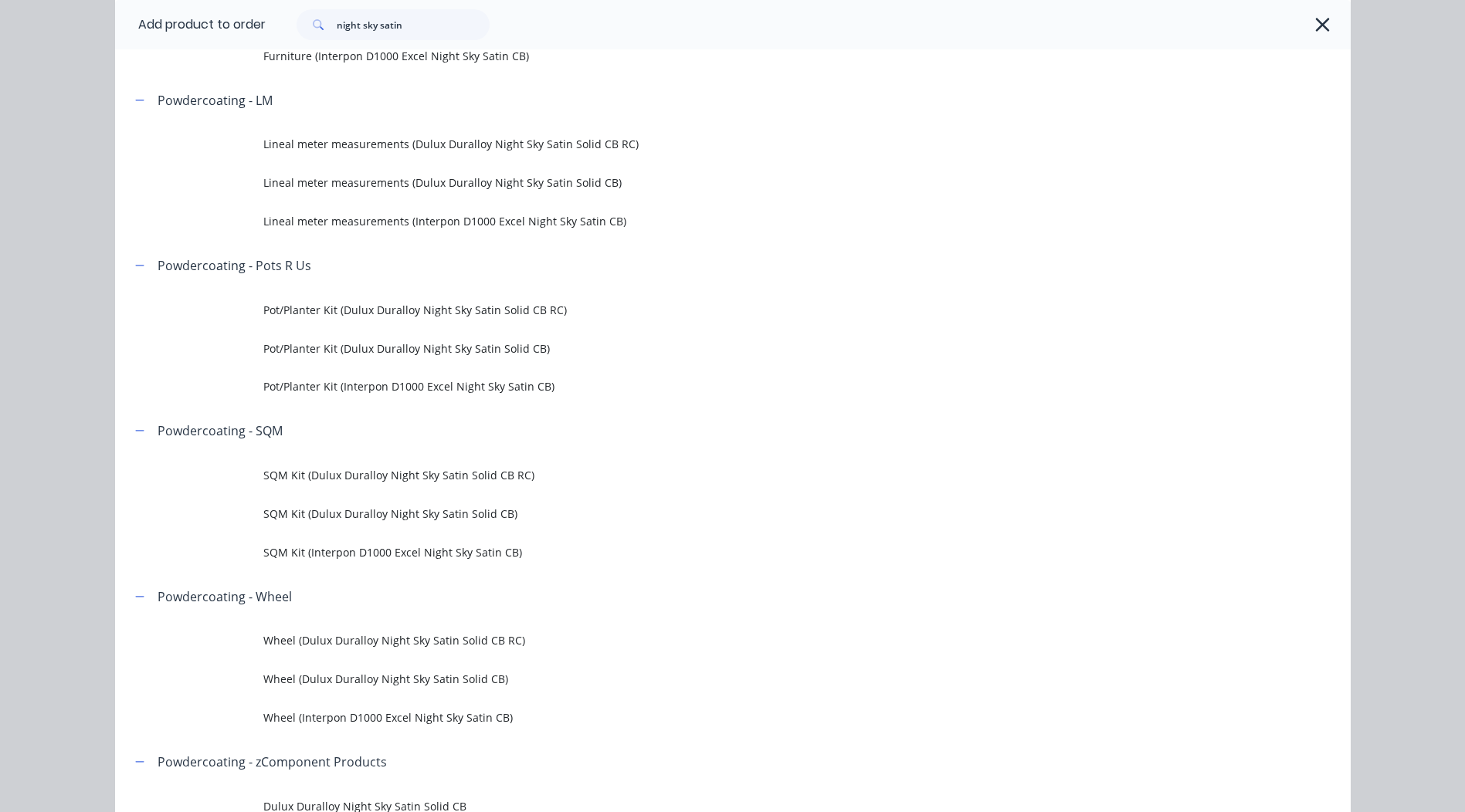
scroll to position [618, 0]
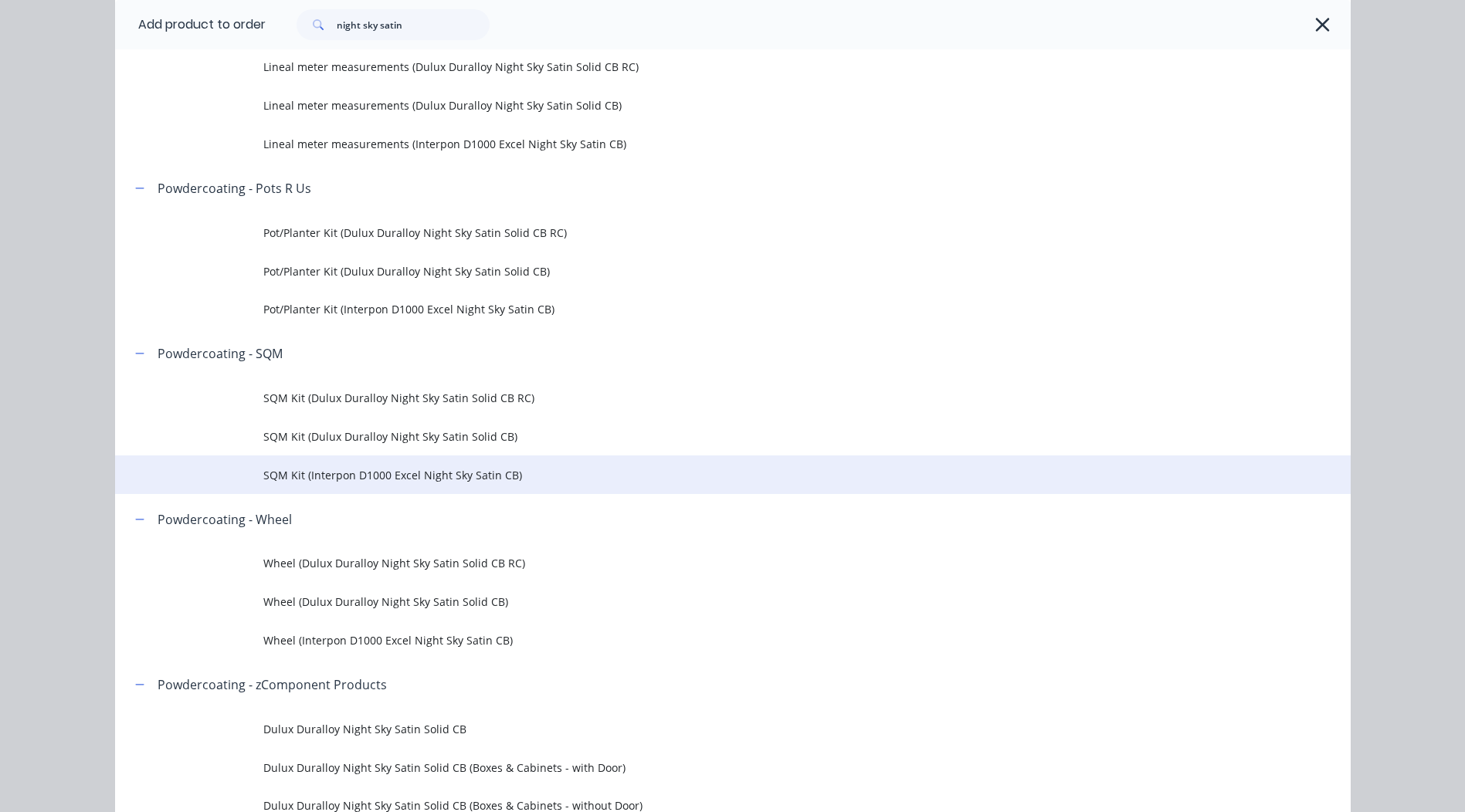
click at [422, 465] on td "SQM Kit (Interpon D1000 Excel Night Sky Satin CB)" at bounding box center [807, 475] width 1087 height 39
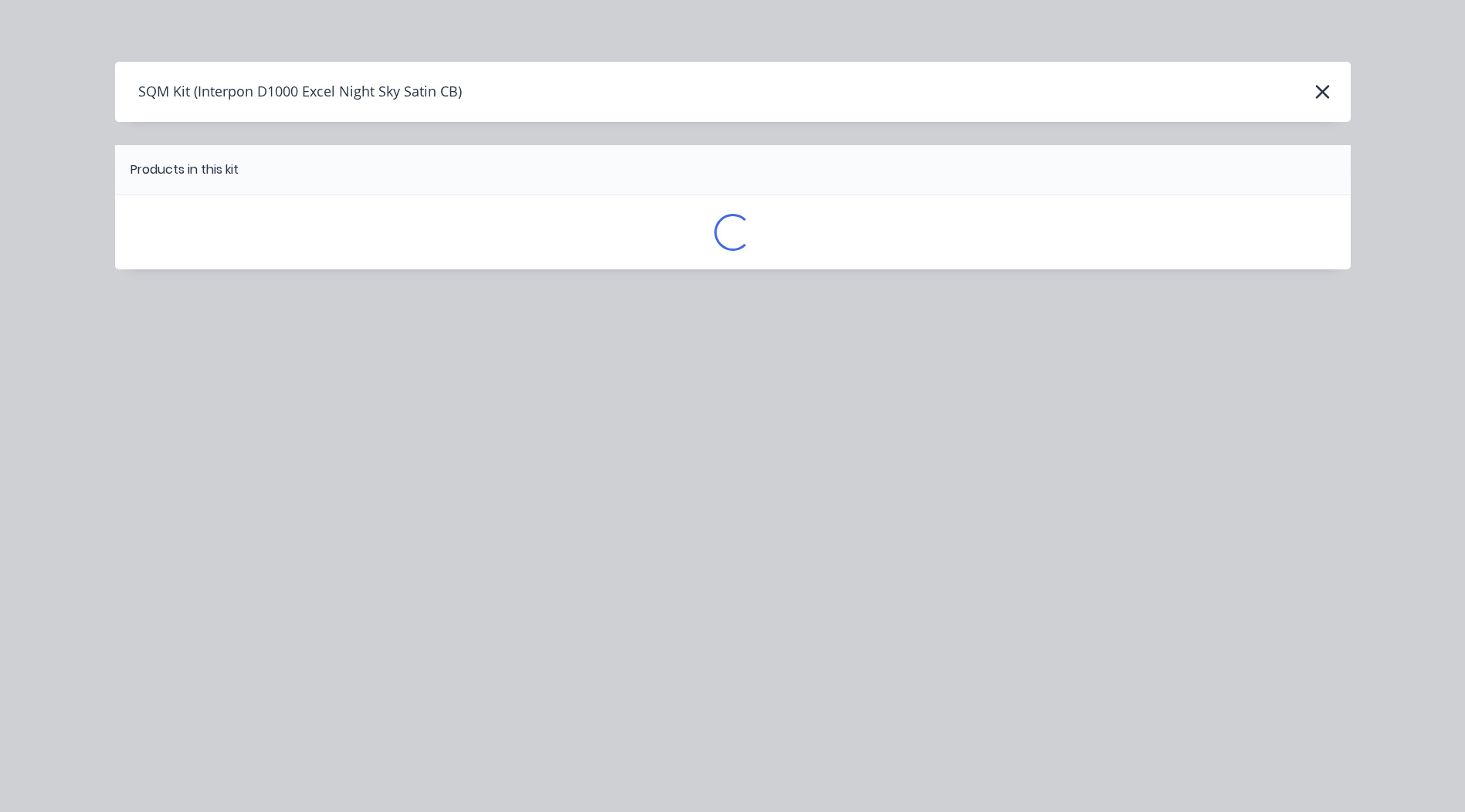
scroll to position [0, 0]
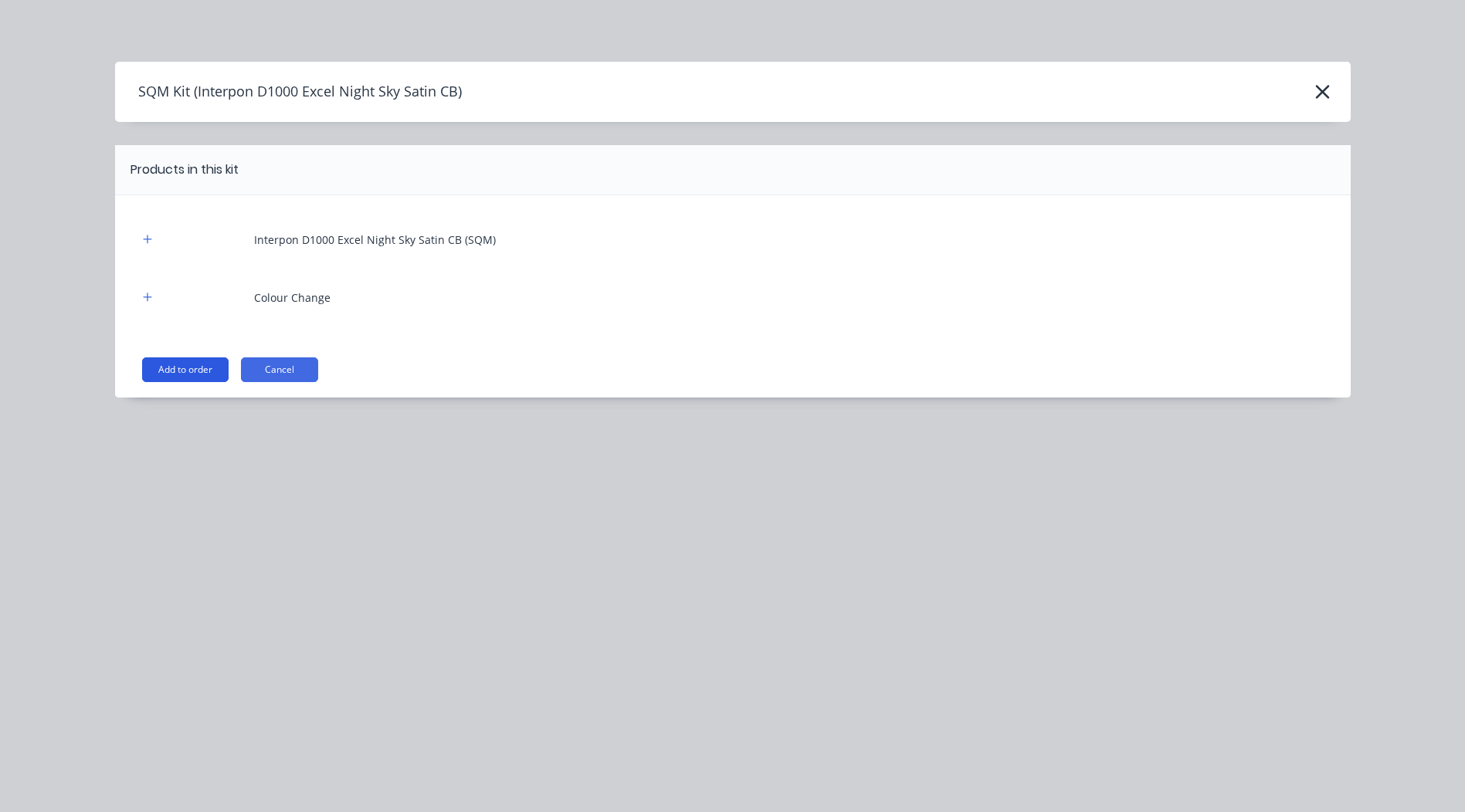
click at [185, 376] on button "Add to order" at bounding box center [185, 370] width 87 height 24
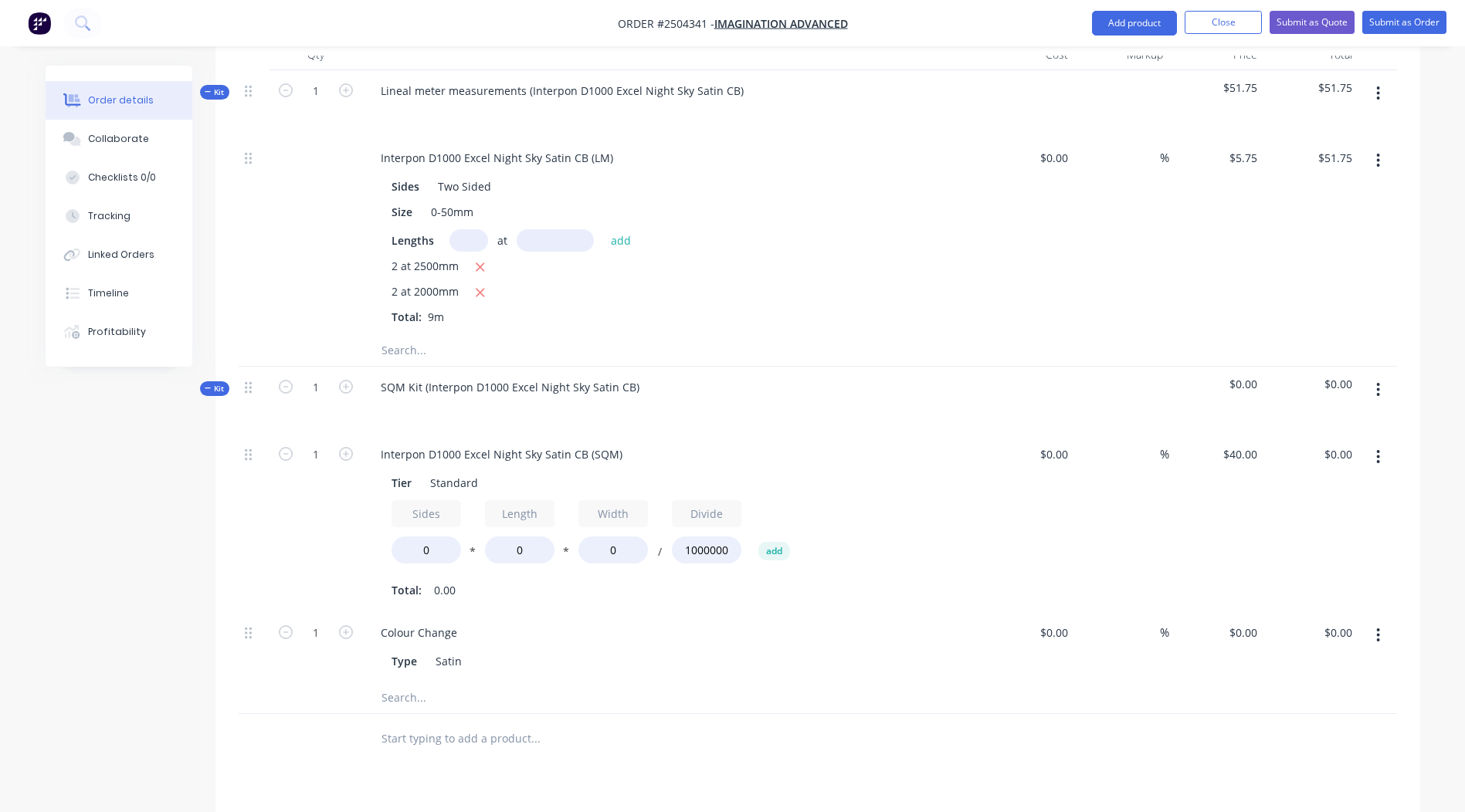
scroll to position [486, 0]
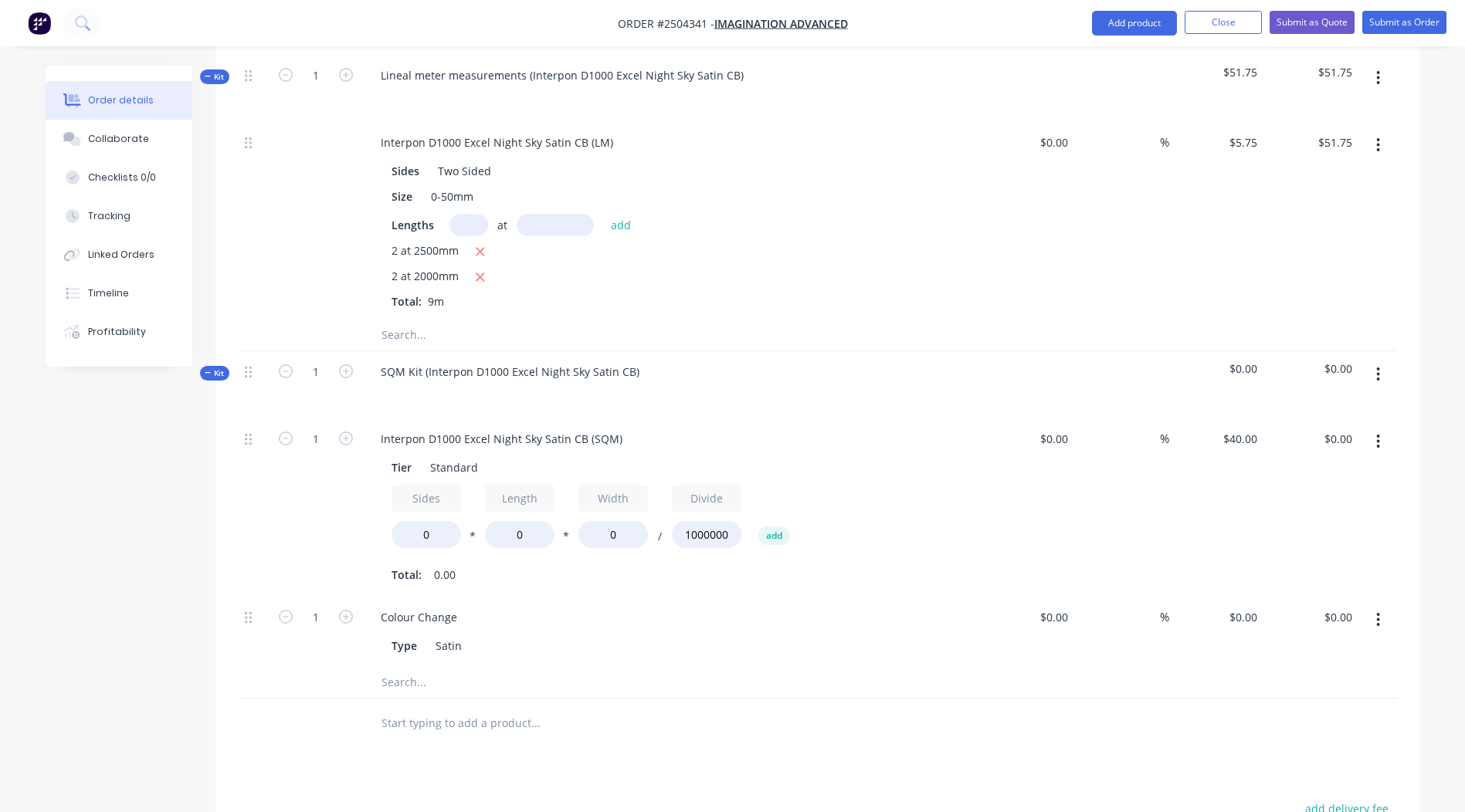
click at [1367, 606] on button "button" at bounding box center [1377, 620] width 37 height 28
click at [1343, 711] on div "Delete" at bounding box center [1323, 723] width 119 height 23
click at [432, 485] on input "Sides" at bounding box center [427, 498] width 70 height 27
click at [498, 485] on input "Length" at bounding box center [520, 498] width 70 height 27
click at [433, 485] on input "Side2s" at bounding box center [427, 498] width 70 height 27
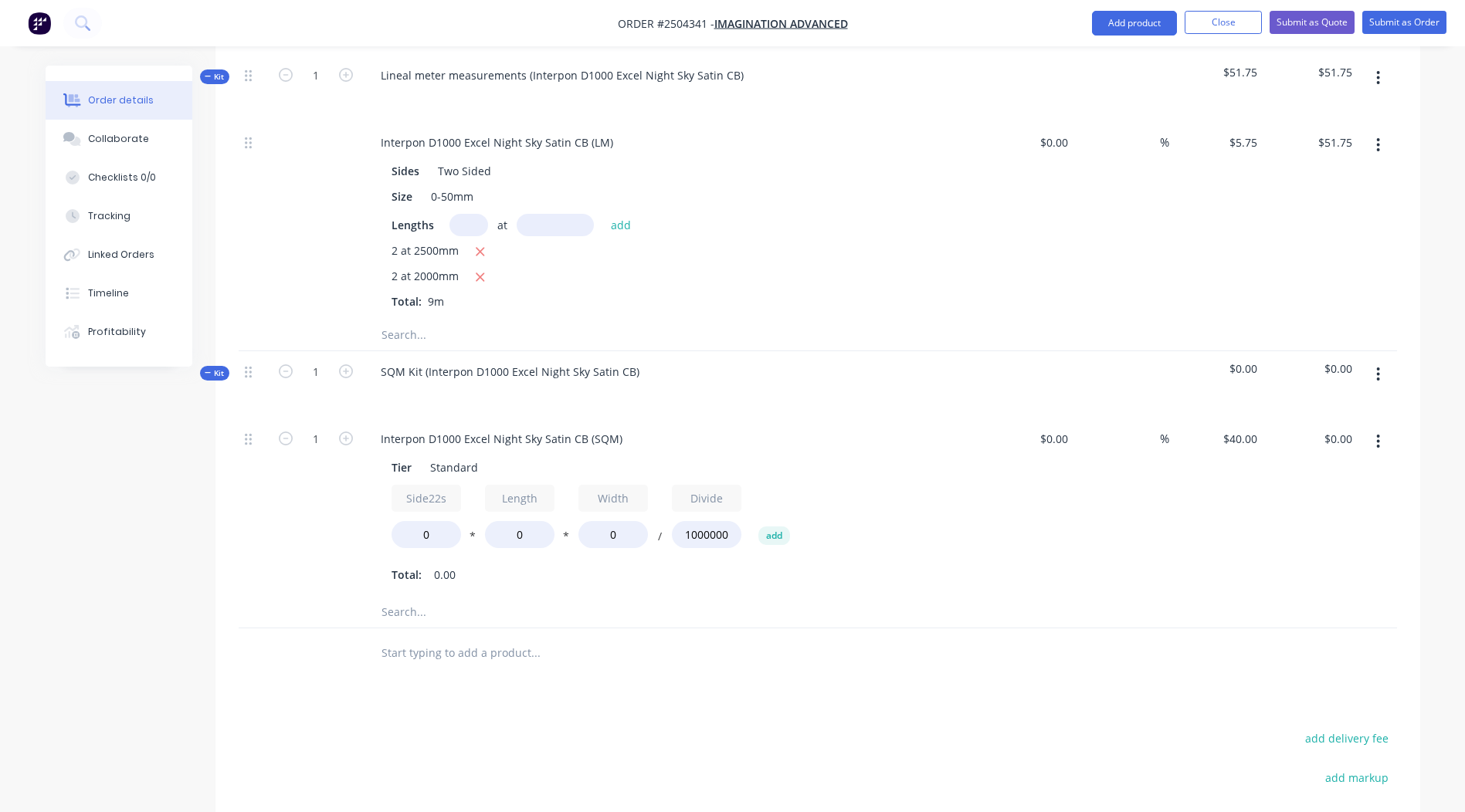
type input "Side2s"
click at [444, 522] on input "0" at bounding box center [427, 535] width 70 height 27
type input "2"
drag, startPoint x: 535, startPoint y: 500, endPoint x: 507, endPoint y: 504, distance: 28.3
click at [507, 522] on input "0" at bounding box center [520, 535] width 70 height 27
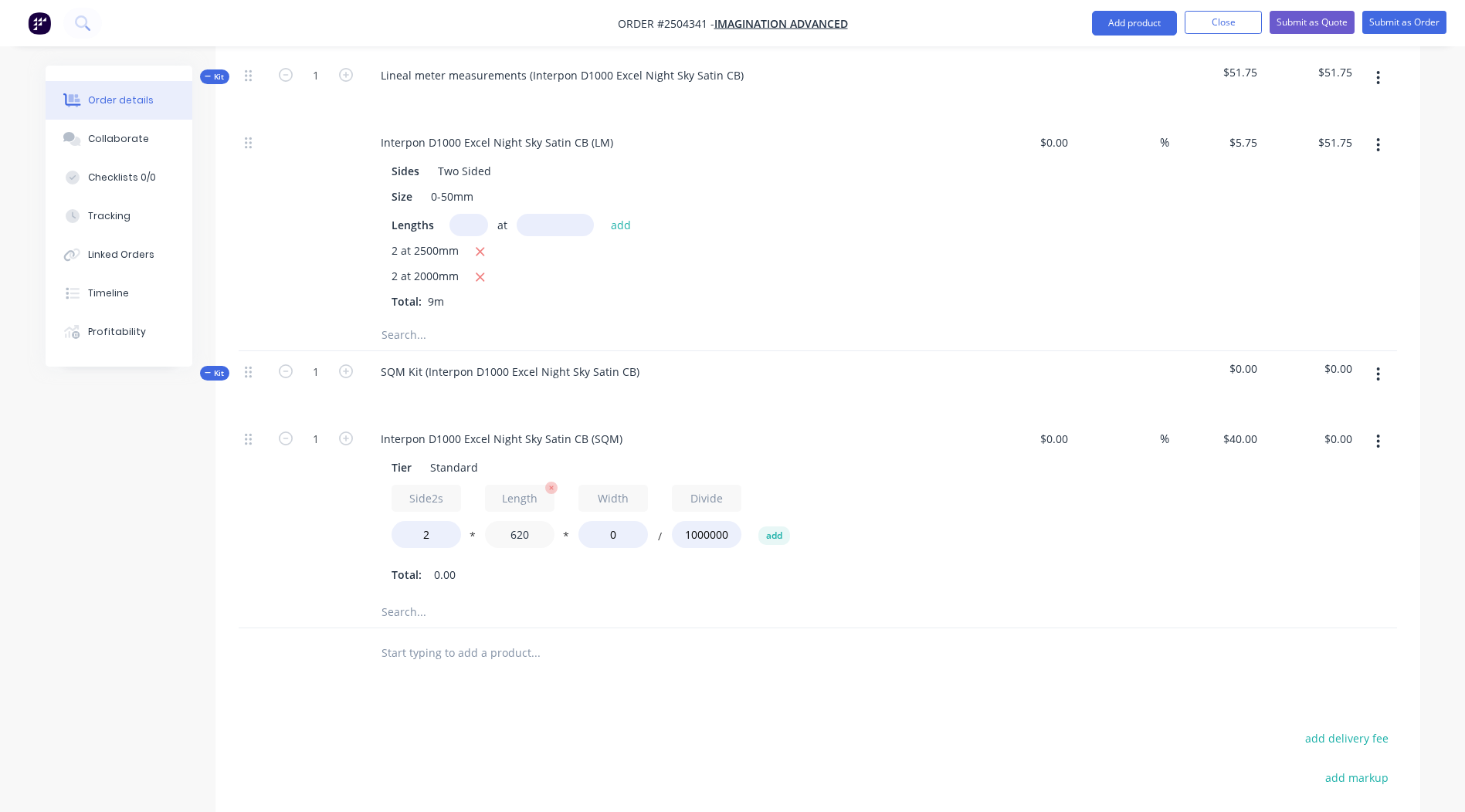
type input "620"
click at [616, 522] on input "0" at bounding box center [613, 535] width 70 height 27
type input "450"
type input "$22.32"
click at [651, 564] on div "Total: 0.00" at bounding box center [671, 575] width 559 height 24
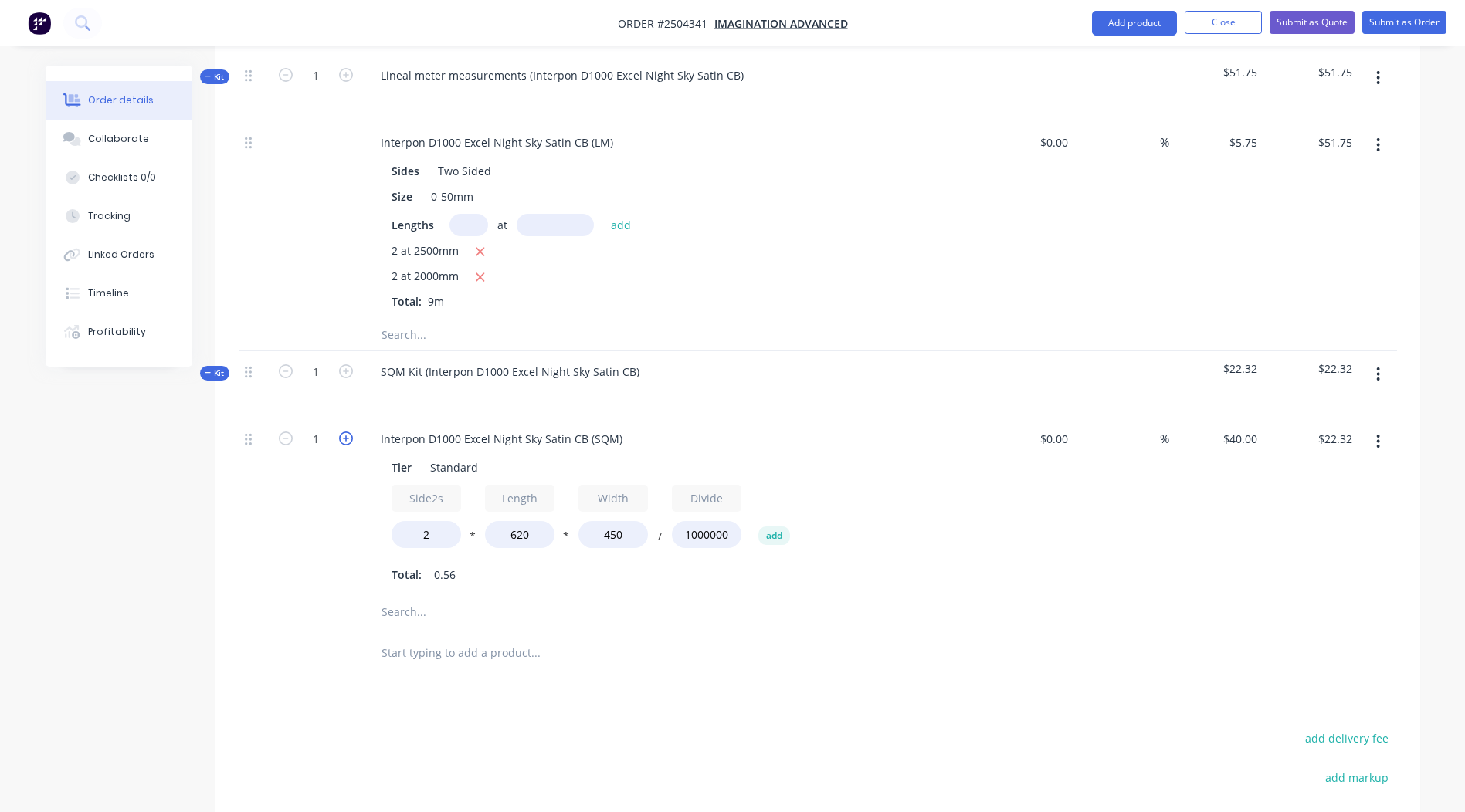
click at [345, 432] on icon "button" at bounding box center [346, 438] width 14 height 14
type input "2"
click at [767, 526] on button "add" at bounding box center [774, 535] width 32 height 19
type input "$0.00"
click at [818, 522] on input "0" at bounding box center [800, 535] width 70 height 27
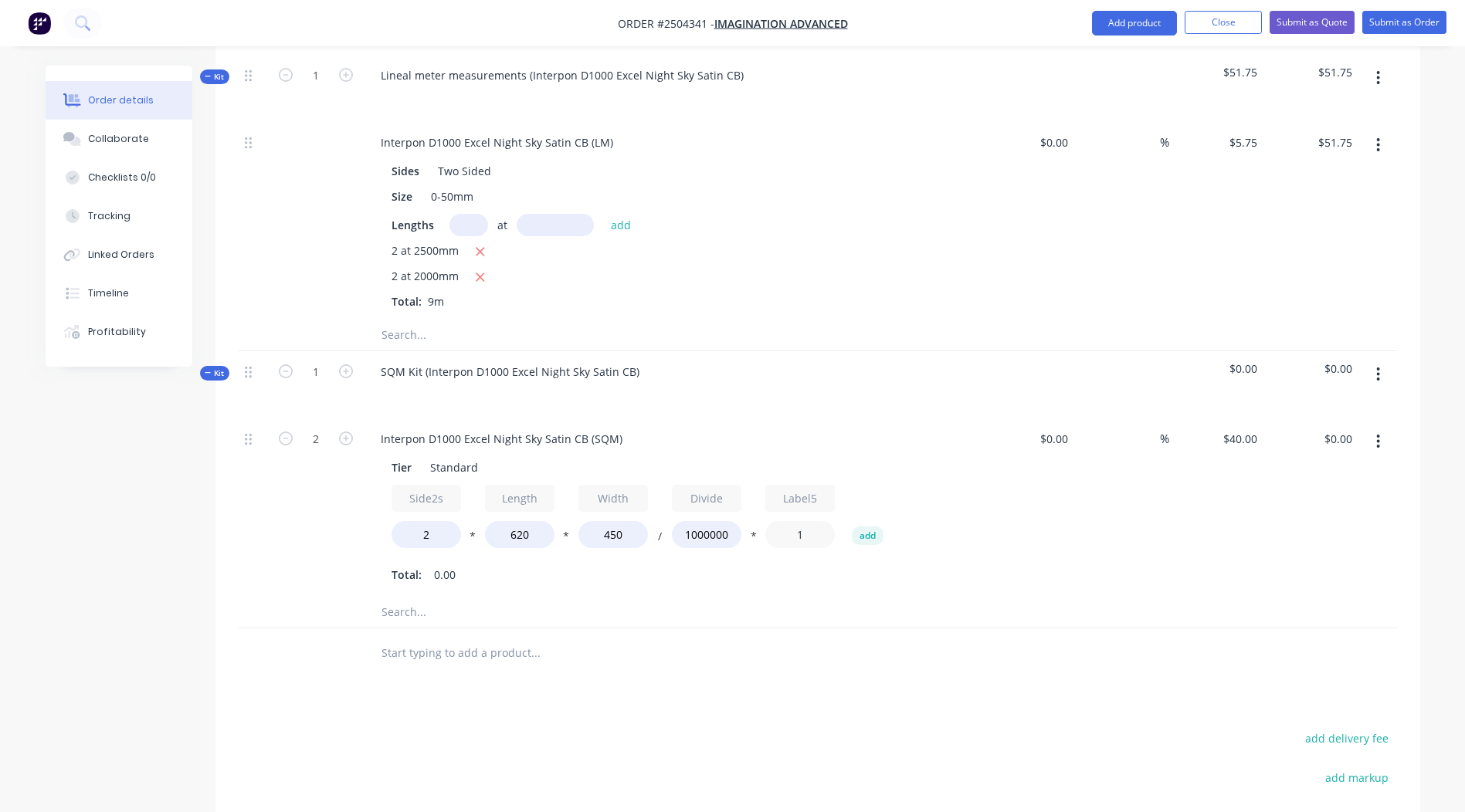
type input "1"
type input "$44.64"
click at [815, 638] on div at bounding box center [599, 653] width 463 height 31
click at [1378, 433] on icon "button" at bounding box center [1377, 441] width 4 height 17
click at [1381, 466] on button "Duplicate" at bounding box center [1323, 482] width 147 height 31
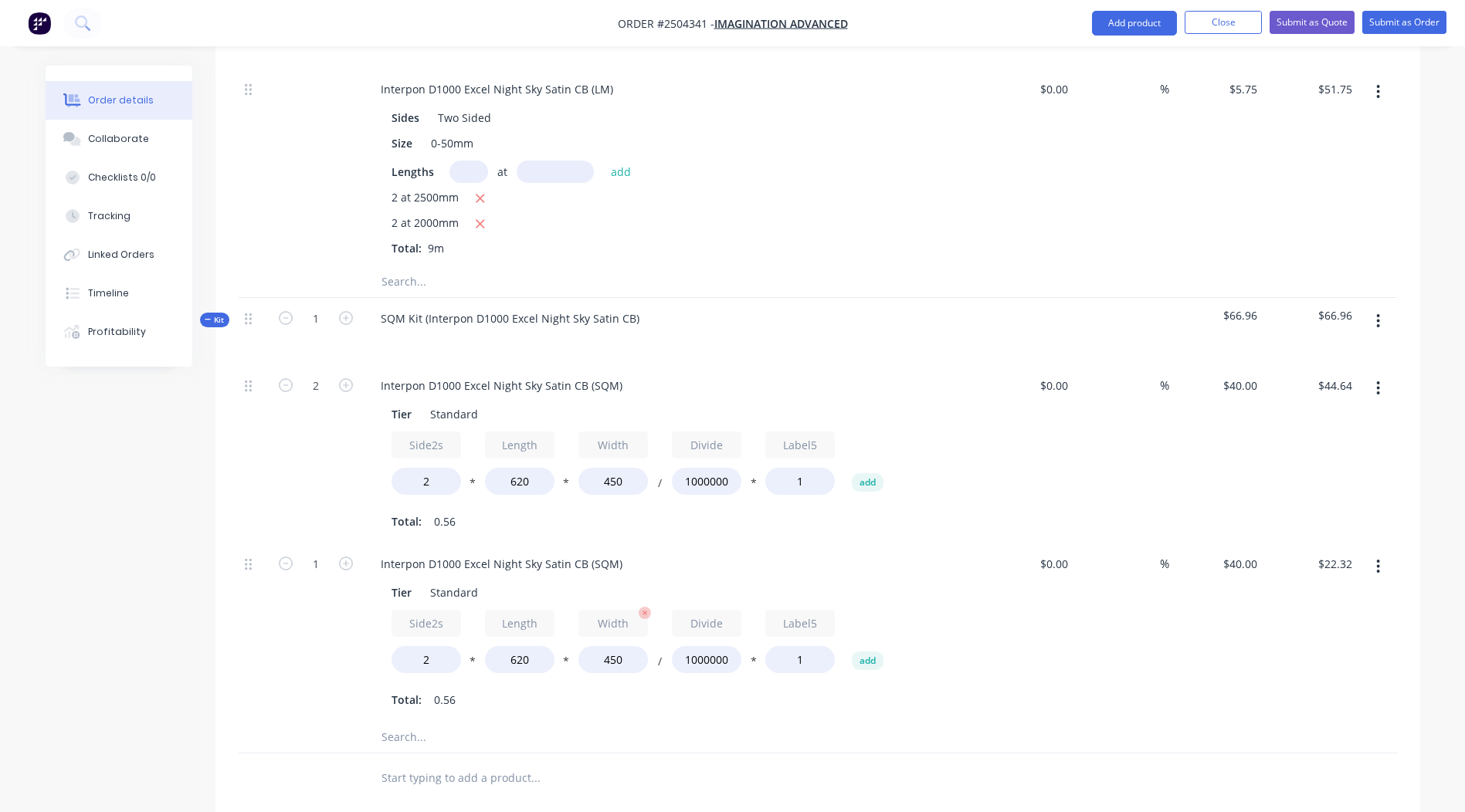
scroll to position [563, 0]
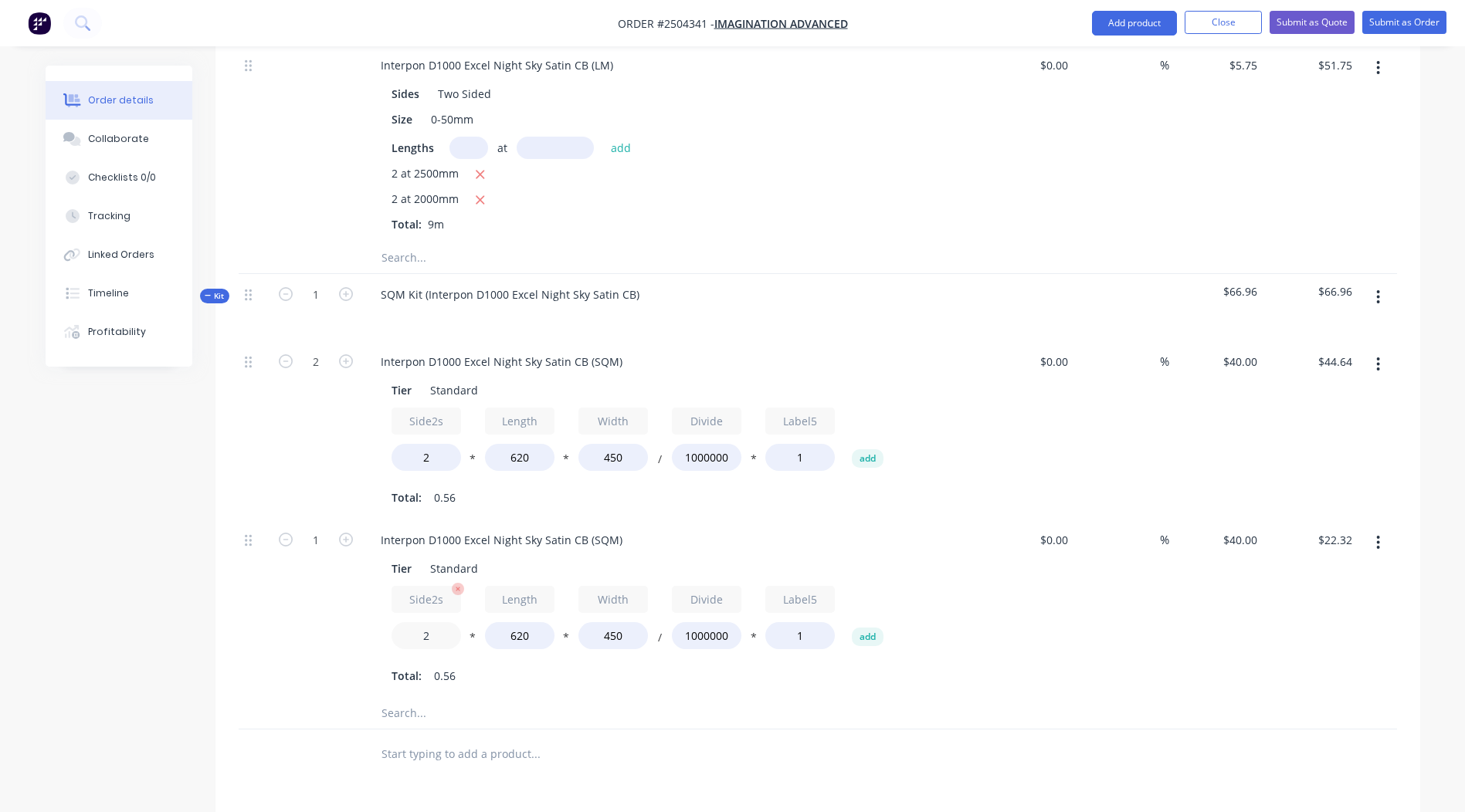
click at [434, 622] on input "2" at bounding box center [427, 635] width 70 height 27
drag, startPoint x: 505, startPoint y: 595, endPoint x: 555, endPoint y: 600, distance: 50.2
click at [556, 599] on div "Side2s 2 * Length 620 * Width 450 / Divide 1000000 * Label5 1 add" at bounding box center [671, 621] width 559 height 70
type input "370"
type input "$13.32"
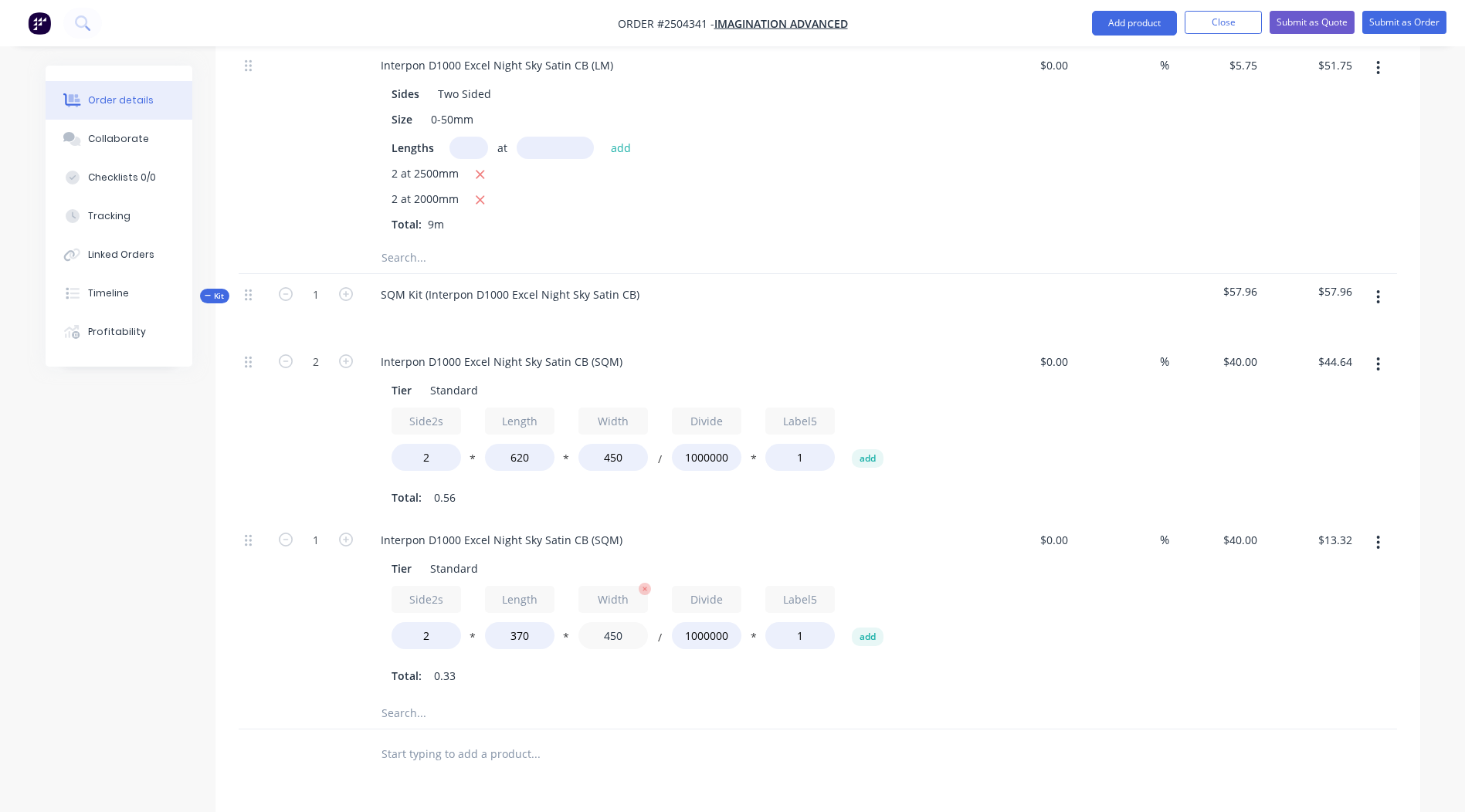
click at [612, 622] on input "450" at bounding box center [613, 635] width 70 height 27
drag, startPoint x: 635, startPoint y: 596, endPoint x: 606, endPoint y: 592, distance: 29.3
click at [606, 622] on input "450" at bounding box center [613, 635] width 70 height 27
type input "250"
type input "$7.40"
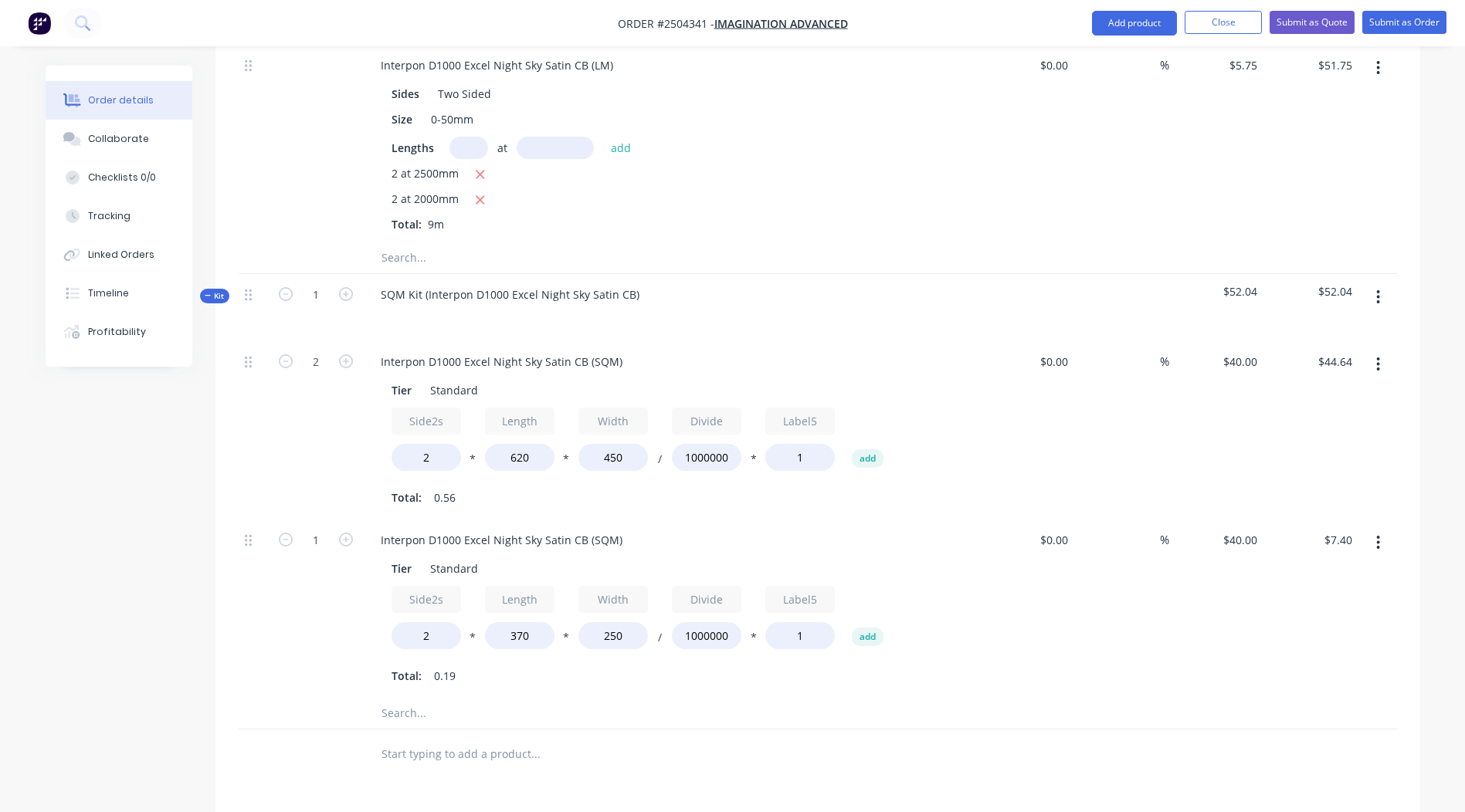
click at [598, 665] on div "Total: 0.19" at bounding box center [671, 677] width 559 height 24
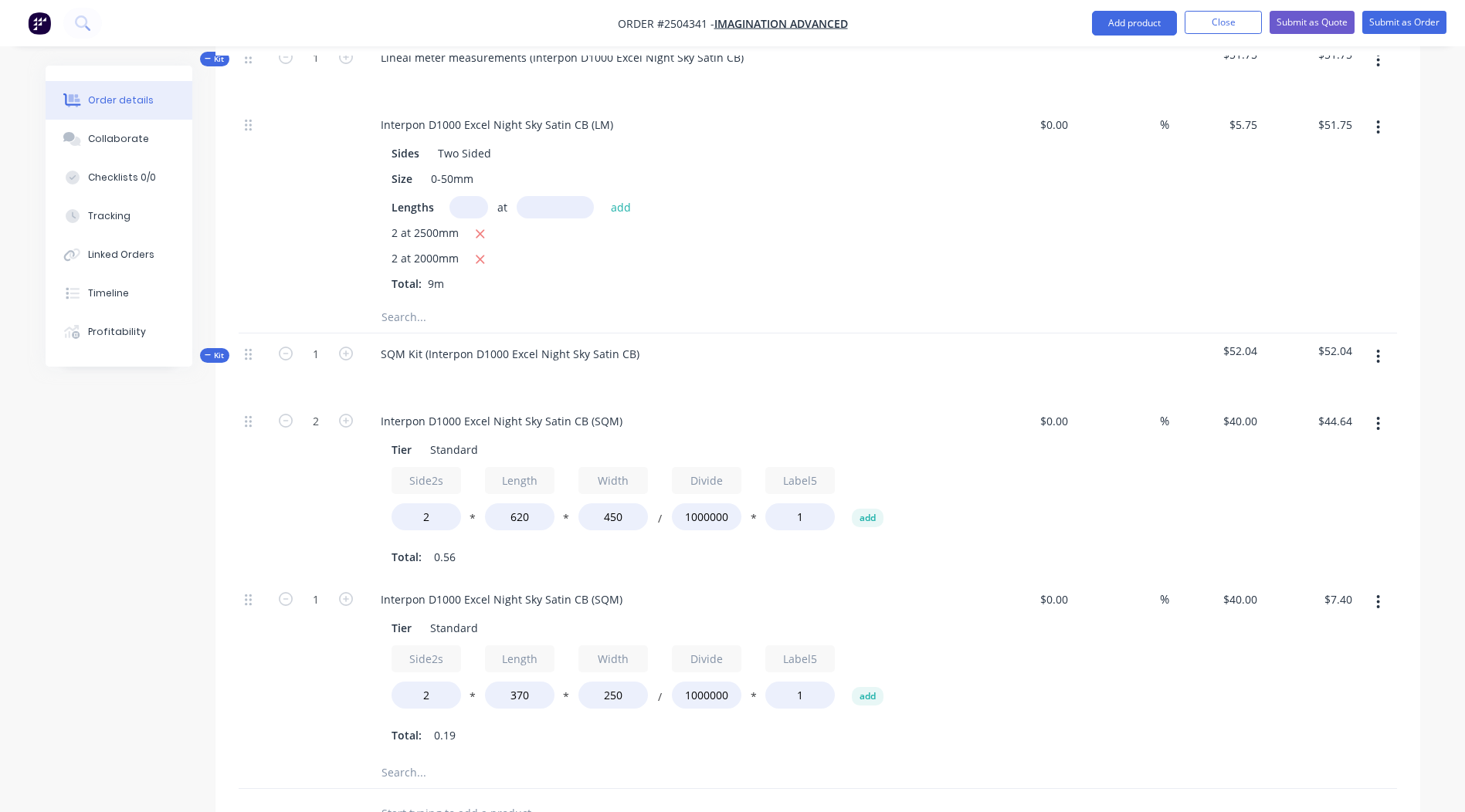
scroll to position [331, 0]
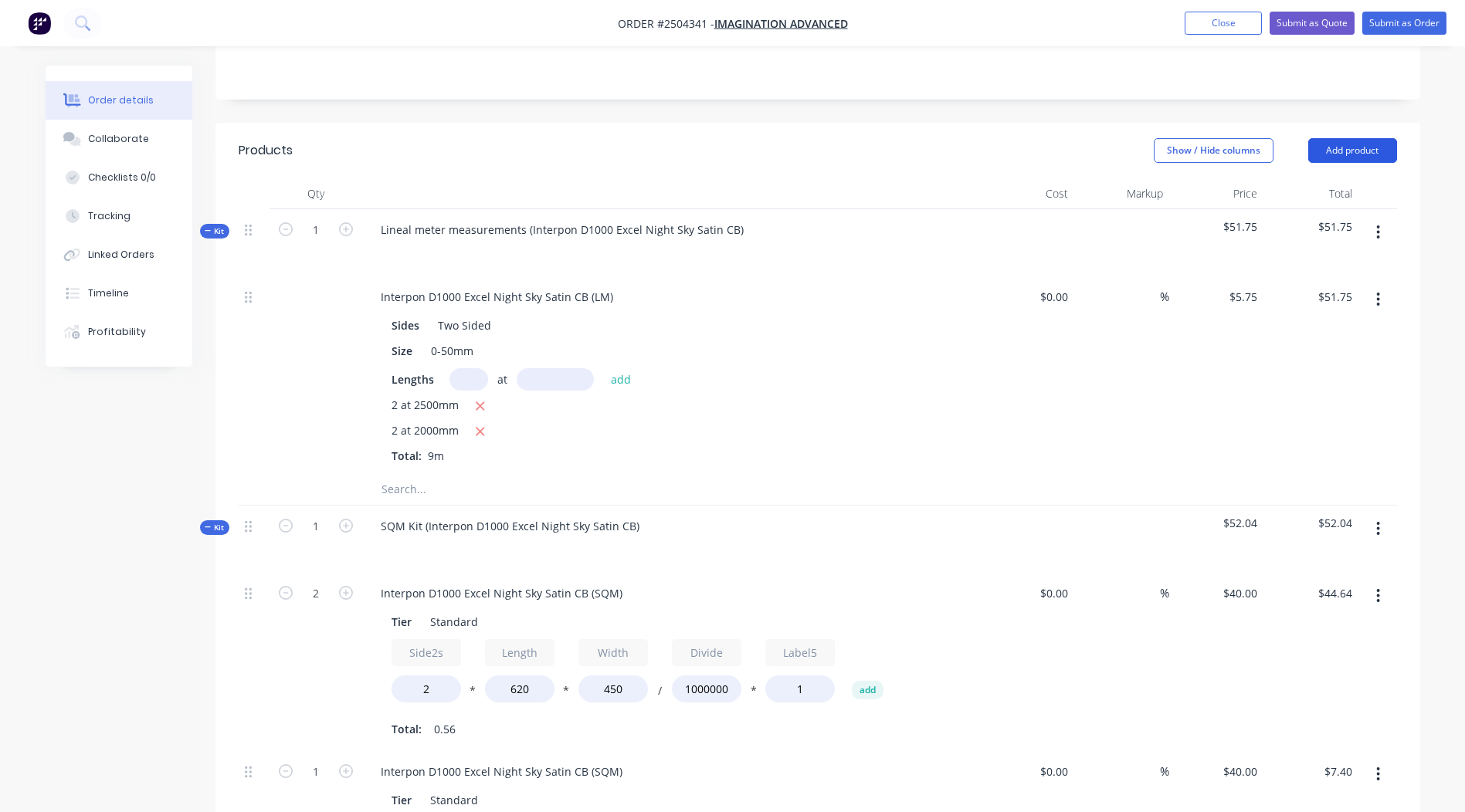
click at [1360, 138] on button "Add product" at bounding box center [1352, 150] width 88 height 24
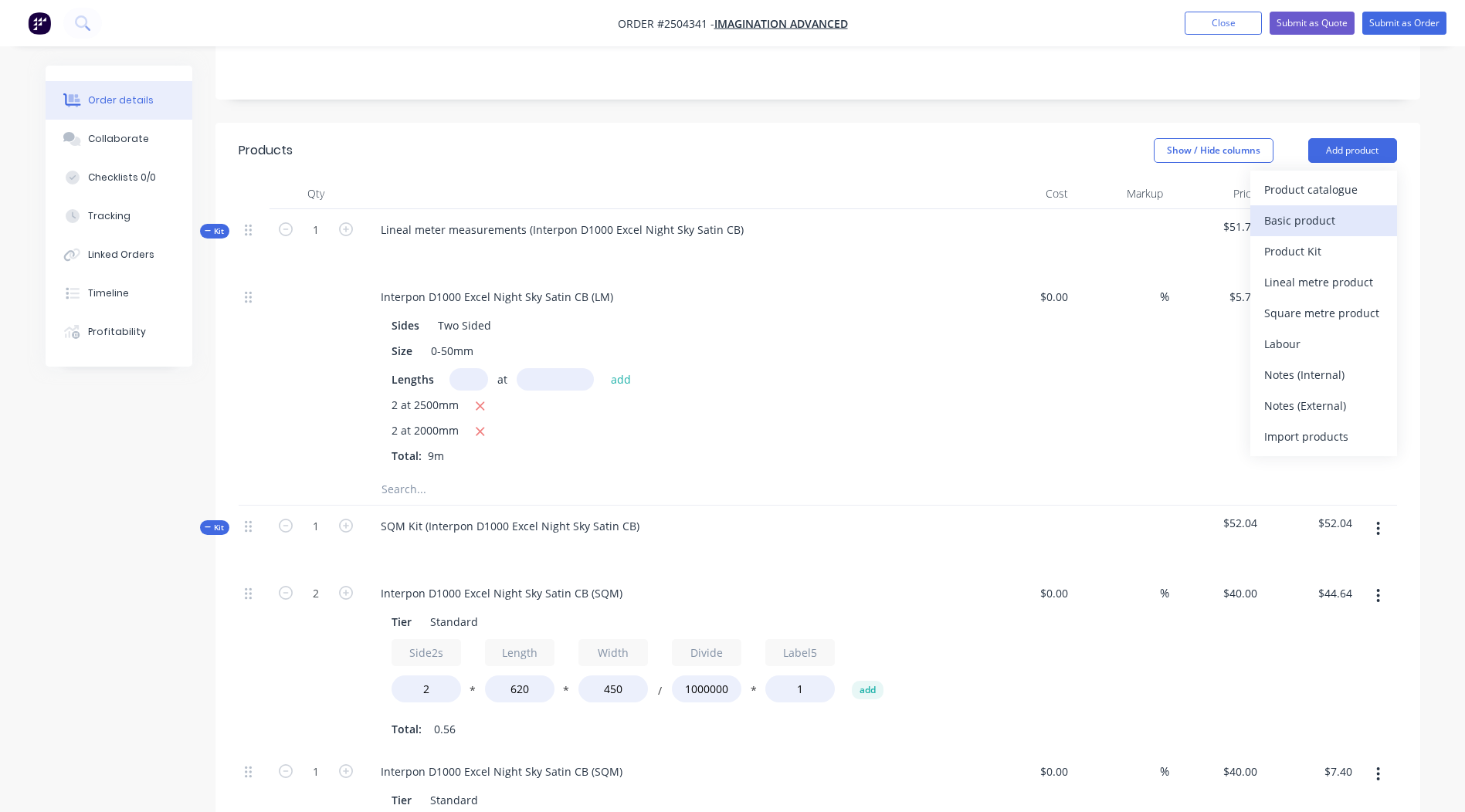
click at [1359, 209] on div "Basic product" at bounding box center [1323, 221] width 119 height 23
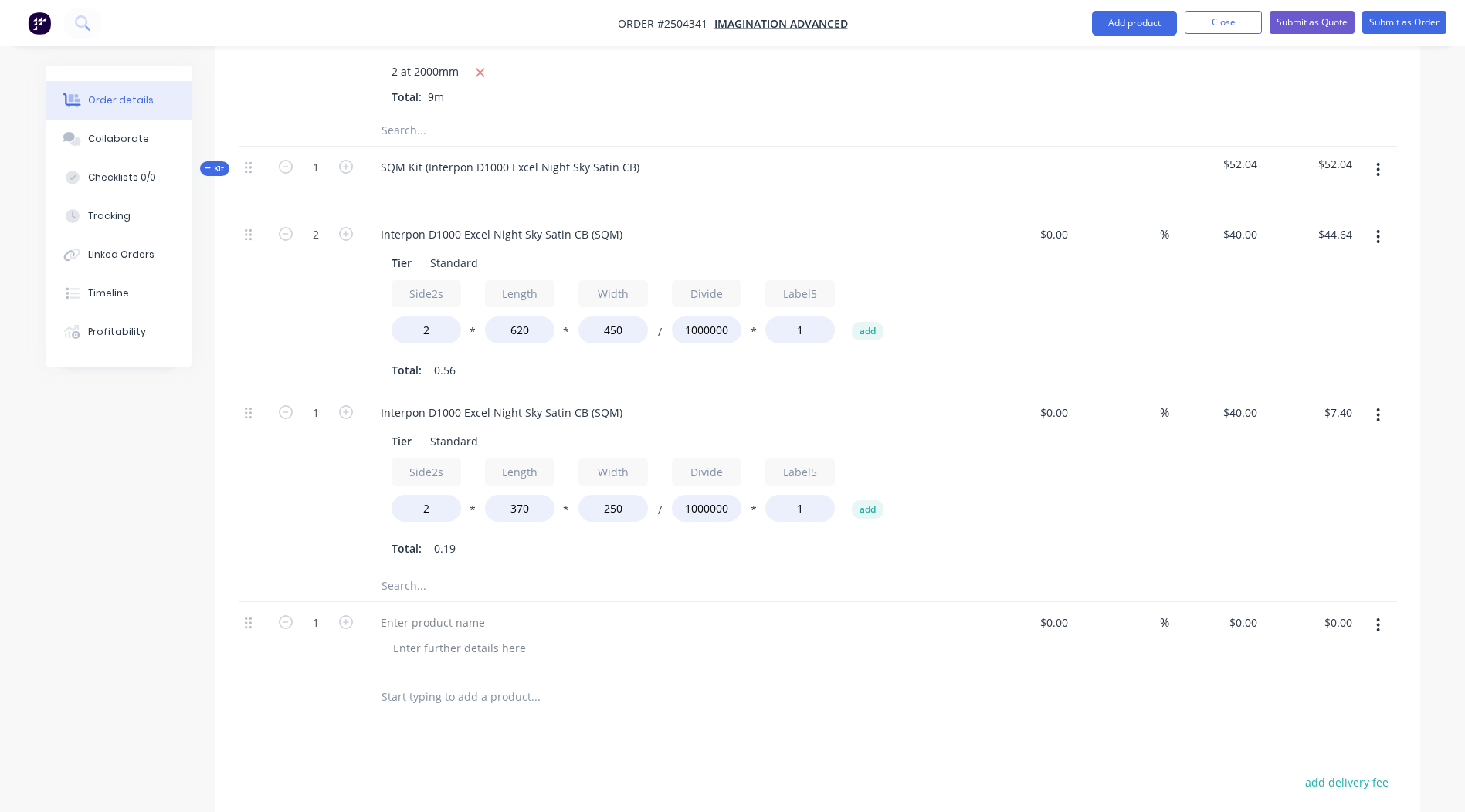
scroll to position [717, 0]
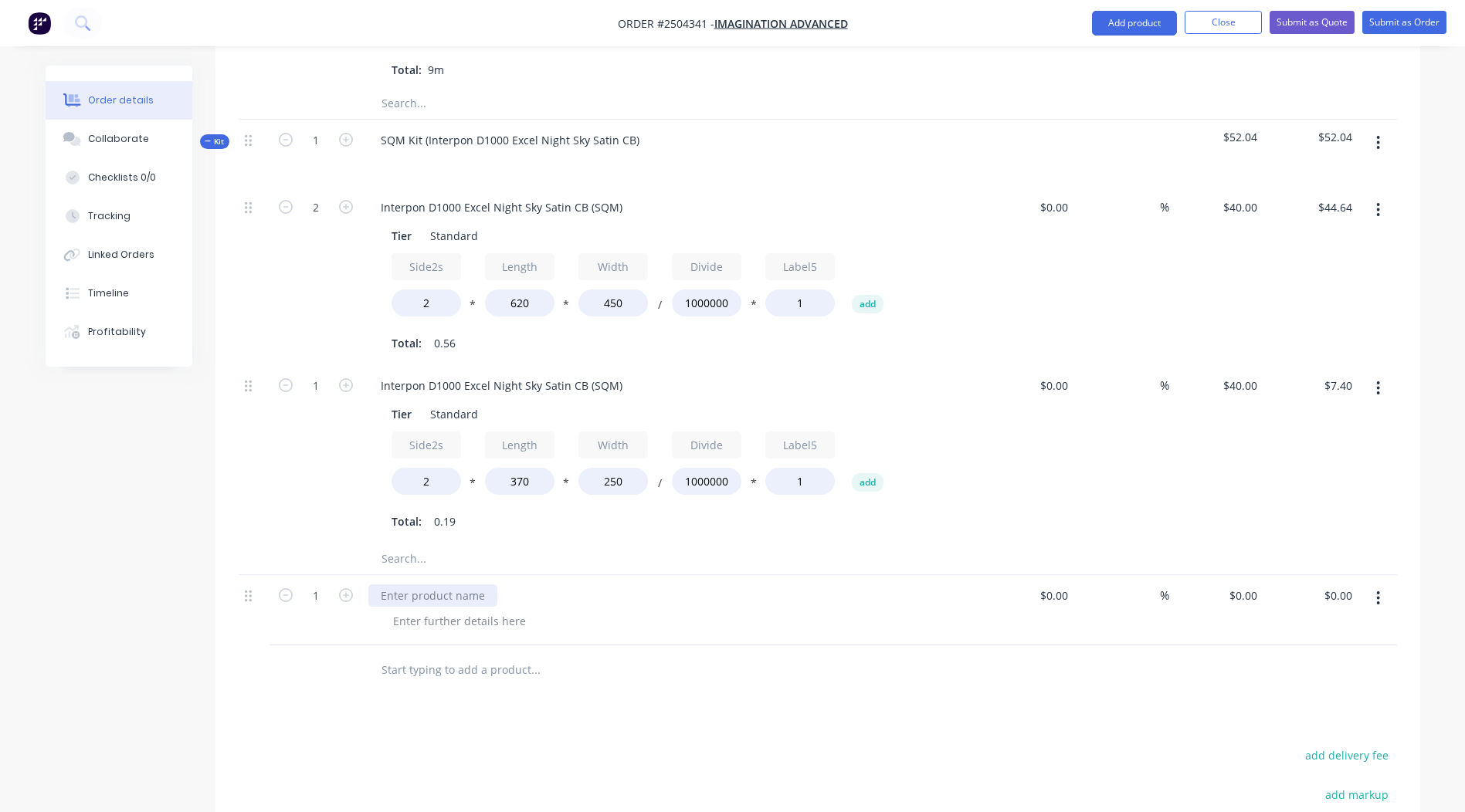
click at [448, 585] on div at bounding box center [432, 596] width 129 height 23
click at [345, 588] on icon "button" at bounding box center [346, 595] width 14 height 14
type input "2"
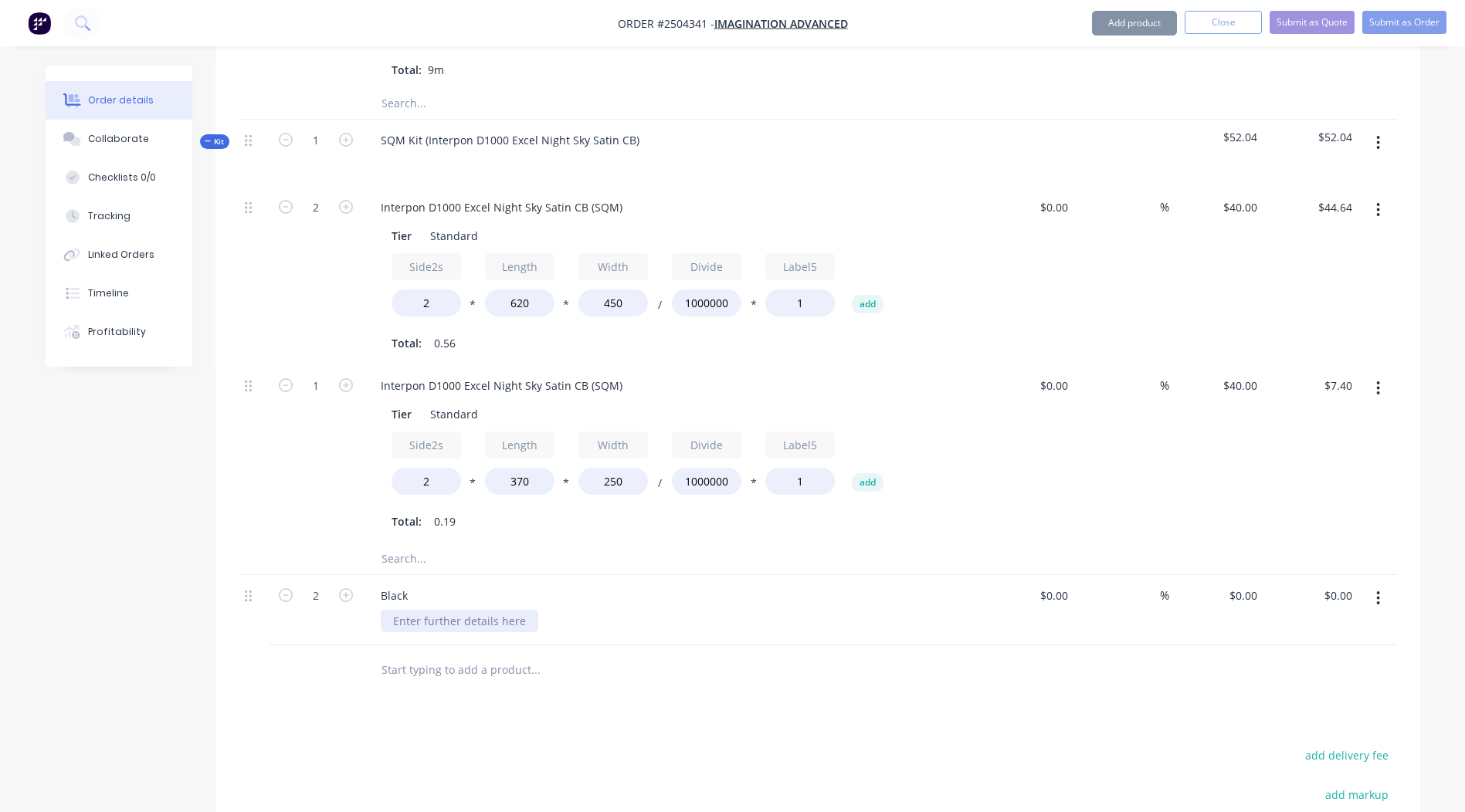
click at [409, 610] on div at bounding box center [459, 621] width 157 height 23
click at [408, 610] on div at bounding box center [459, 621] width 157 height 23
click at [423, 585] on div "Black" at bounding box center [671, 596] width 605 height 23
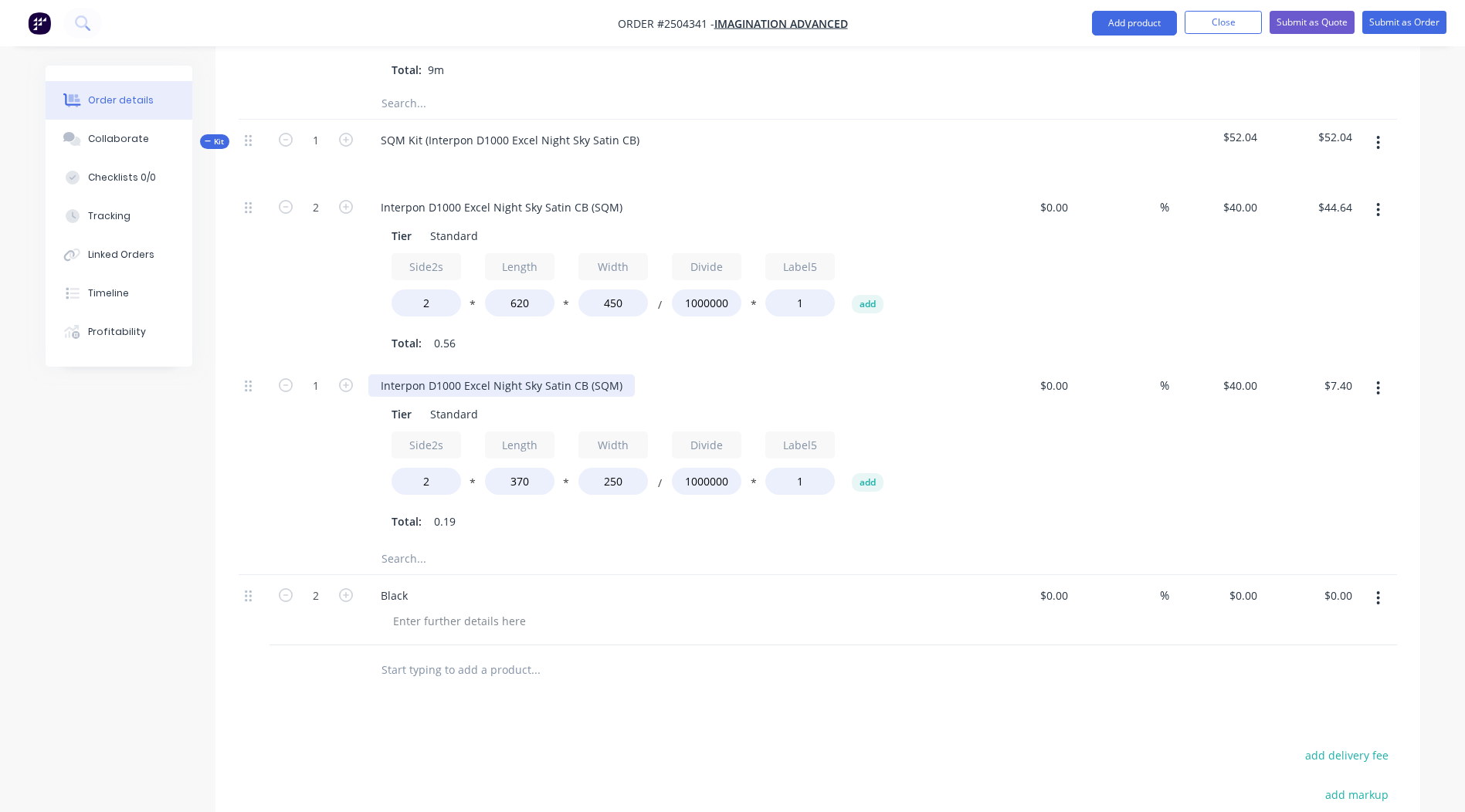
click at [493, 375] on div "Interpon D1000 Excel Night Sky Satin CB (SQM)" at bounding box center [501, 386] width 266 height 23
copy div "Interpon D1000 Excel Night Sky Satin CB (SQM)"
click at [400, 585] on div "Black" at bounding box center [394, 596] width 52 height 23
click at [414, 610] on div at bounding box center [459, 621] width 157 height 23
click at [412, 610] on div at bounding box center [459, 621] width 157 height 23
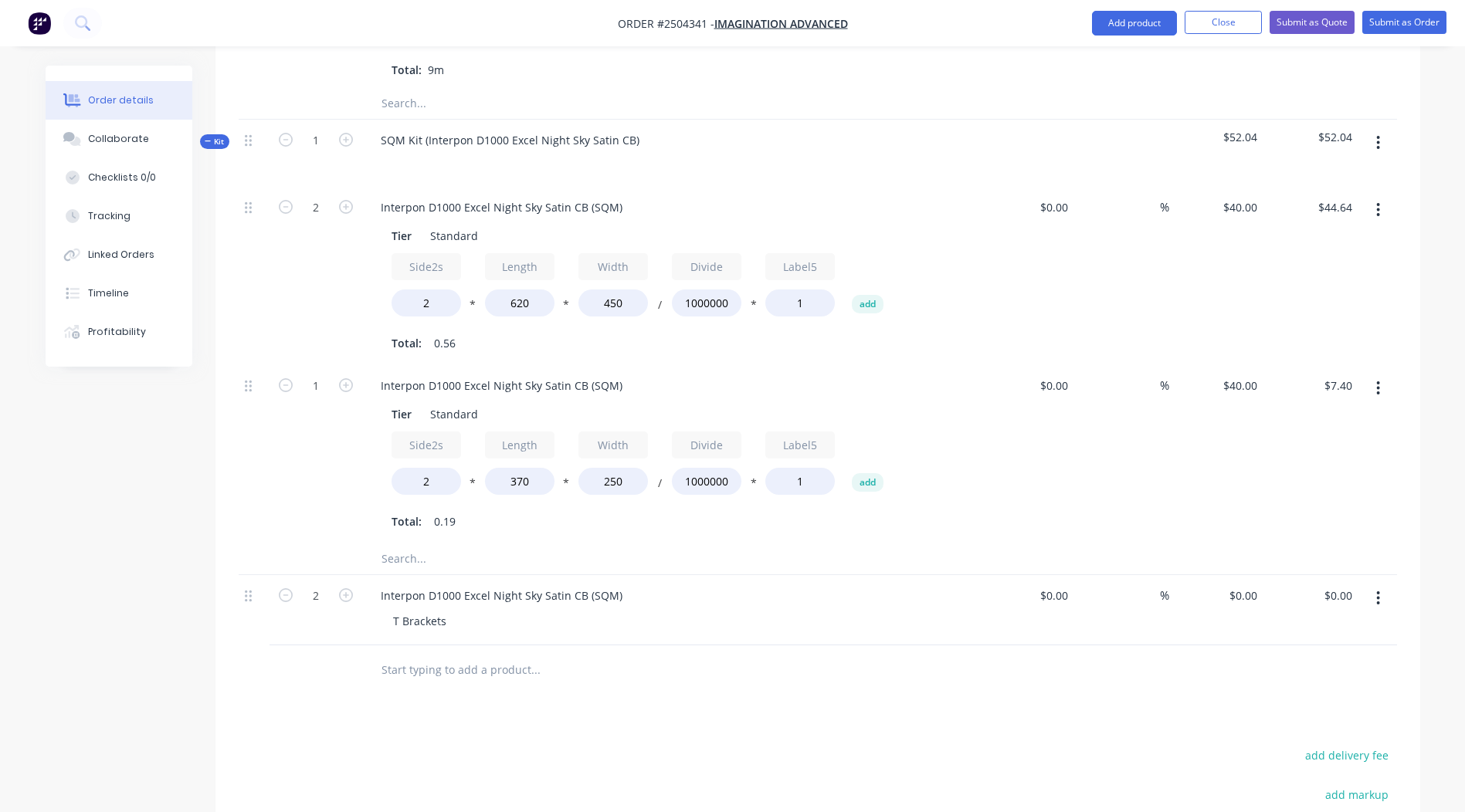
click at [766, 646] on div at bounding box center [639, 671] width 556 height 50
click at [1377, 591] on icon "button" at bounding box center [1378, 598] width 3 height 14
click at [1369, 628] on div "Duplicate" at bounding box center [1323, 639] width 119 height 23
click at [406, 681] on div "T Brackets" at bounding box center [419, 692] width 78 height 23
click at [350, 659] on icon "button" at bounding box center [346, 665] width 14 height 14
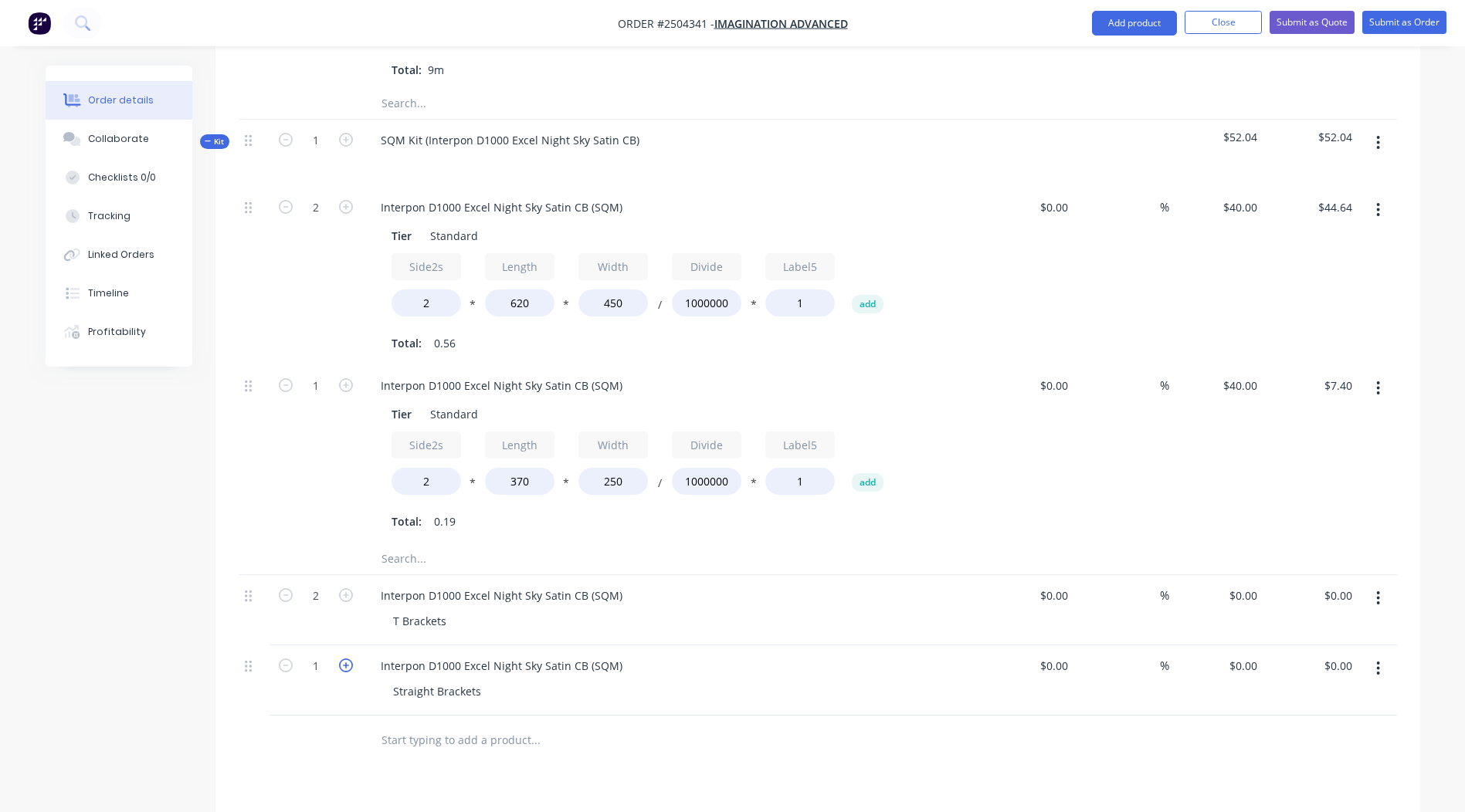
type input "2"
click at [532, 681] on div "Straight Brackets" at bounding box center [677, 692] width 593 height 23
click at [484, 585] on div "Interpon D1000 Excel Night Sky Satin CB (SQM)" at bounding box center [501, 596] width 266 height 23
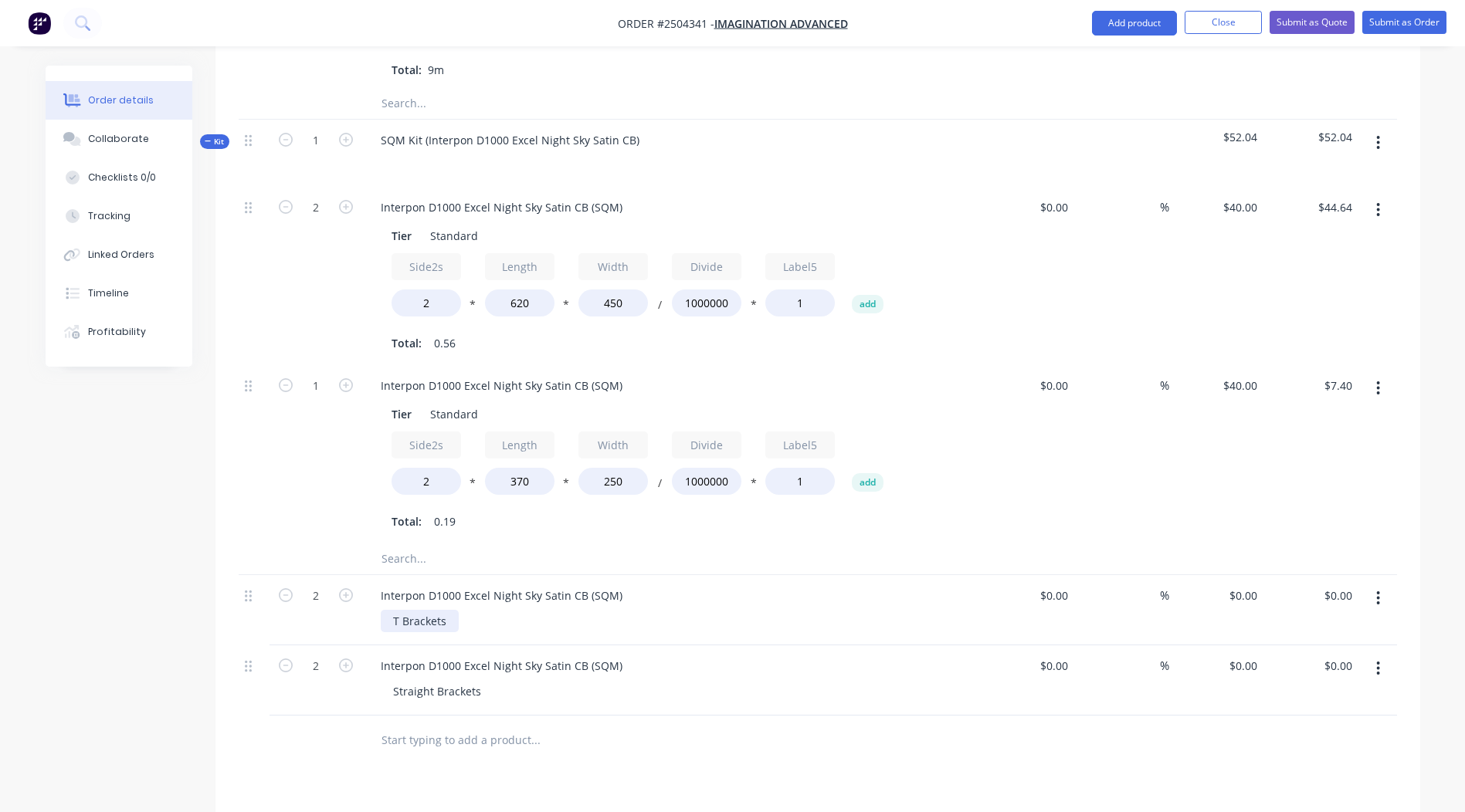
click at [419, 610] on div "T Brackets" at bounding box center [419, 621] width 78 height 23
copy div "T Brackets"
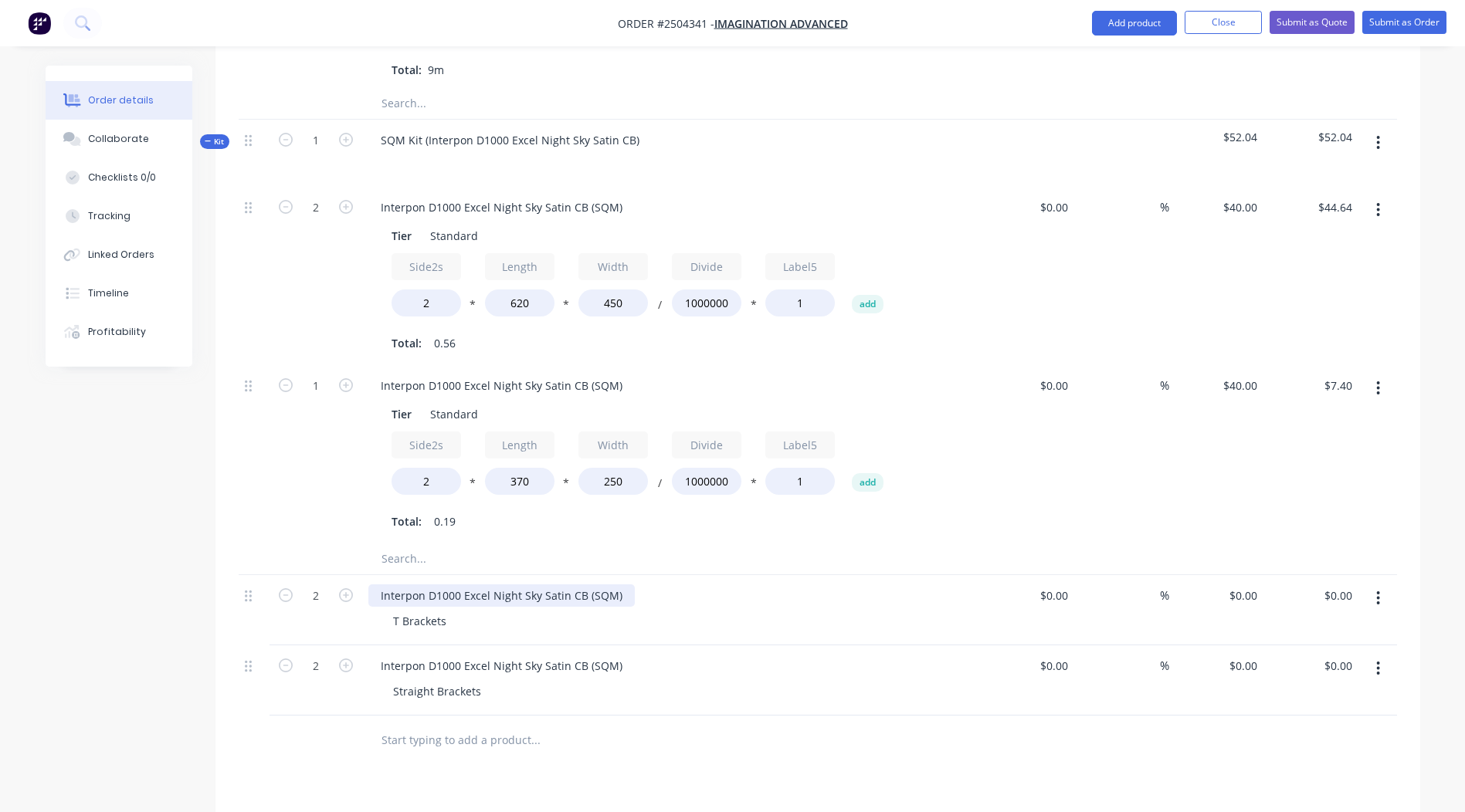
click at [483, 585] on div "Interpon D1000 Excel Night Sky Satin CB (SQM)" at bounding box center [501, 596] width 266 height 23
click at [431, 681] on div "Straight Brackets" at bounding box center [436, 692] width 113 height 23
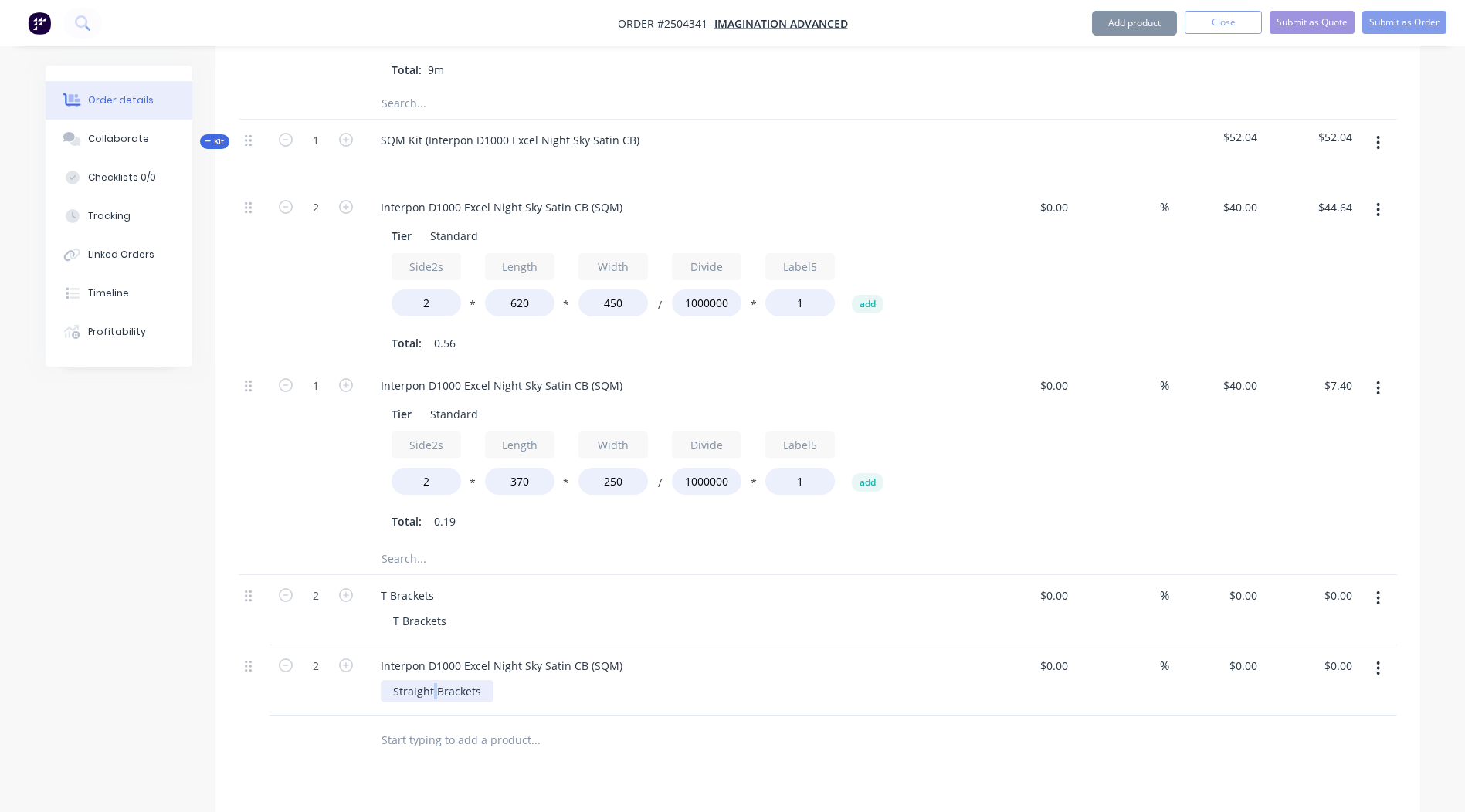
click at [431, 681] on div "Straight Brackets" at bounding box center [436, 692] width 113 height 23
copy div "Straight Brackets"
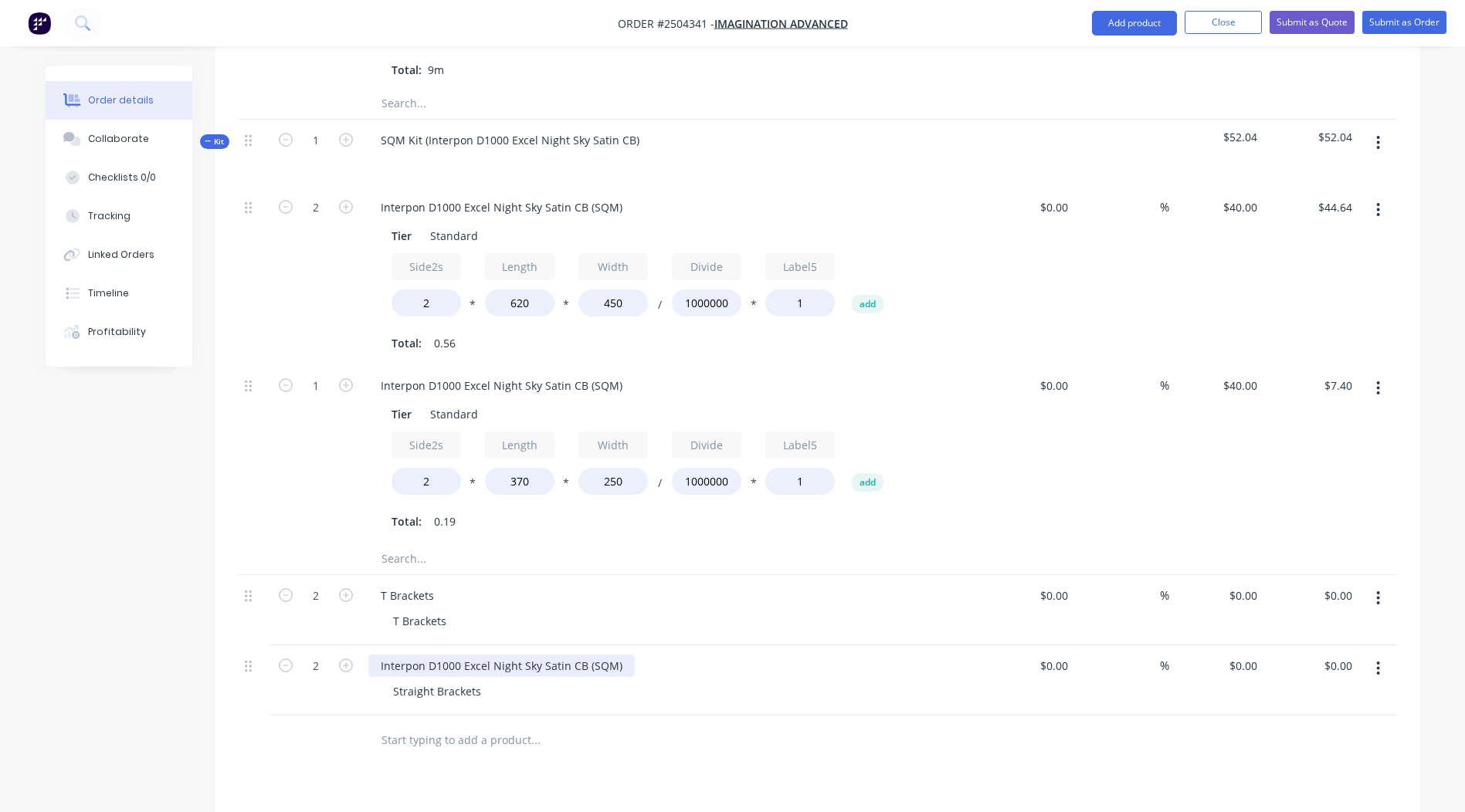
click at [480, 655] on div "Interpon D1000 Excel Night Sky Satin CB (SQM)" at bounding box center [501, 666] width 266 height 23
copy div "Interpon D1000 Excel Night Sky Satin CB (SQM)"
click at [444, 681] on div "Straight Brackets" at bounding box center [436, 692] width 113 height 23
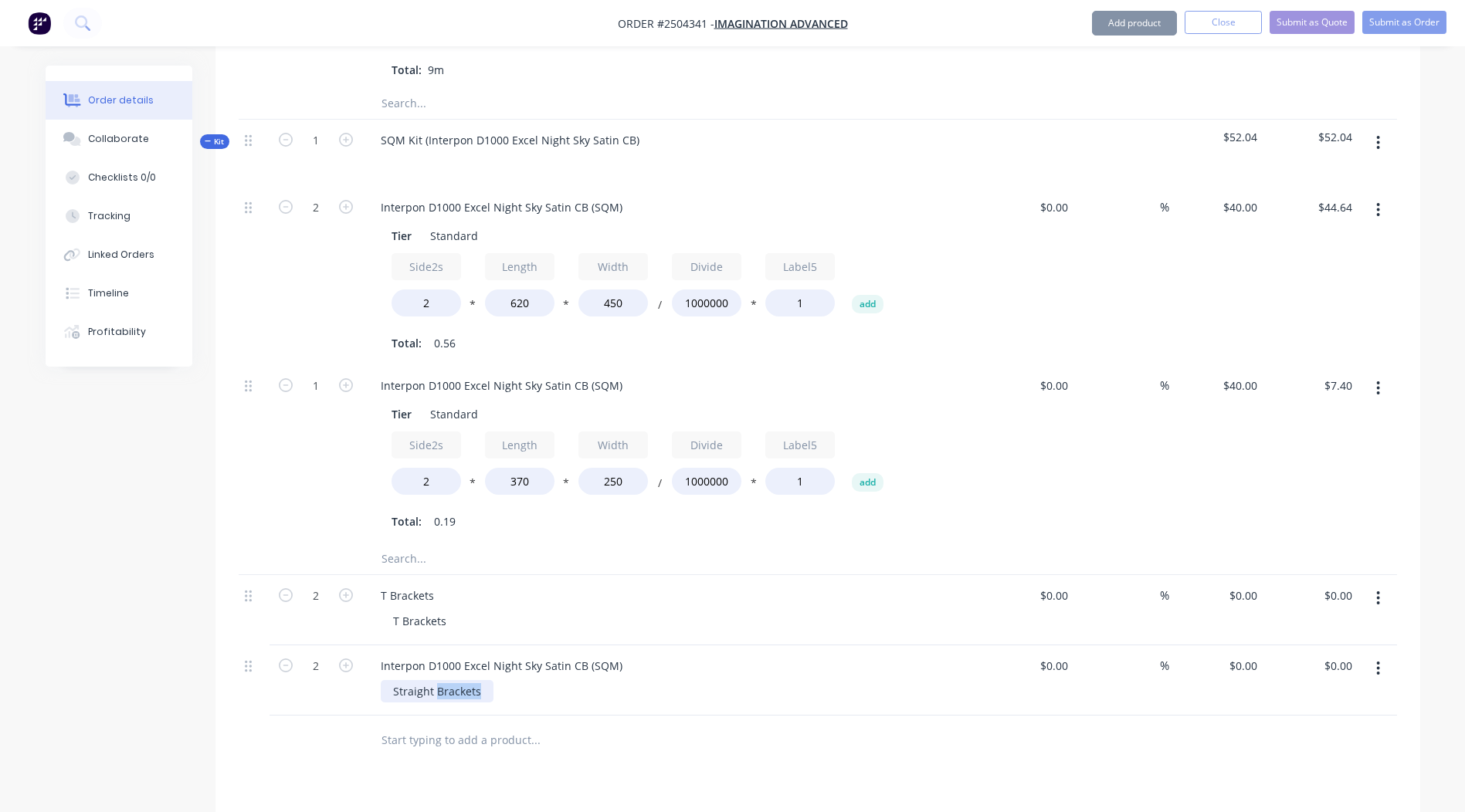
click at [444, 681] on div "Straight Brackets" at bounding box center [436, 692] width 113 height 23
copy div "Straight Brackets"
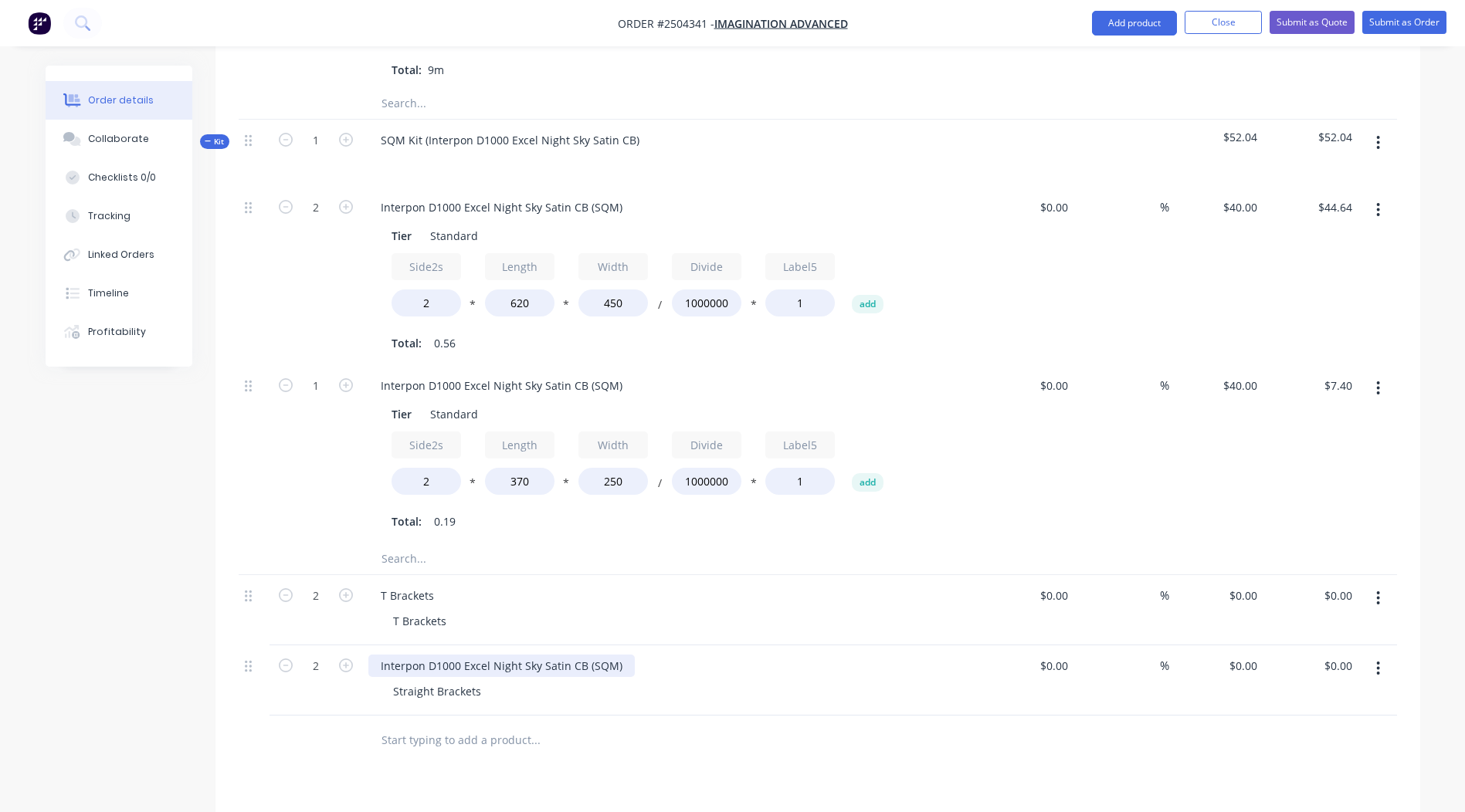
click at [479, 655] on div "Interpon D1000 Excel Night Sky Satin CB (SQM)" at bounding box center [501, 666] width 266 height 23
paste div
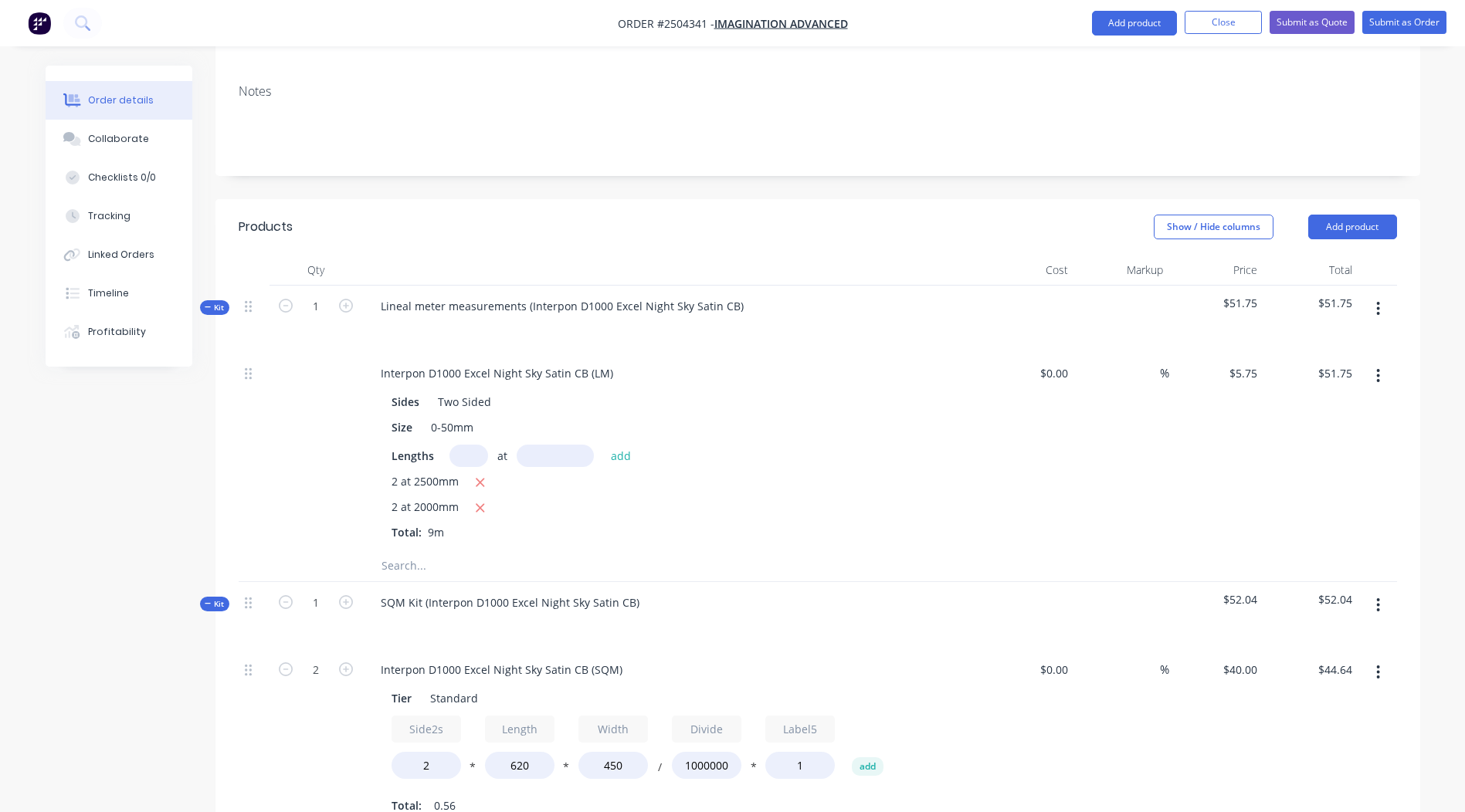
scroll to position [254, 0]
click at [479, 659] on div "Interpon D1000 Excel Night Sky Satin CB (SQM)" at bounding box center [501, 671] width 266 height 23
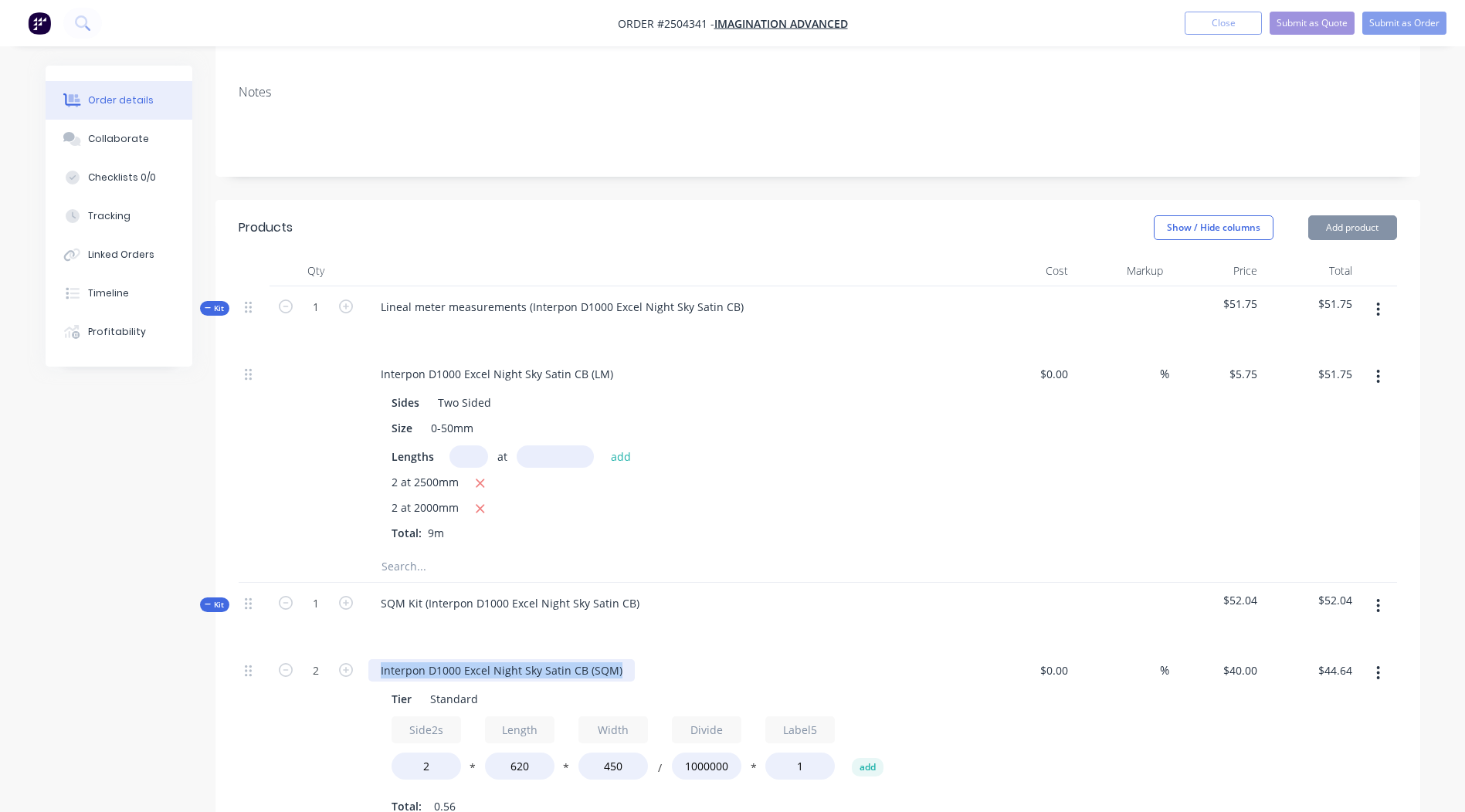
click at [479, 659] on div "Interpon D1000 Excel Night Sky Satin CB (SQM)" at bounding box center [501, 671] width 266 height 23
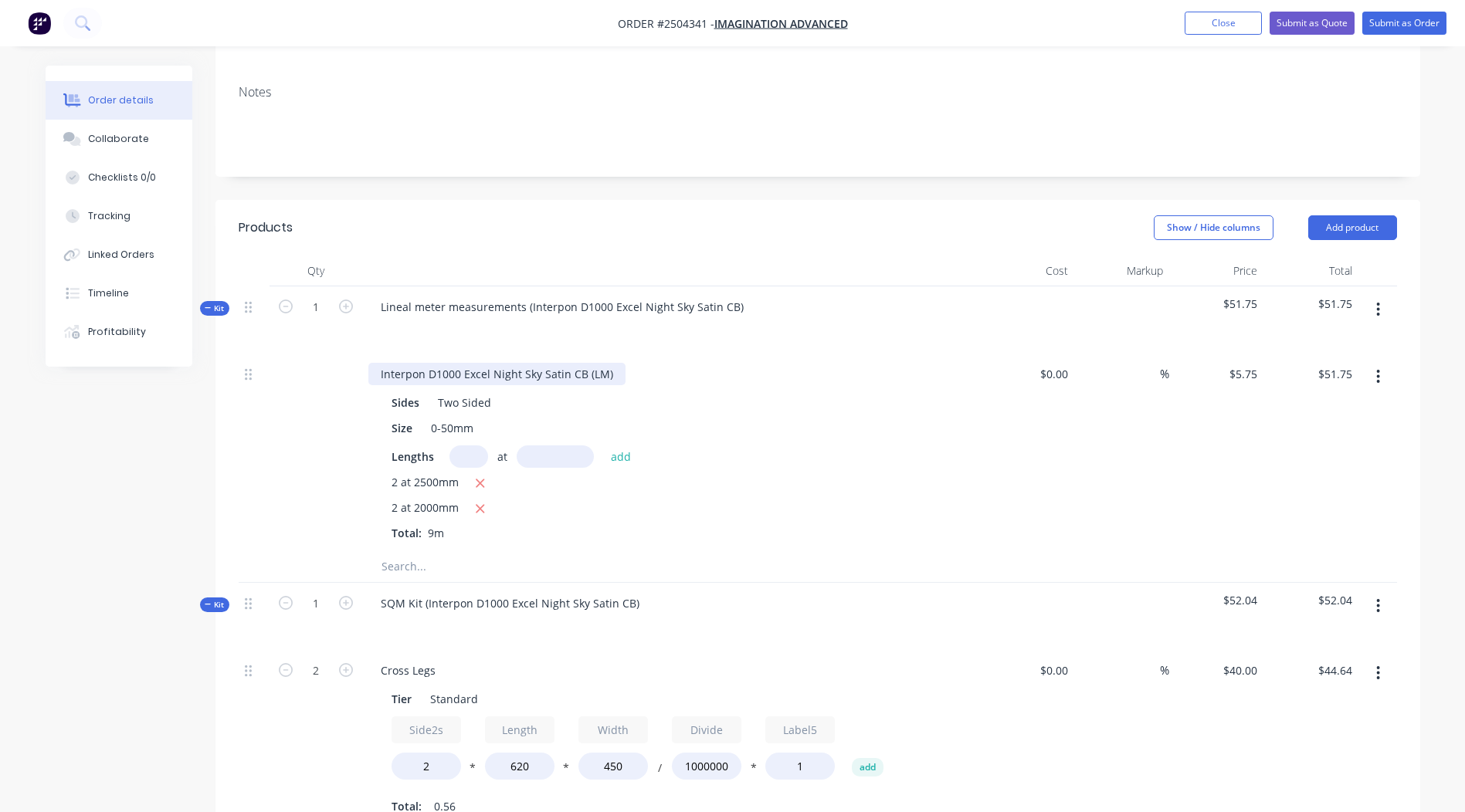
click at [482, 363] on div "Interpon D1000 Excel Night Sky Satin CB (LM)" at bounding box center [496, 374] width 257 height 23
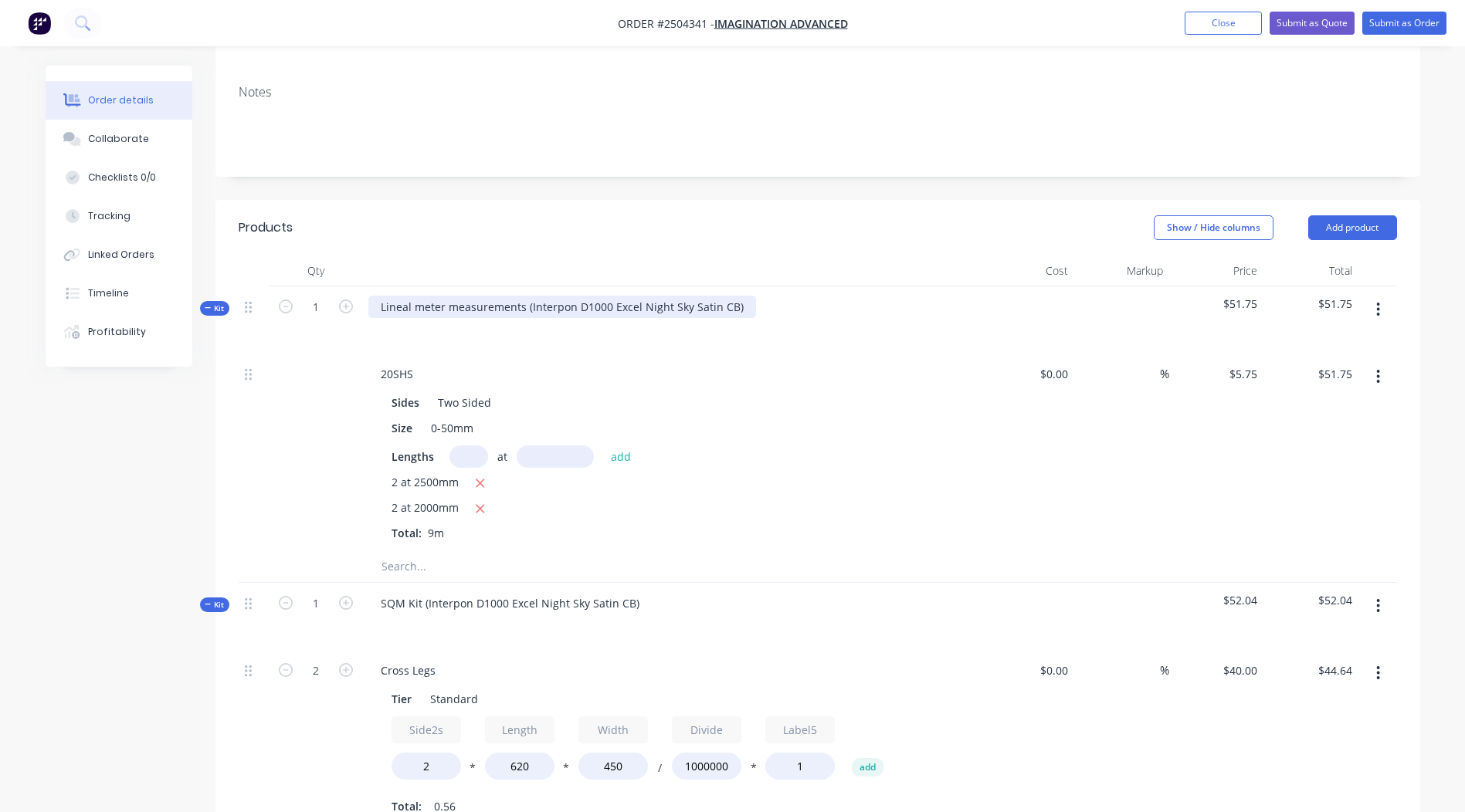
click at [736, 296] on div "Lineal meter measurements (Interpon D1000 Excel Night Sky Satin CB)" at bounding box center [562, 307] width 388 height 23
click at [496, 296] on div "Interpon D1000 Excel Night Sky Satin CB" at bounding box center [484, 307] width 233 height 23
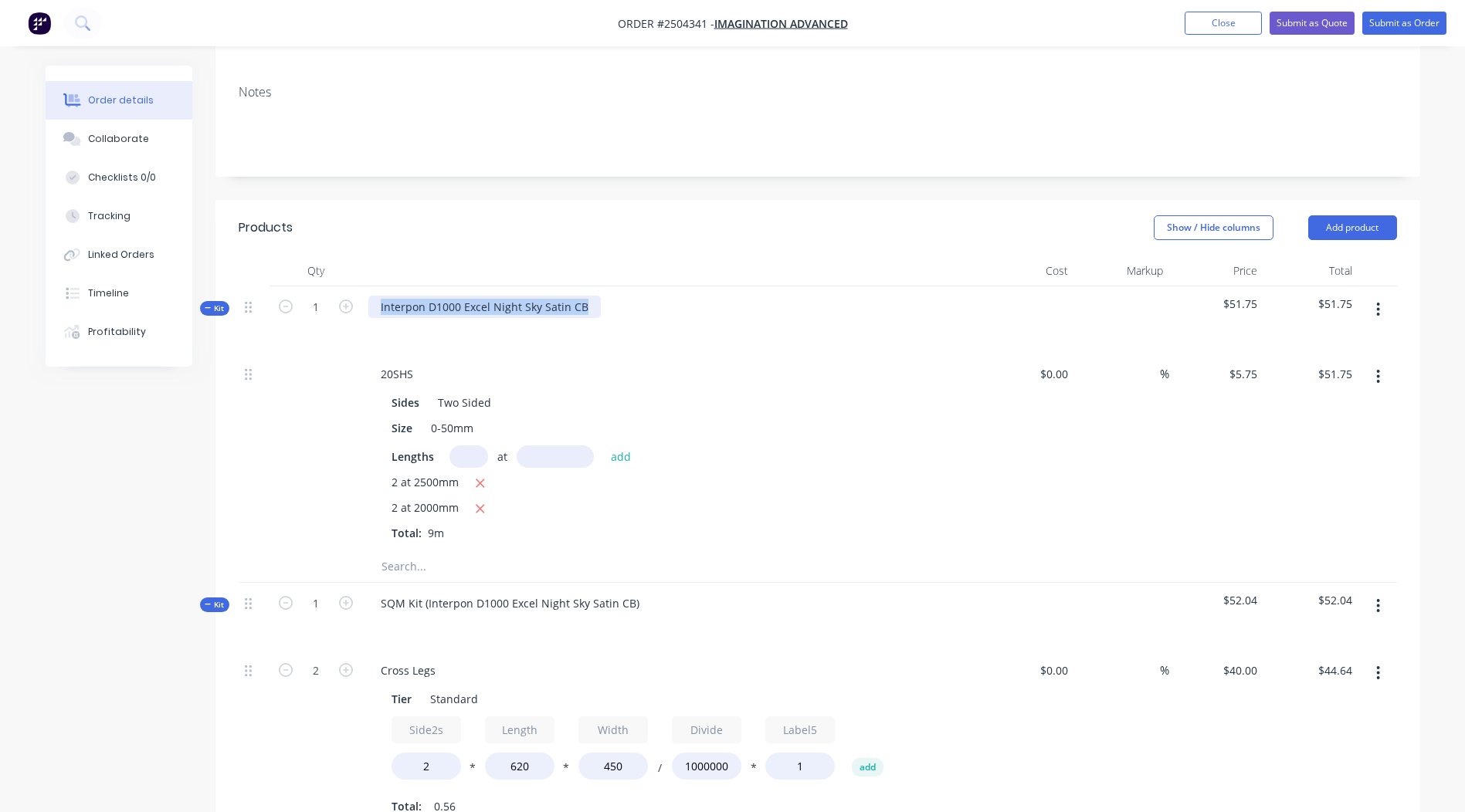
copy div "Interpon D1000 Excel Night Sky Satin CB"
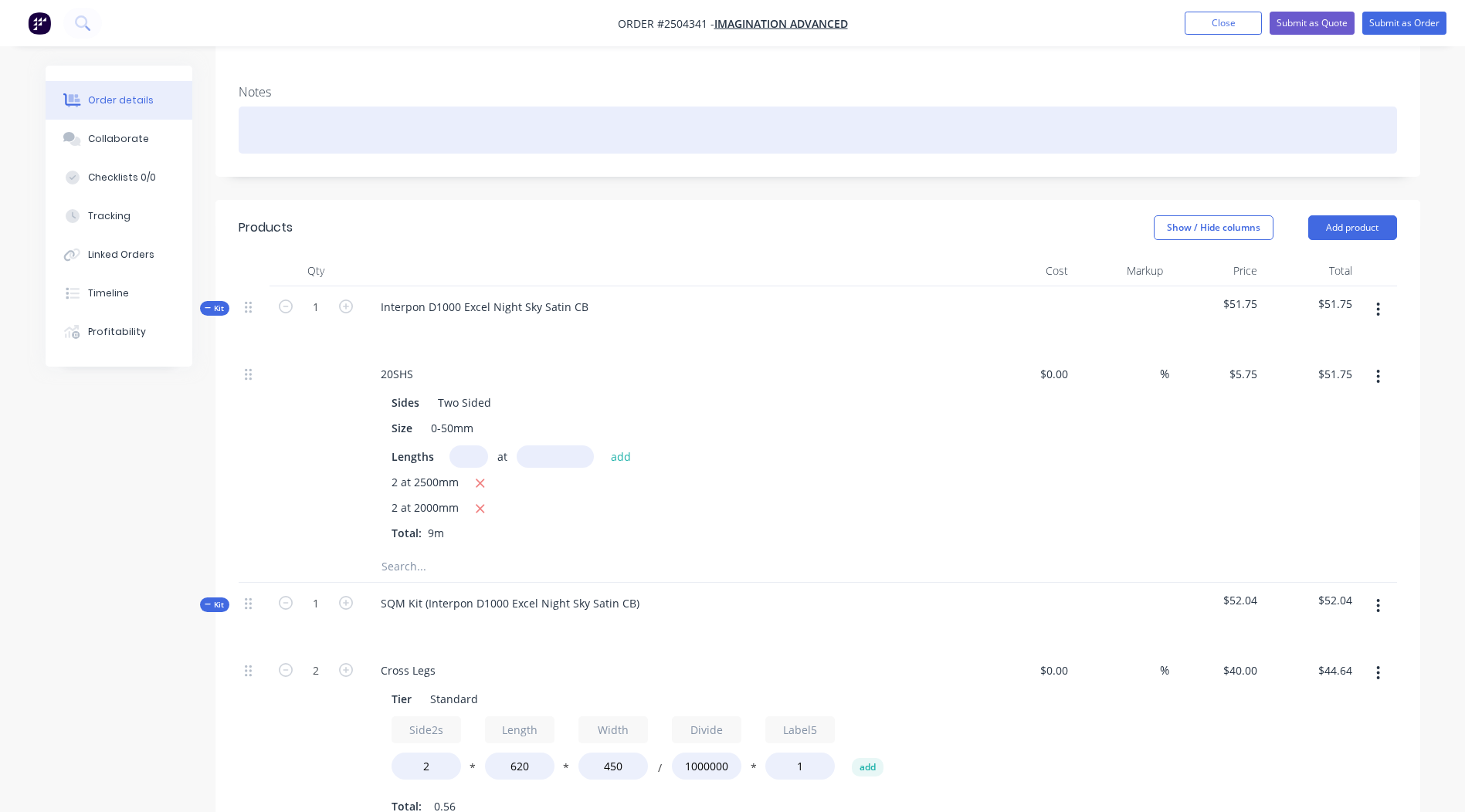
paste div
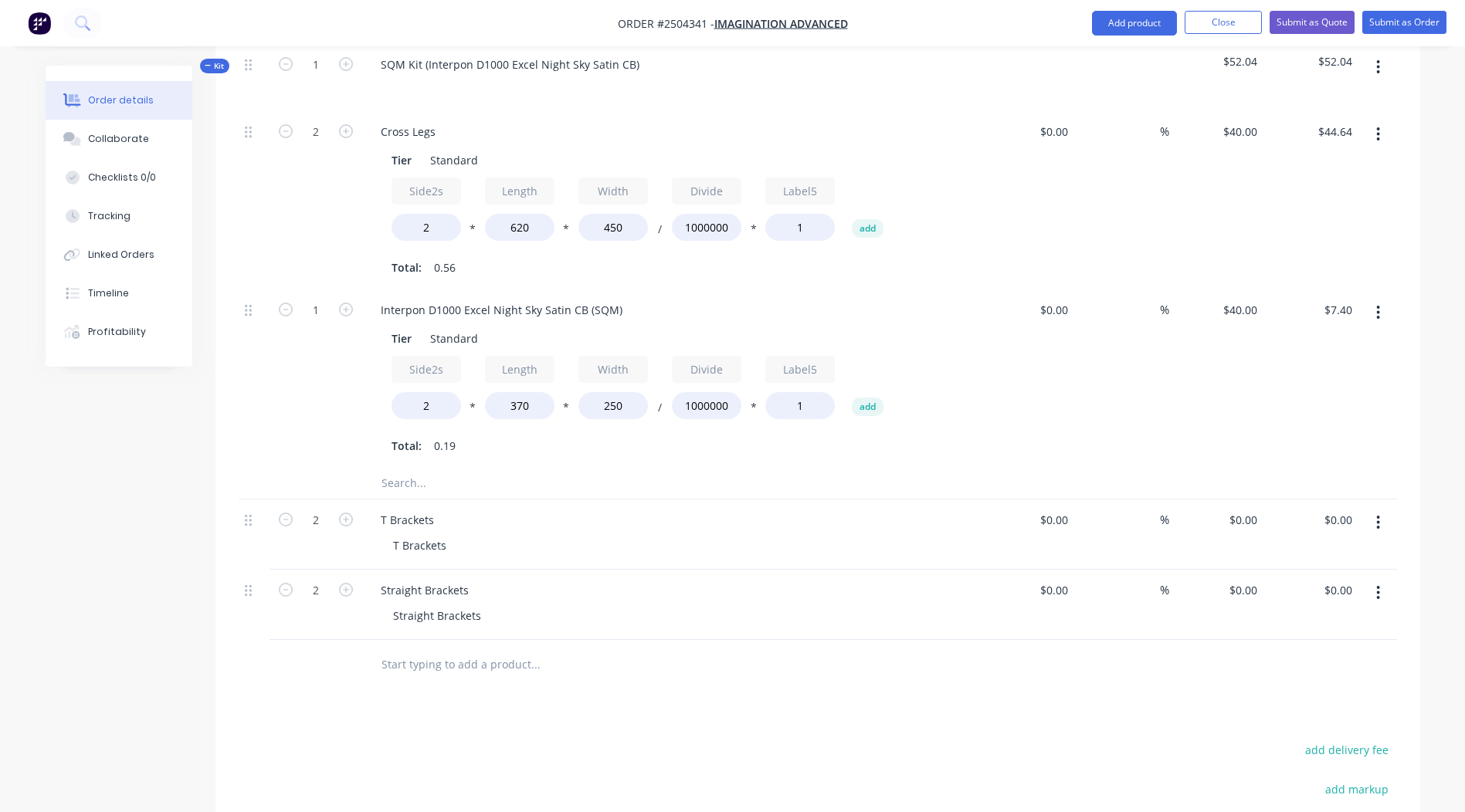
scroll to position [795, 0]
click at [514, 298] on div "Interpon D1000 Excel Night Sky Satin CB (SQM)" at bounding box center [501, 309] width 266 height 23
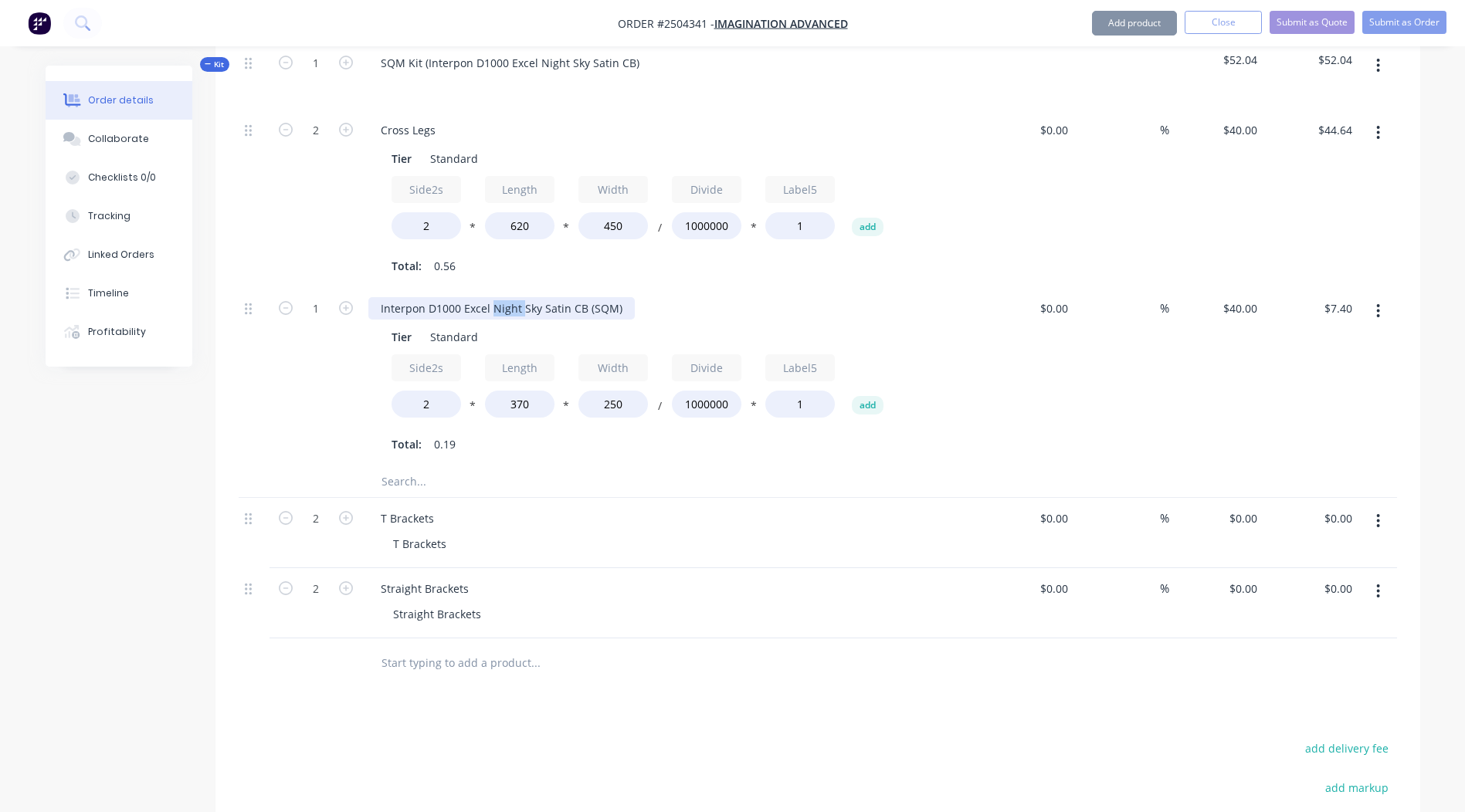
click at [514, 298] on div "Interpon D1000 Excel Night Sky Satin CB (SQM)" at bounding box center [501, 309] width 266 height 23
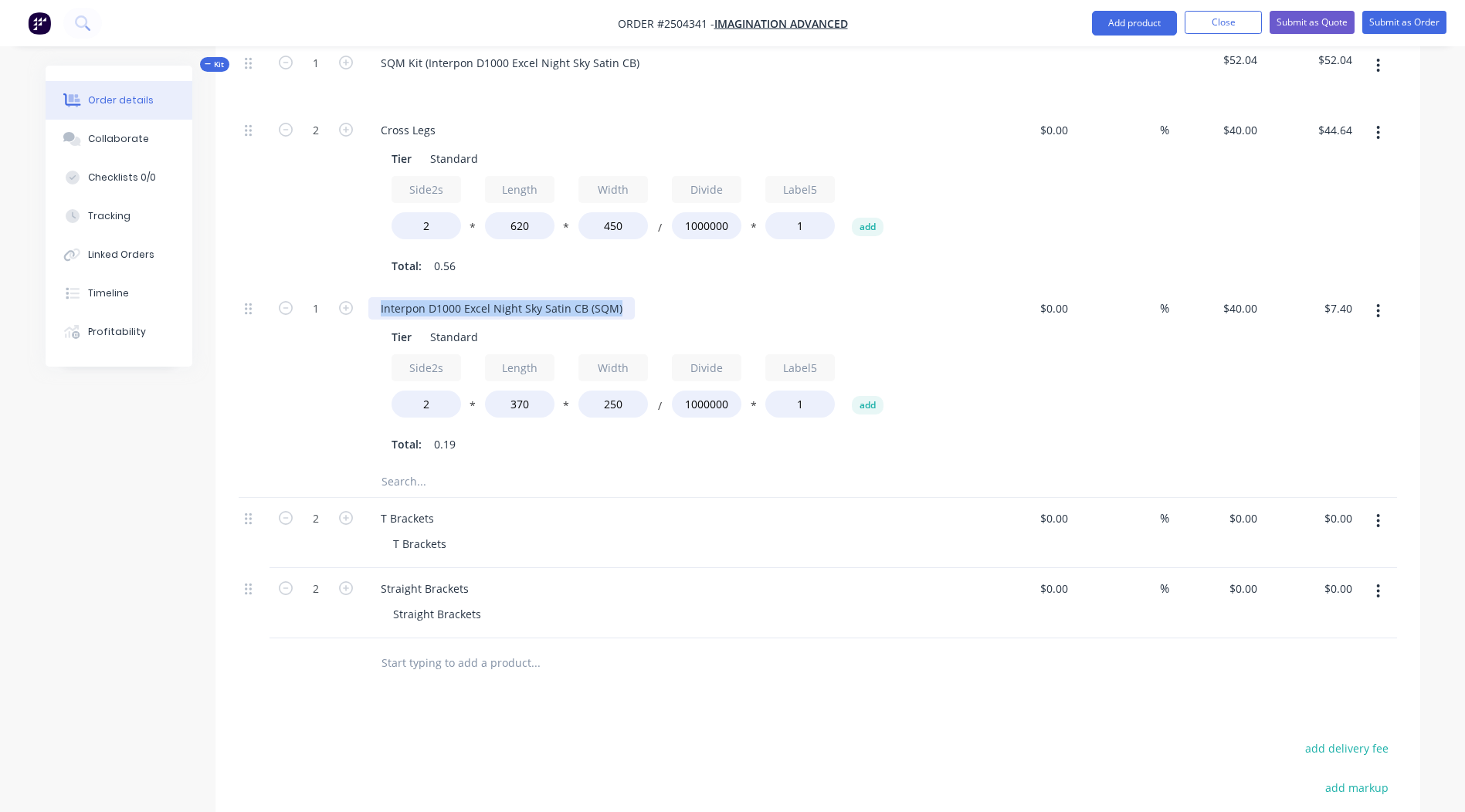
click at [514, 298] on div "Interpon D1000 Excel Night Sky Satin CB (SQM)" at bounding box center [501, 309] width 266 height 23
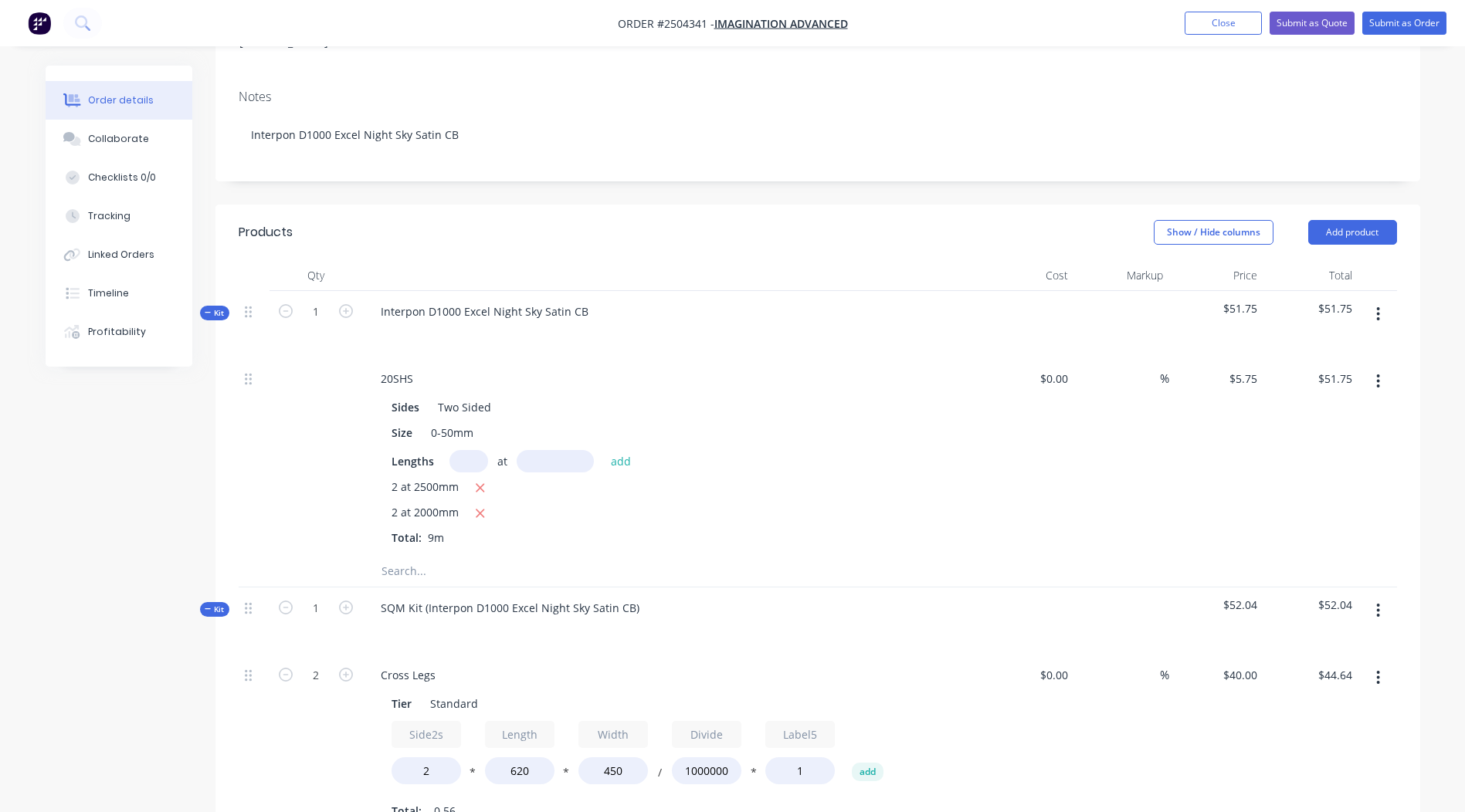
scroll to position [0, 0]
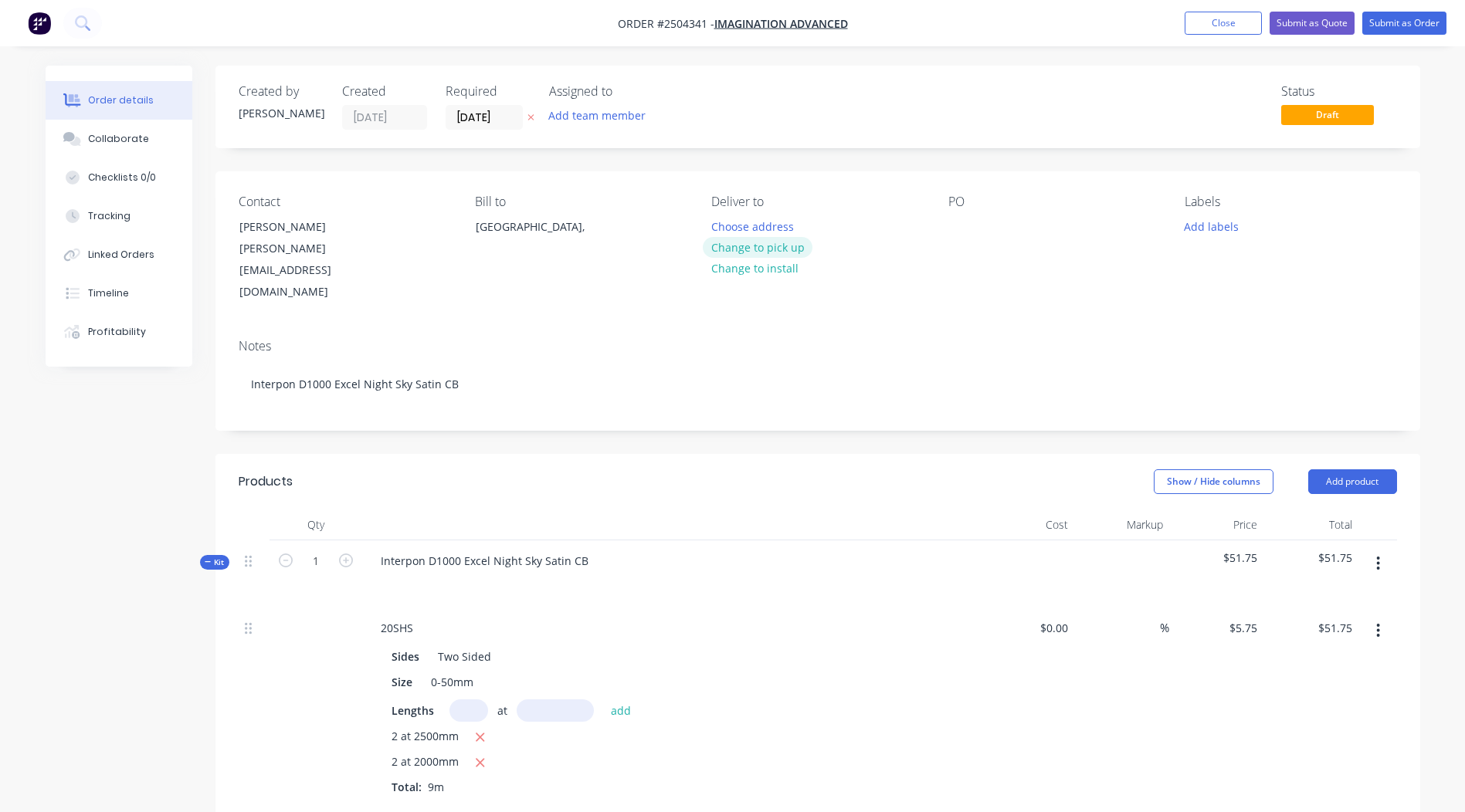
click at [793, 245] on button "Change to pick up" at bounding box center [757, 247] width 110 height 21
click at [956, 222] on div at bounding box center [960, 227] width 24 height 23
click at [1198, 230] on button "Add labels" at bounding box center [1212, 226] width 71 height 21
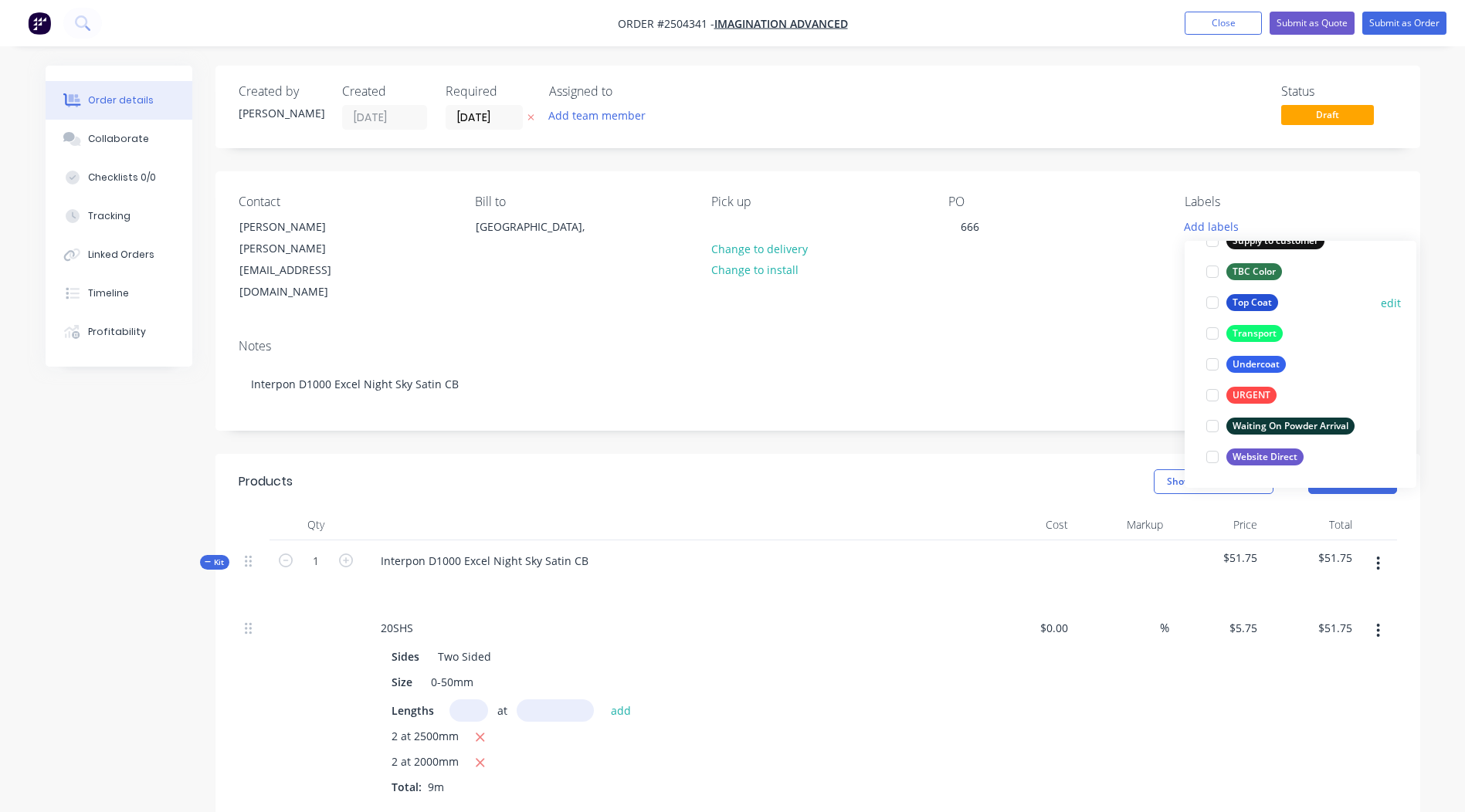
click at [1212, 303] on div at bounding box center [1213, 303] width 31 height 31
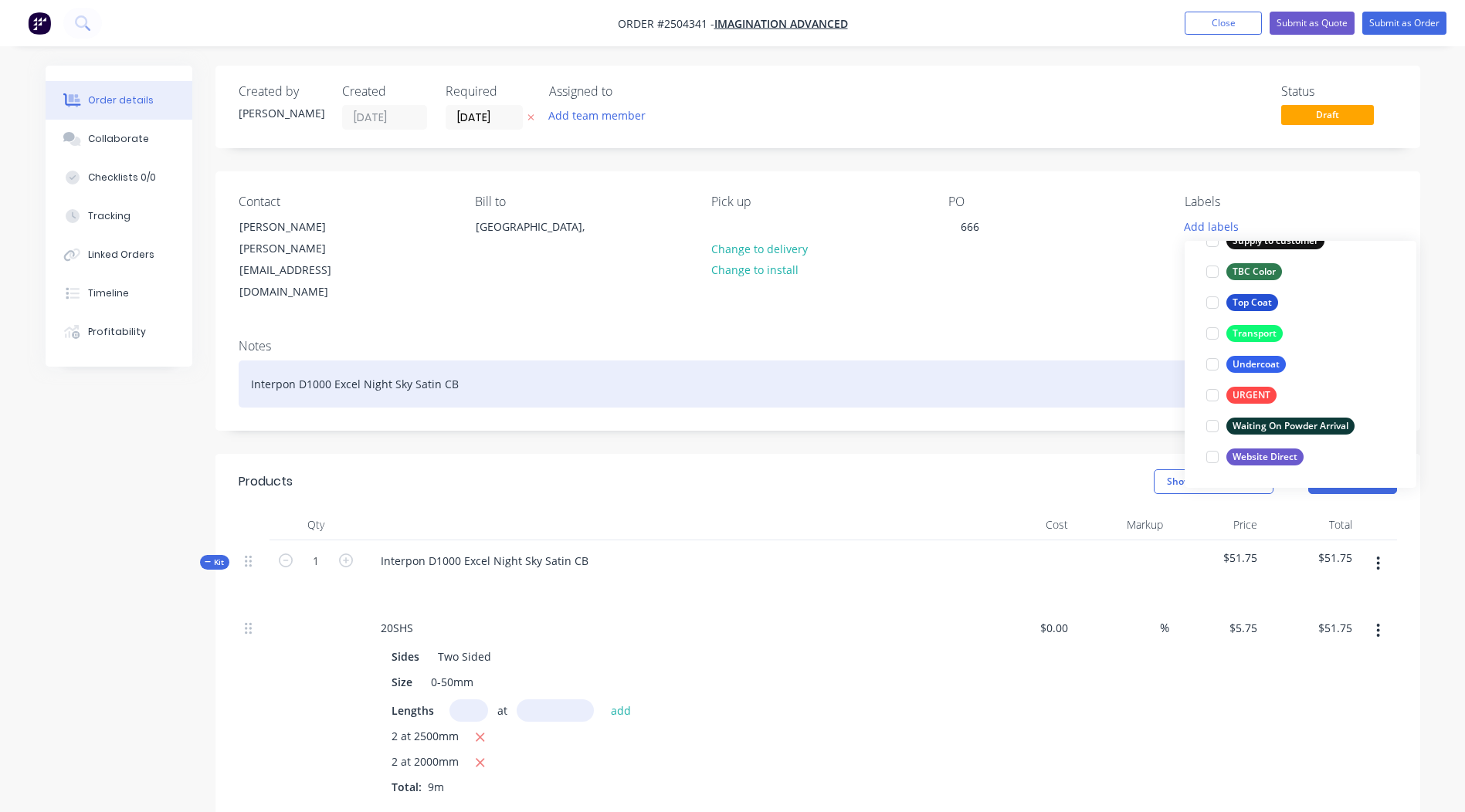
scroll to position [62, 0]
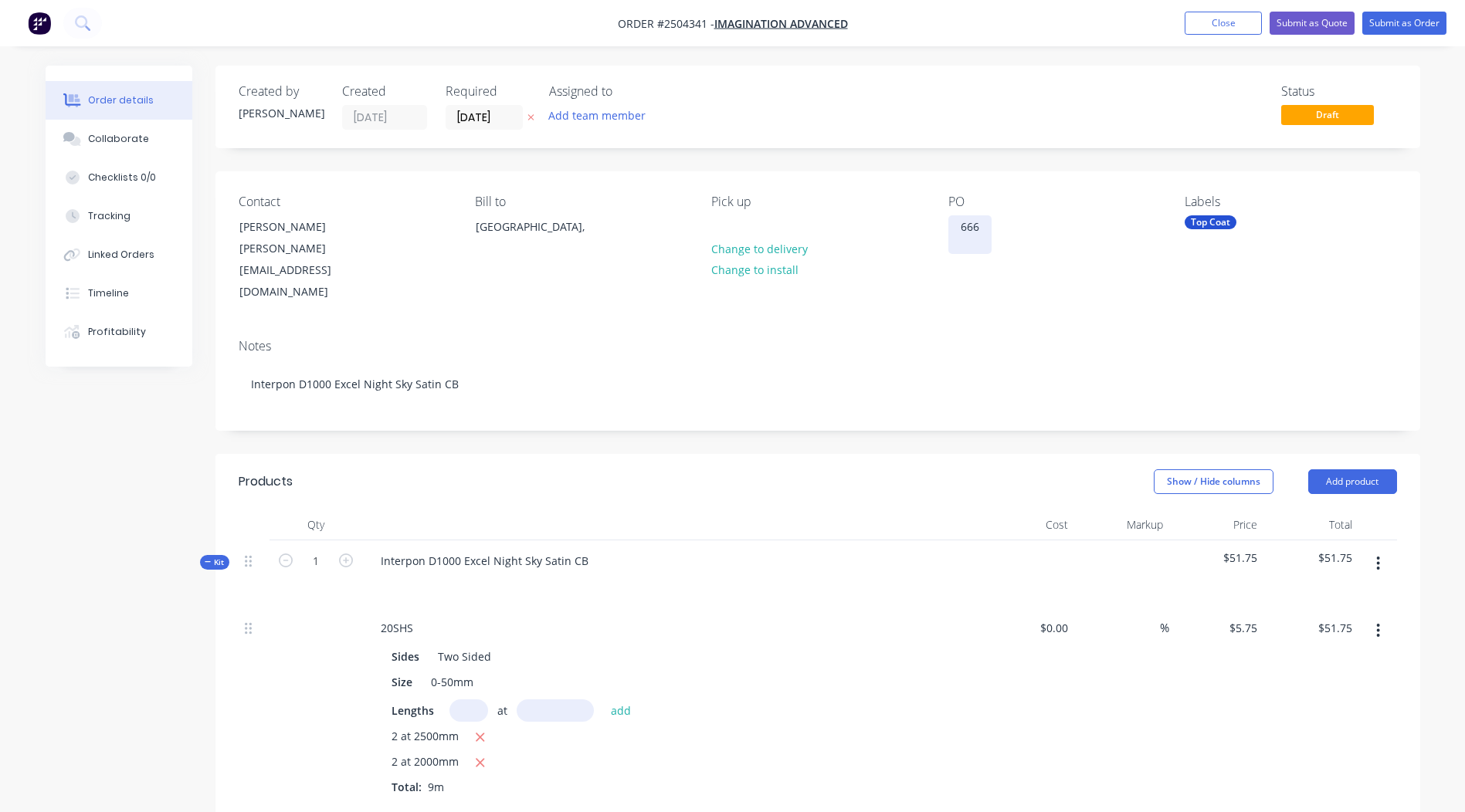
click at [956, 226] on div "666" at bounding box center [969, 235] width 43 height 39
drag, startPoint x: 1125, startPoint y: 393, endPoint x: 998, endPoint y: 242, distance: 197.3
click at [998, 242] on div "Urgent 666" at bounding box center [989, 235] width 82 height 39
click at [1396, 22] on button "Submit as Order" at bounding box center [1404, 23] width 84 height 24
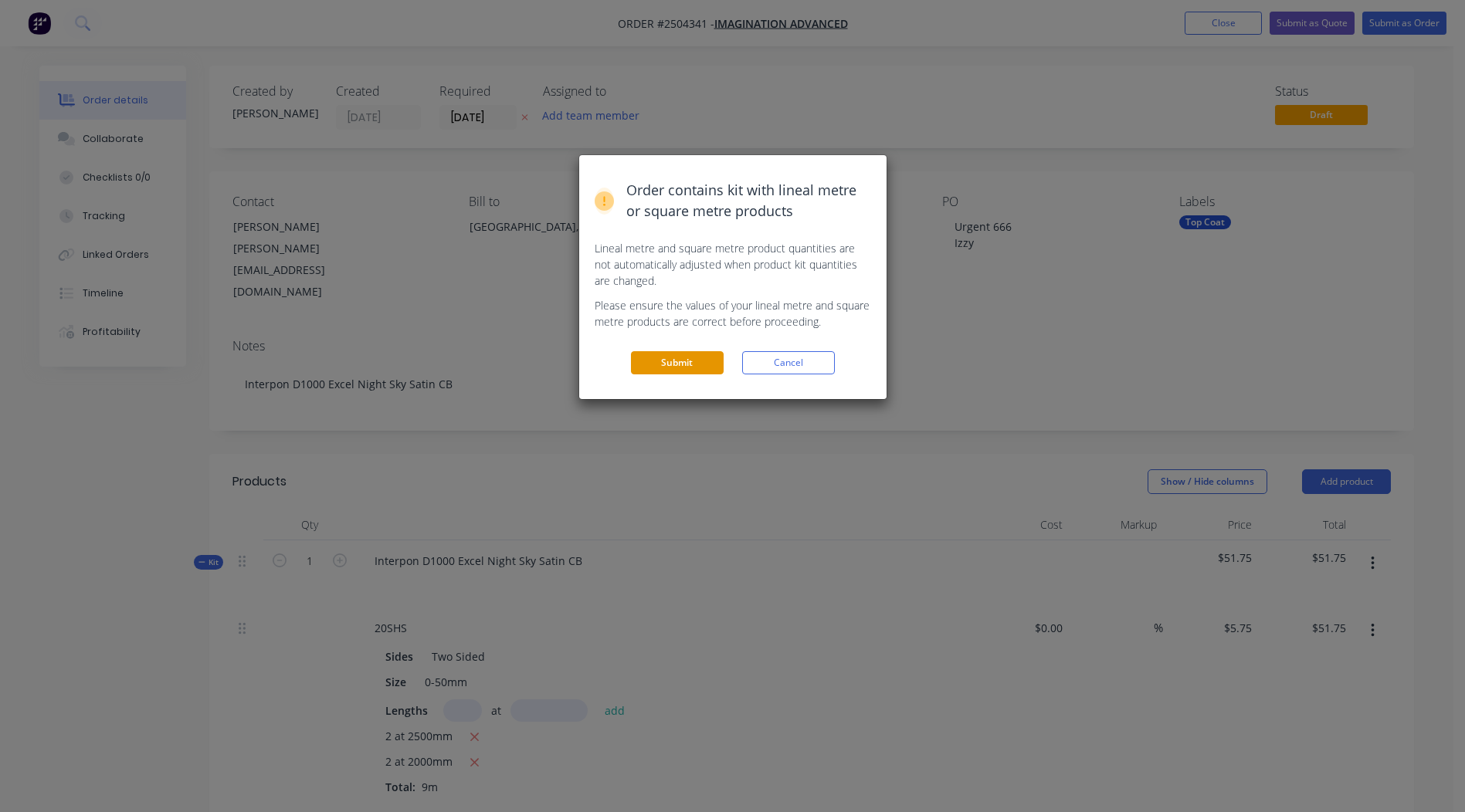
click at [668, 355] on button "Submit" at bounding box center [677, 363] width 92 height 24
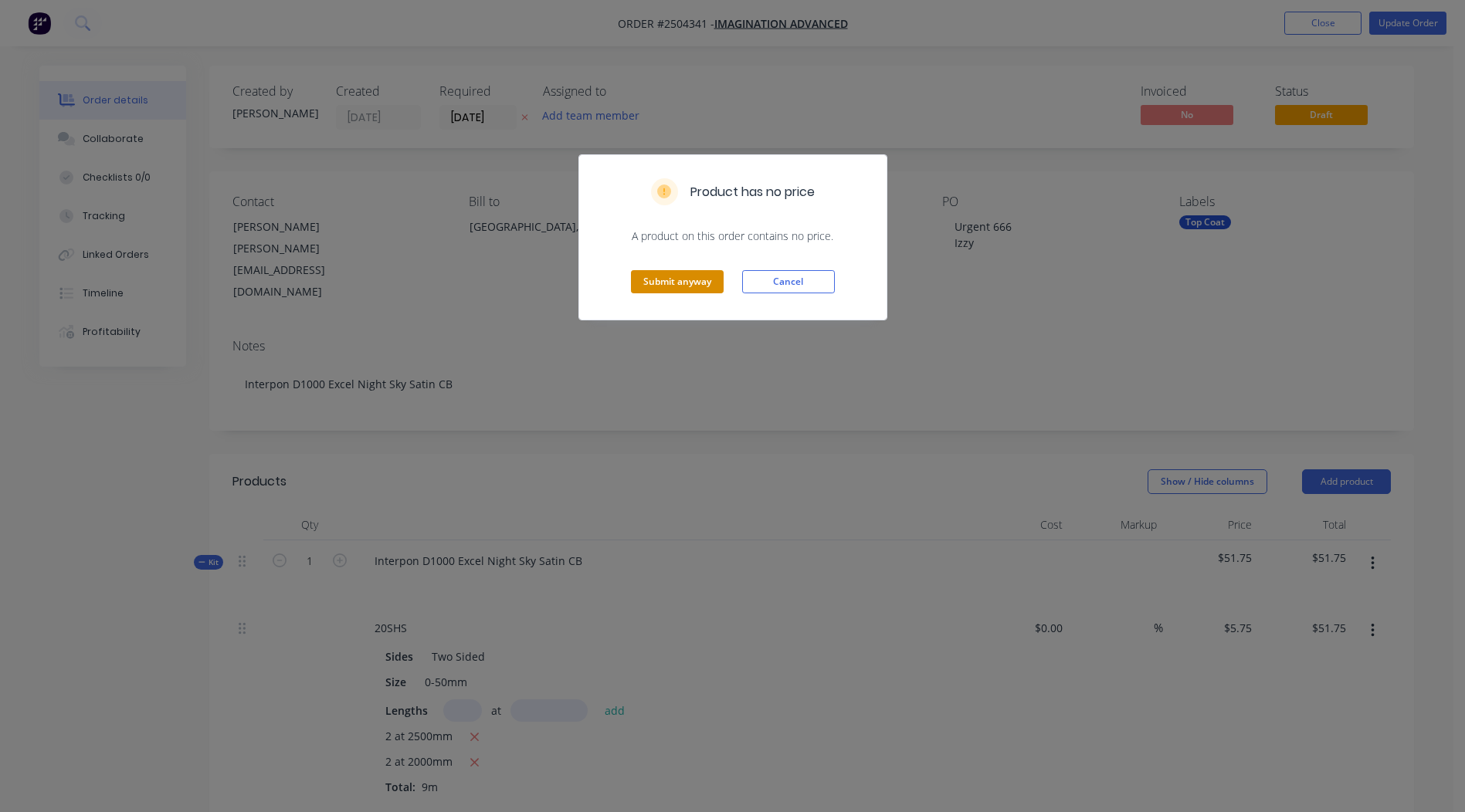
click at [660, 277] on button "Submit anyway" at bounding box center [677, 281] width 92 height 24
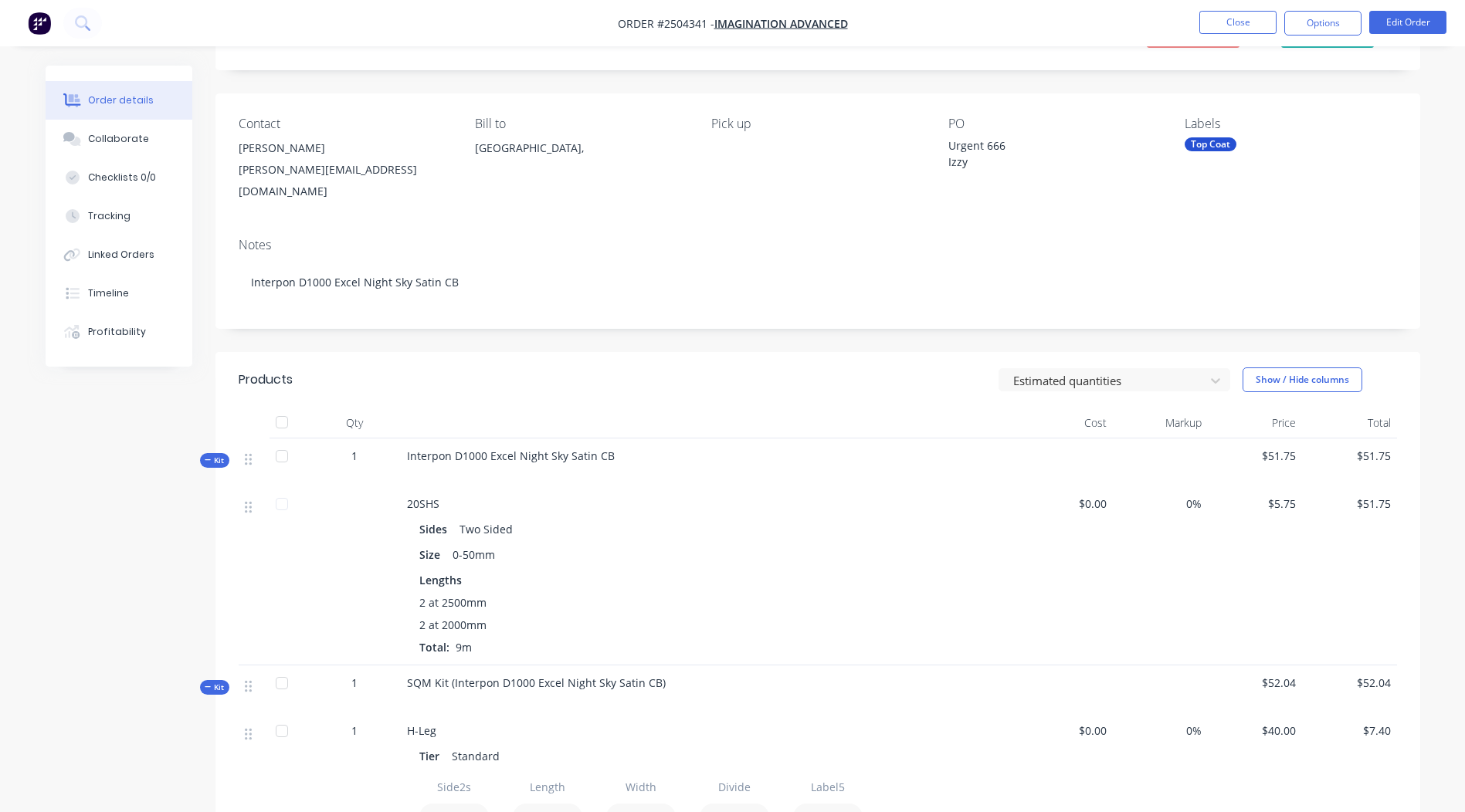
scroll to position [68, 0]
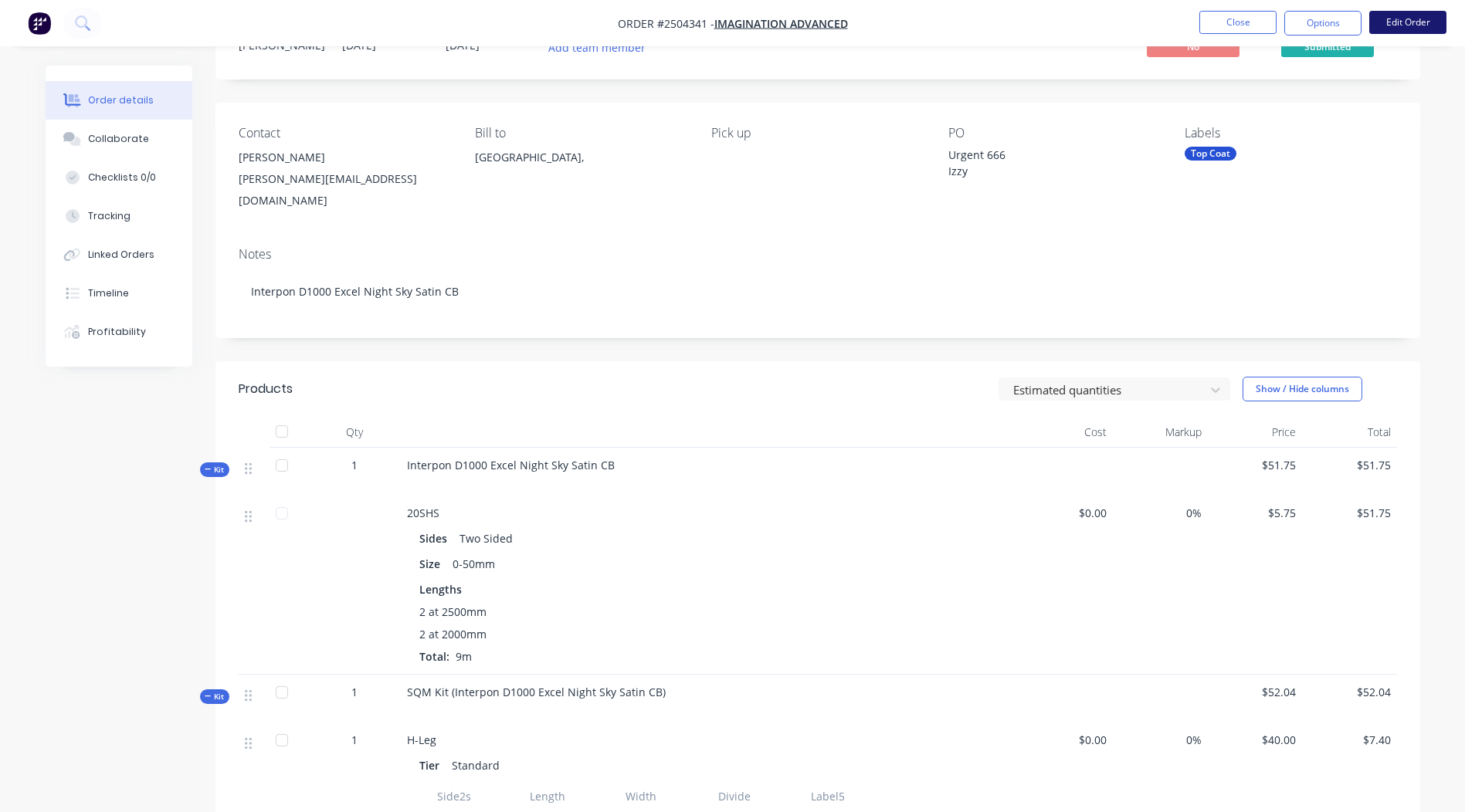
click at [1389, 20] on button "Edit Order" at bounding box center [1407, 22] width 77 height 24
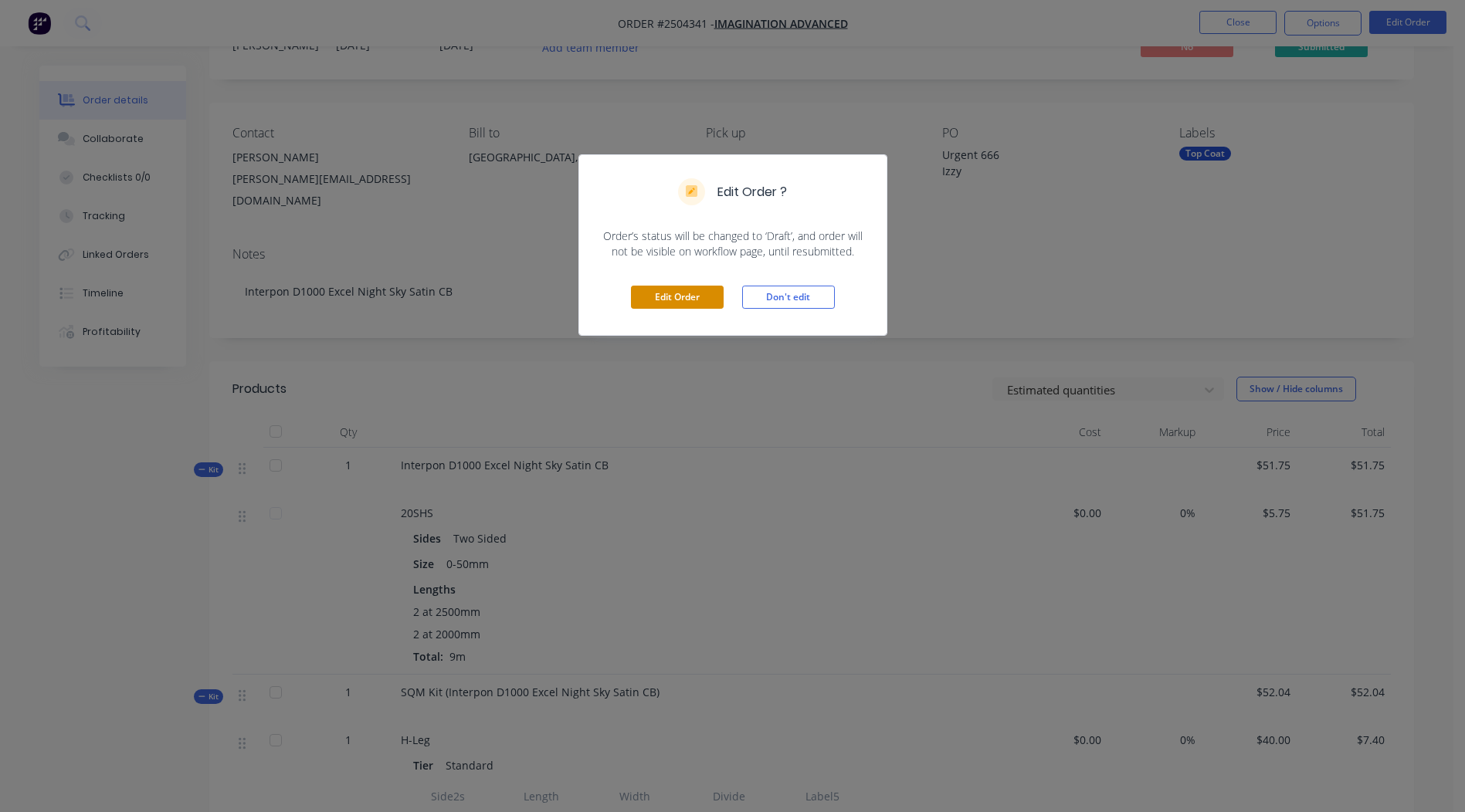
click at [668, 296] on button "Edit Order" at bounding box center [677, 297] width 92 height 24
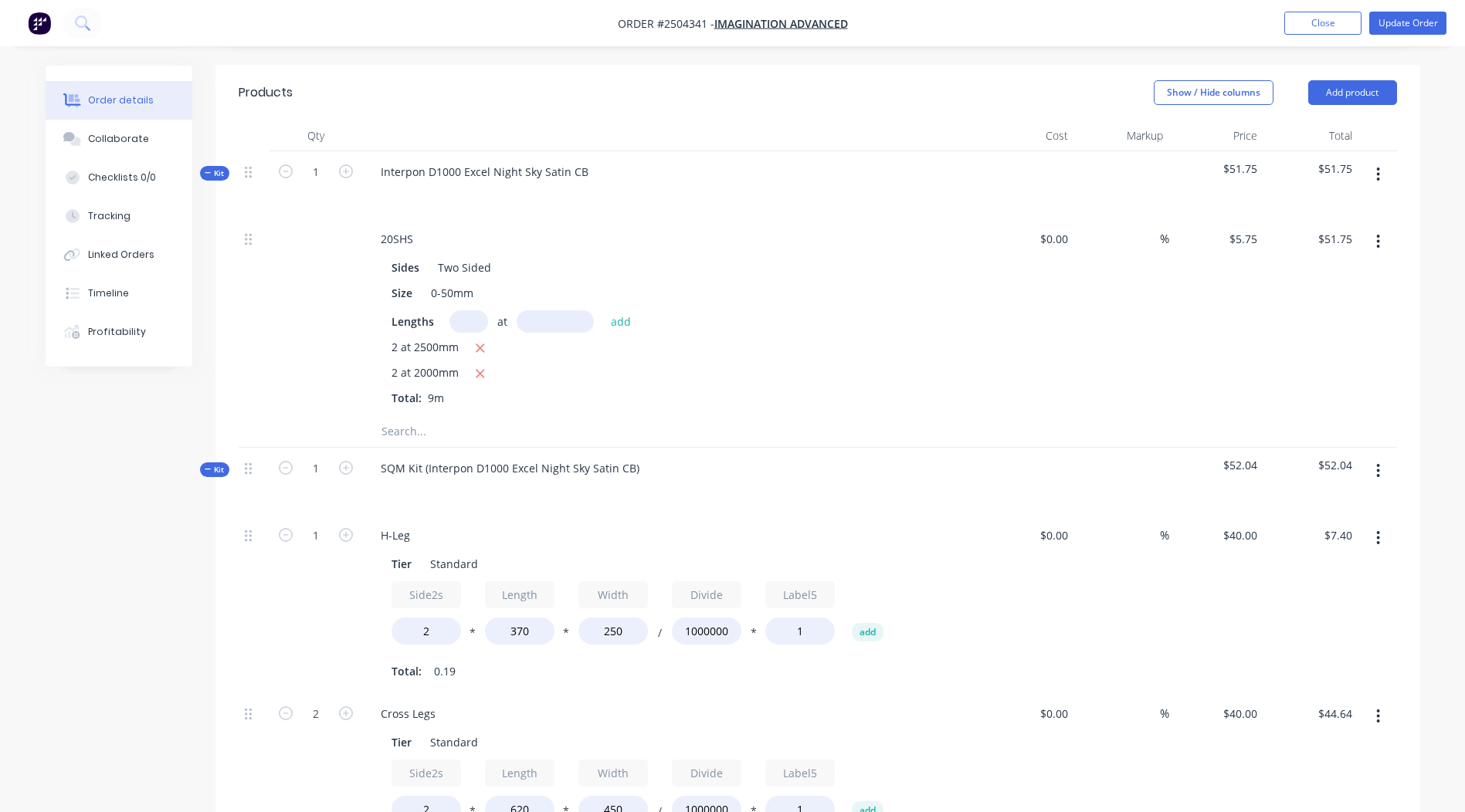
scroll to position [309, 0]
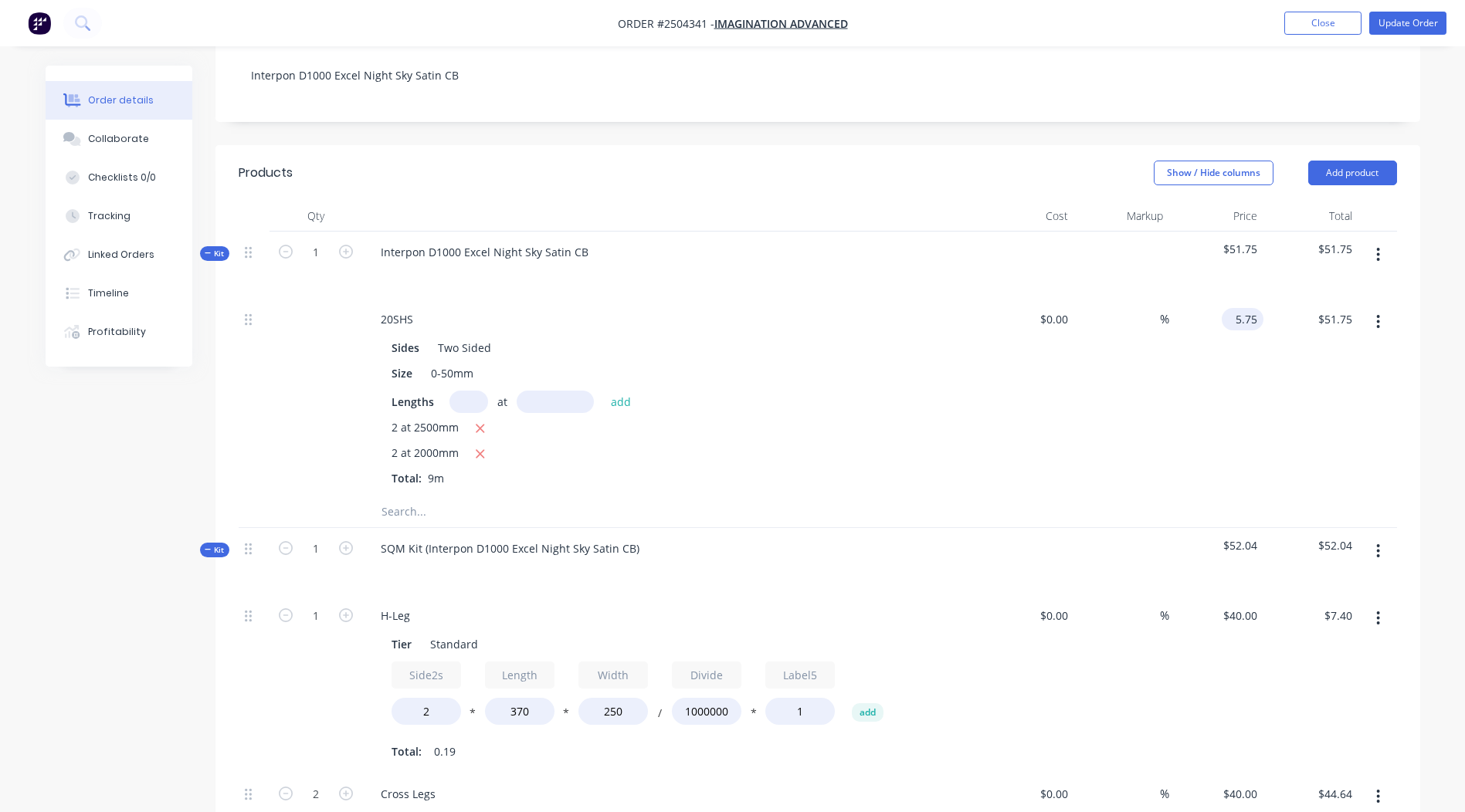
click at [1240, 308] on input "5.75" at bounding box center [1246, 320] width 36 height 23
type input "$0.00"
click at [1112, 341] on div "%" at bounding box center [1121, 397] width 95 height 198
click at [1240, 538] on span "$52.04" at bounding box center [1217, 546] width 83 height 16
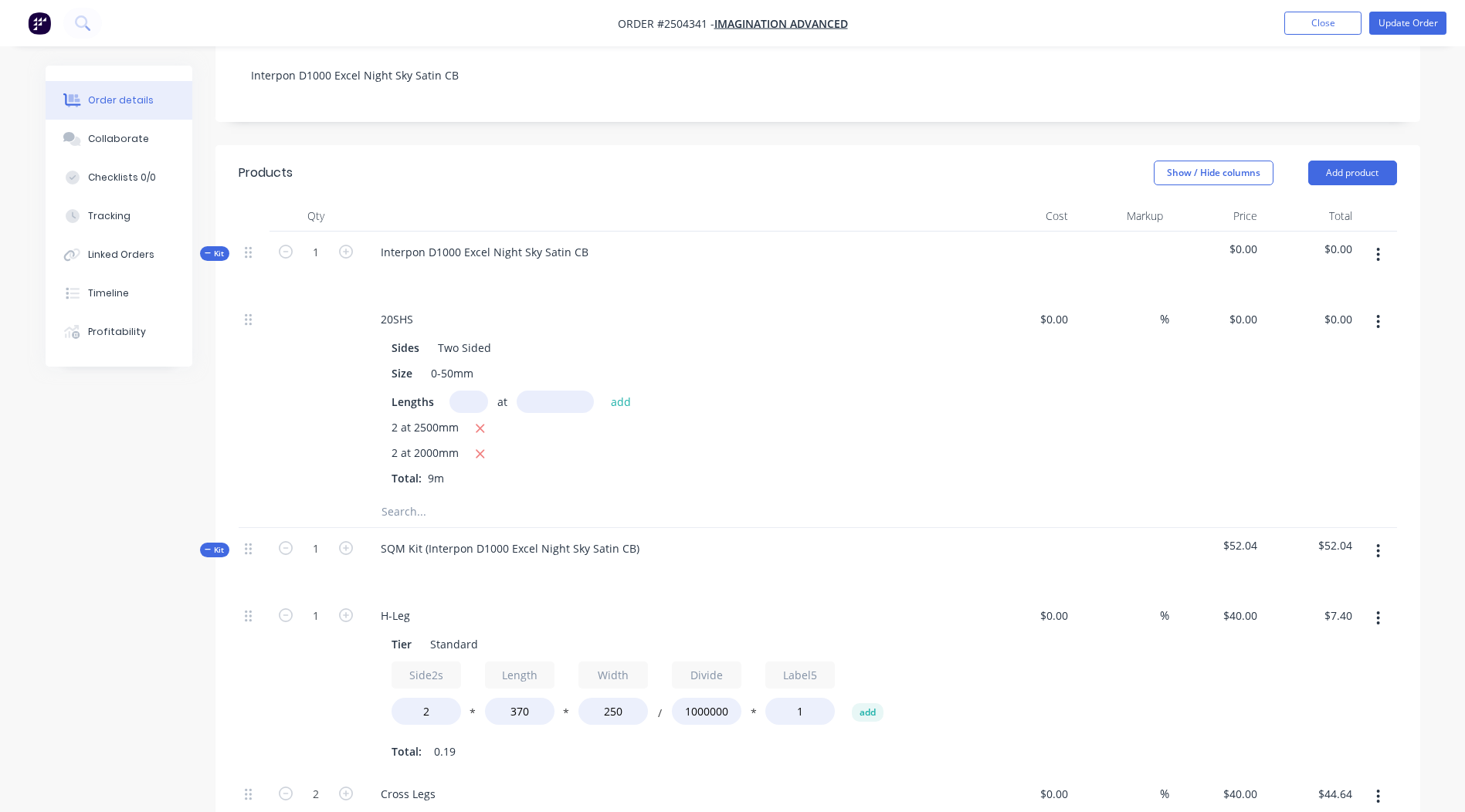
click at [1235, 538] on span "$52.04" at bounding box center [1217, 546] width 83 height 16
click at [1238, 595] on div "40 $40.00" at bounding box center [1216, 685] width 95 height 178
type input "$0.00"
click at [1122, 672] on div "%" at bounding box center [1121, 685] width 95 height 178
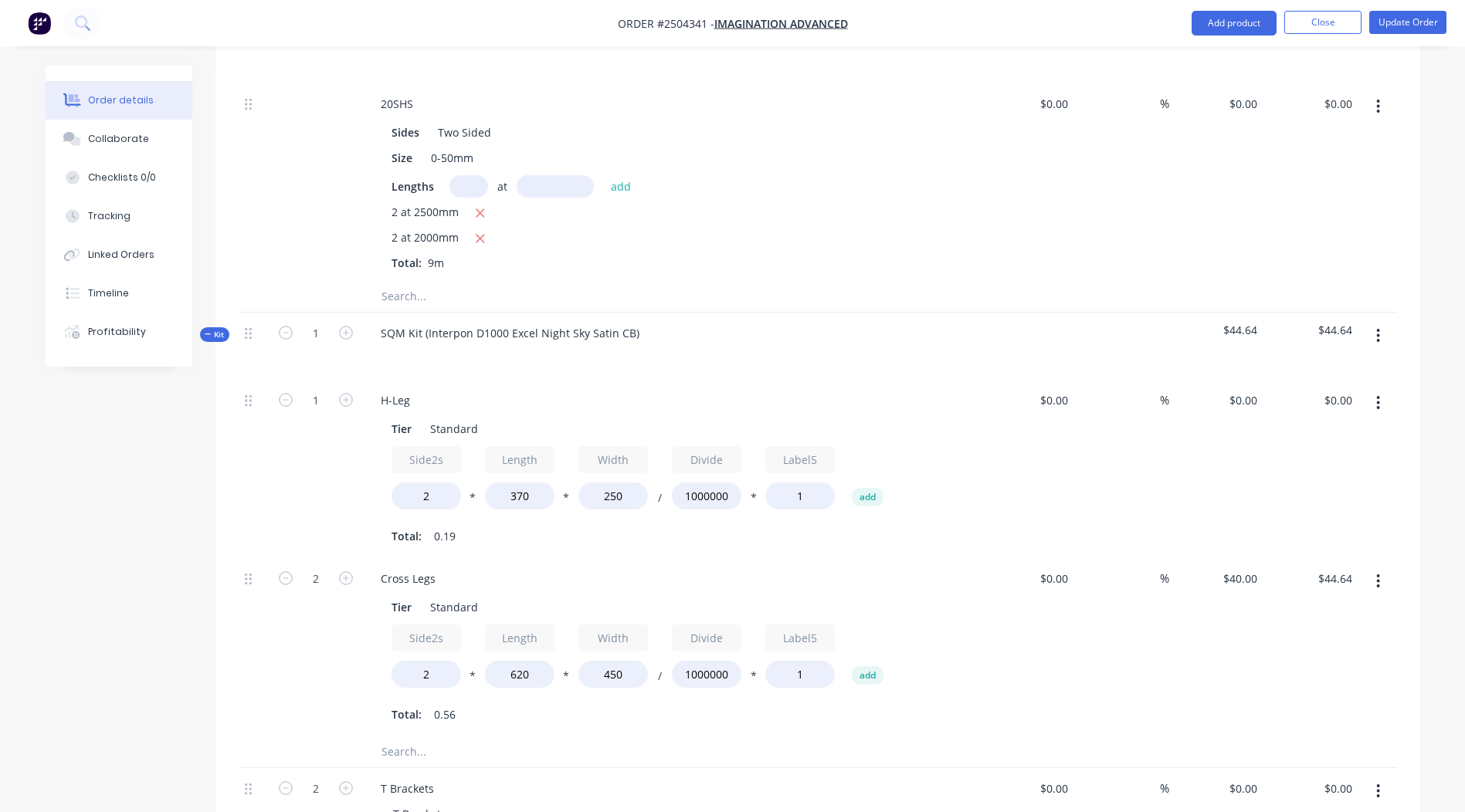
scroll to position [540, 0]
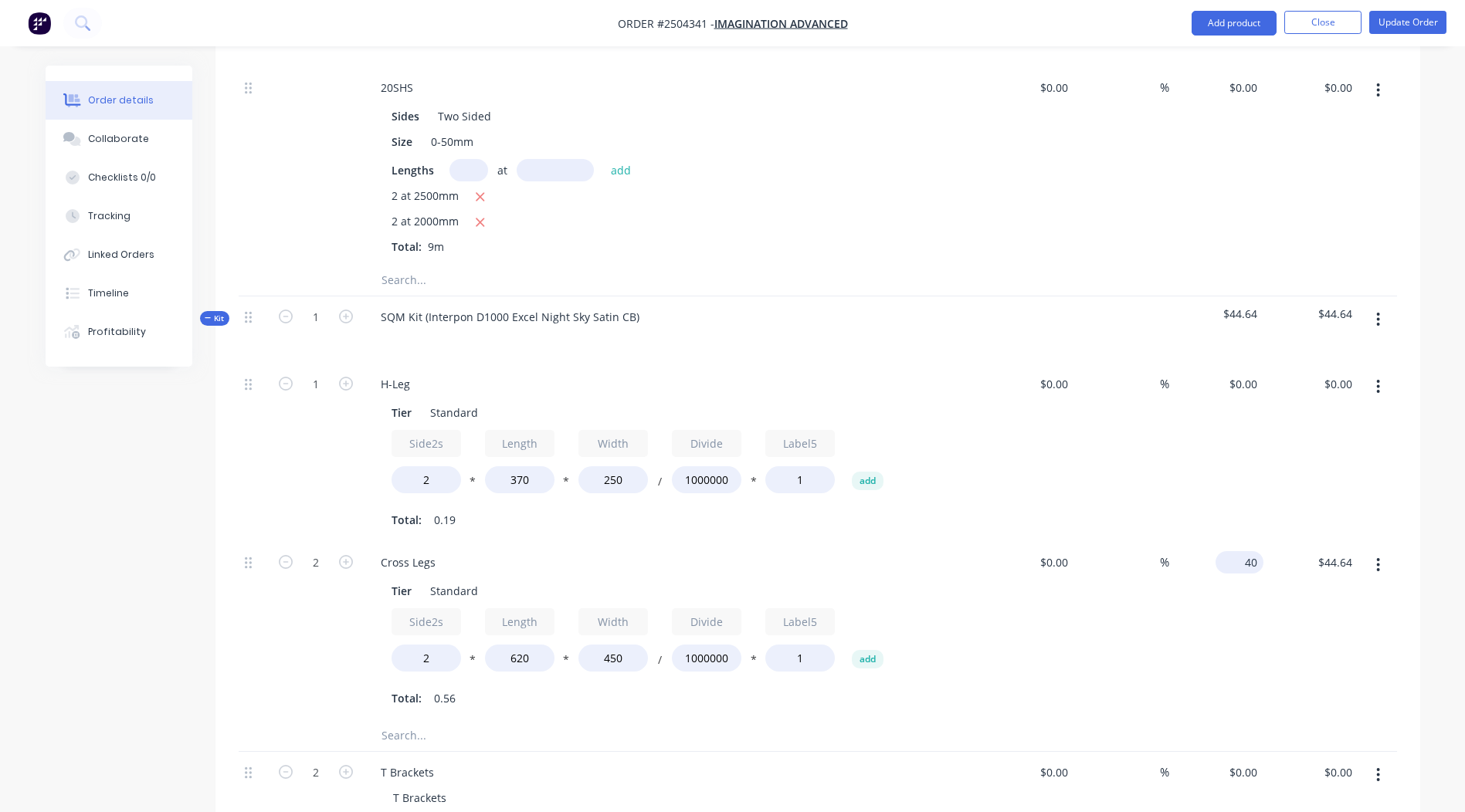
click at [1237, 552] on div "40 $40.00" at bounding box center [1239, 563] width 48 height 23
type input "$0.00"
click at [1191, 601] on div "$0.00 $0.00" at bounding box center [1216, 631] width 95 height 178
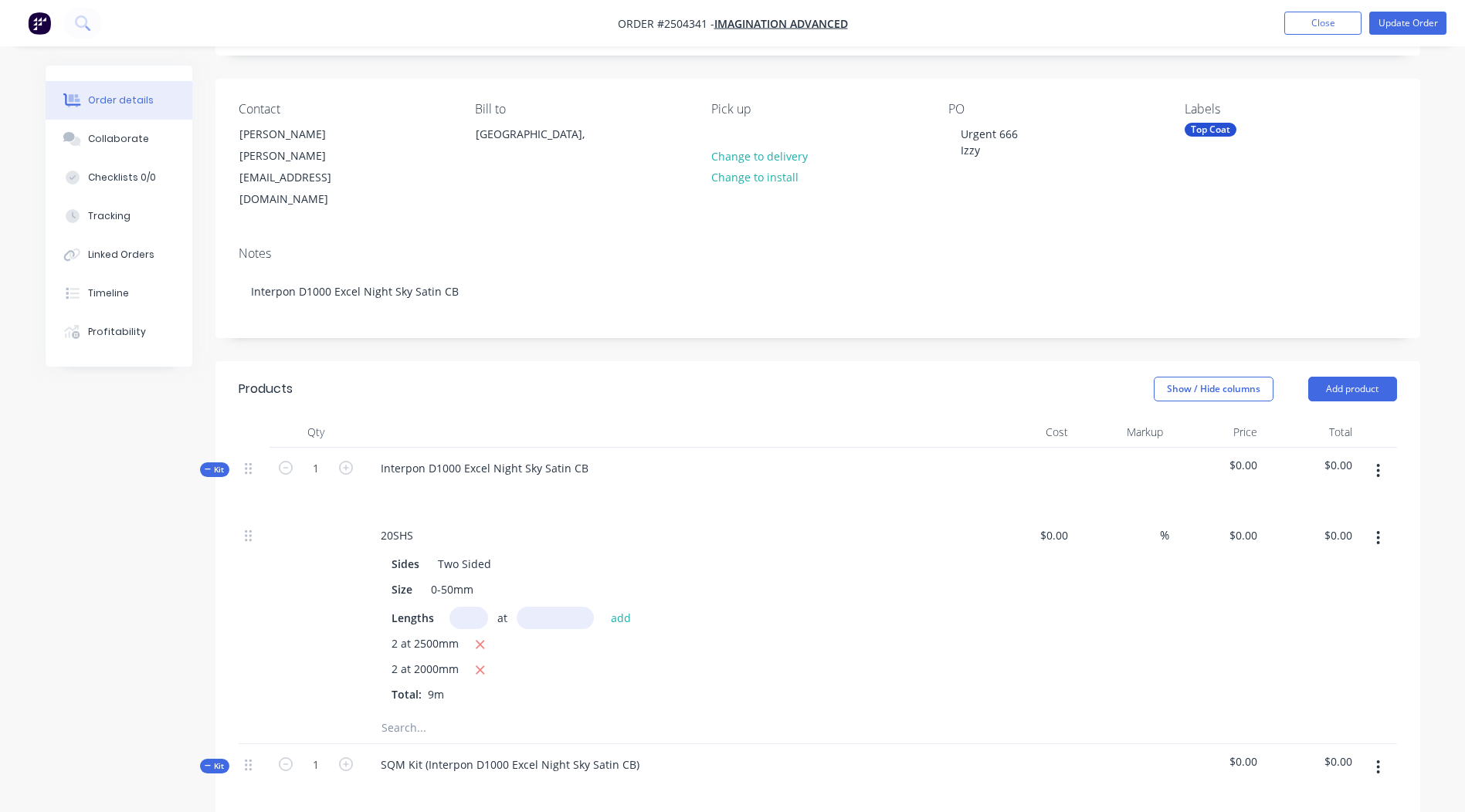
scroll to position [0, 0]
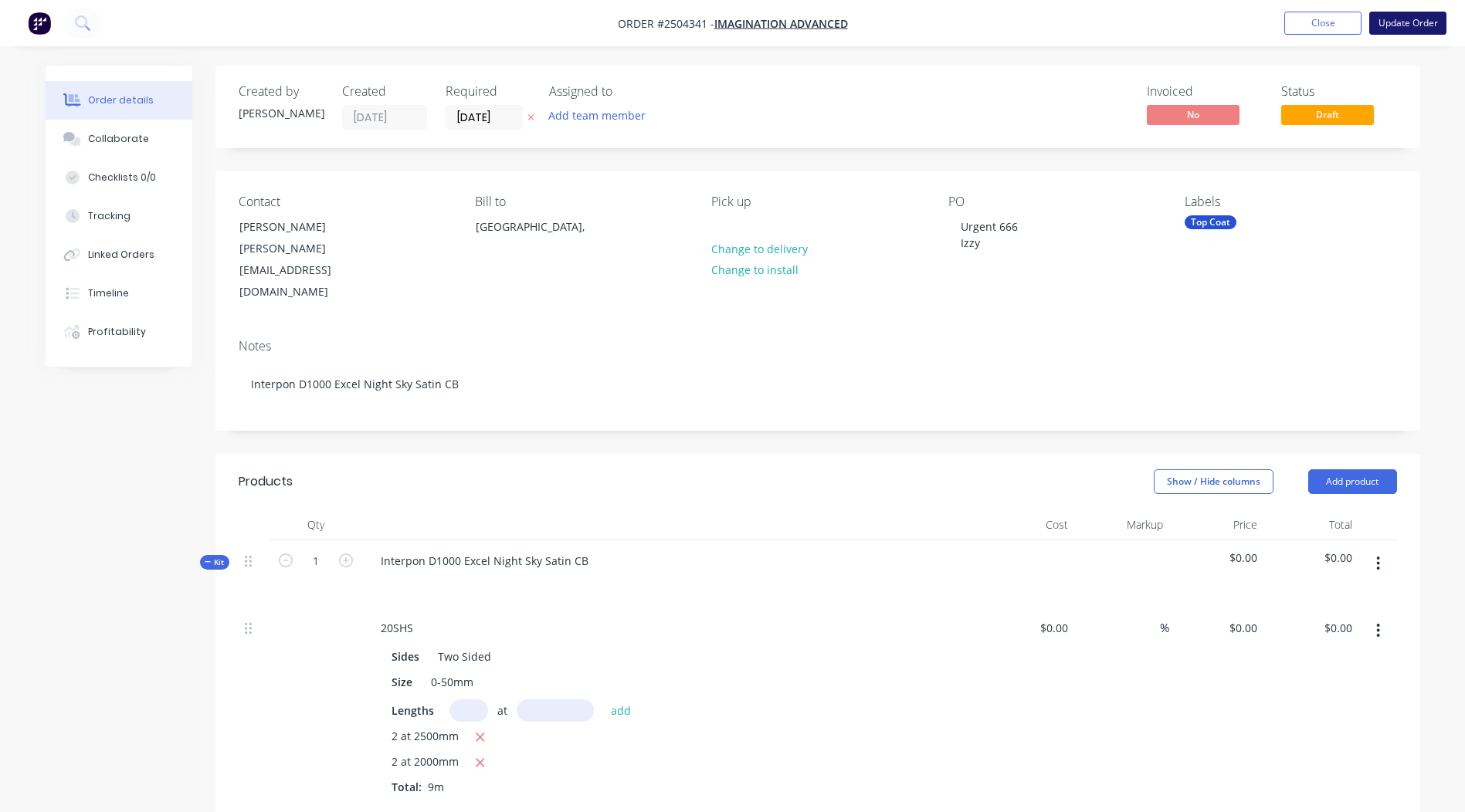
click at [1405, 23] on button "Update Order" at bounding box center [1407, 23] width 77 height 24
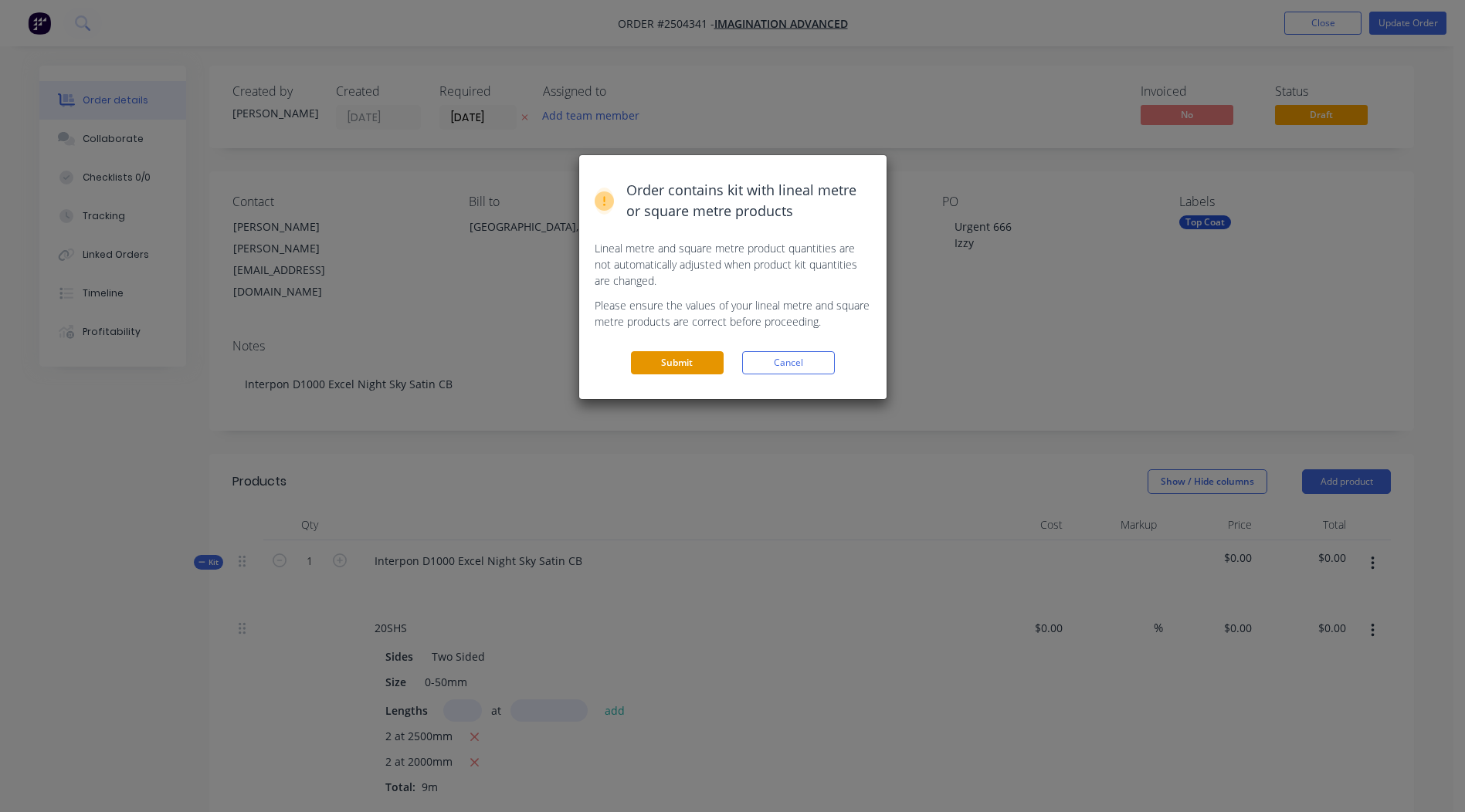
click at [696, 359] on button "Submit" at bounding box center [677, 363] width 92 height 24
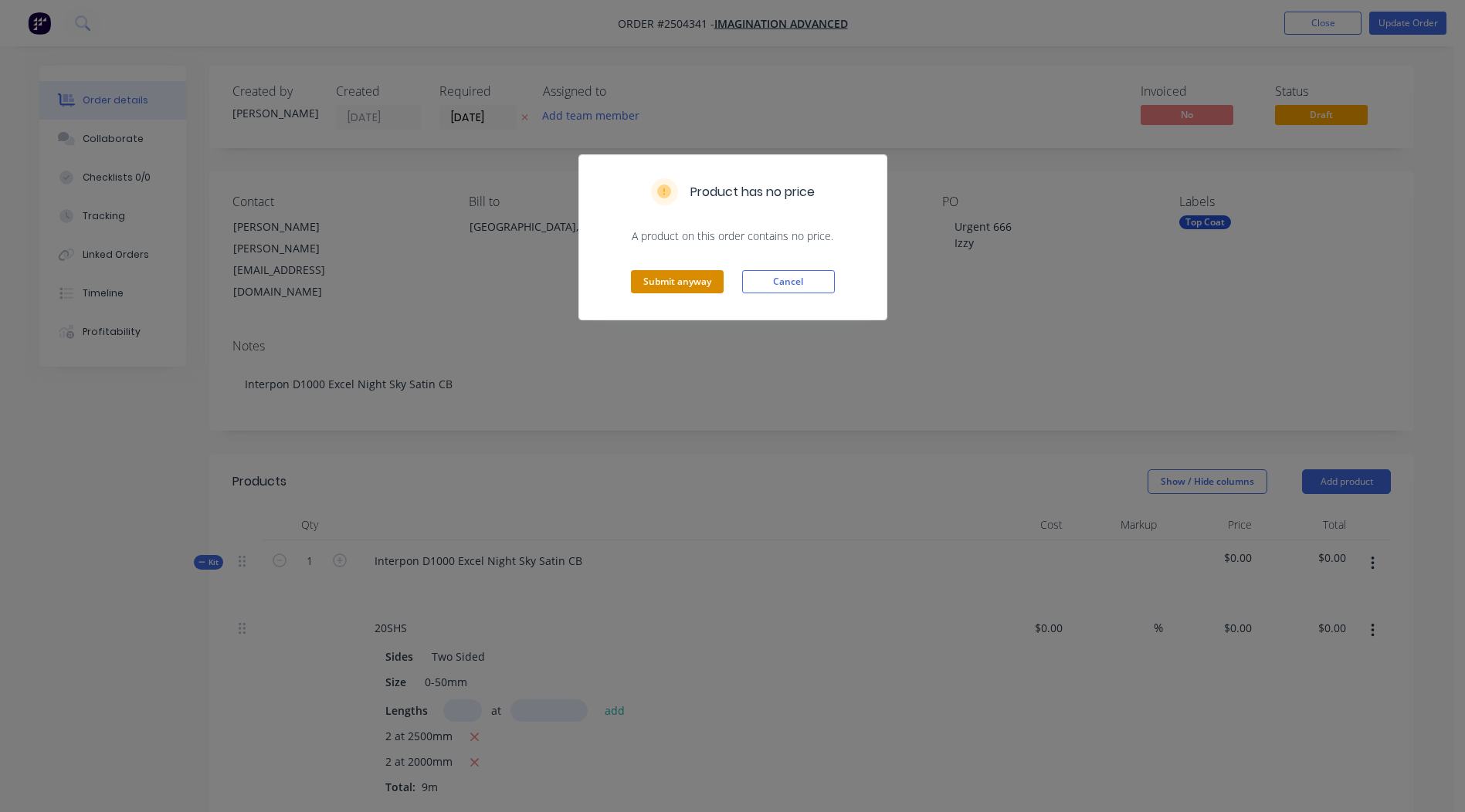
click at [660, 280] on button "Submit anyway" at bounding box center [677, 281] width 92 height 24
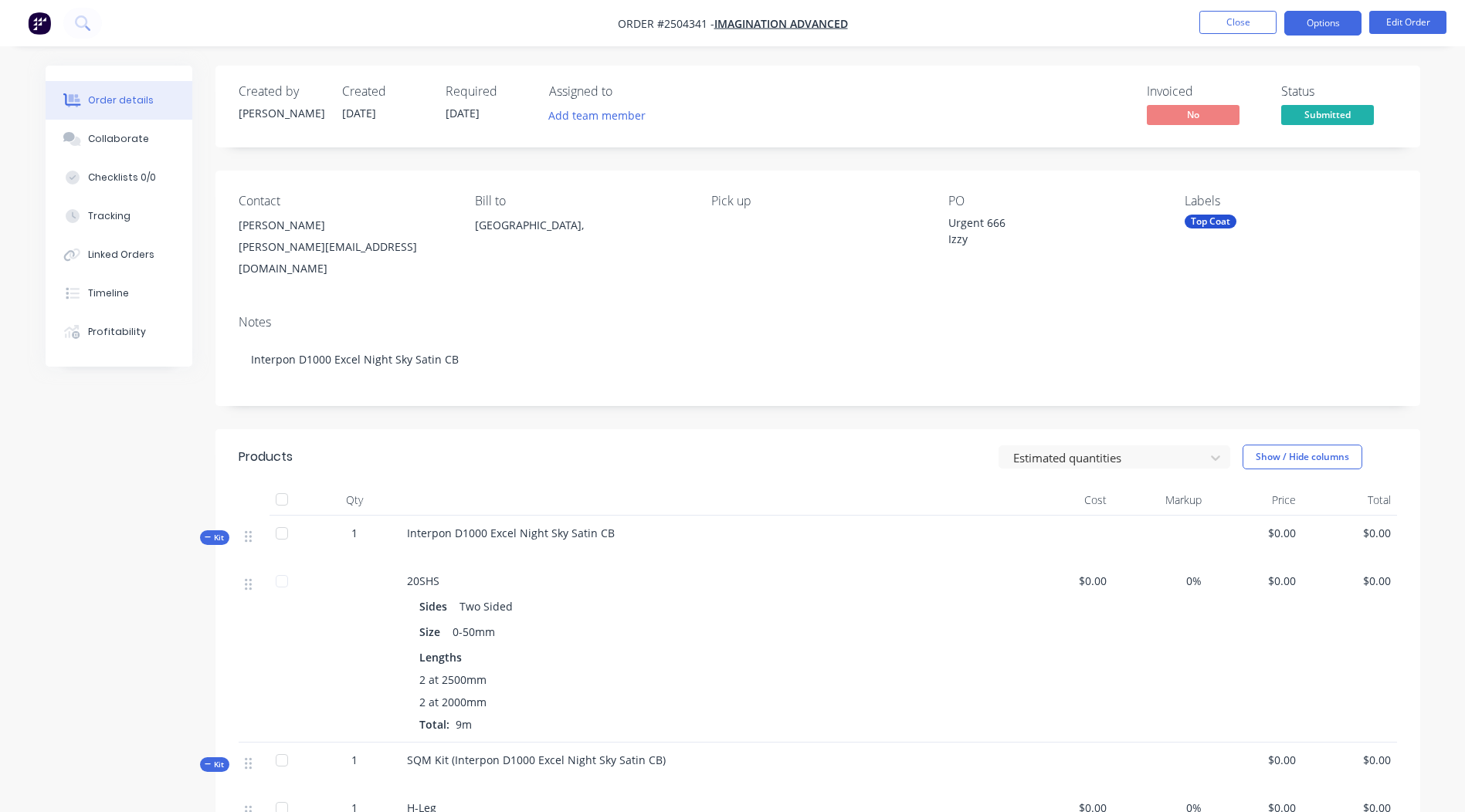
click at [1325, 19] on button "Options" at bounding box center [1322, 23] width 77 height 24
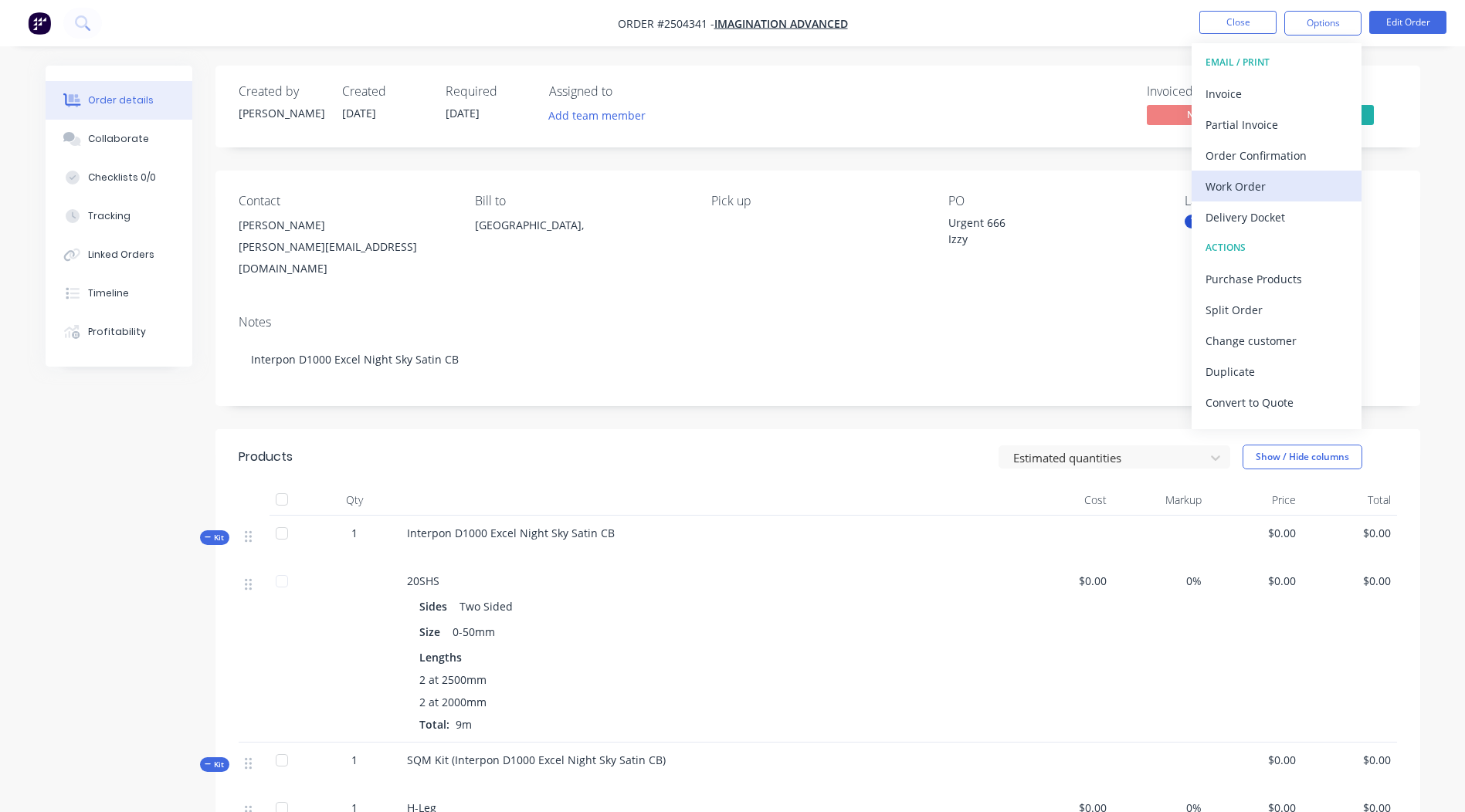
click at [1236, 189] on div "Work Order" at bounding box center [1276, 187] width 142 height 23
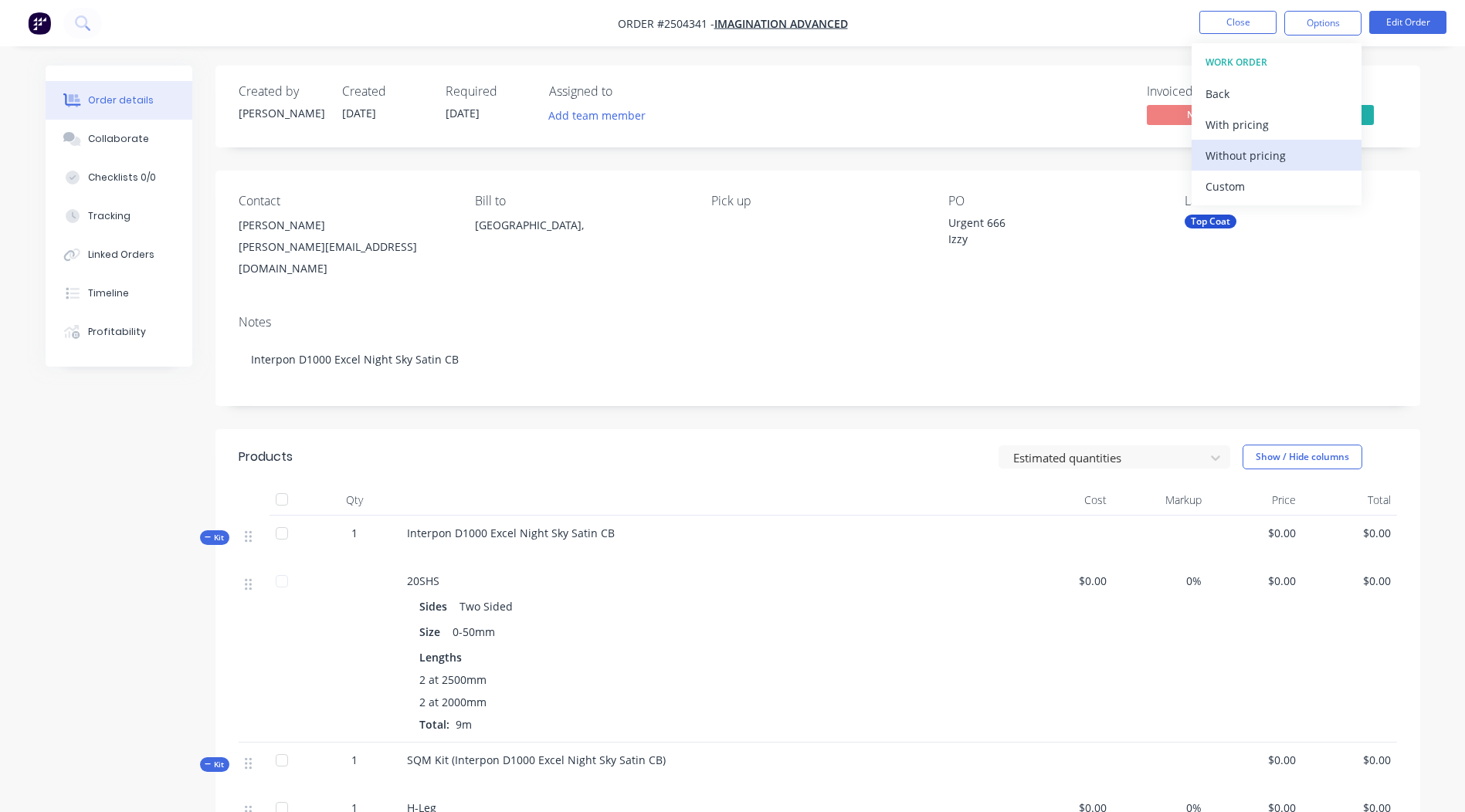
click at [1237, 160] on div "Without pricing" at bounding box center [1276, 156] width 142 height 23
